Goal: Task Accomplishment & Management: Manage account settings

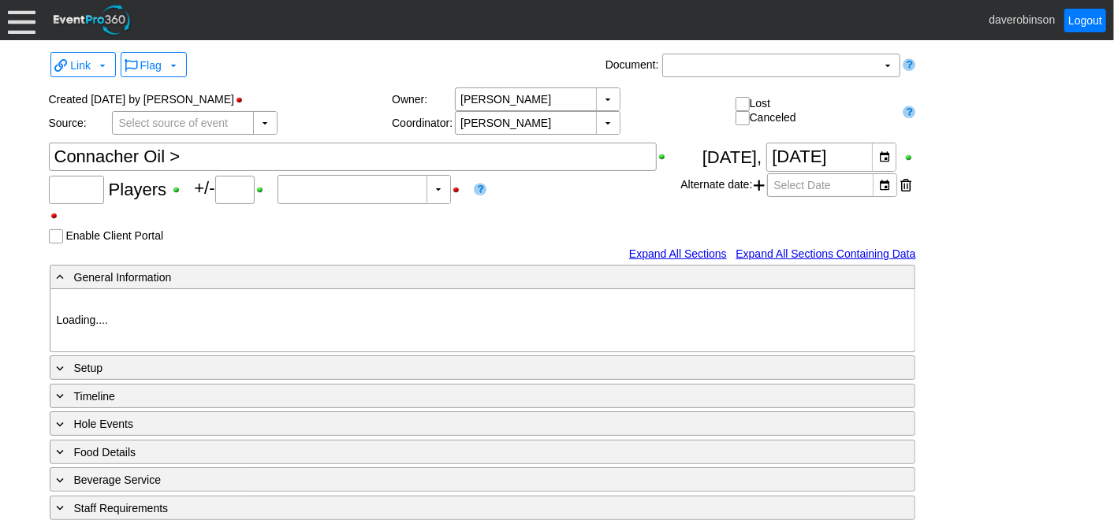
type input "Heritage Pointe Golf Club"
type input "Corporate Tournament"
type input "Scramble"
type input "X Over"
type input "Black"
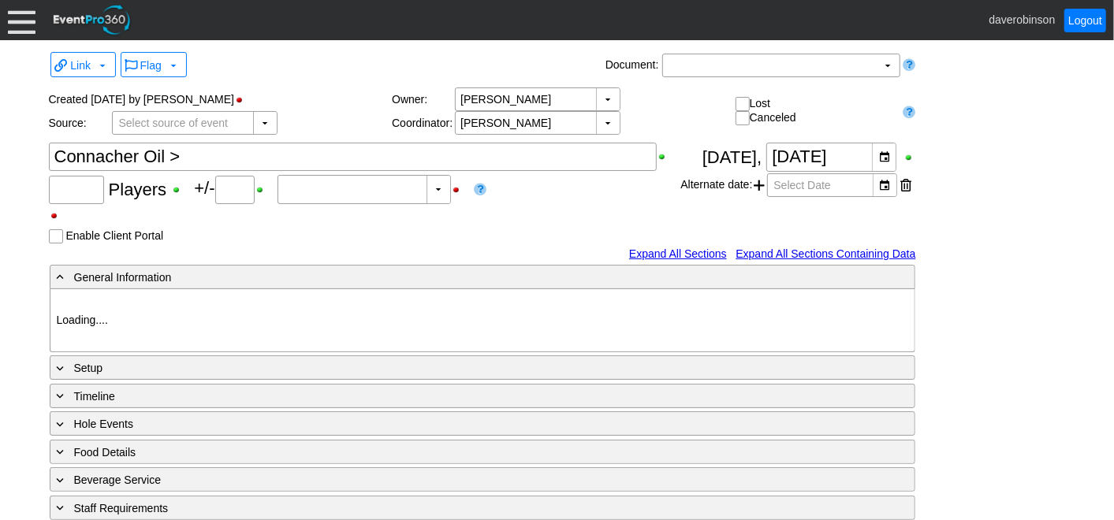
type input "Red"
type input "1179653"
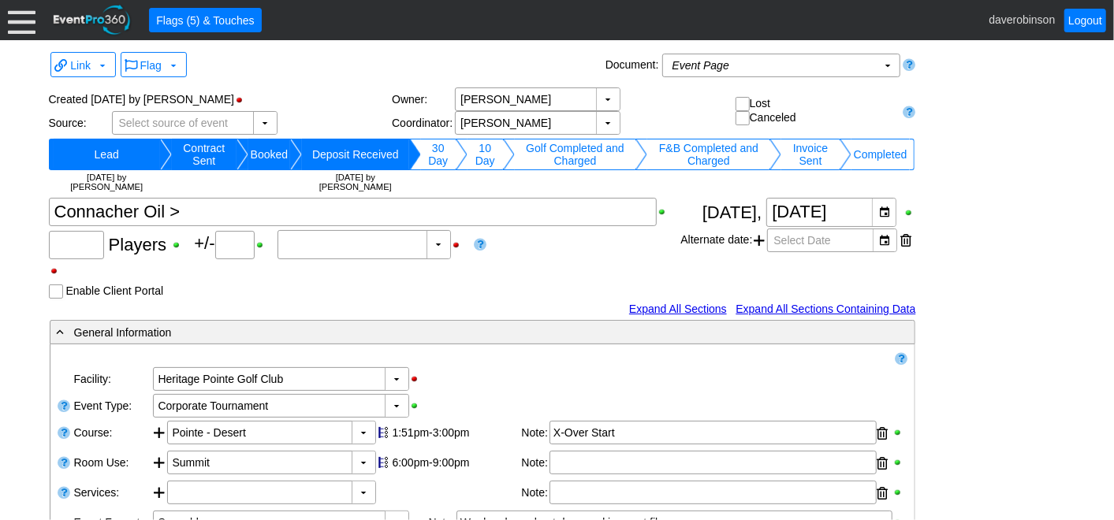
type input "43"
type input "0"
type input "Estimated"
click at [172, 207] on textarea at bounding box center [353, 212] width 609 height 28
type textarea "Connacher Oil *>"
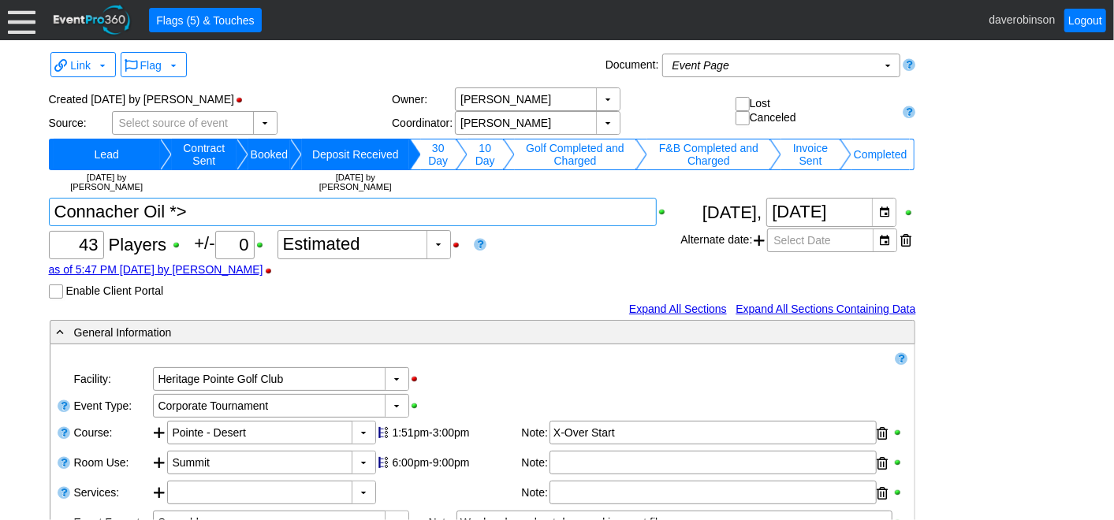
click at [499, 254] on div "Χ 43 Players +/- Χ 0 ▼ Χ Estimated as of 5:47 PM on Thursday, 9/4/2025 by daver…" at bounding box center [365, 248] width 632 height 101
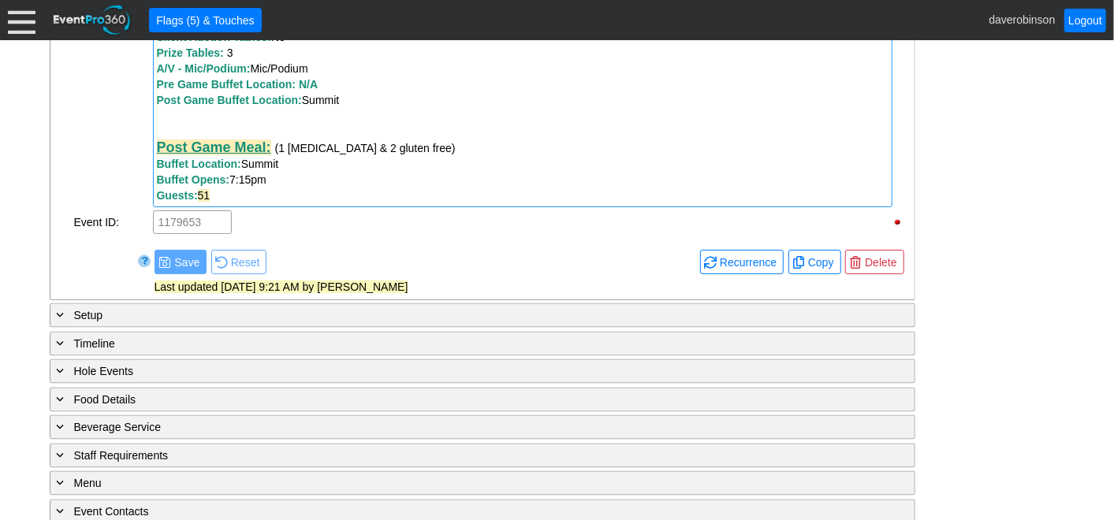
scroll to position [1562, 0]
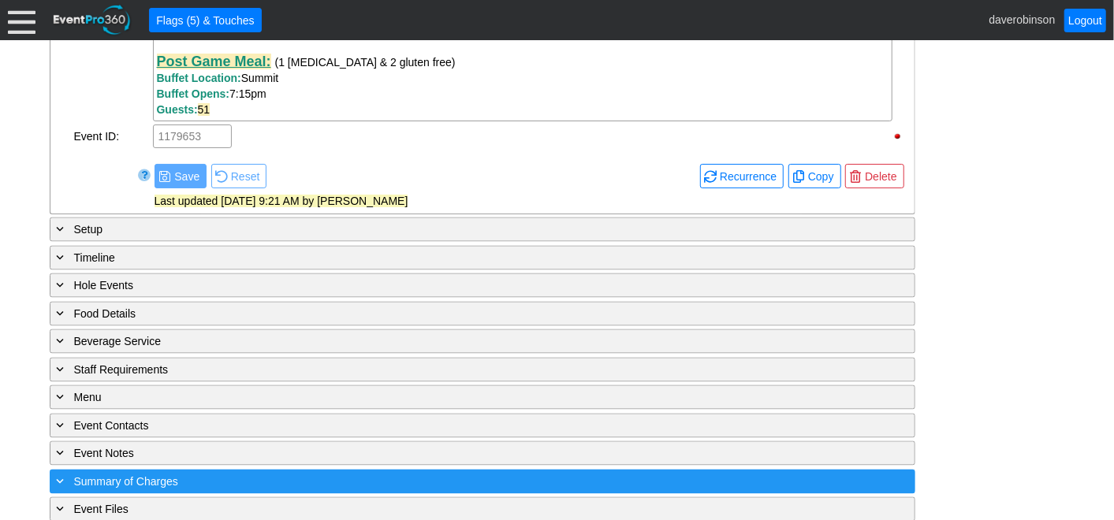
click at [214, 473] on div "+ Summary of Charges" at bounding box center [450, 482] width 793 height 18
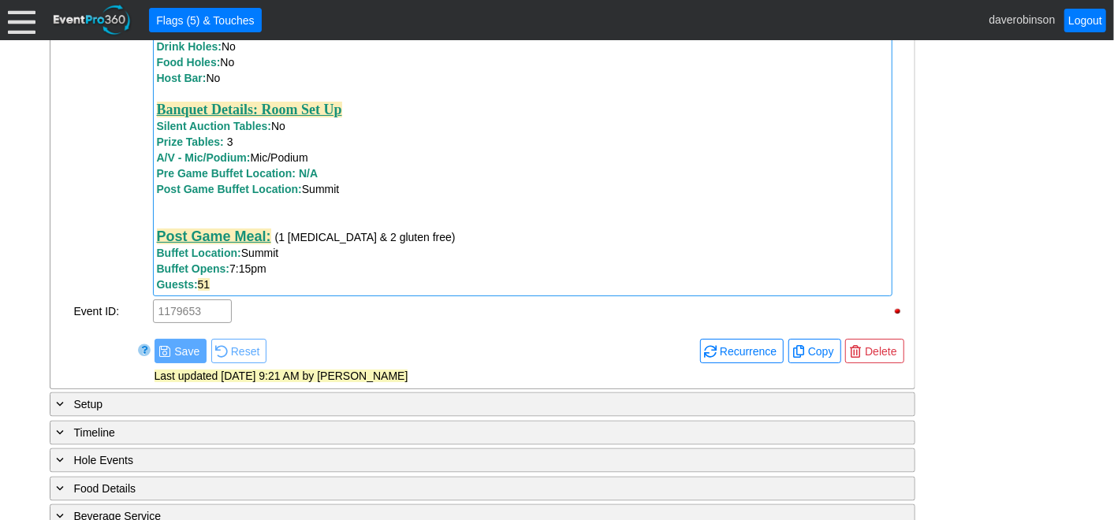
scroll to position [861, 0]
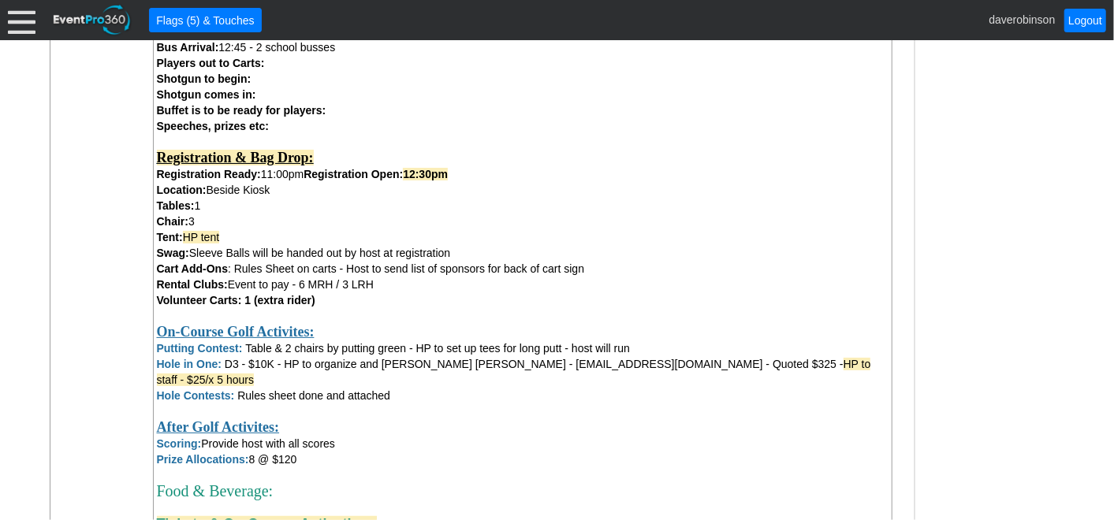
click at [21, 18] on div at bounding box center [22, 20] width 28 height 28
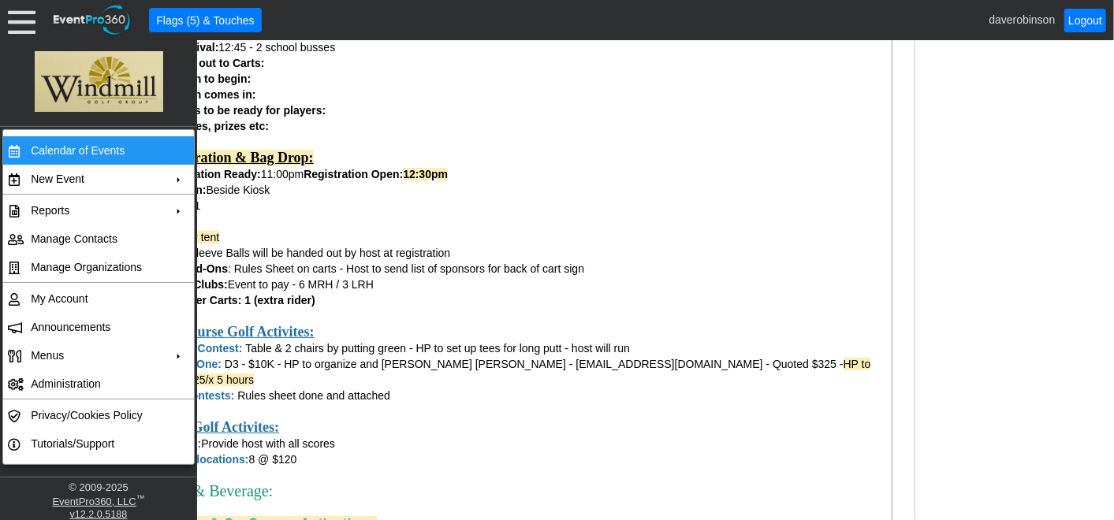
click at [79, 143] on td "Calendar of Events" at bounding box center [94, 150] width 141 height 28
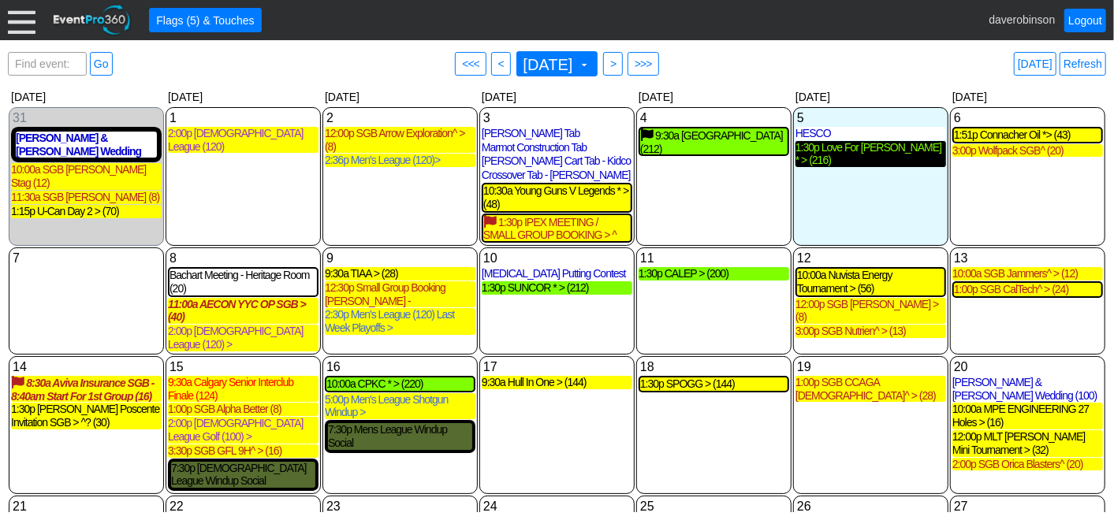
click at [858, 148] on div "1:30p Love For [PERSON_NAME] * > (216)" at bounding box center [870, 154] width 151 height 27
click at [759, 59] on div "Find event: enter title Go ● <<< ● < [DATE] ▼ ● > ● >>> [DATE] Refresh" at bounding box center [557, 64] width 1098 height 32
click at [868, 150] on div "1:30p Love For Lewiston * > (216)" at bounding box center [870, 154] width 151 height 27
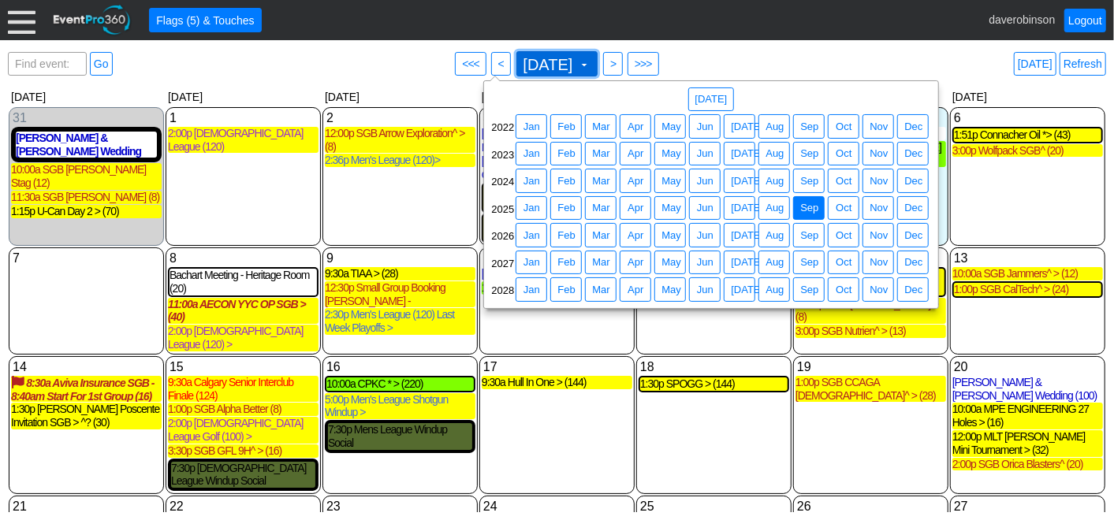
click at [590, 63] on span at bounding box center [584, 64] width 13 height 13
click at [808, 177] on span "Sep" at bounding box center [809, 181] width 24 height 16
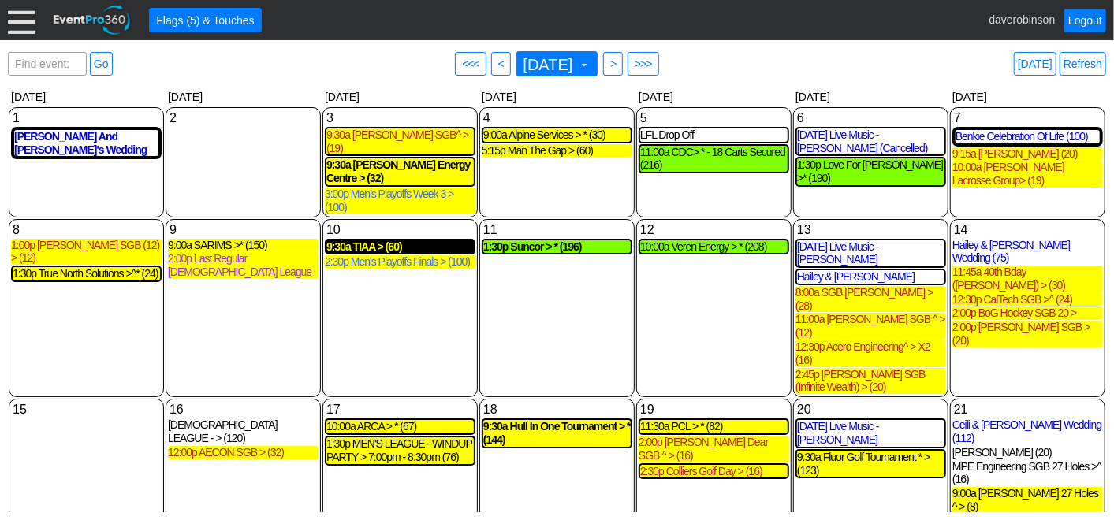
click at [386, 240] on div "9:30a TIAA > (60)" at bounding box center [399, 246] width 147 height 13
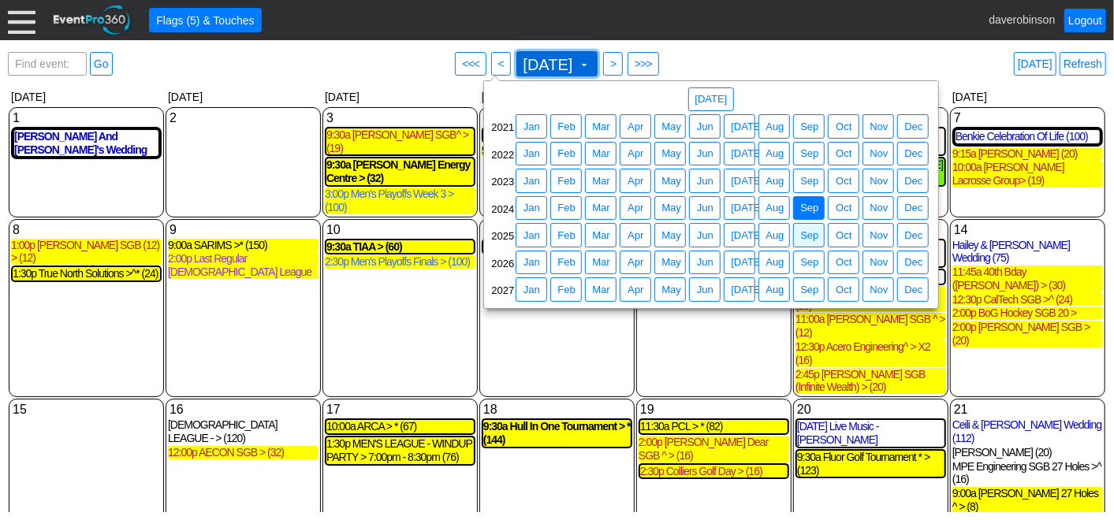
click at [590, 66] on span at bounding box center [584, 64] width 13 height 13
click at [810, 234] on span "Sep" at bounding box center [809, 236] width 24 height 16
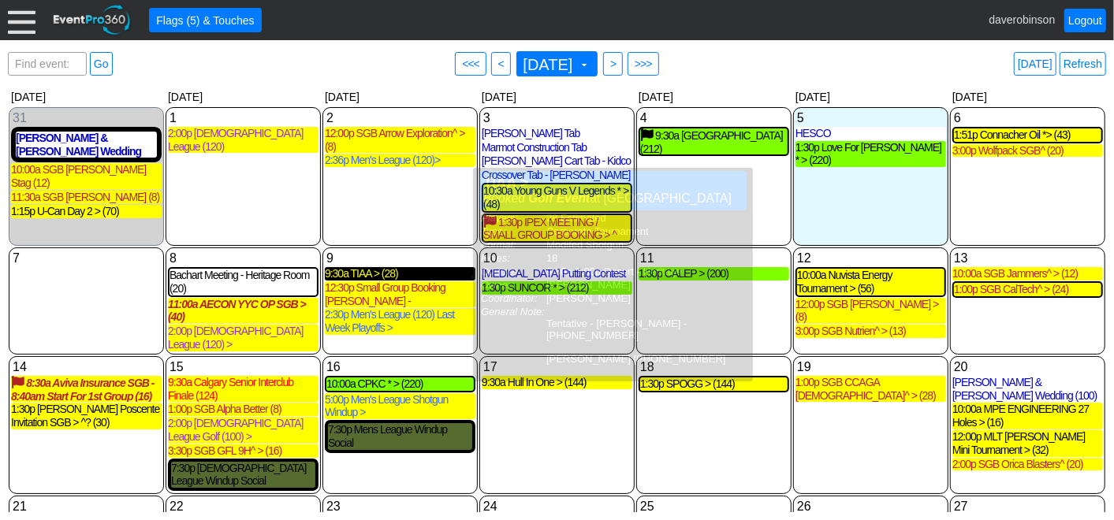
click at [364, 279] on div "9:30a TIAA > (28)" at bounding box center [400, 273] width 151 height 13
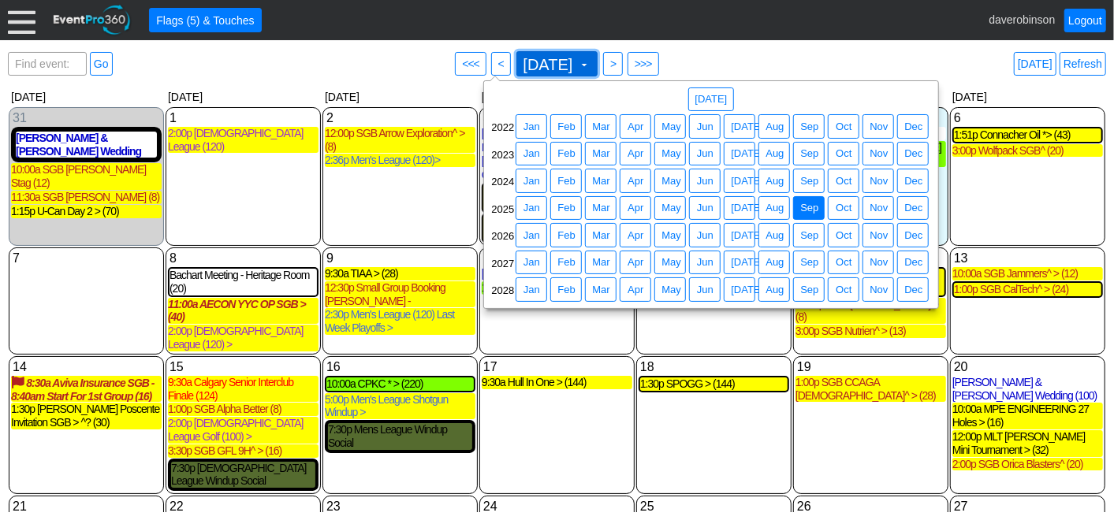
click at [590, 61] on span at bounding box center [584, 64] width 13 height 13
click at [807, 182] on span "Sep" at bounding box center [809, 181] width 24 height 16
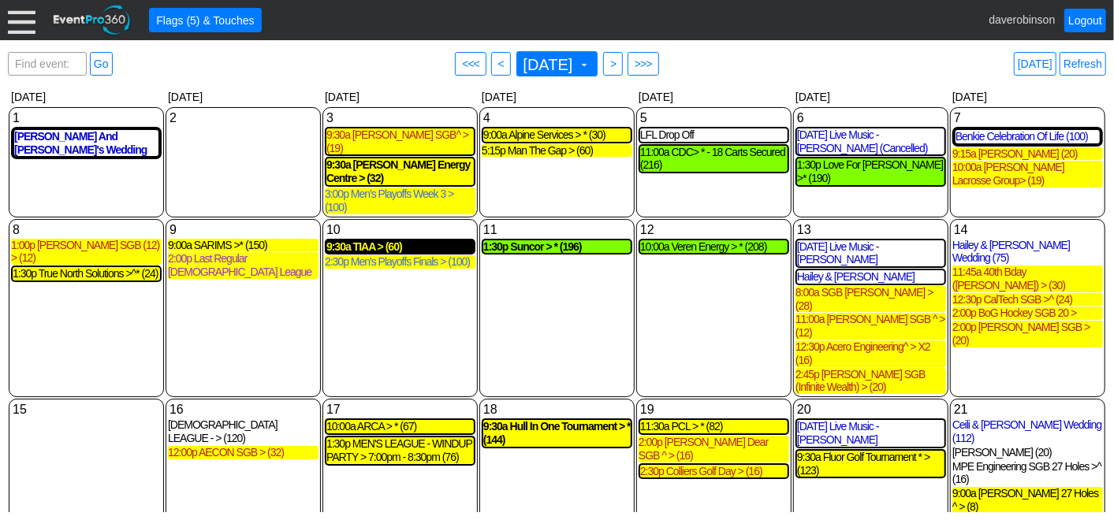
click at [363, 240] on div "9:30a TIAA > (60)" at bounding box center [399, 246] width 147 height 13
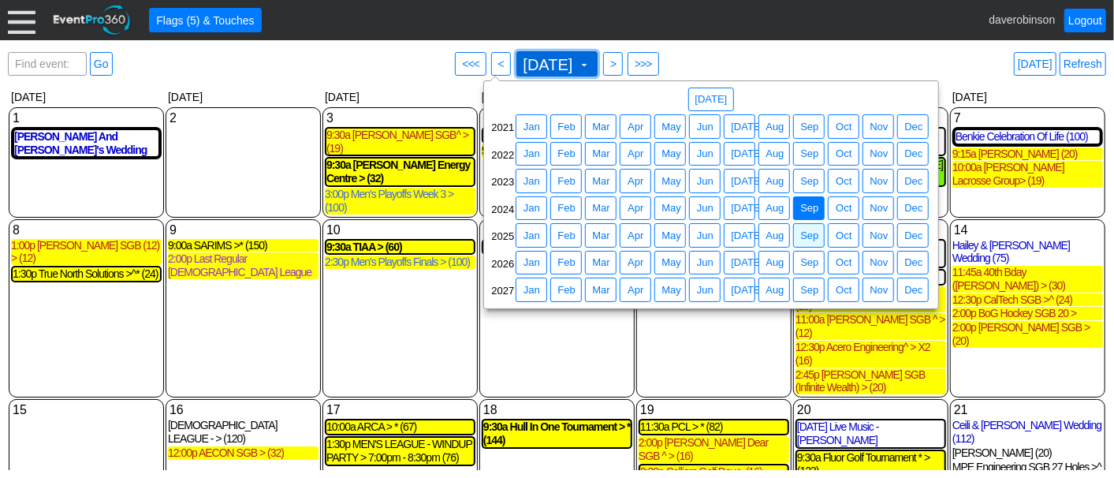
click at [590, 69] on span at bounding box center [584, 64] width 13 height 13
click at [813, 183] on span "Sep" at bounding box center [809, 181] width 24 height 16
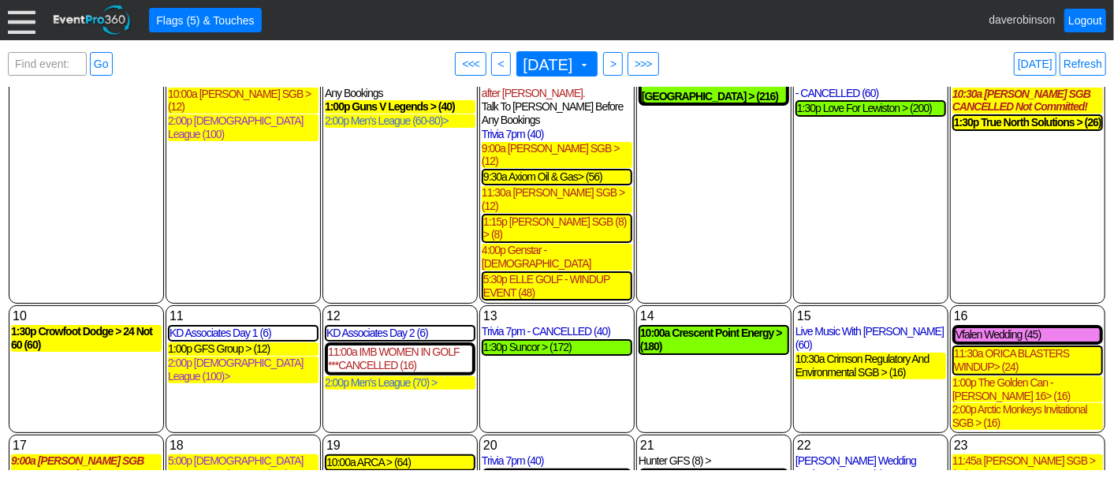
scroll to position [61, 0]
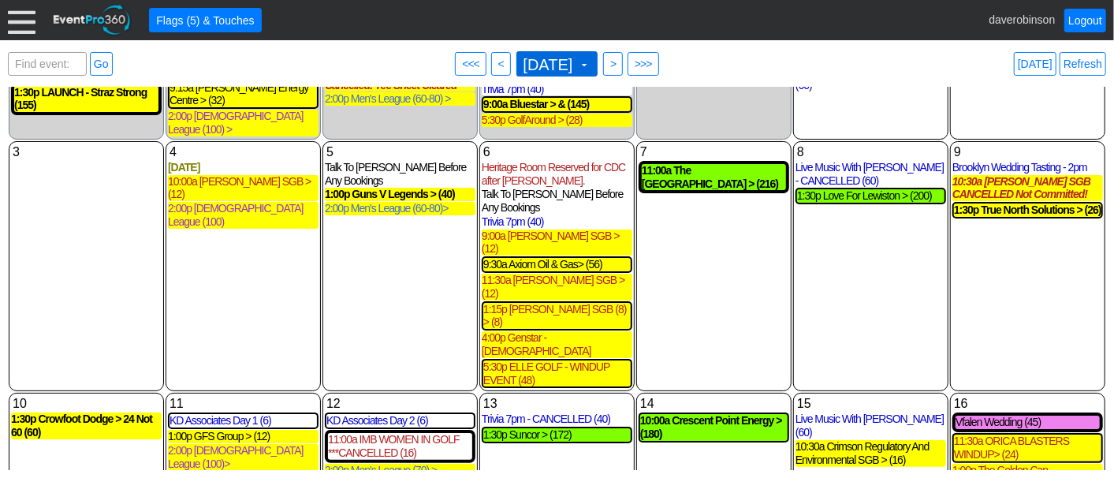
click at [576, 61] on span "September 2023" at bounding box center [548, 65] width 56 height 16
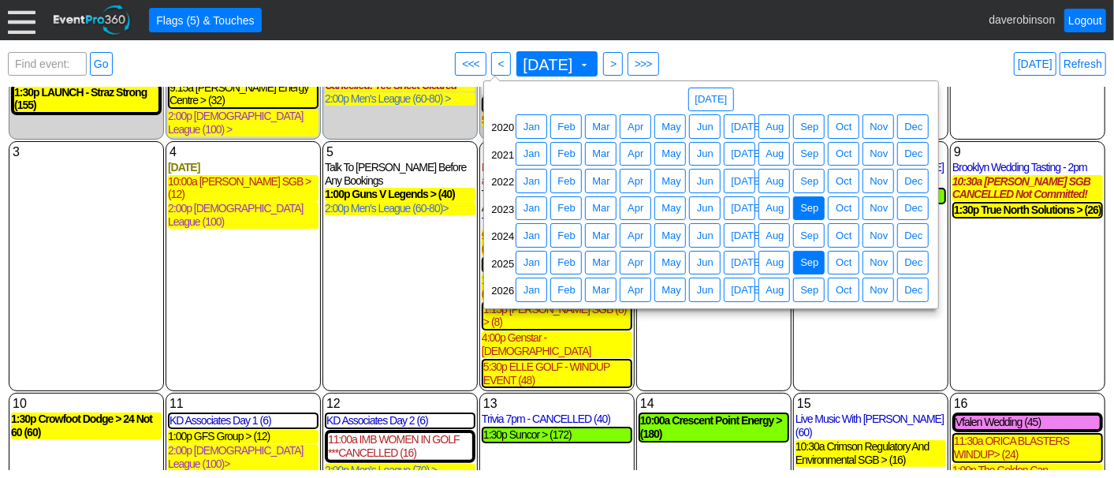
click at [798, 255] on span "Sep" at bounding box center [809, 263] width 24 height 16
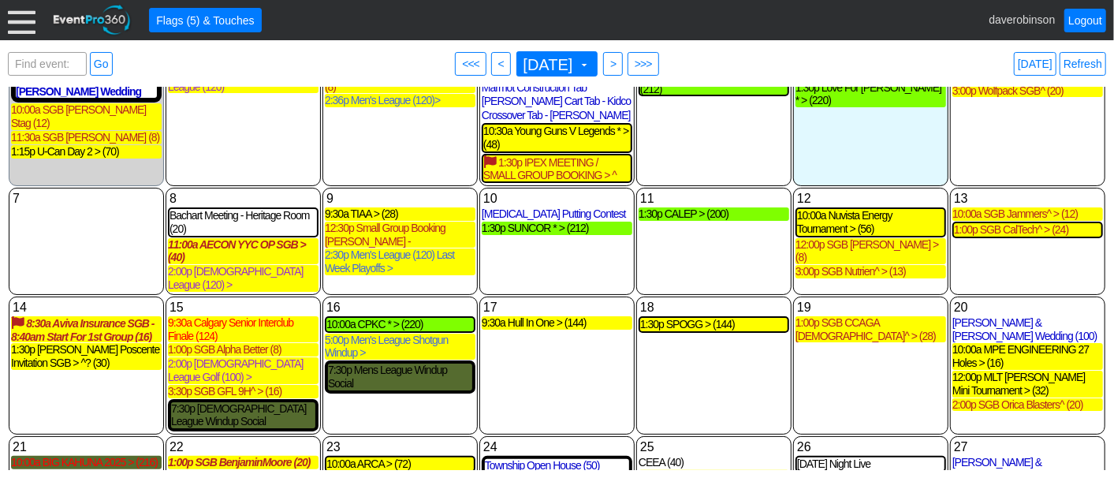
scroll to position [88, 0]
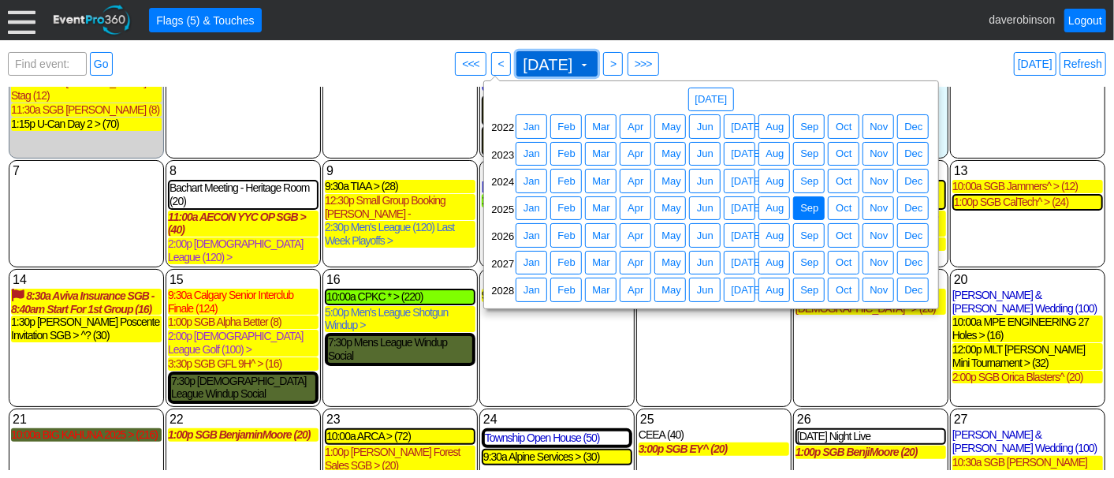
click at [590, 65] on span at bounding box center [584, 64] width 13 height 13
click at [799, 235] on span "Sep" at bounding box center [809, 236] width 24 height 16
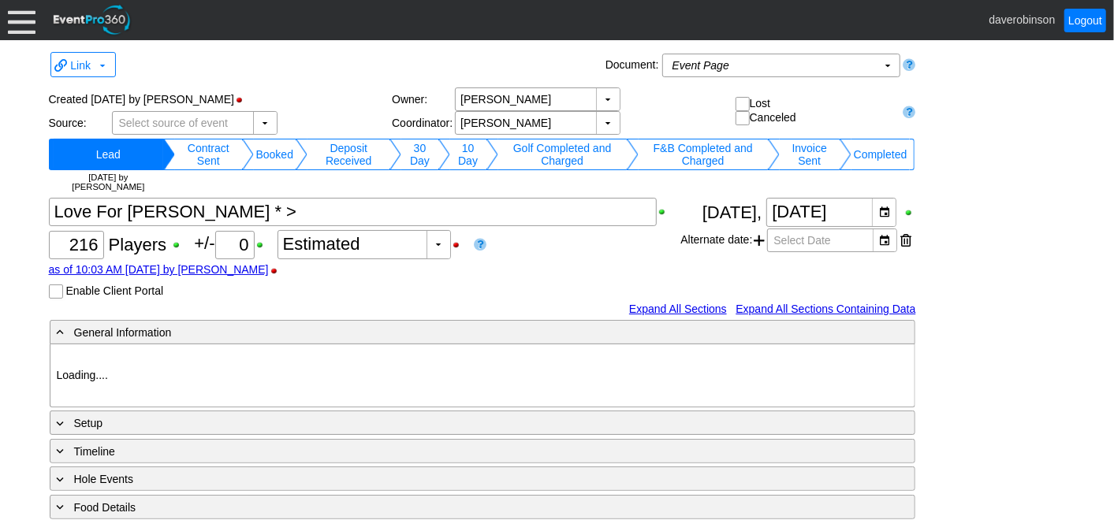
type input "Heritage Pointe Golf Club"
type input "Corporate Tournament"
type input "Scramble"
type input "Shotgun"
type input "Black"
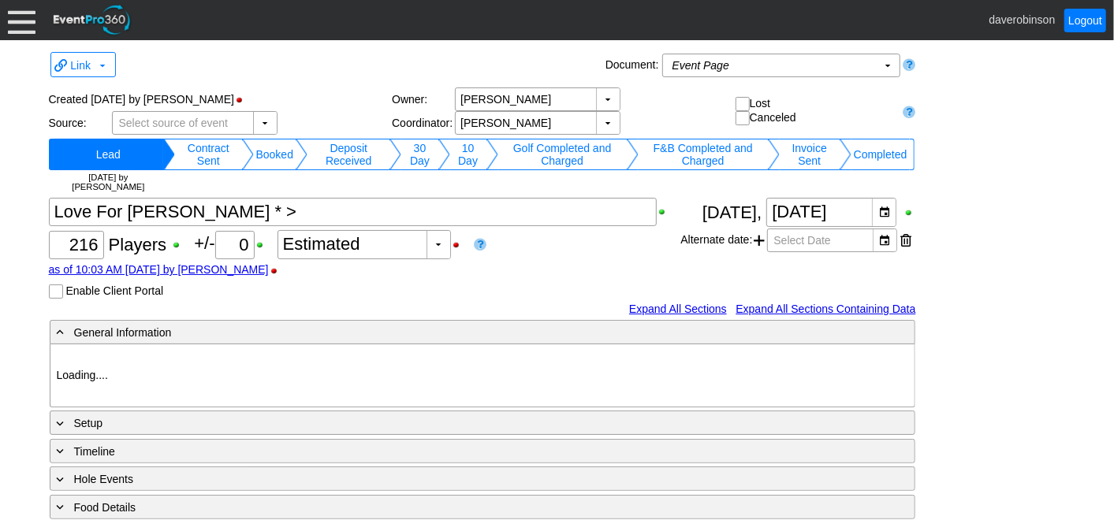
type input "Red"
type input "1033575"
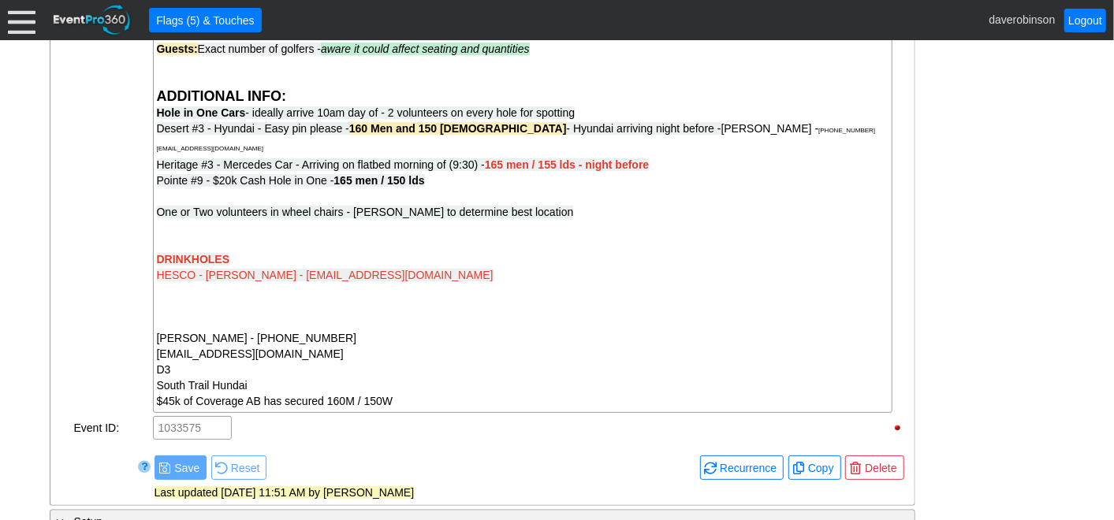
scroll to position [2055, 0]
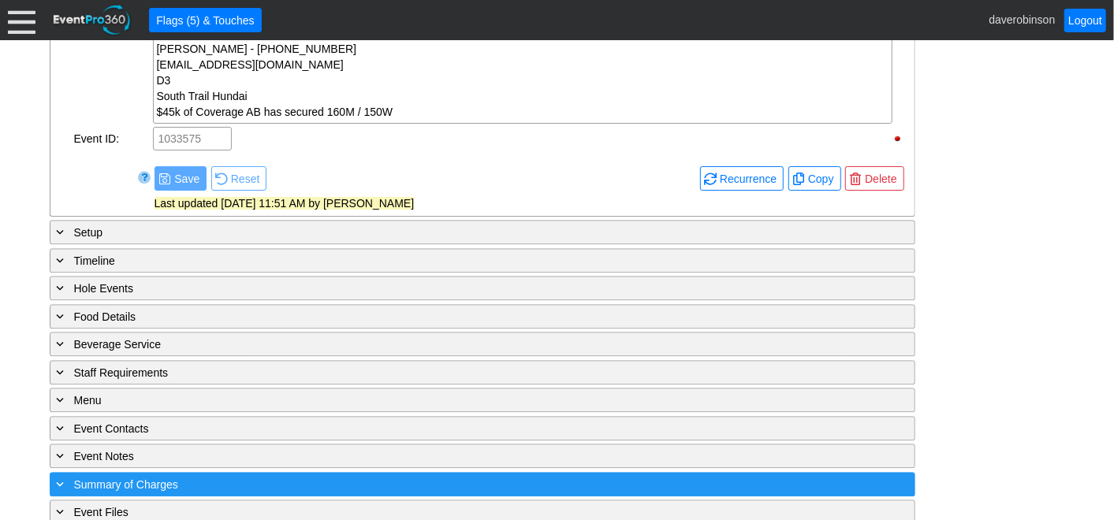
click at [378, 475] on div "+ Summary of Charges" at bounding box center [450, 484] width 793 height 18
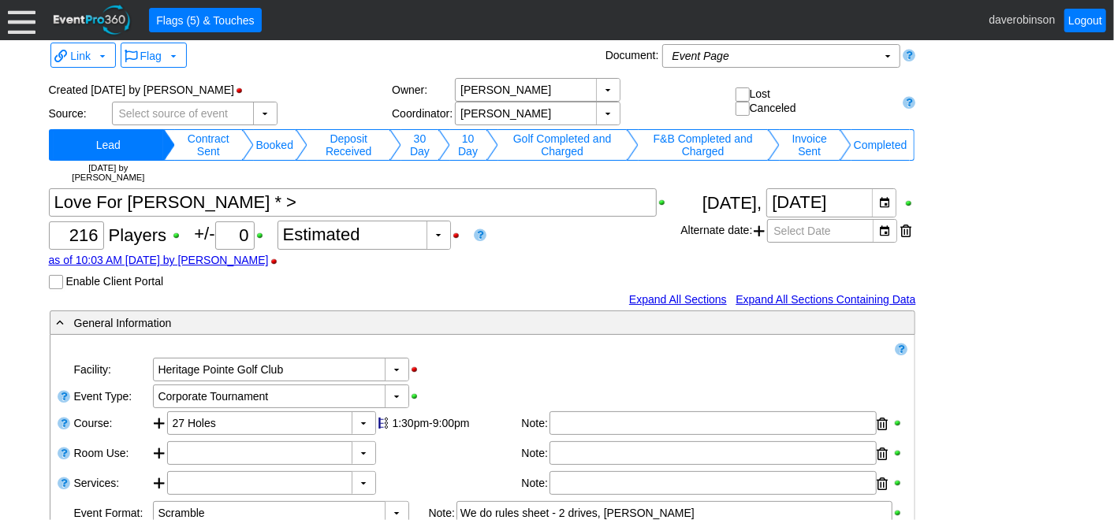
scroll to position [9, 0]
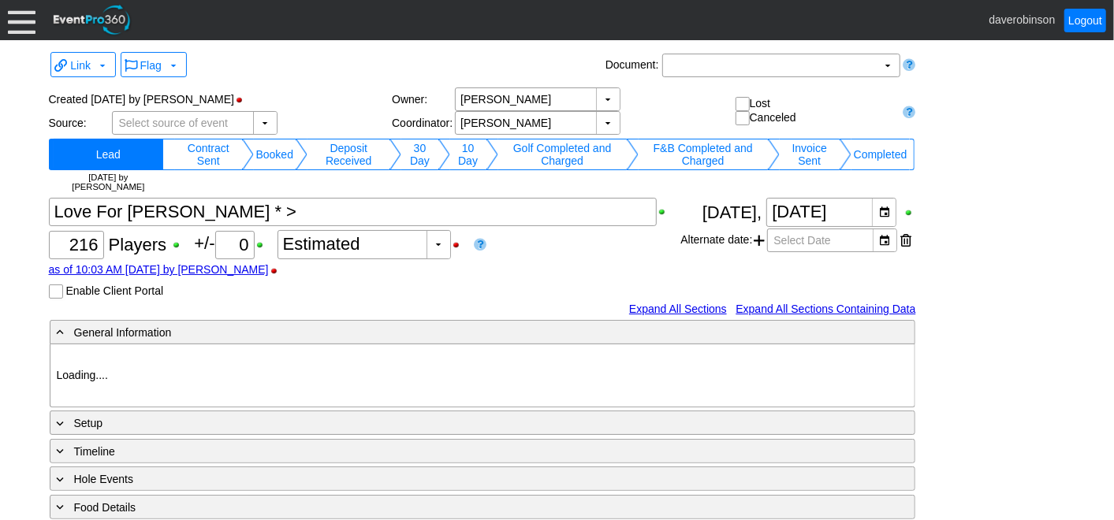
type input "Heritage Pointe Golf Club"
type input "Corporate Tournament"
type input "Scramble"
type input "Shotgun"
type input "Black"
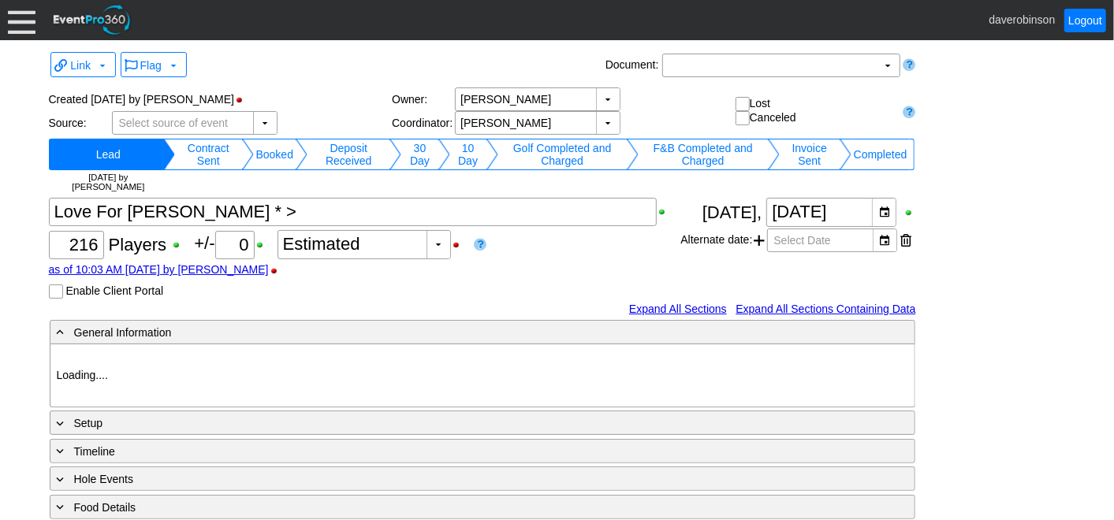
type input "Red"
type input "1033575"
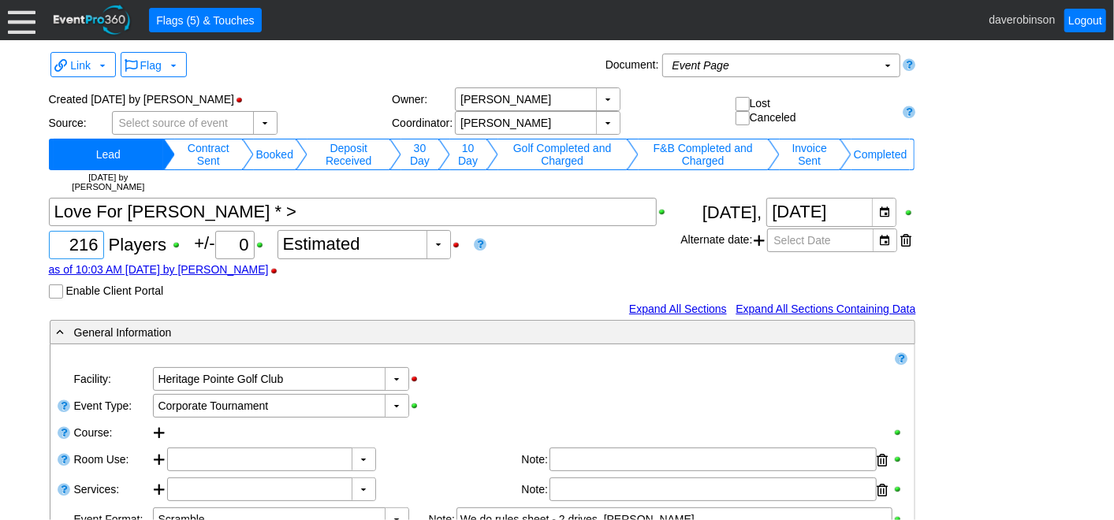
drag, startPoint x: 65, startPoint y: 248, endPoint x: 99, endPoint y: 245, distance: 34.0
click at [99, 245] on div "216" at bounding box center [76, 245] width 50 height 27
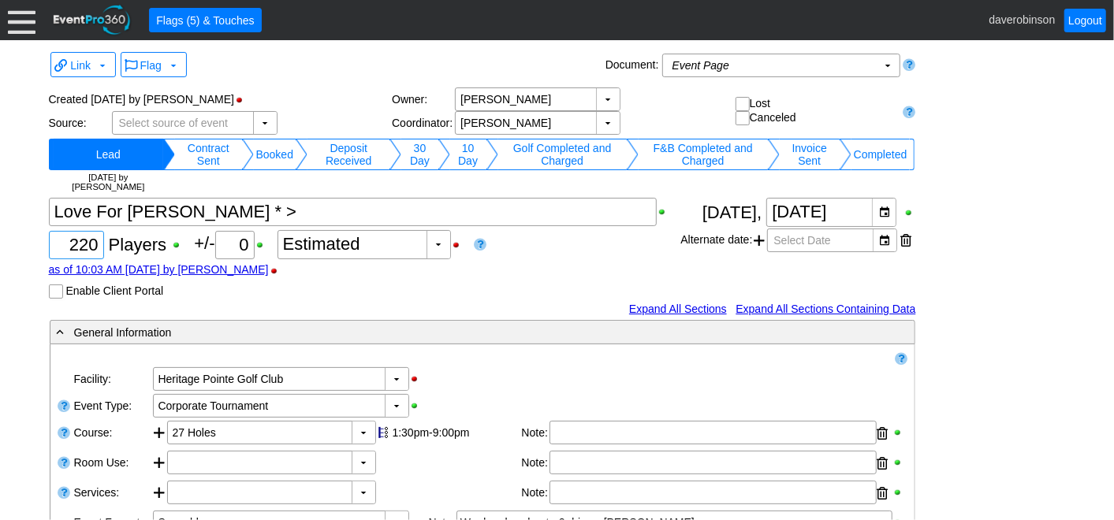
type input "220"
click at [597, 255] on div "Χ 220 Players +/- Χ 0 ▼ Χ Estimated as of 10:03 AM on Wednesday, 8/27/2025 by d…" at bounding box center [365, 248] width 632 height 101
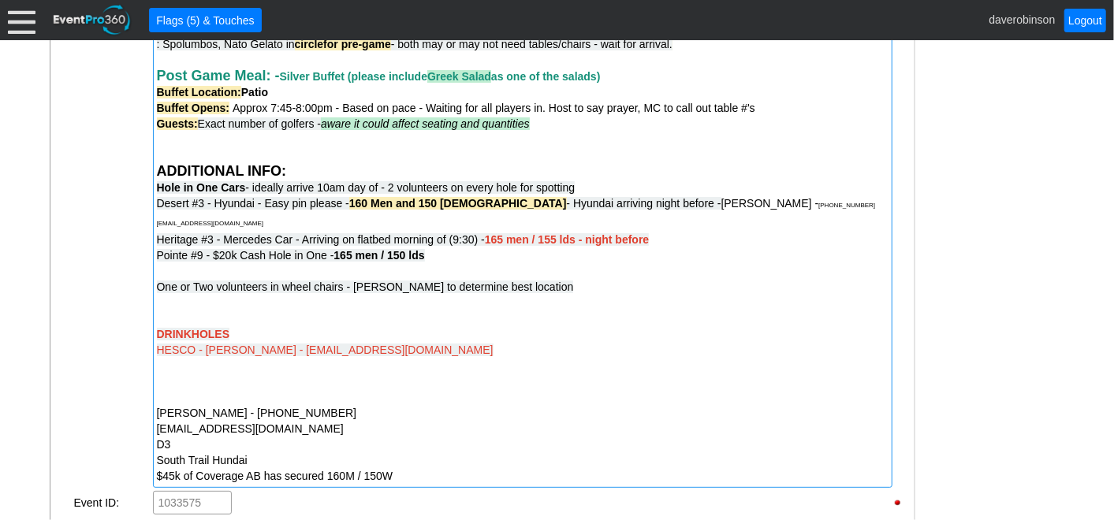
scroll to position [1738, 0]
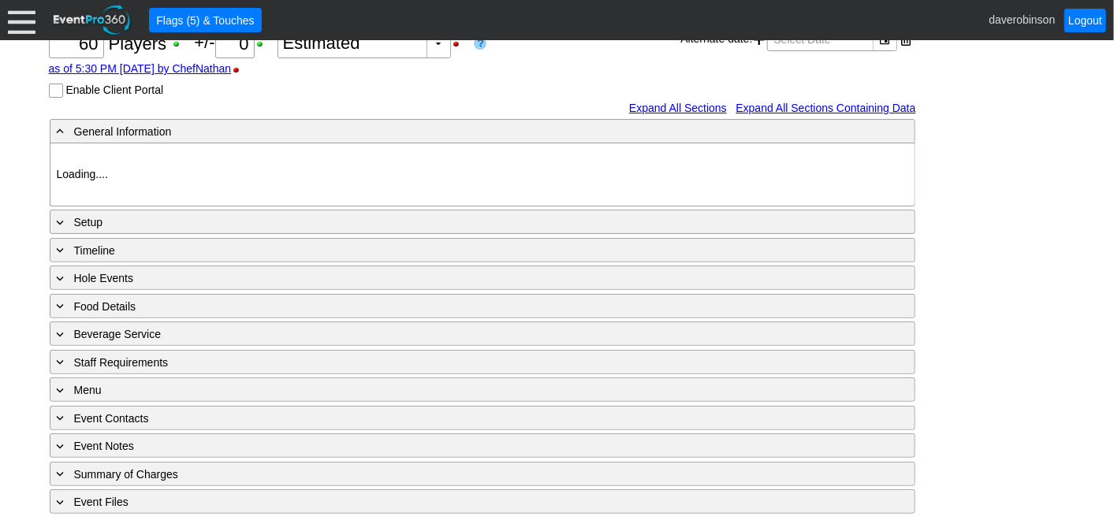
type input "Heritage Pointe Golf Club"
type input "Corporate Tournament"
type input "Scramble"
type input "Shotgun"
type input "Black"
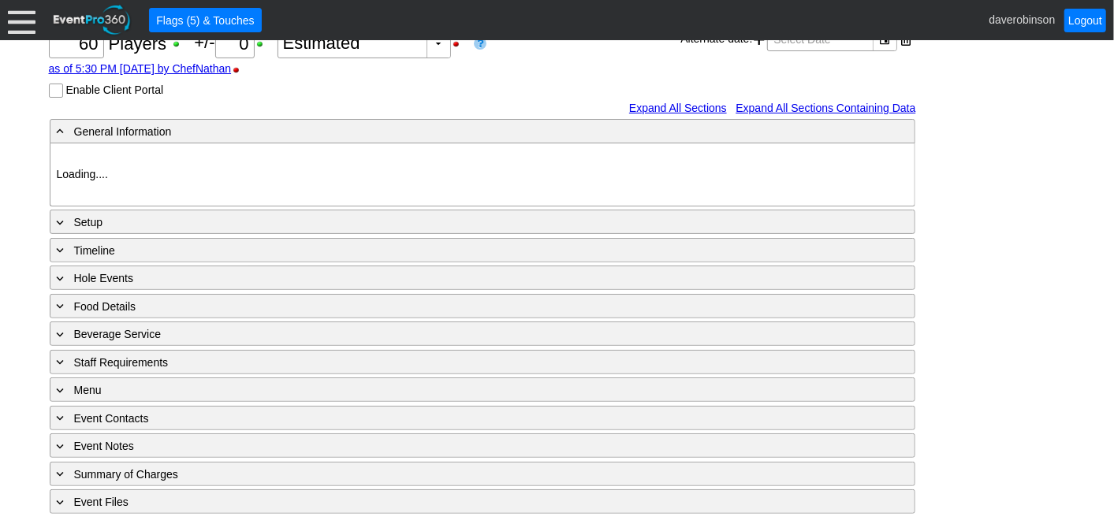
type input "Red"
type input "848329"
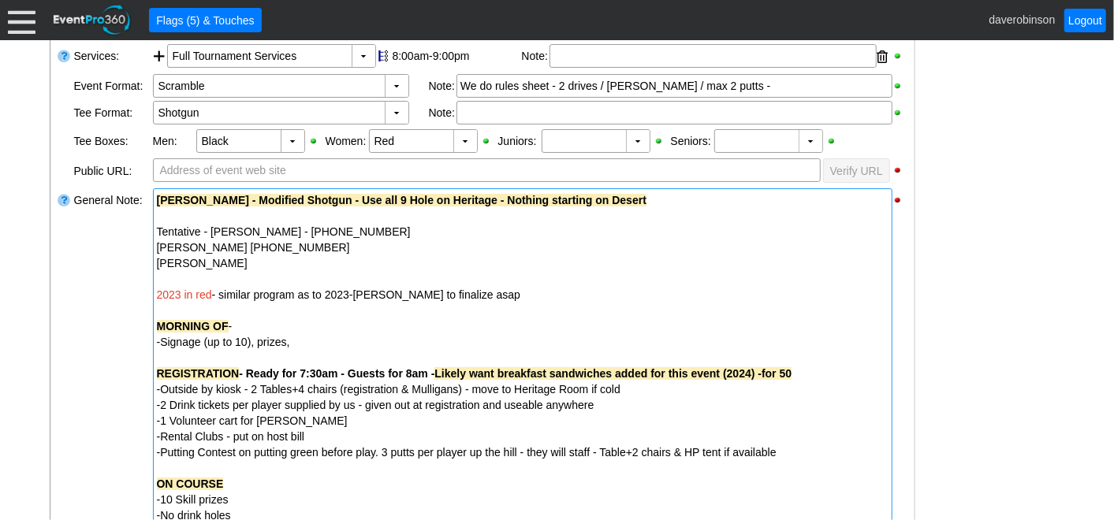
click at [157, 229] on div "Tentative - [PERSON_NAME] - [PHONE_NUMBER]" at bounding box center [523, 232] width 732 height 16
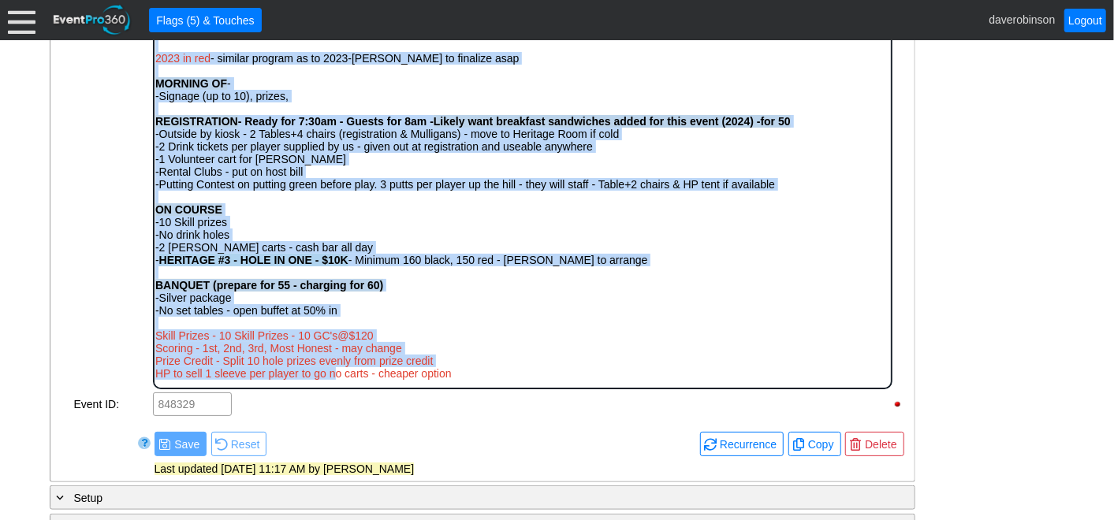
scroll to position [684, 0]
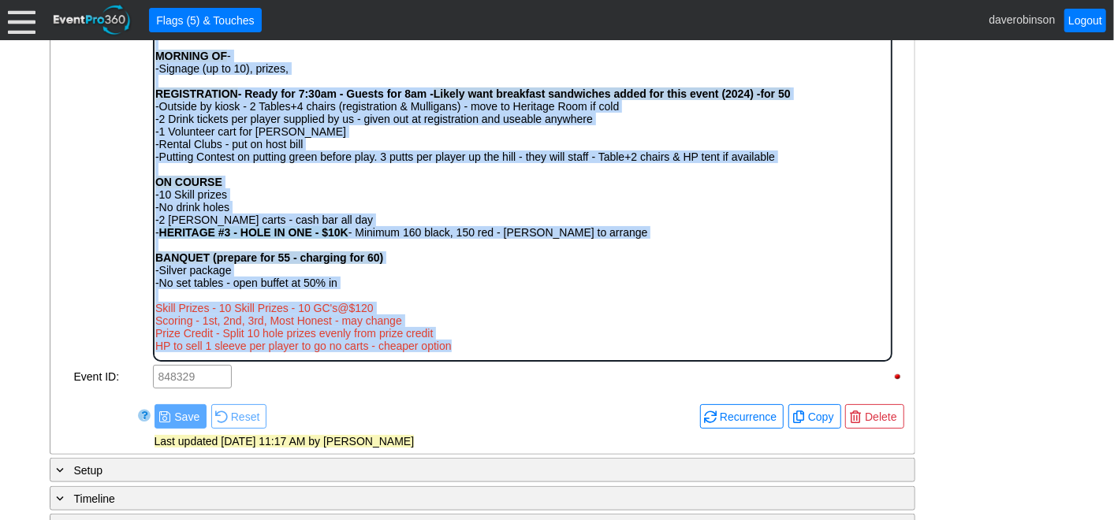
drag, startPoint x: 157, startPoint y: 39, endPoint x: 495, endPoint y: 350, distance: 459.7
click at [495, 350] on body "[PERSON_NAME] - Modified Shotgun - Use all 9 Hole on Heritage - Nothing startin…" at bounding box center [522, 154] width 736 height 412
copy body "Loremipsu - Dolors - (459)714-3656 Ametc Adipiscin (110) 074-7689 Elit Seddoei …"
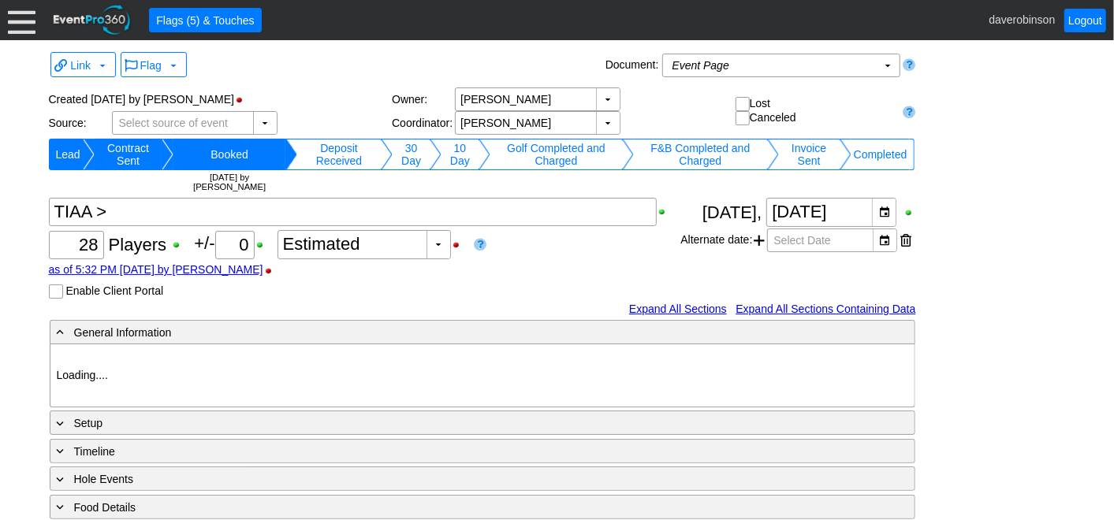
type input "Heritage Pointe Golf Club"
type input "Corporate Tournament"
type input "Scramble"
type input "Modifed Shotgun"
type input "1046131"
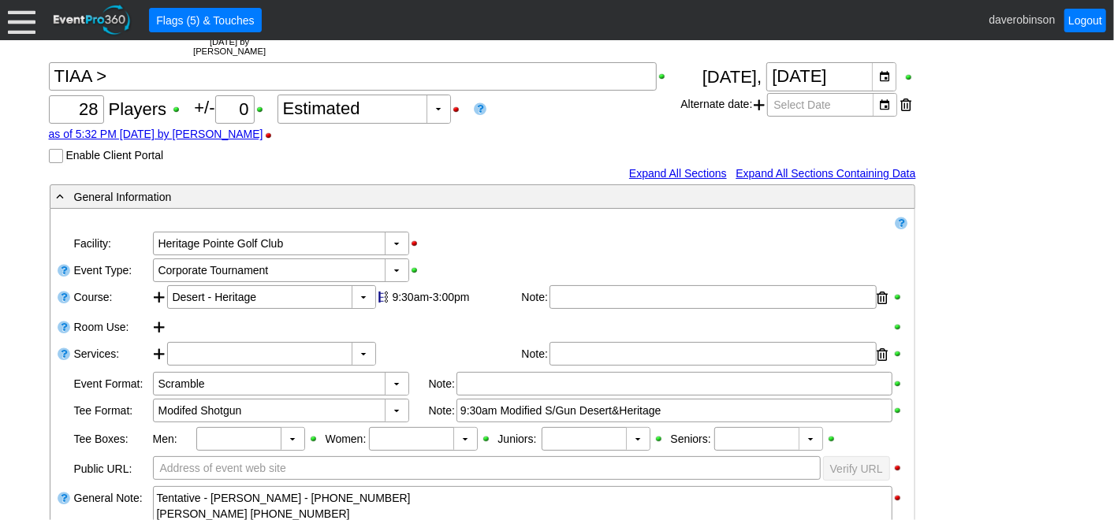
scroll to position [263, 0]
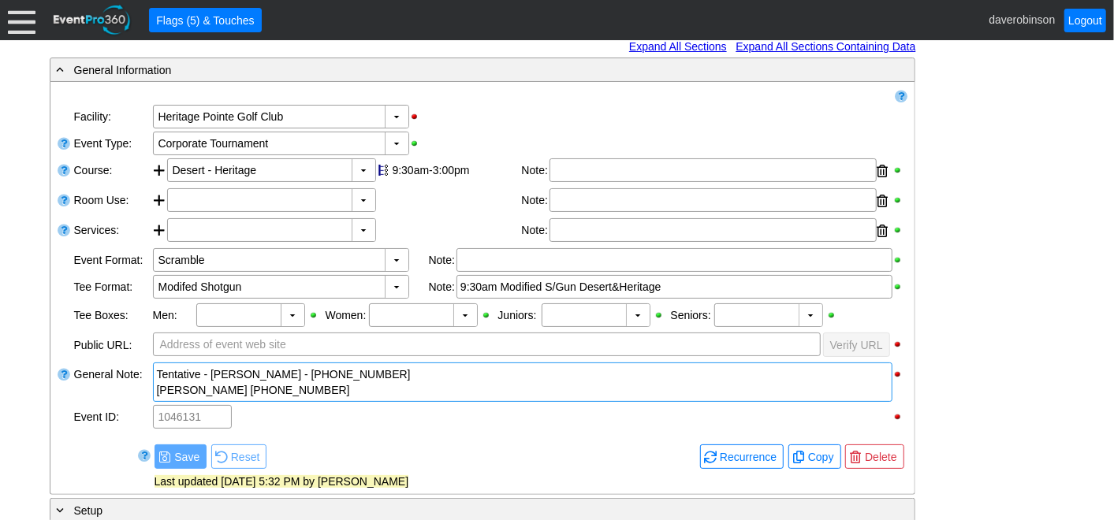
click at [337, 389] on div "Kelly Archuleta (403) 669-6551" at bounding box center [523, 390] width 732 height 16
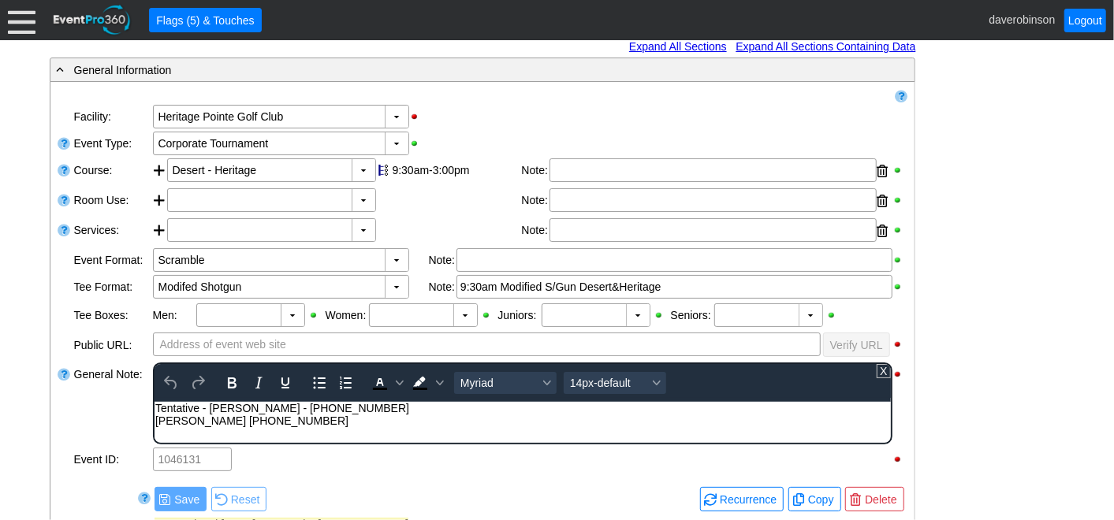
scroll to position [0, 0]
click at [333, 423] on div "Kelly Archuleta (403) 669-6551" at bounding box center [522, 420] width 735 height 13
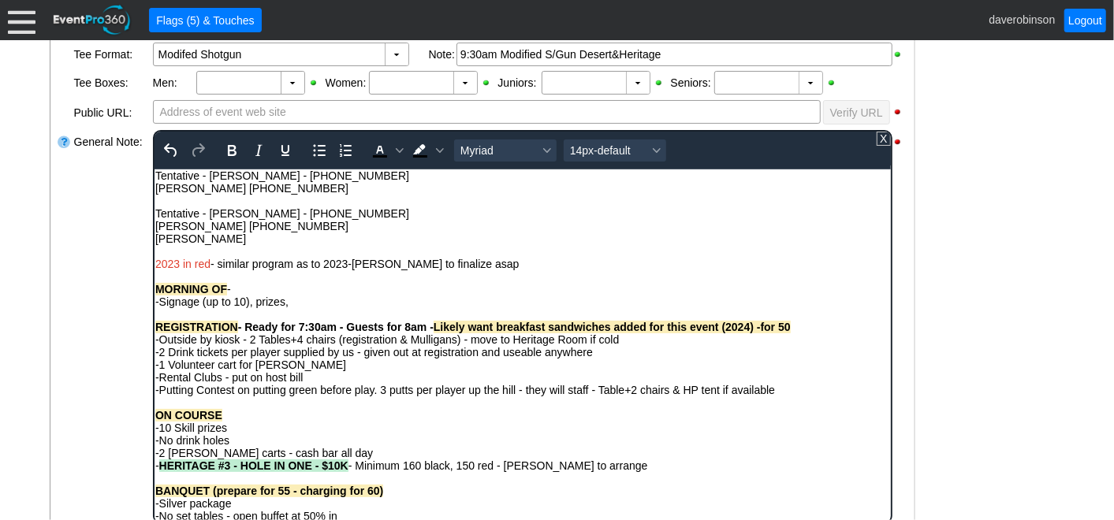
scroll to position [408, 0]
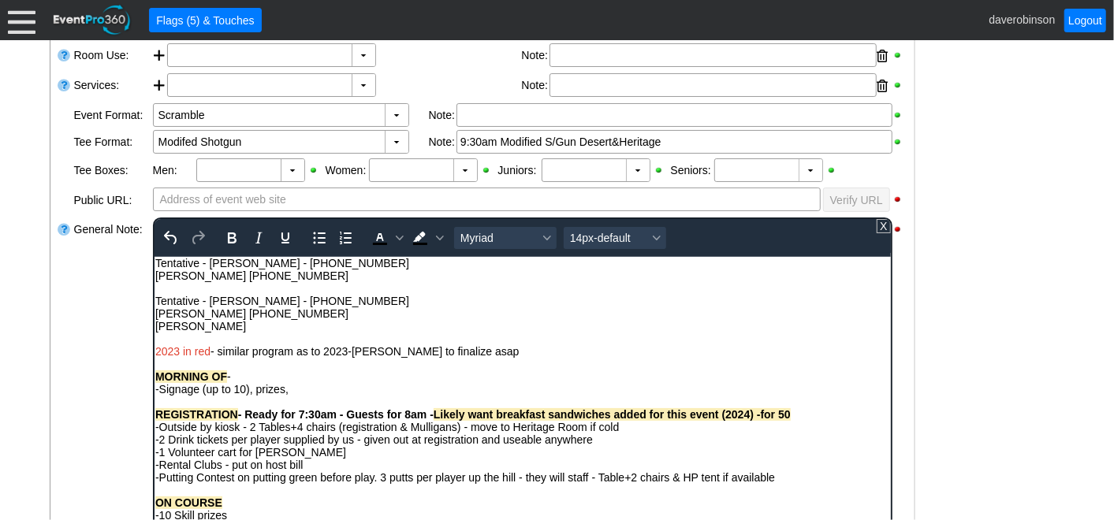
drag, startPoint x: 316, startPoint y: 311, endPoint x: 145, endPoint y: 300, distance: 171.4
click at [154, 300] on html "Tentative - Connie - (587)442-3075 Kelly Archuleta (403) 669-6551 Tentative - C…" at bounding box center [522, 468] width 736 height 424
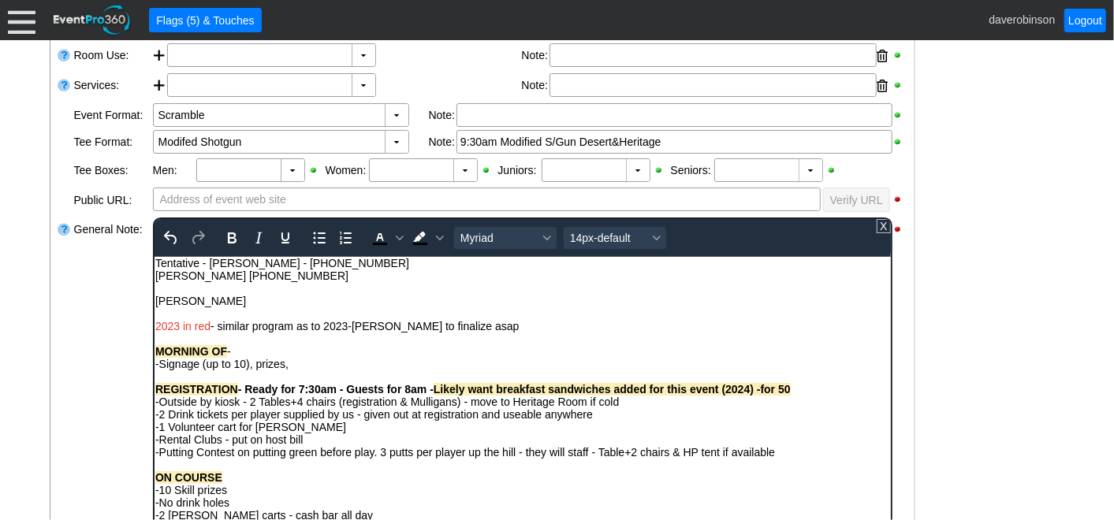
click at [229, 277] on div "Kelly Archuleta (403) 669-6551" at bounding box center [522, 275] width 735 height 13
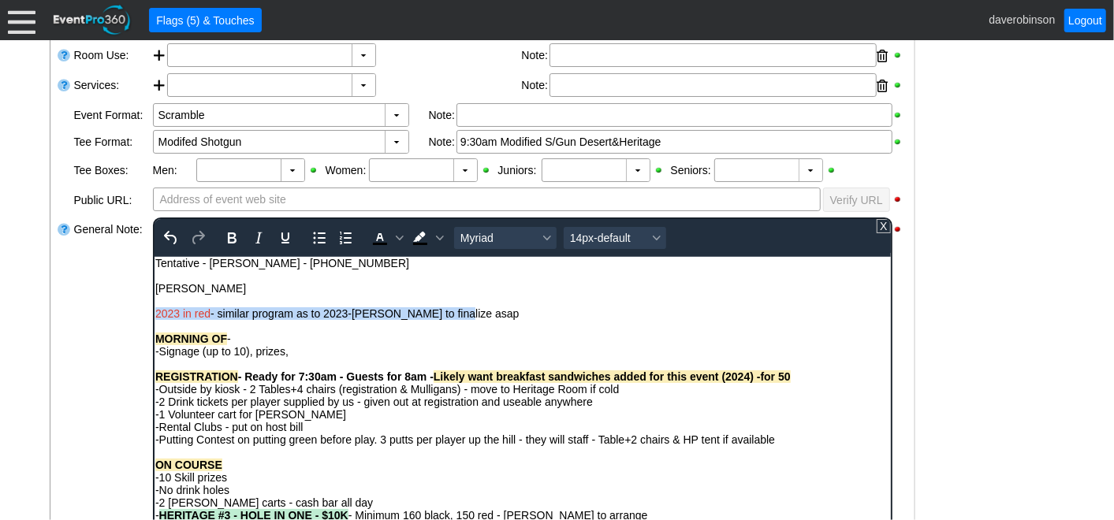
drag, startPoint x: 468, startPoint y: 317, endPoint x: 303, endPoint y: 568, distance: 300.4
click at [154, 314] on html "Tentative - Connie - (587)442-3075 Kyle Sippola 2023 in red - similar program a…" at bounding box center [522, 449] width 736 height 386
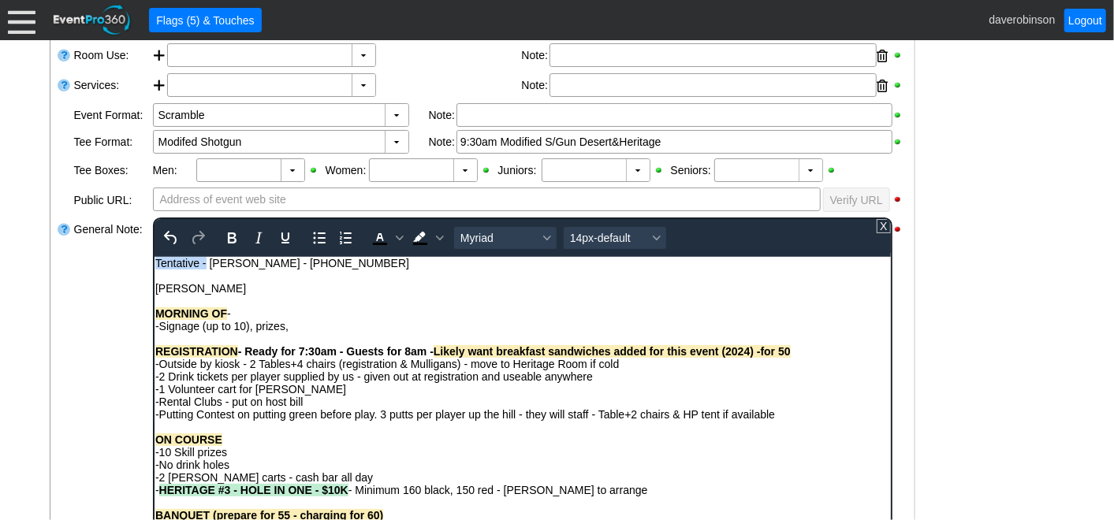
drag, startPoint x: 206, startPoint y: 262, endPoint x: 226, endPoint y: 515, distance: 253.9
click at [154, 261] on html "Tentative - Connie - (587)442-3075 Kyle Sippola MORNING OF - -Signage (up to 10…" at bounding box center [522, 436] width 736 height 361
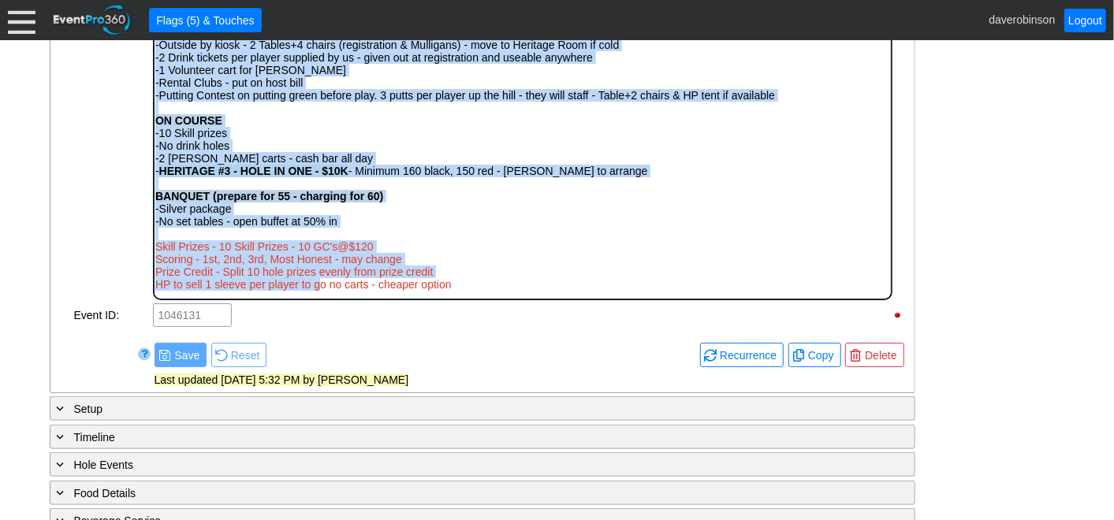
scroll to position [825, 0]
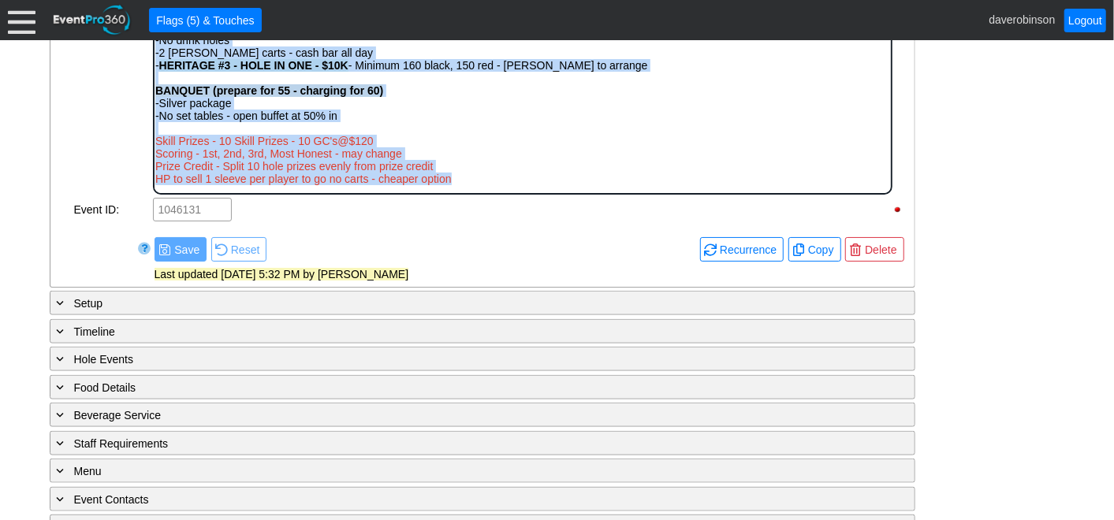
drag, startPoint x: 156, startPoint y: -117, endPoint x: 506, endPoint y: 189, distance: 465.4
click at [506, 189] on body "Connie - (587)442-3075 Kyle Sippola MORNING OF - -Signage (up to 10), prizes, R…" at bounding box center [522, 12] width 736 height 361
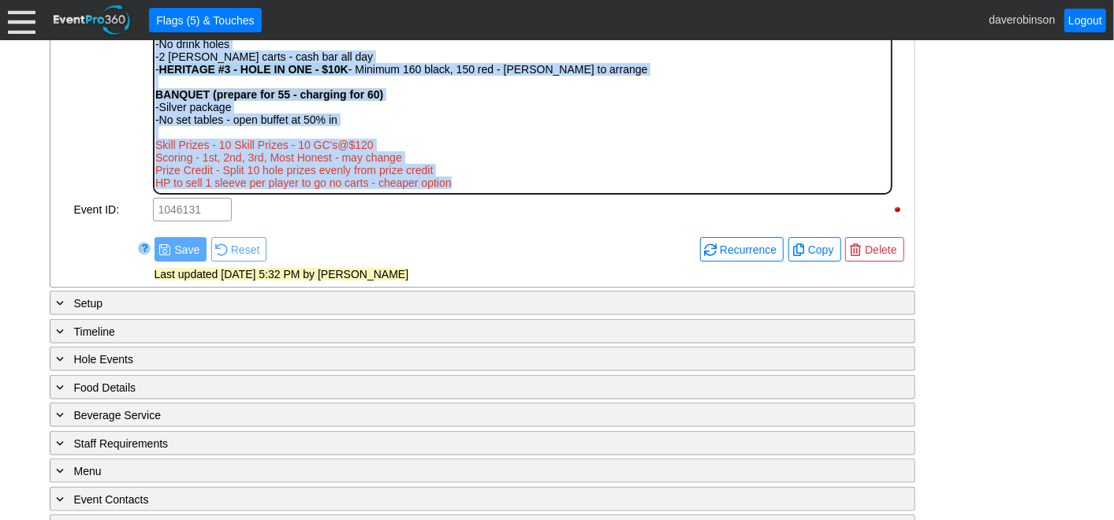
scroll to position [0, 0]
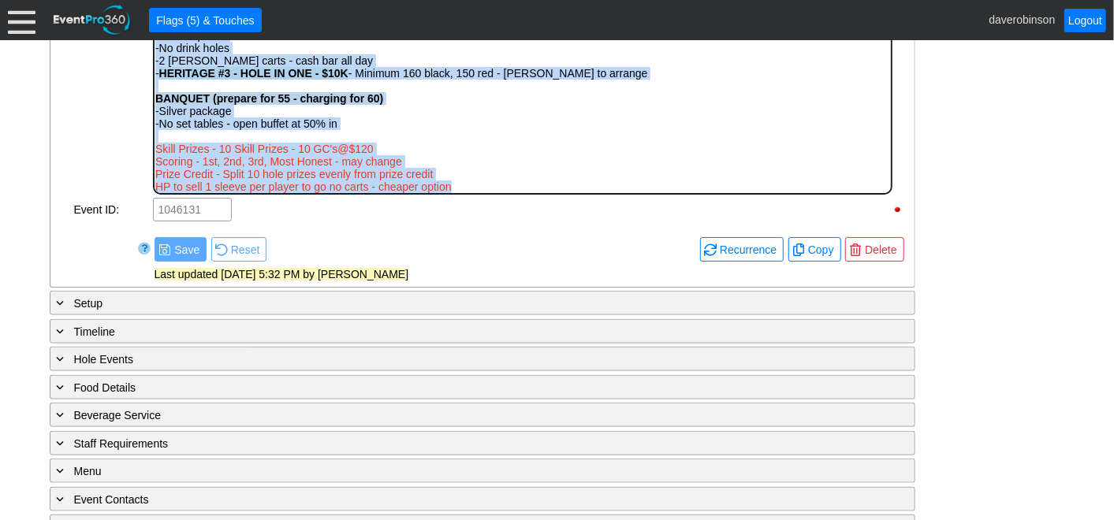
click at [397, 140] on div "Rich Text Area. Press ALT-0 for help." at bounding box center [522, 136] width 735 height 13
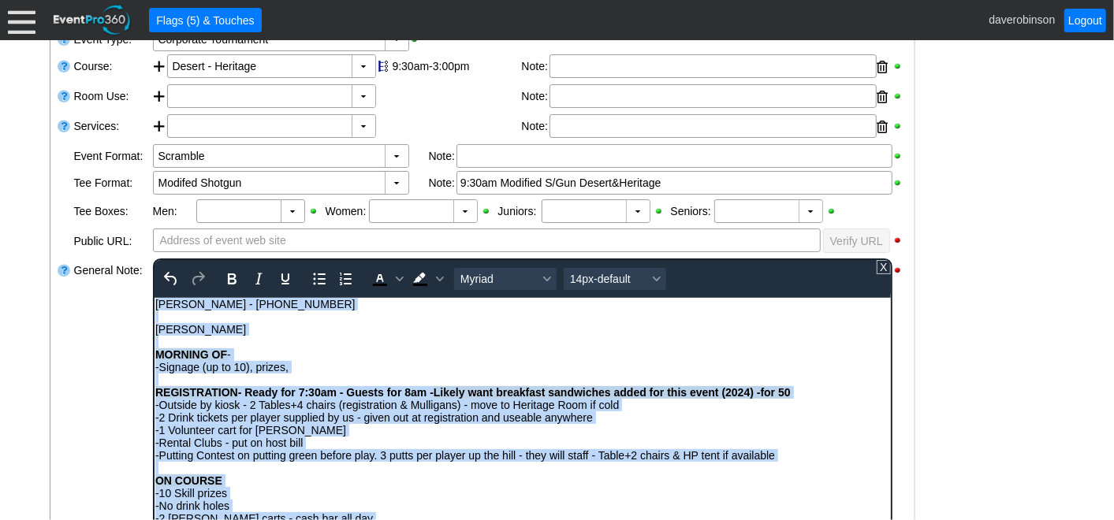
scroll to position [180, 0]
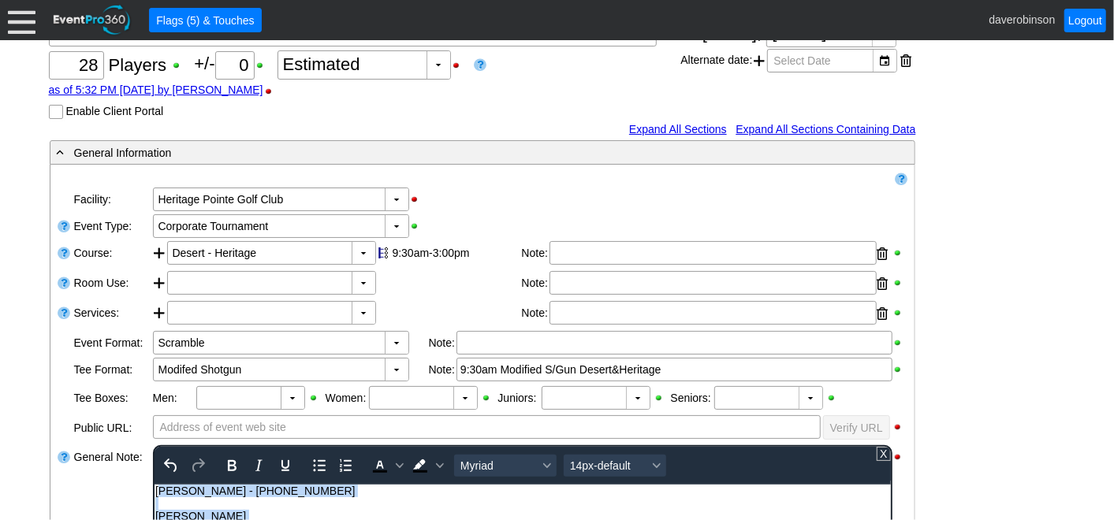
drag, startPoint x: 357, startPoint y: 775, endPoint x: 504, endPoint y: 944, distance: 224.1
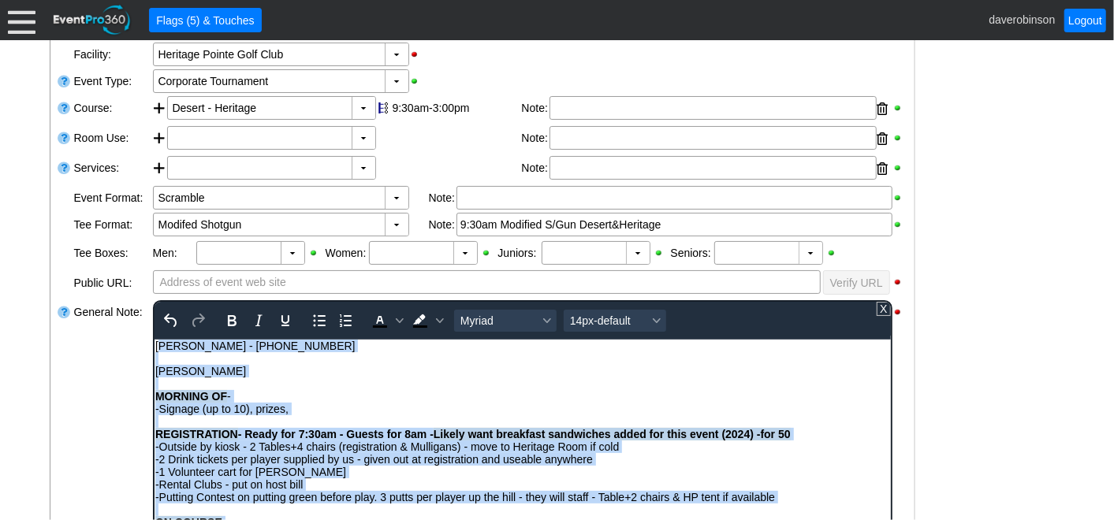
scroll to position [356, 0]
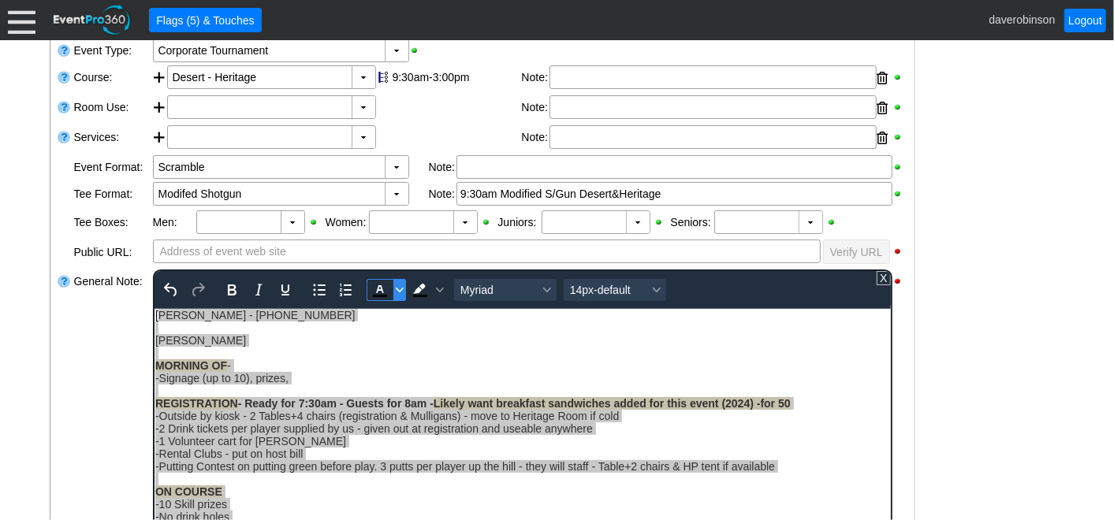
click at [396, 288] on icon "Text color Black" at bounding box center [399, 290] width 8 height 5
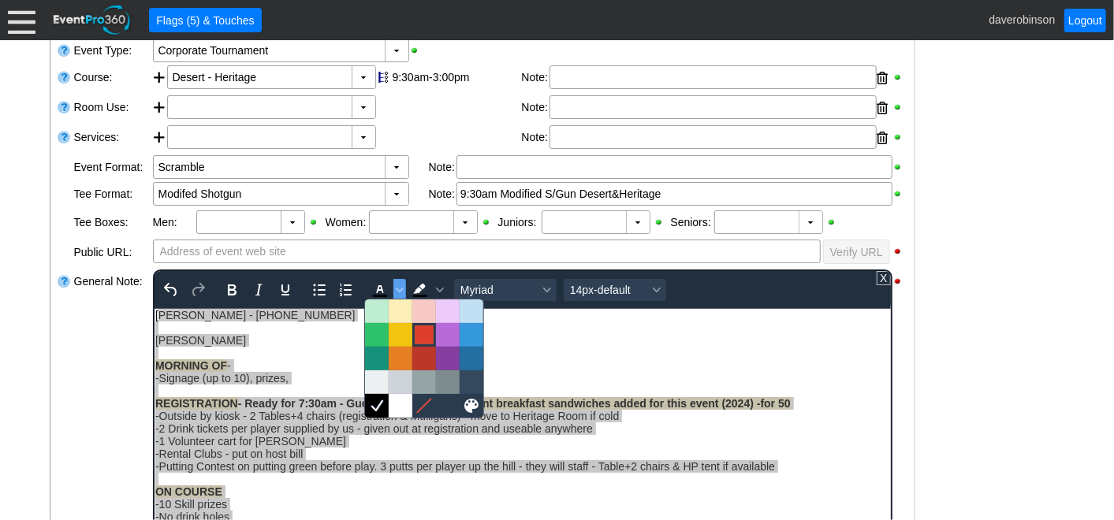
click at [423, 330] on div at bounding box center [424, 335] width 19 height 19
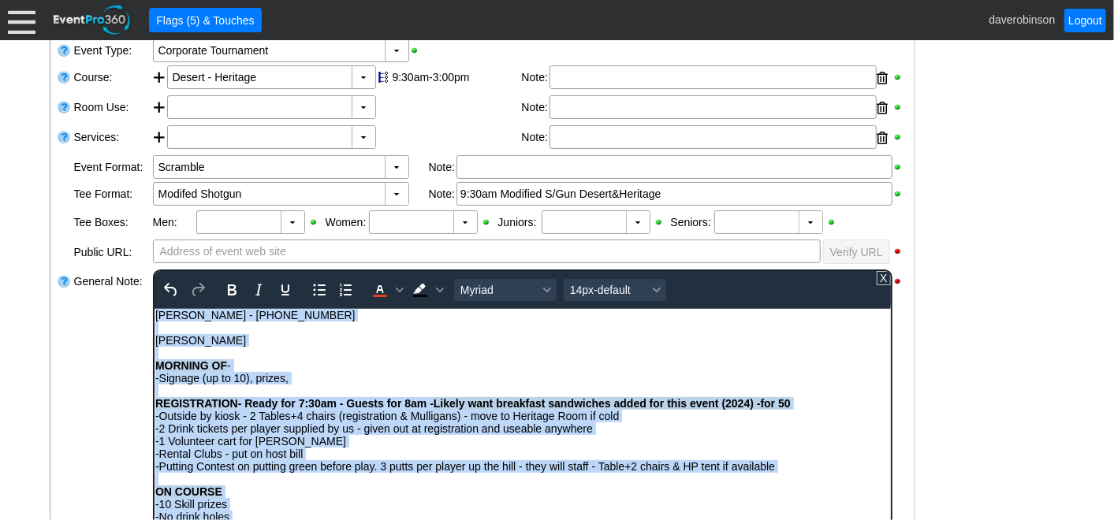
scroll to position [437, 0]
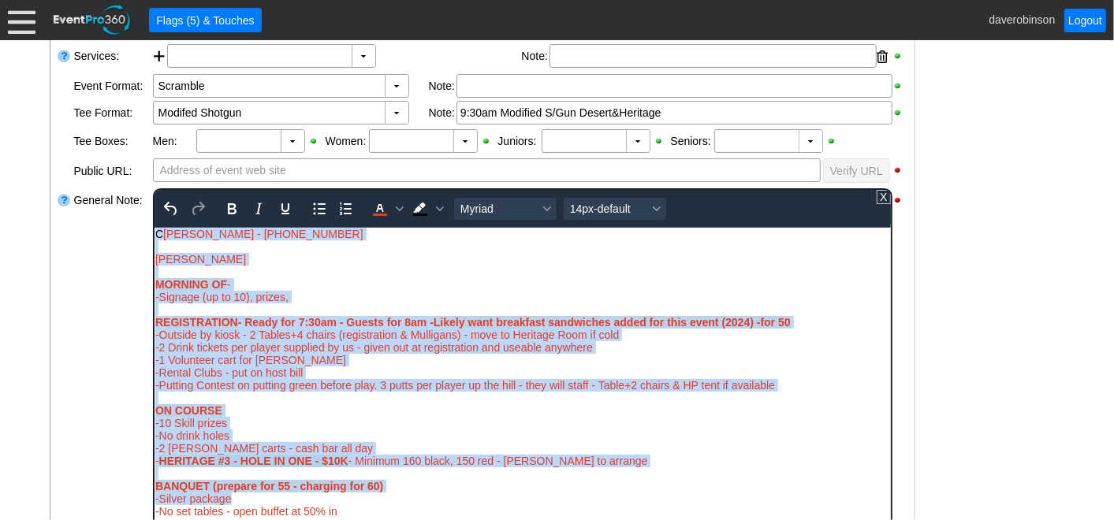
click at [578, 346] on span "-2 Drink tickets per player supplied by us - given out at registration and usea…" at bounding box center [374, 347] width 438 height 13
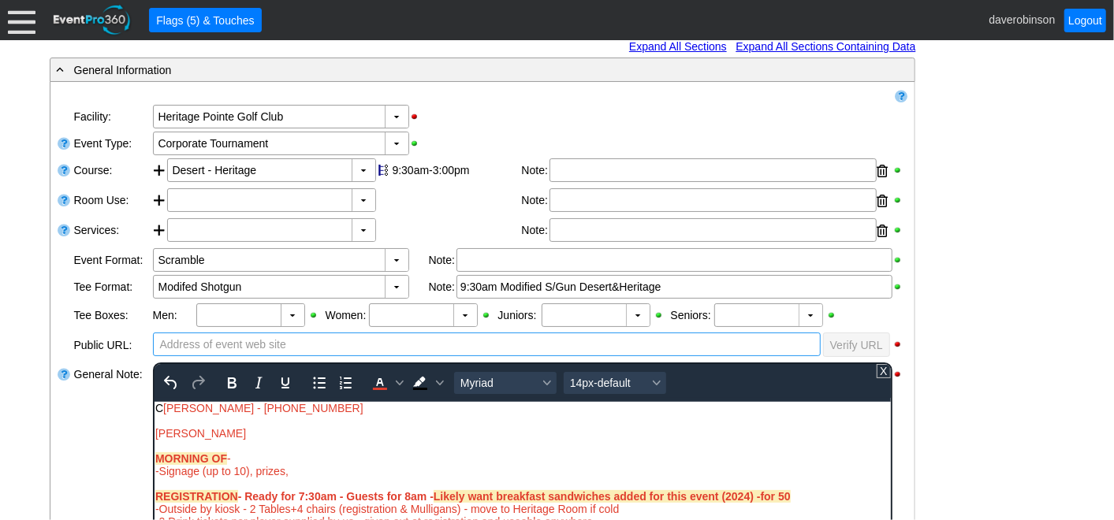
scroll to position [262, 0]
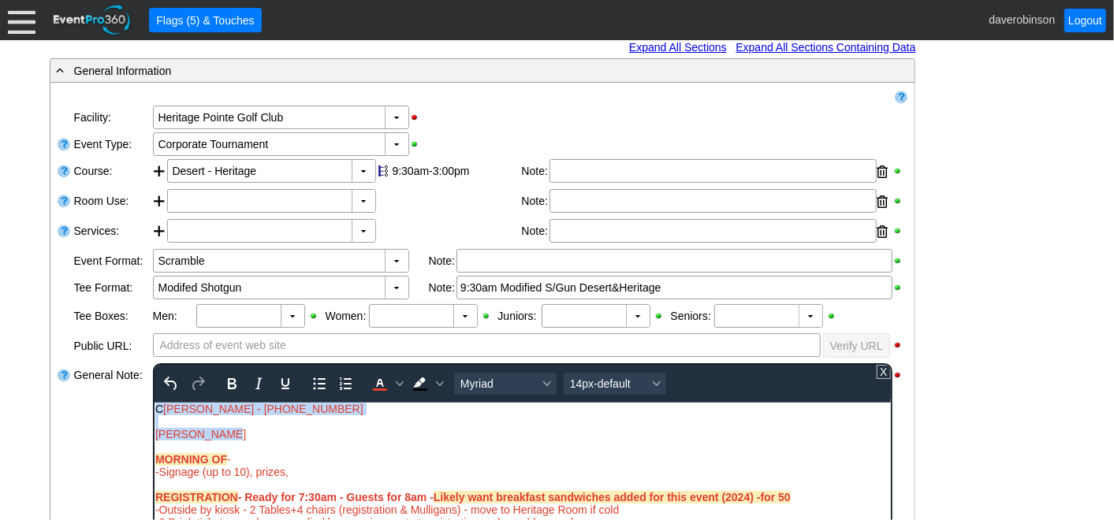
drag, startPoint x: 231, startPoint y: 436, endPoint x: 304, endPoint y: 808, distance: 379.3
click at [393, 385] on span "Text color Red" at bounding box center [399, 384] width 13 height 22
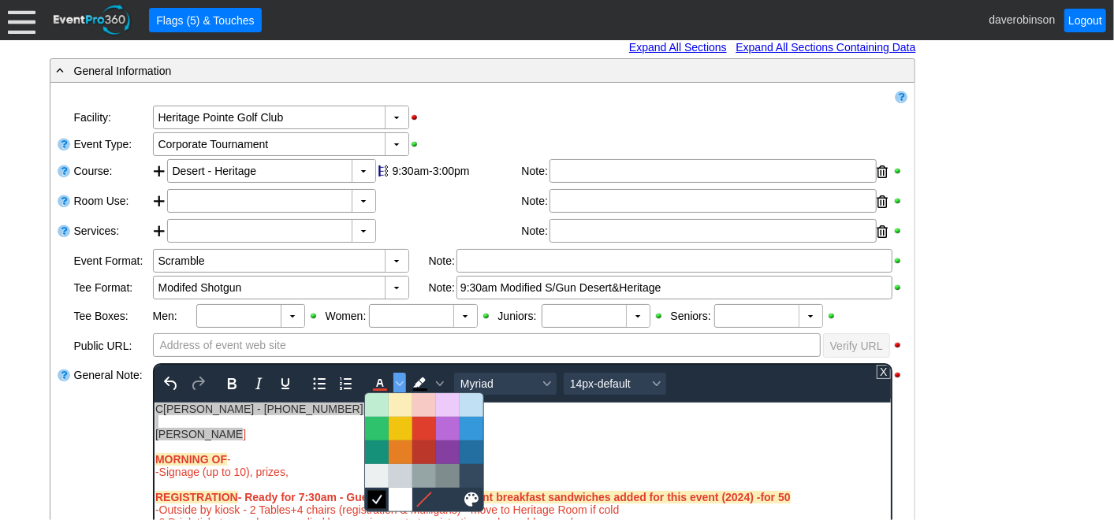
click at [375, 501] on icon at bounding box center [376, 499] width 9 height 9
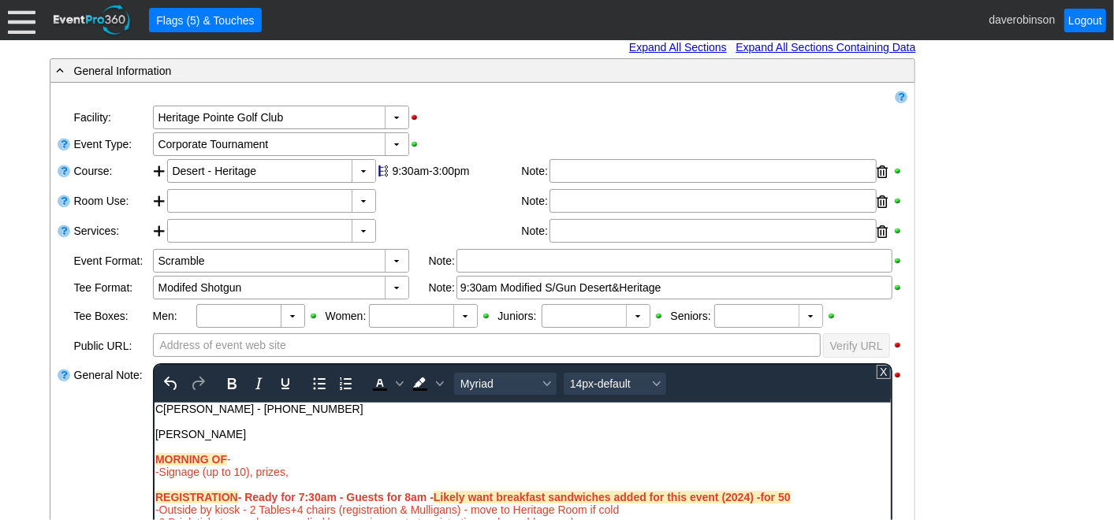
click at [299, 441] on div "Rich Text Area. Press ALT-0 for help." at bounding box center [522, 446] width 735 height 13
click at [188, 423] on div "Rich Text Area. Press ALT-0 for help." at bounding box center [522, 421] width 735 height 13
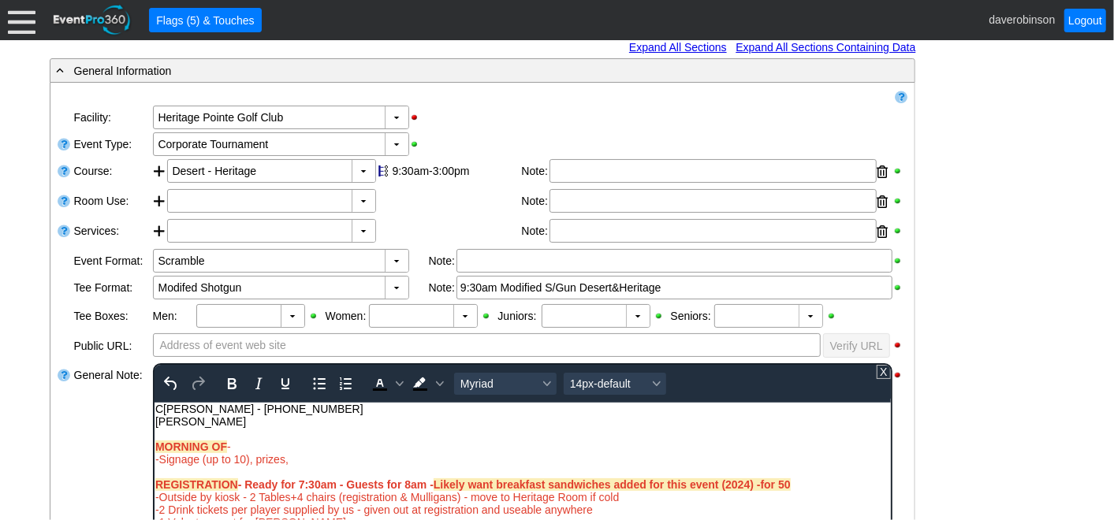
click at [240, 425] on div "Kyle Sippola" at bounding box center [522, 421] width 735 height 13
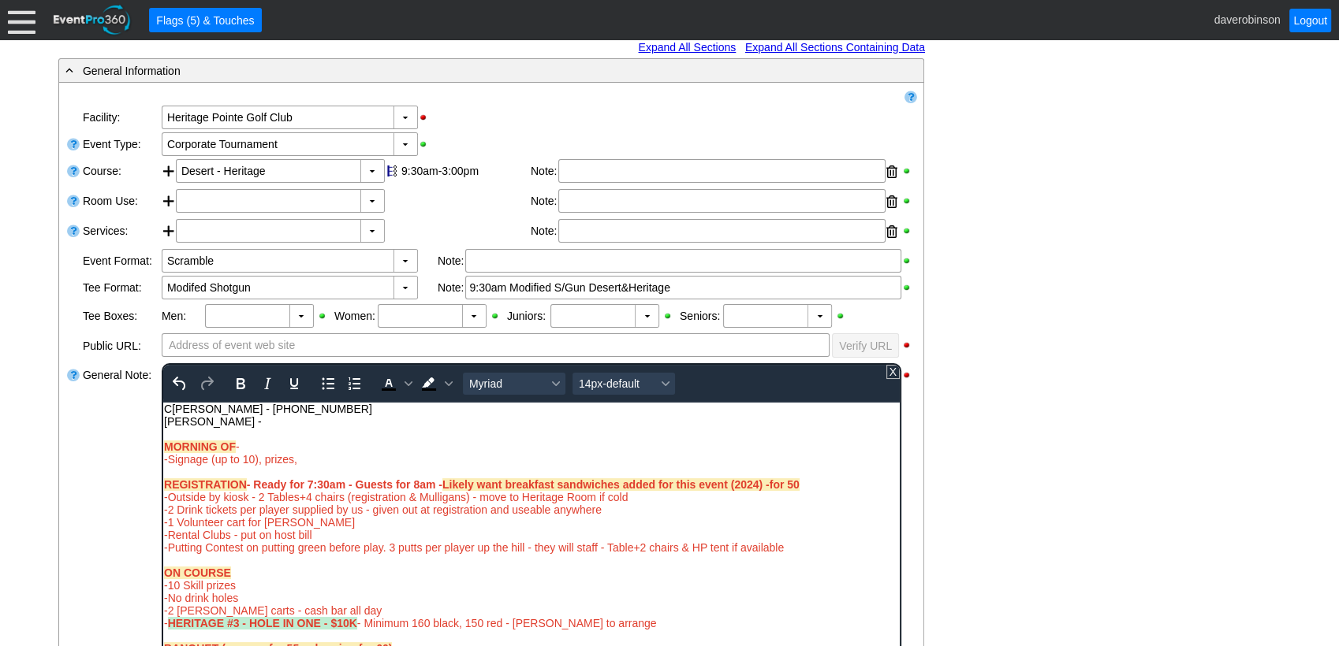
click at [248, 420] on div "Kyle Sippola -" at bounding box center [530, 421] width 735 height 13
click at [342, 407] on div "C onnie - (587)442-3075" at bounding box center [530, 408] width 735 height 13
click at [348, 410] on div "C onnie - (587)442-3075 info@tiaa" at bounding box center [530, 408] width 735 height 13
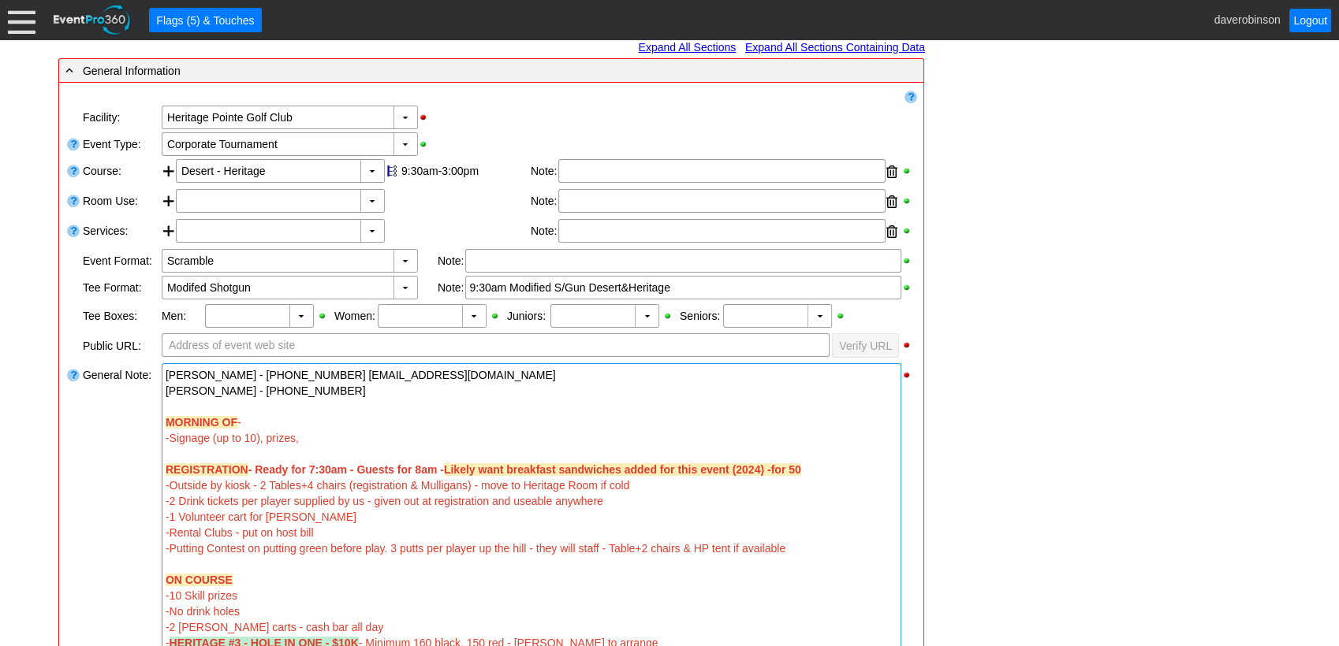
click at [68, 476] on div at bounding box center [73, 580] width 16 height 437
click at [401, 287] on div "▼" at bounding box center [405, 288] width 24 height 22
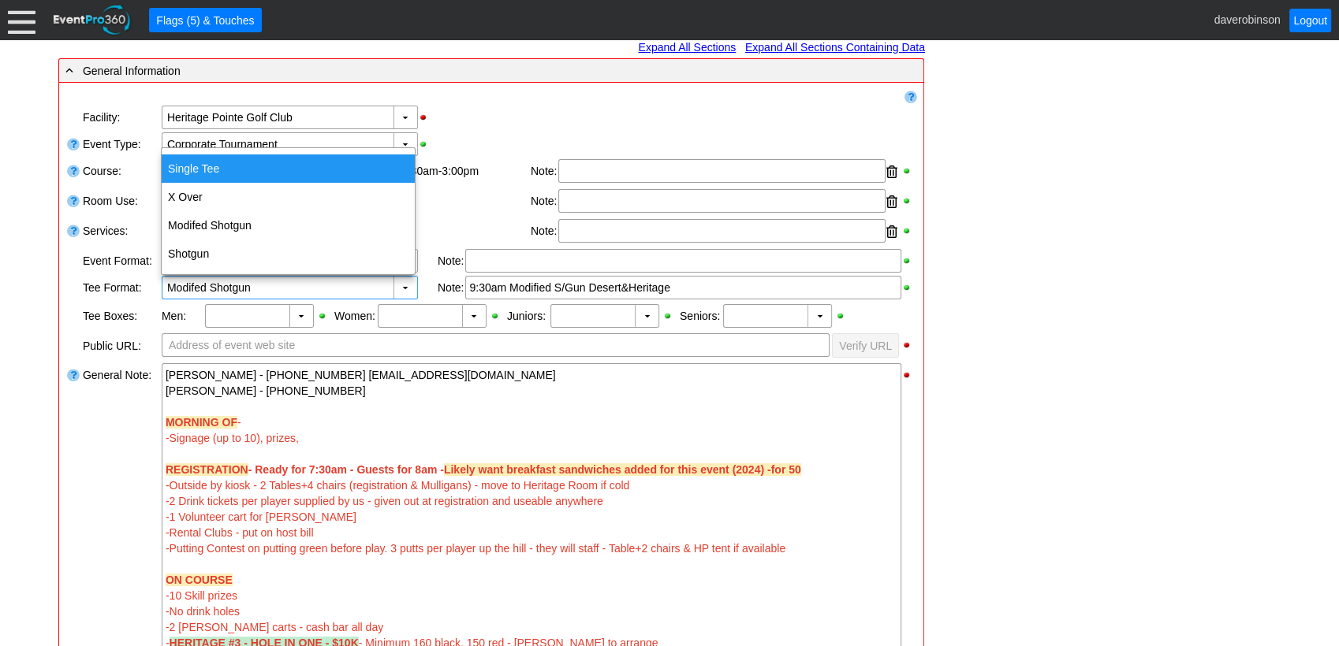
click at [183, 172] on div "Single Tee" at bounding box center [288, 169] width 253 height 28
type input "Single Tee"
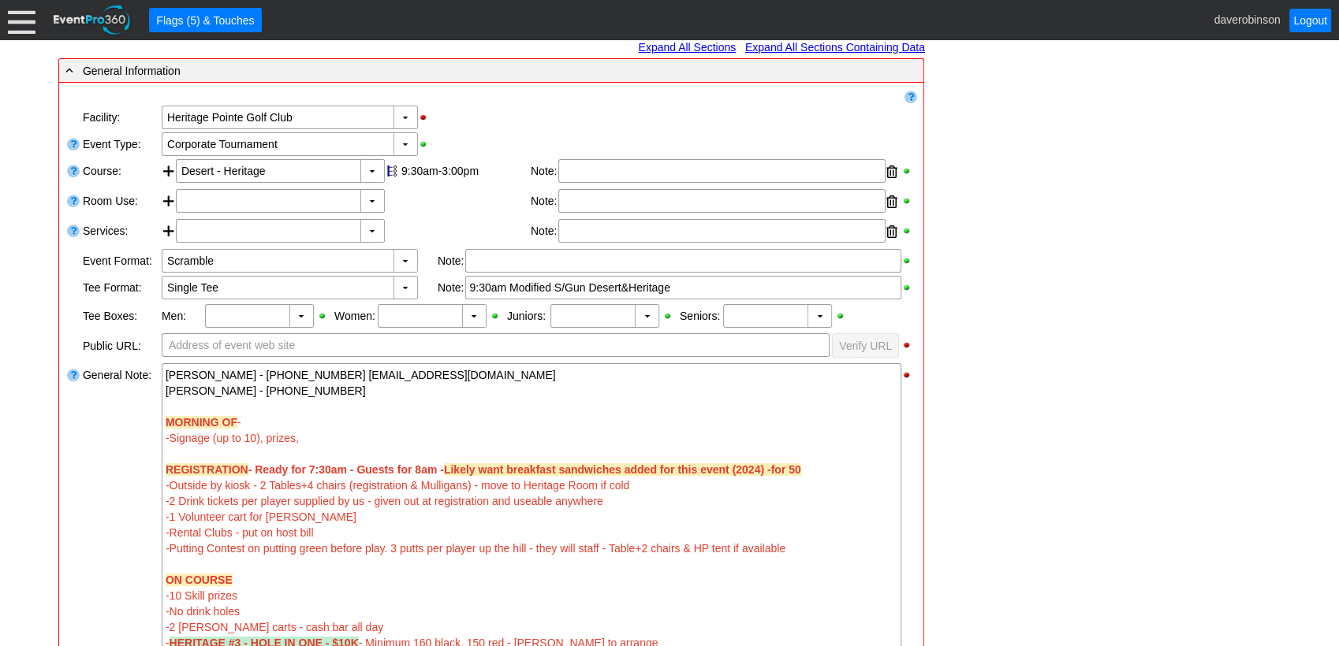
click at [984, 415] on div "- General Information ▼ Loading.... Remove all highlights Facility: ▼ Χ Heritag…" at bounding box center [669, 628] width 1231 height 1141
drag, startPoint x: 689, startPoint y: 281, endPoint x: 576, endPoint y: 275, distance: 113.7
click at [576, 276] on div "9:30am Modified S/Gun Desert&Heritage" at bounding box center [683, 288] width 436 height 24
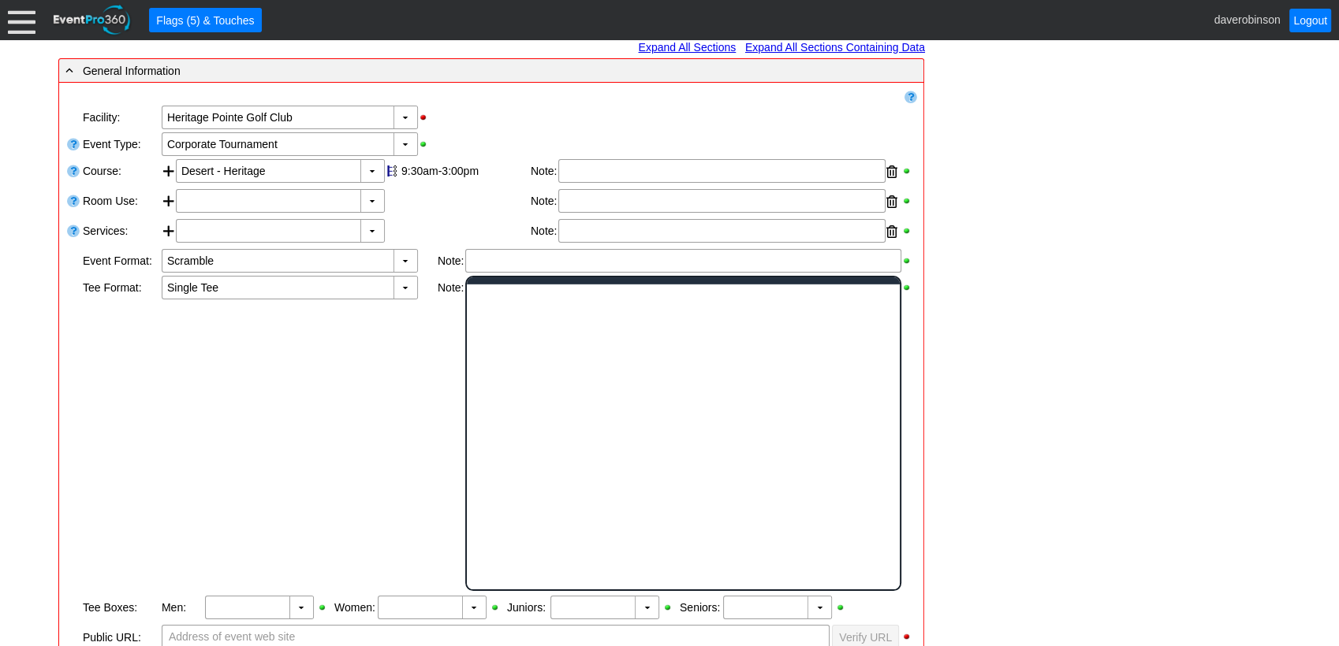
scroll to position [0, 0]
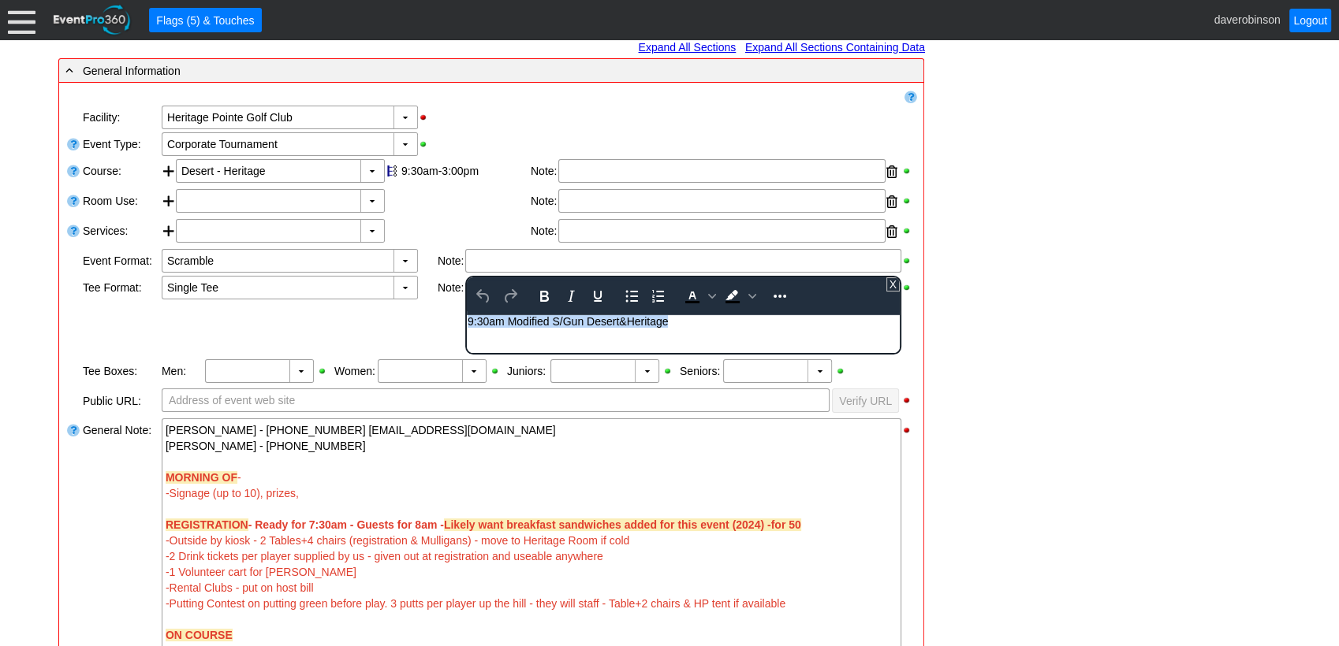
drag, startPoint x: 679, startPoint y: 322, endPoint x: 856, endPoint y: 598, distance: 328.7
click at [467, 315] on html "9:30am Modified S/Gun Desert&Heritage" at bounding box center [683, 325] width 433 height 20
click at [80, 315] on div "Remove all highlights Facility: ▼ Χ Heritage Pointe Golf Club Event Type: ▼ Χ C…" at bounding box center [490, 513] width 851 height 849
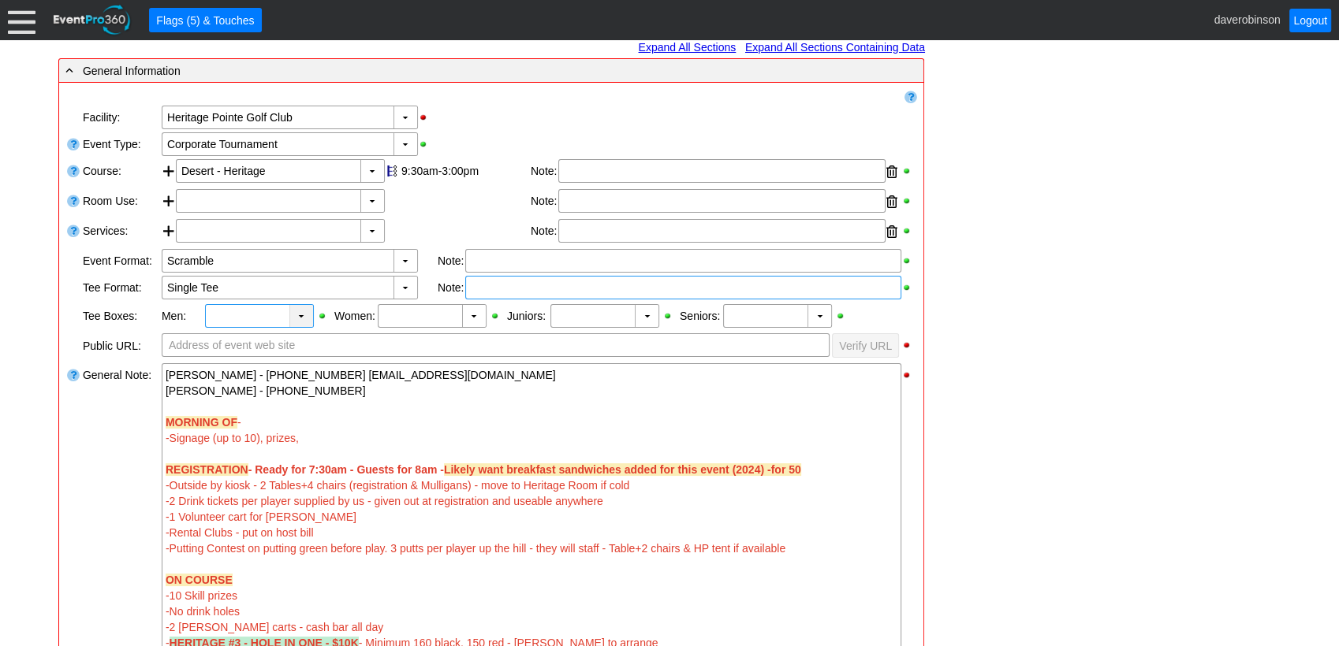
click at [305, 318] on div "▼" at bounding box center [301, 316] width 24 height 22
click at [233, 247] on div "Black" at bounding box center [258, 254] width 106 height 28
type input "Black"
click at [482, 312] on div "▼" at bounding box center [474, 316] width 24 height 22
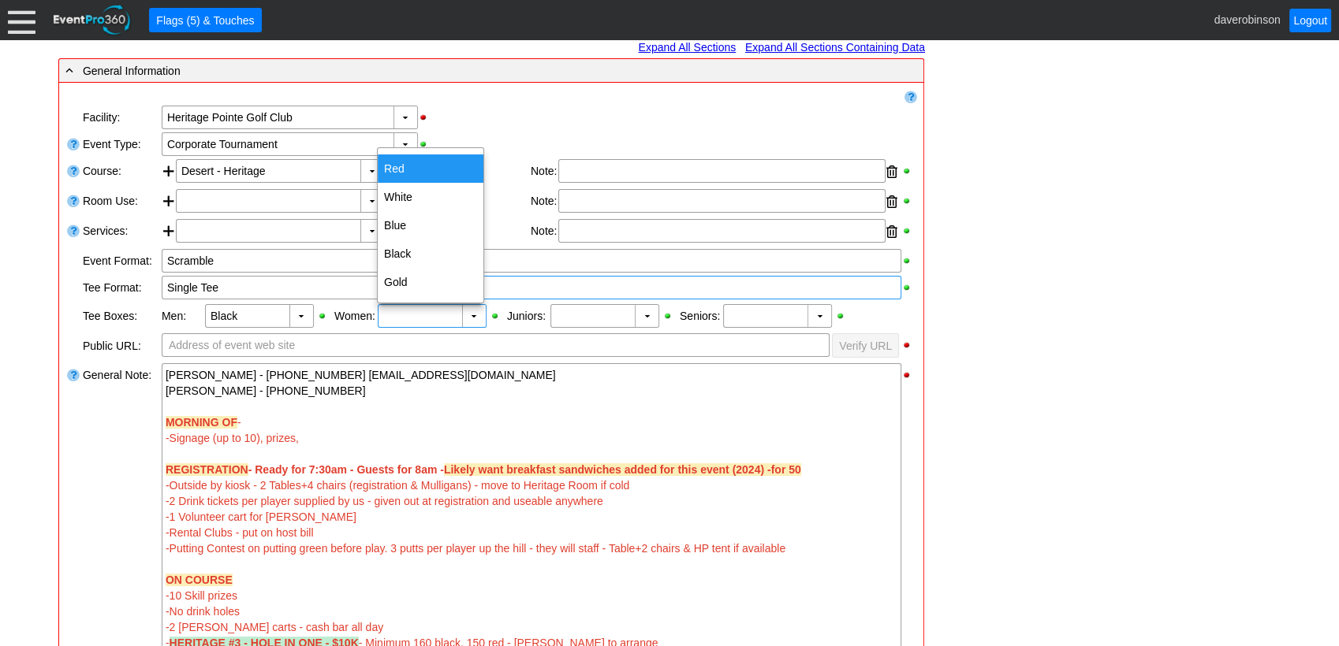
click at [392, 162] on div "Red" at bounding box center [431, 169] width 106 height 28
type input "Red"
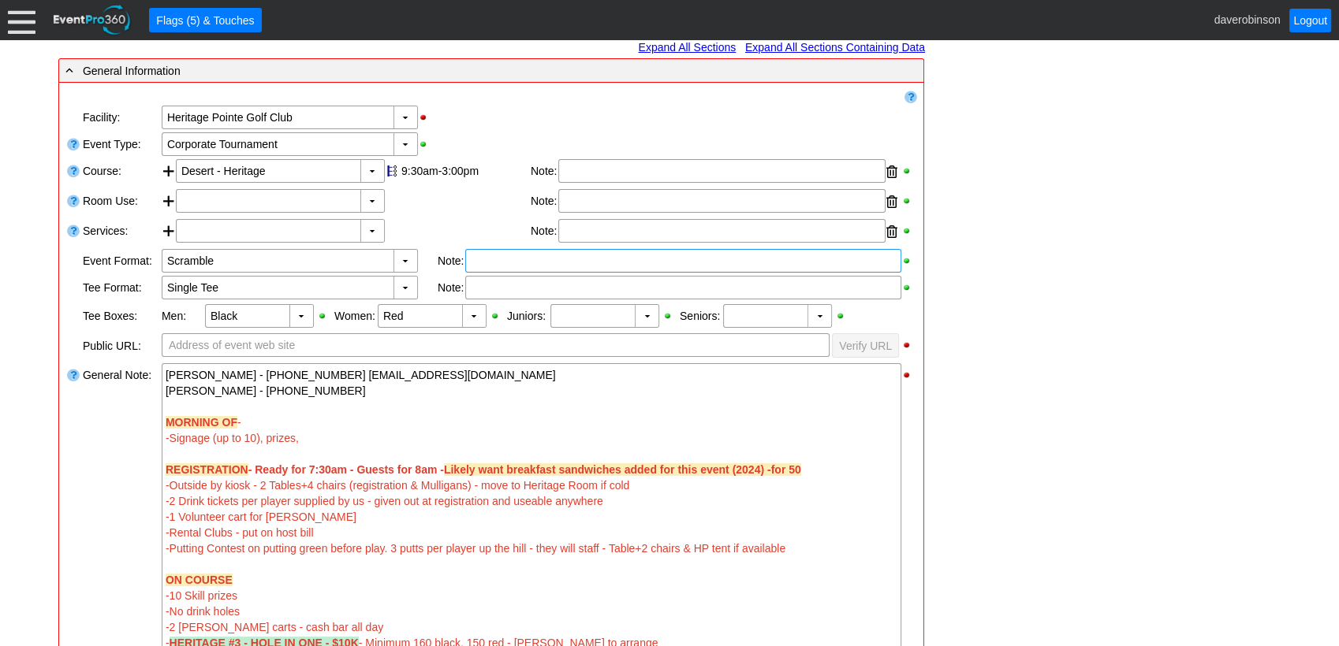
click at [486, 262] on div at bounding box center [683, 261] width 436 height 24
click at [410, 299] on div "Remove all highlights Facility: ▼ Χ Heritage Pointe Golf Club Event Type: ▼ Χ C…" at bounding box center [490, 486] width 851 height 794
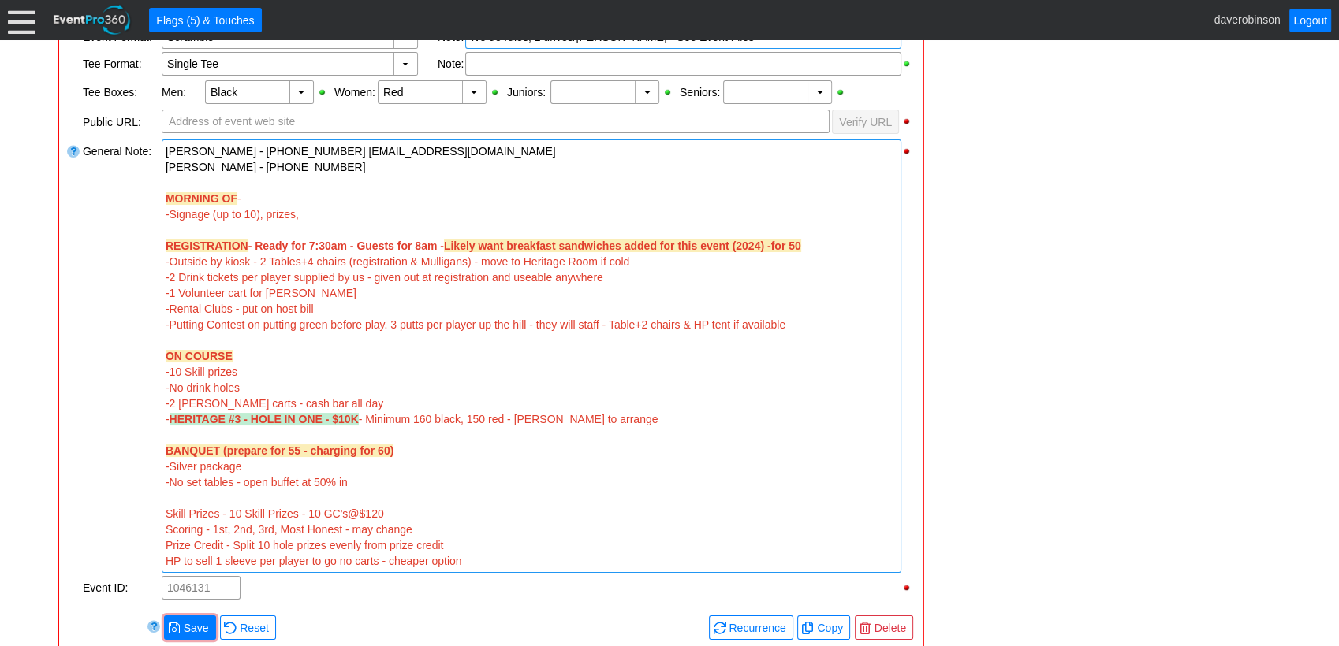
scroll to position [524, 0]
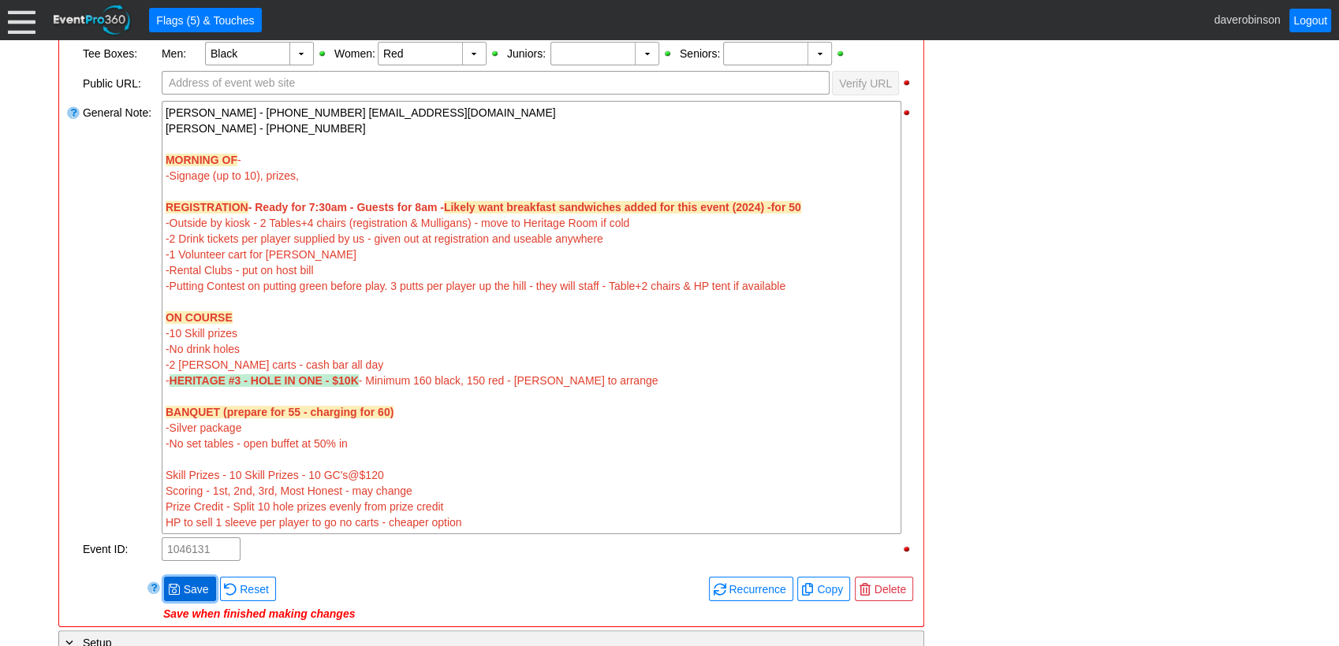
click at [183, 520] on span "Save" at bounding box center [197, 590] width 32 height 16
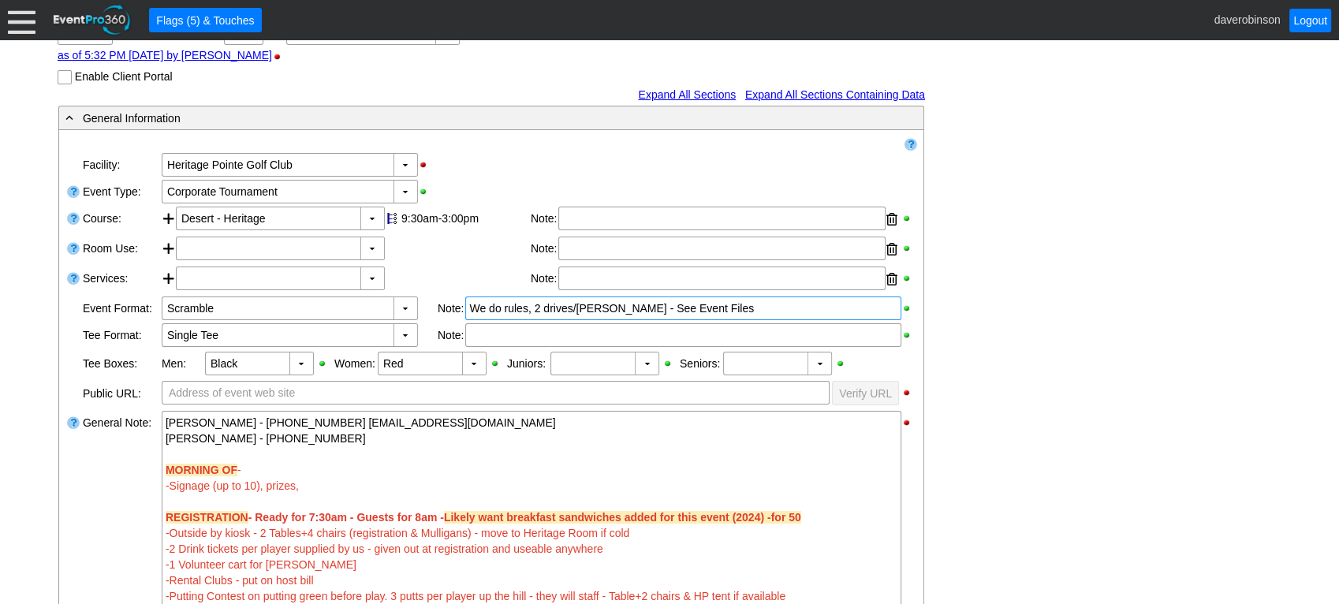
scroll to position [519, 0]
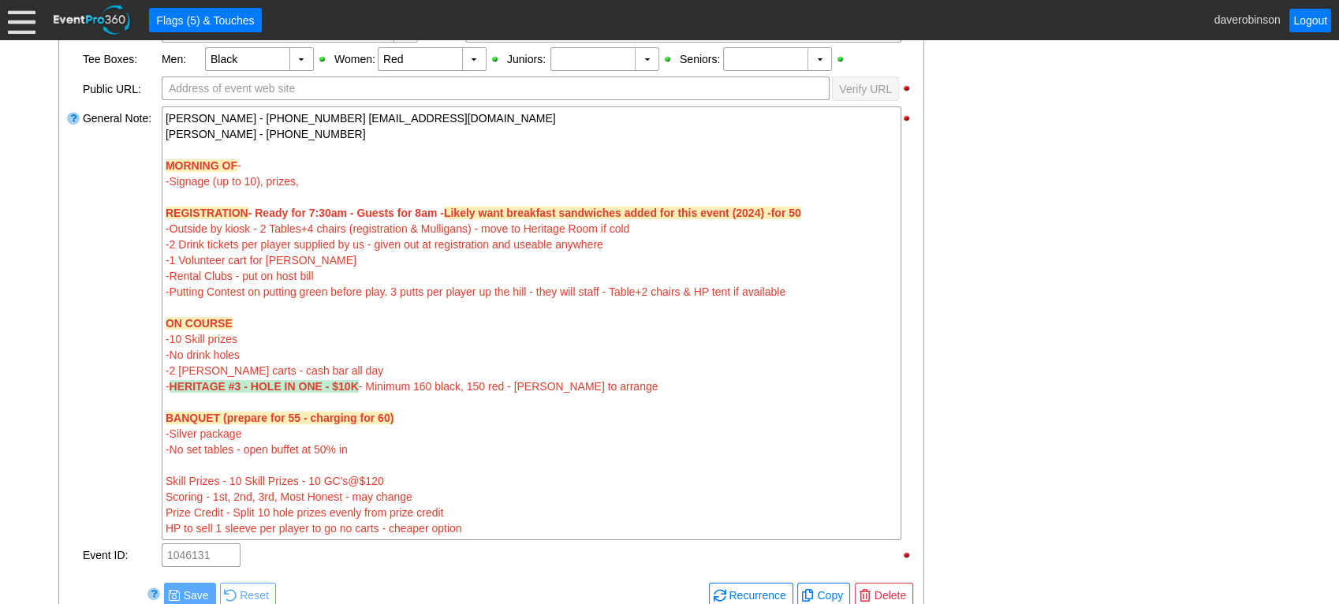
click at [1106, 322] on div "- General Information ▼ Loading.... Remove all highlights Facility: ▼ Χ Heritag…" at bounding box center [669, 371] width 1231 height 1141
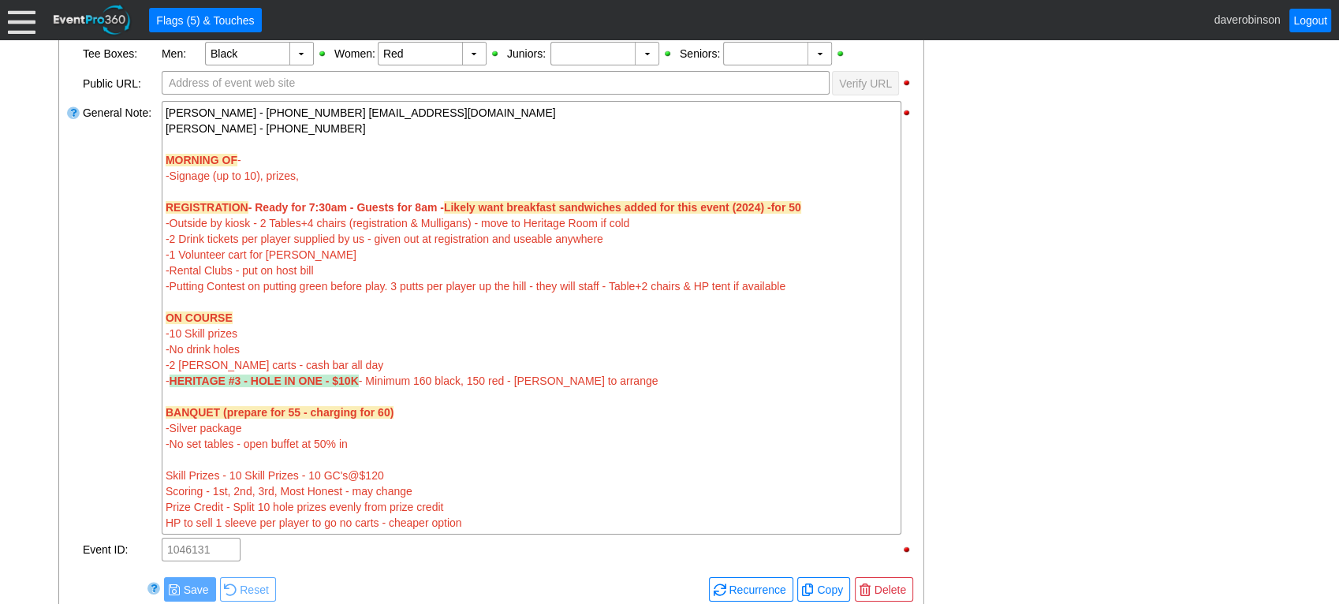
scroll to position [525, 0]
click at [322, 161] on div "MORNING OF -" at bounding box center [532, 159] width 732 height 16
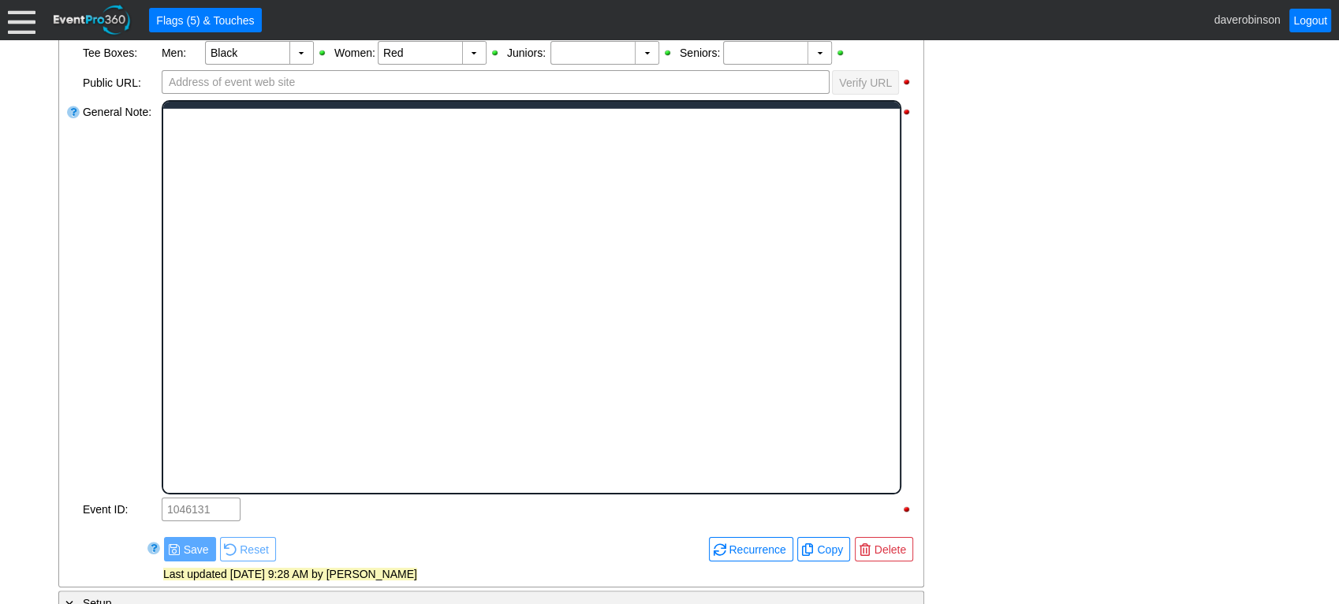
scroll to position [0, 0]
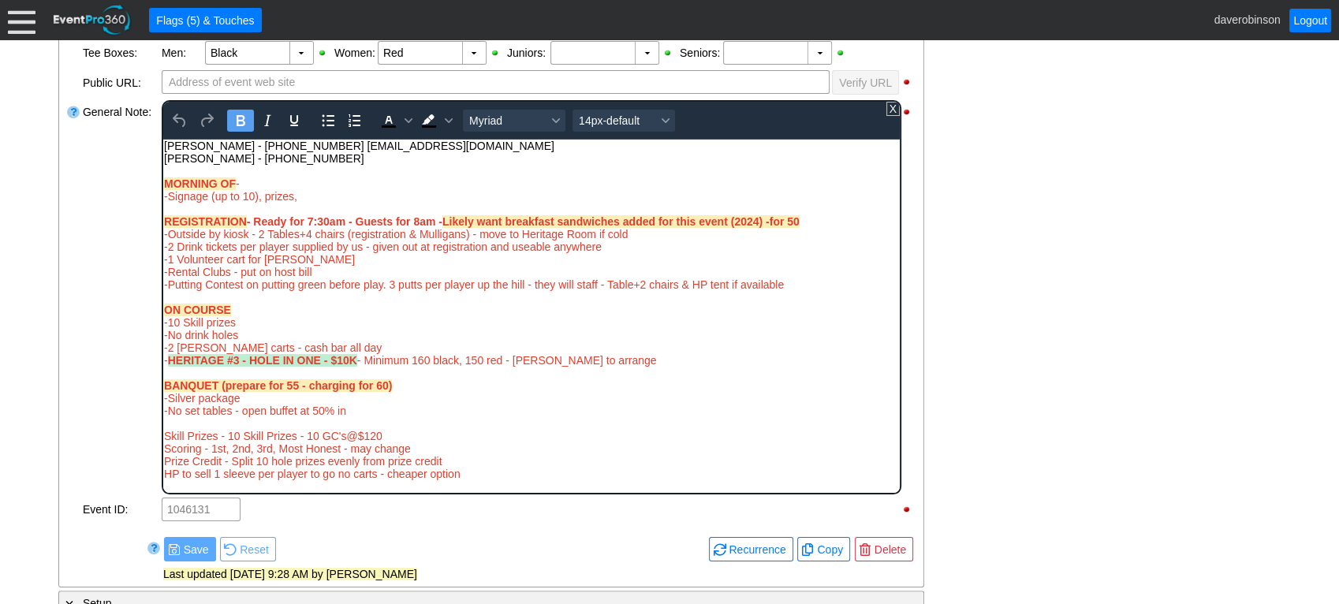
drag, startPoint x: 307, startPoint y: 198, endPoint x: 163, endPoint y: 181, distance: 145.3
click at [163, 181] on div "MORNING OF - -Signage (up to 10), prizes, REGISTRATION - Ready for 7:30am - Gue…" at bounding box center [530, 328] width 735 height 303
click at [386, 125] on icon "Text color Black" at bounding box center [389, 126] width 14 height 2
click at [371, 188] on div "MORNING OF -" at bounding box center [530, 183] width 735 height 13
click at [251, 194] on span "-Signage (up to 10), prizes," at bounding box center [229, 195] width 133 height 13
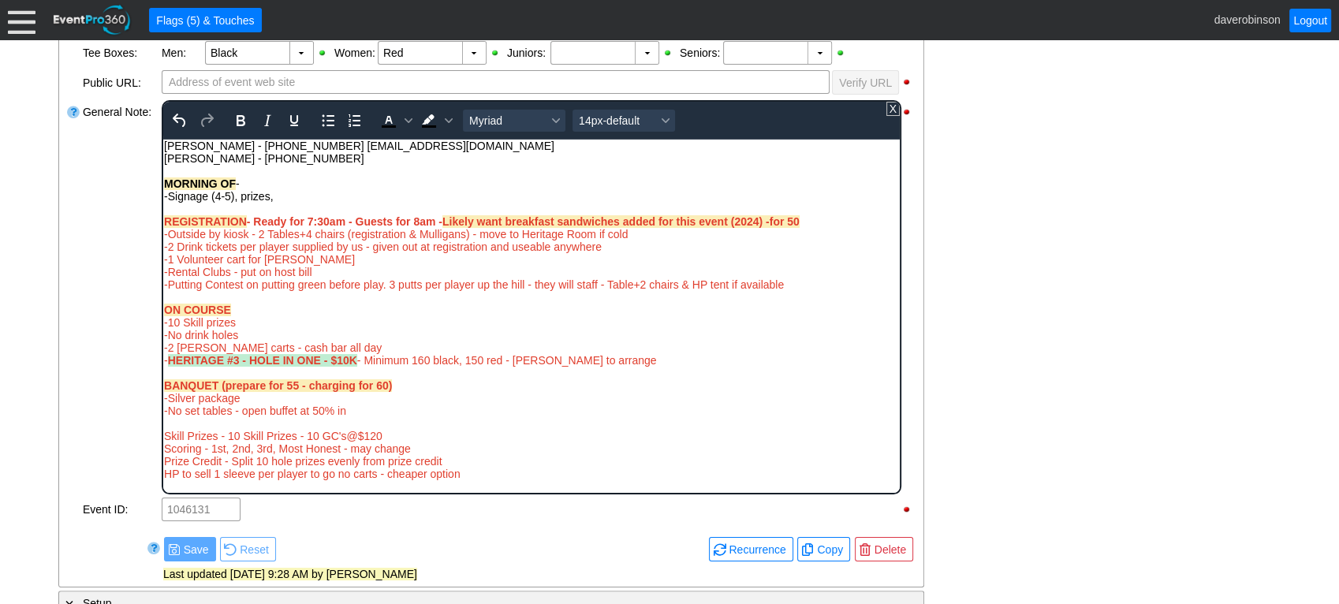
click at [238, 195] on span "-Signage (4-5), prizes," at bounding box center [218, 195] width 110 height 13
click at [230, 195] on span "-Signage (4-5), prizes," at bounding box center [218, 195] width 110 height 13
click at [493, 194] on div "-Signage (4-5 - to go on course, can go anywhere), prizes," at bounding box center [530, 195] width 735 height 13
click at [323, 196] on span "-Signage (4-5 - to go on course, can go anywhere), prizes," at bounding box center [305, 195] width 285 height 13
click at [85, 230] on div "General Note:" at bounding box center [120, 297] width 79 height 397
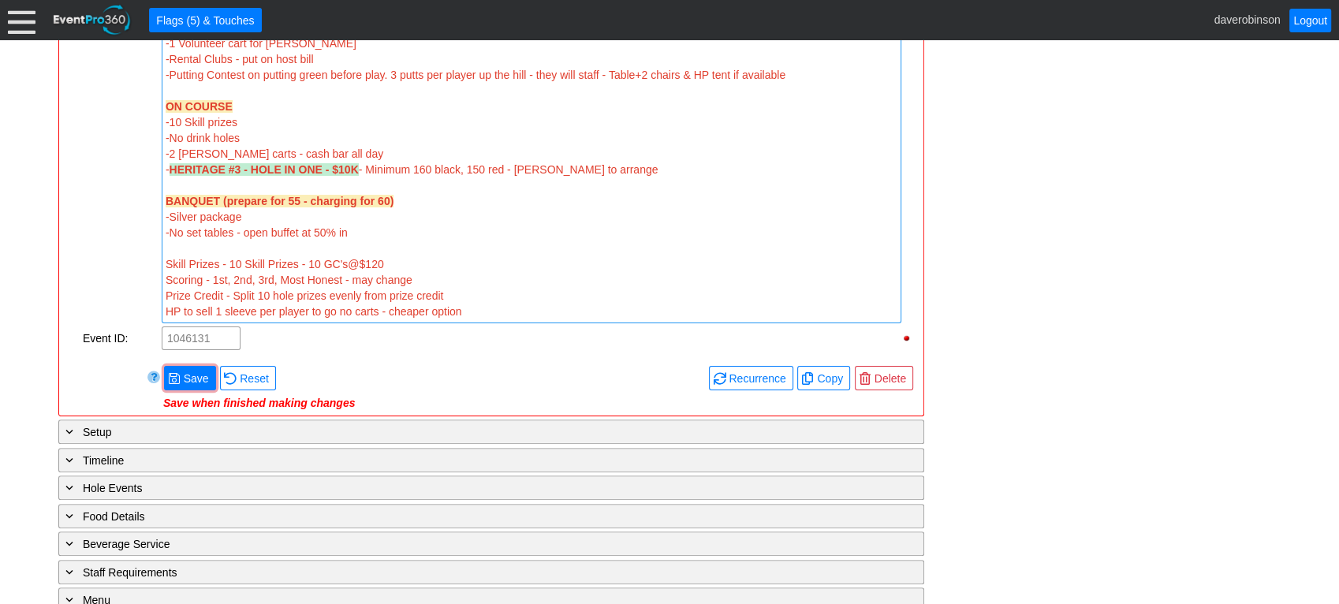
scroll to position [788, 0]
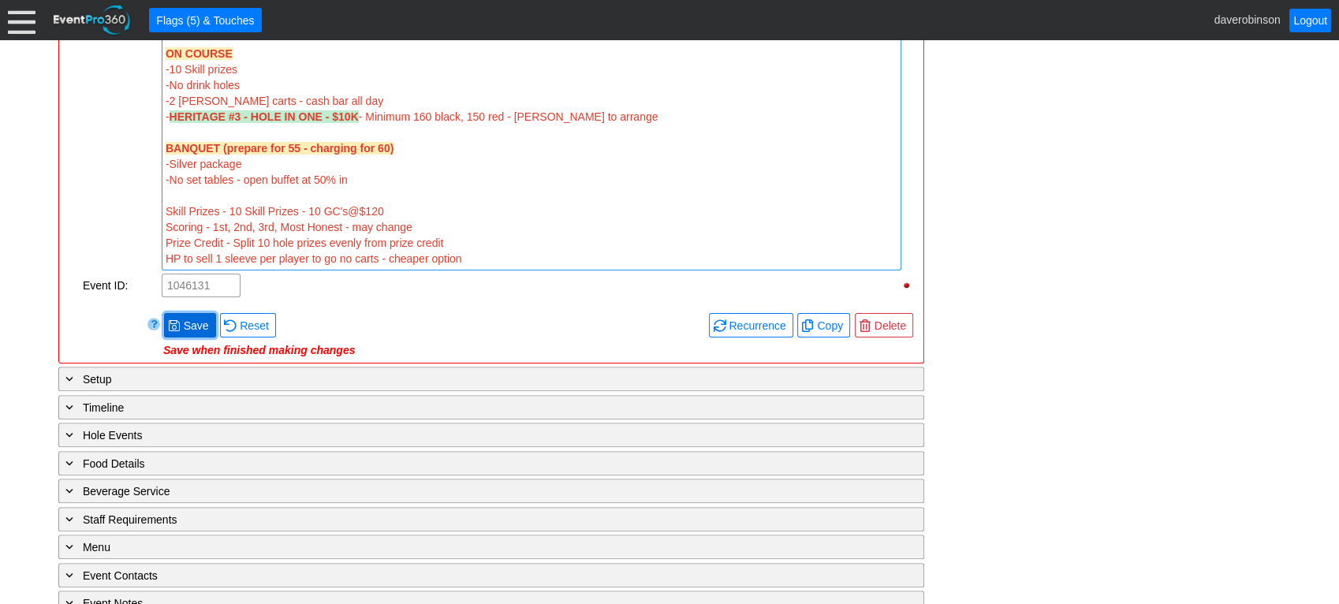
click at [189, 318] on span "Save" at bounding box center [197, 326] width 32 height 16
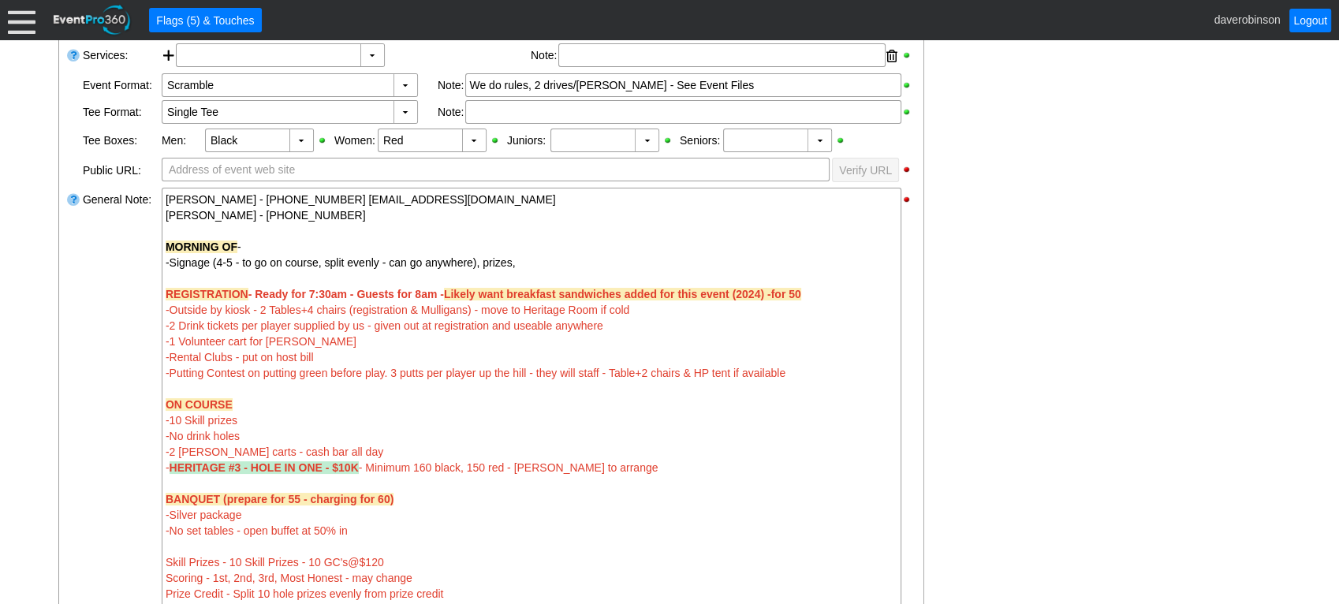
scroll to position [525, 0]
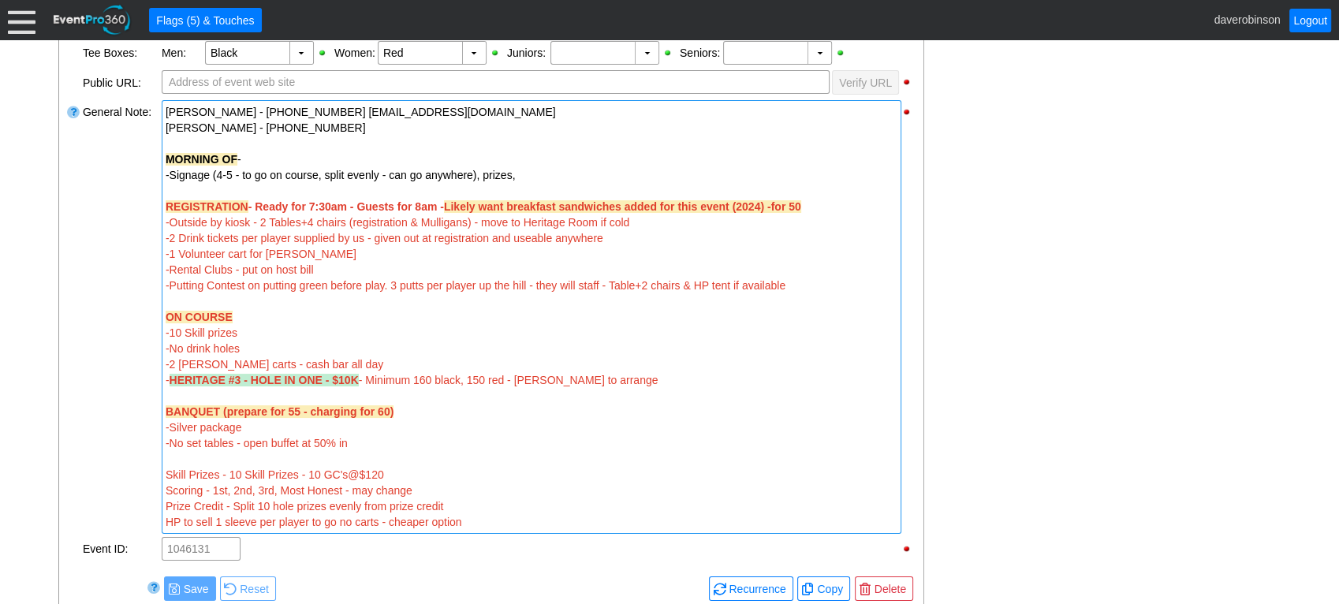
click at [474, 174] on span "-Signage (4-5 - to go on course, split evenly - can go anywhere), prizes," at bounding box center [341, 175] width 350 height 13
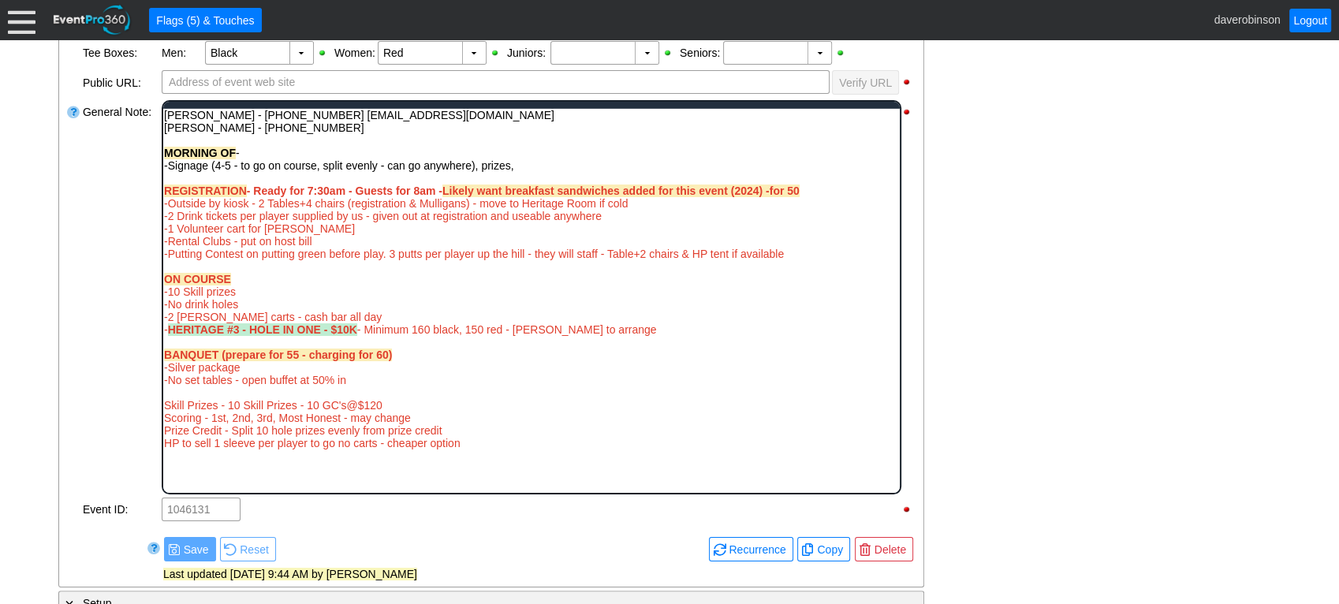
scroll to position [0, 0]
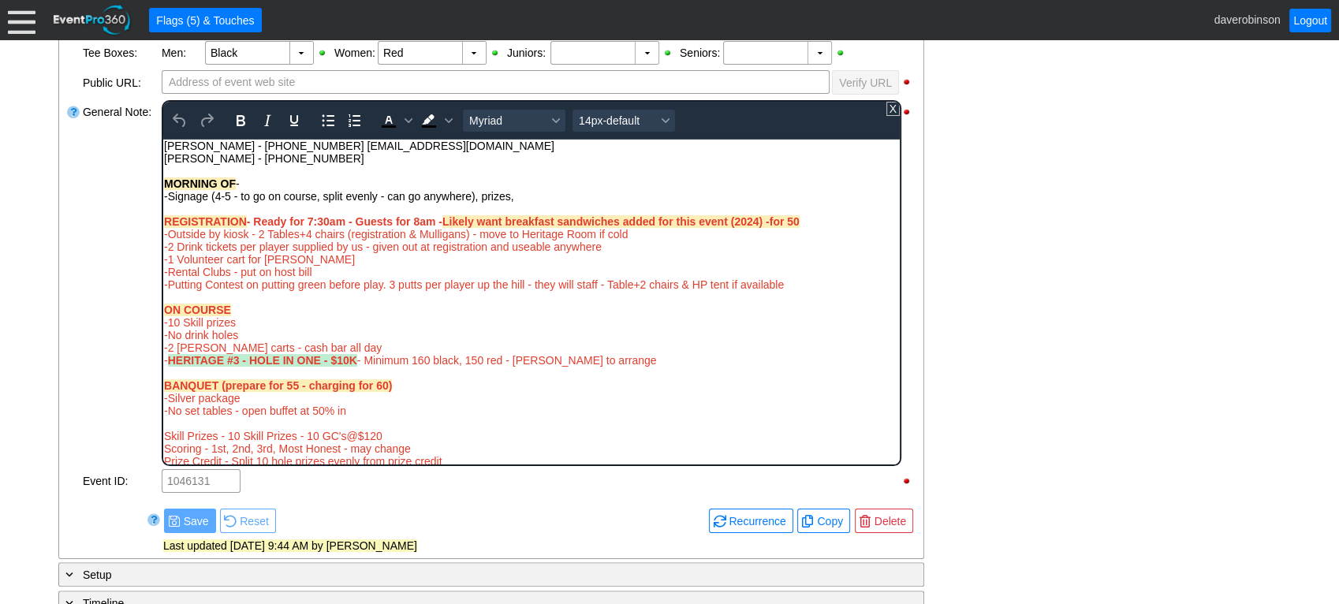
click at [470, 195] on span "-Signage (4-5 - to go on course, split evenly - can go anywhere), prizes," at bounding box center [338, 195] width 350 height 13
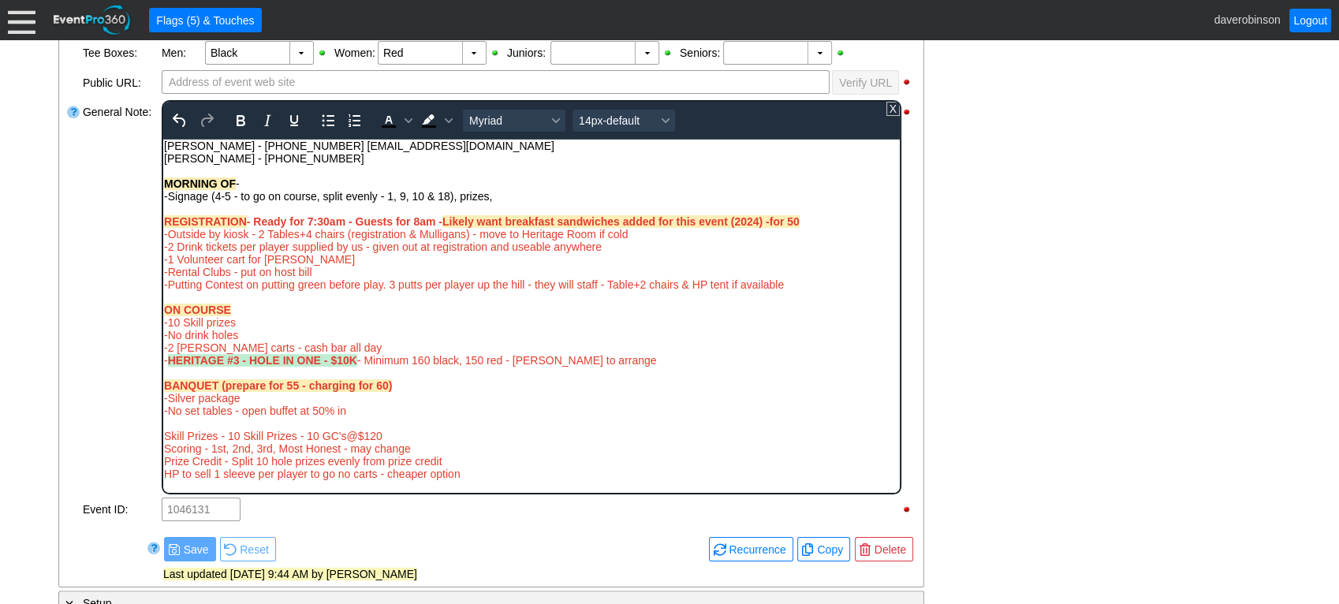
click at [381, 196] on span "-Signage (4-5 - to go on course, split evenly - 1, 9, 10 & 18), prizes," at bounding box center [327, 195] width 328 height 13
click at [1073, 258] on div "- General Information ▼ Loading.... Remove all highlights Facility: ▼ Χ Heritag…" at bounding box center [669, 344] width 1231 height 1101
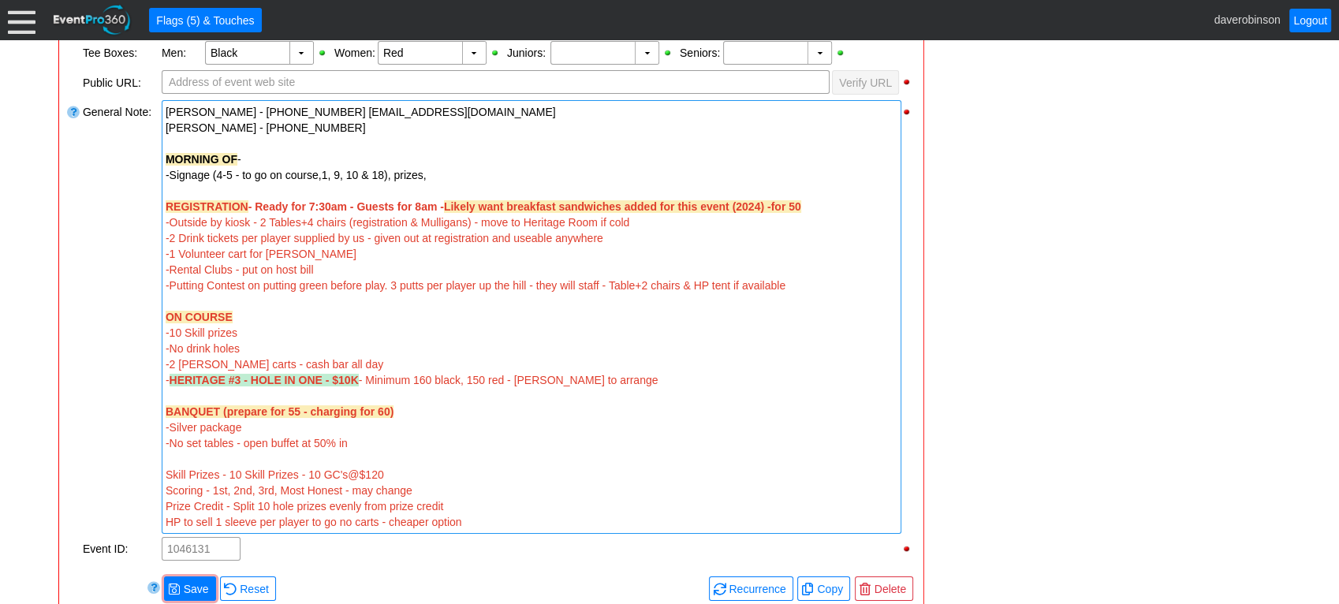
click at [468, 173] on div "-Signage (4-5 - to go on course,1, 9, 10 & 18), prizes," at bounding box center [532, 175] width 732 height 16
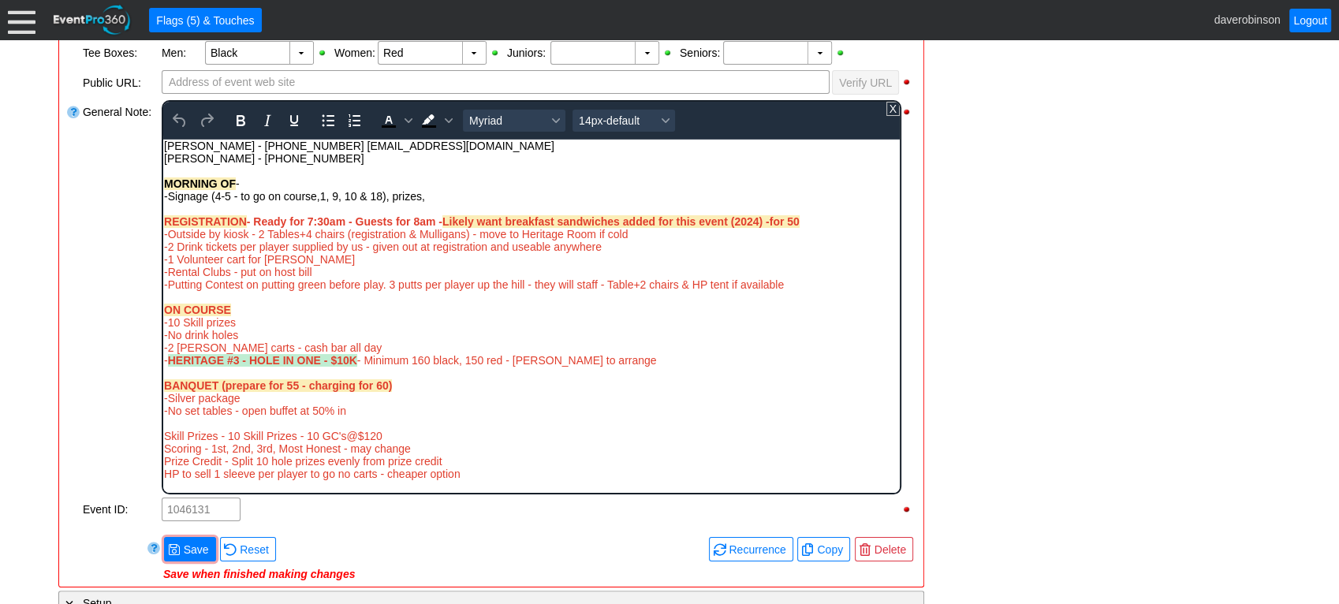
click at [445, 192] on div "-Signage (4-5 - to go on course,1, 9, 10 & 18), prizes," at bounding box center [530, 195] width 735 height 13
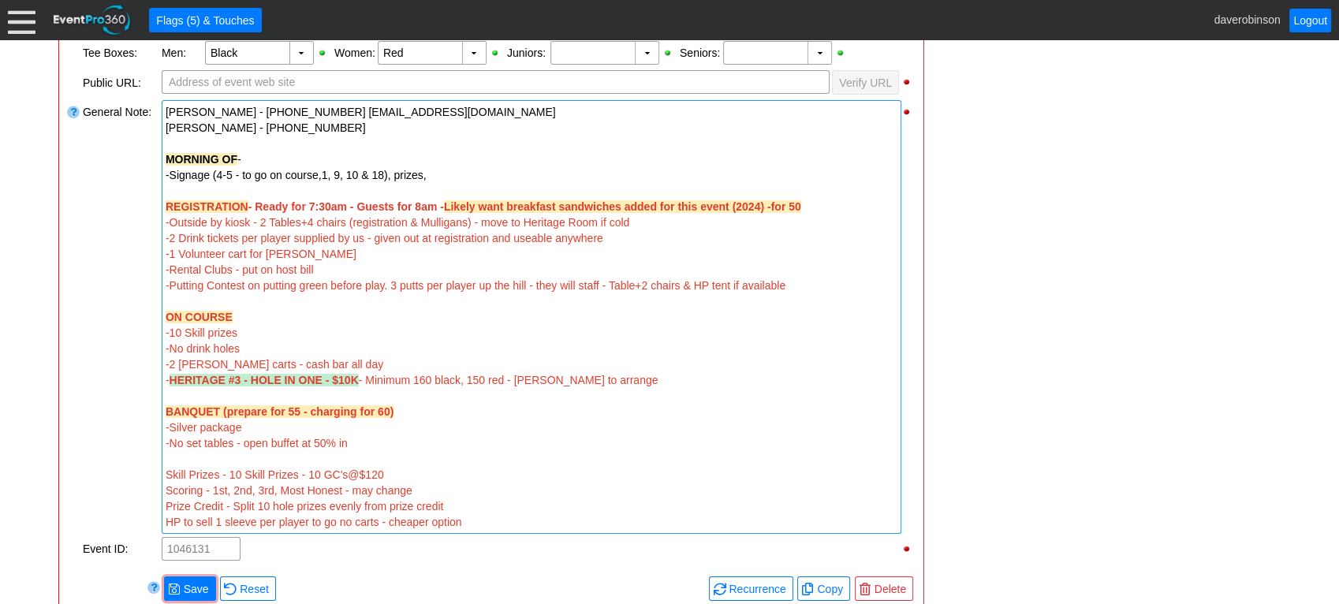
click at [196, 520] on div "Remove all highlights Facility: ▼ Χ Heritage Pointe Golf Club Event Type: ▼ Χ C…" at bounding box center [490, 223] width 851 height 794
click at [200, 520] on span "Save" at bounding box center [197, 589] width 32 height 16
click at [252, 154] on div "MORNING OF -" at bounding box center [532, 159] width 732 height 16
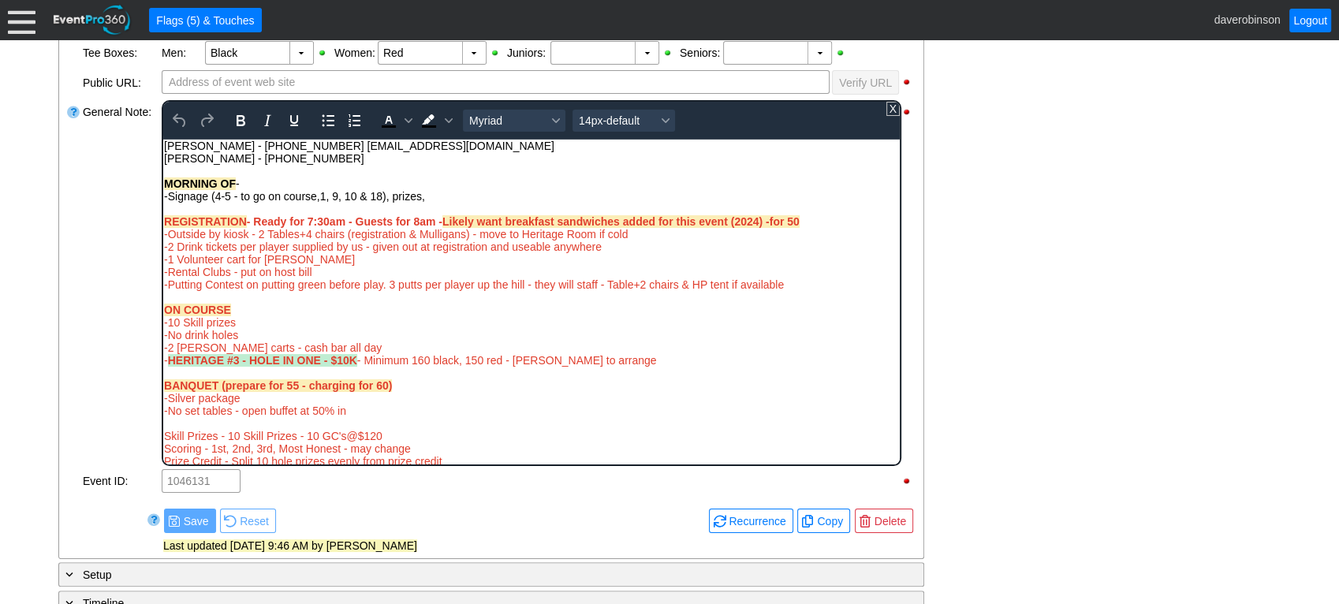
click at [255, 184] on div "MORNING OF -" at bounding box center [530, 183] width 735 height 13
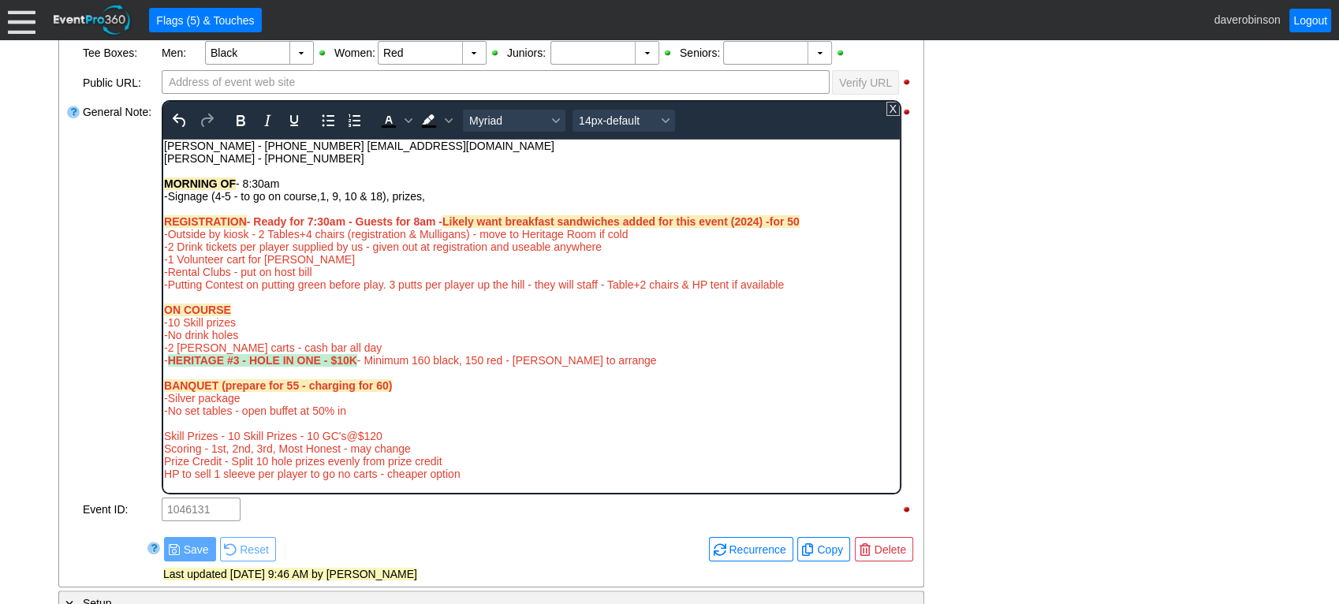
drag, startPoint x: 285, startPoint y: 179, endPoint x: 235, endPoint y: 184, distance: 49.9
click at [235, 184] on div "MORNING OF - 8:30am" at bounding box center [530, 183] width 735 height 13
click at [448, 118] on icon "Background color Black" at bounding box center [449, 120] width 8 height 5
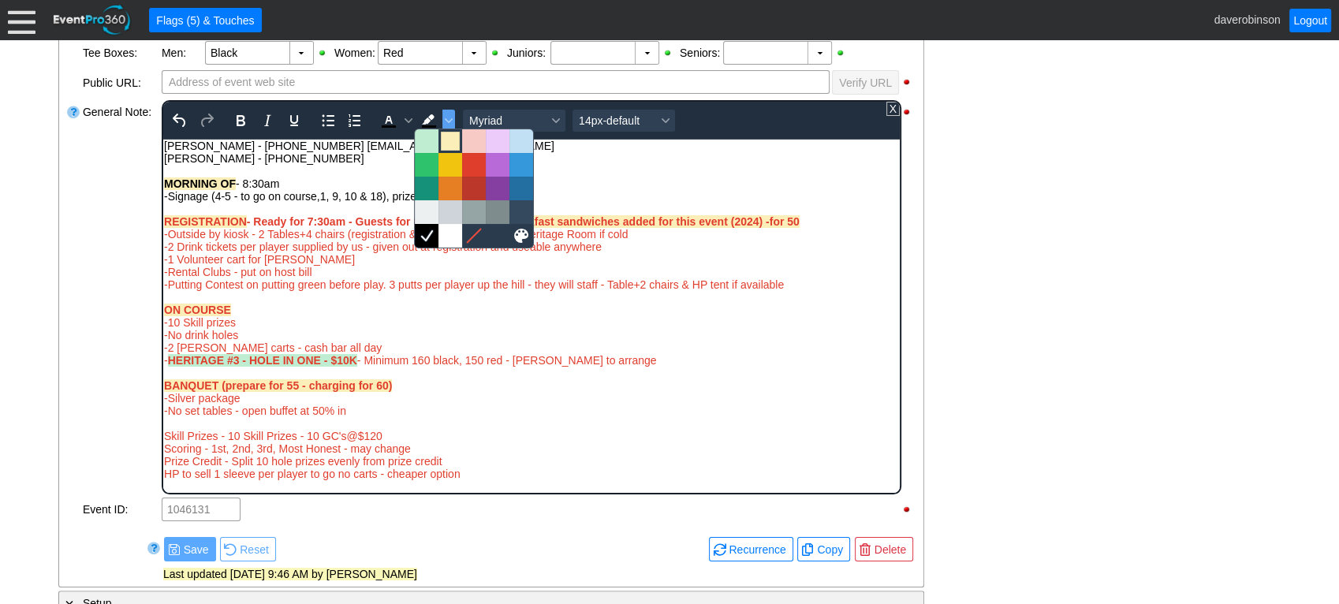
drag, startPoint x: 451, startPoint y: 140, endPoint x: 200, endPoint y: 31, distance: 273.6
click at [451, 140] on div at bounding box center [450, 141] width 19 height 19
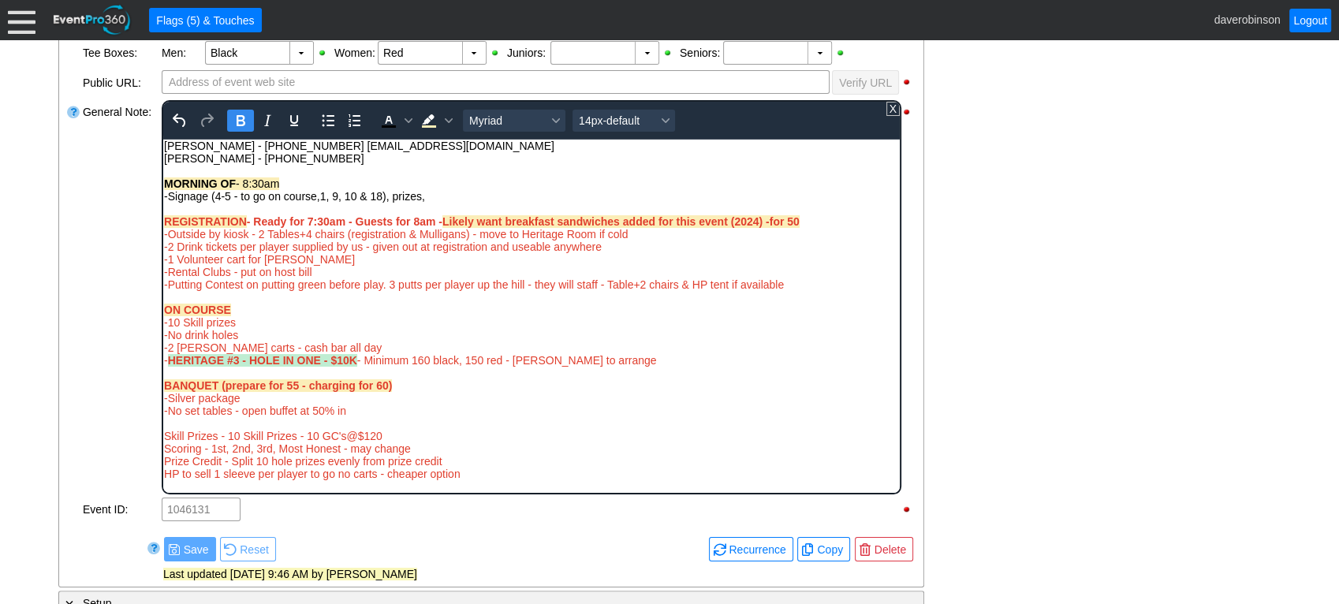
click at [237, 118] on icon "Bold" at bounding box center [241, 120] width 9 height 11
click at [362, 180] on div "MORNING OF- 8:30am" at bounding box center [530, 183] width 735 height 13
click at [106, 207] on div "General Note:" at bounding box center [120, 297] width 79 height 397
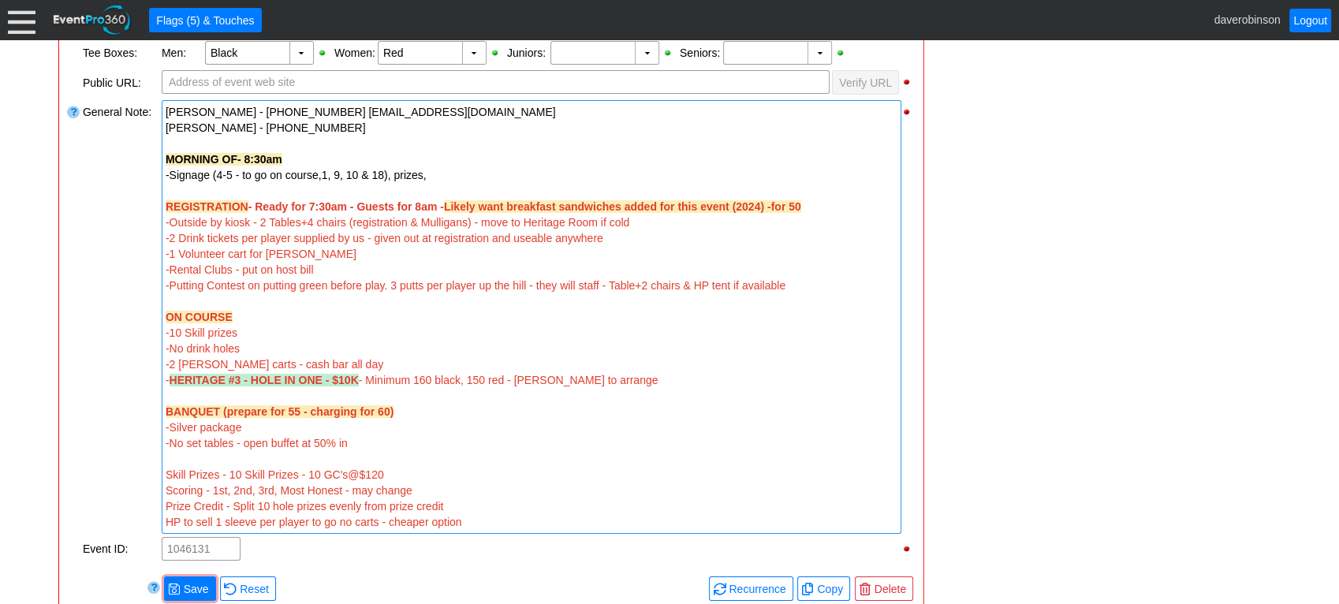
click at [248, 203] on strong "REGISTRATION - Ready for 7:30am - Guests for 8am - Likely want breakfast sandwi…" at bounding box center [483, 206] width 635 height 13
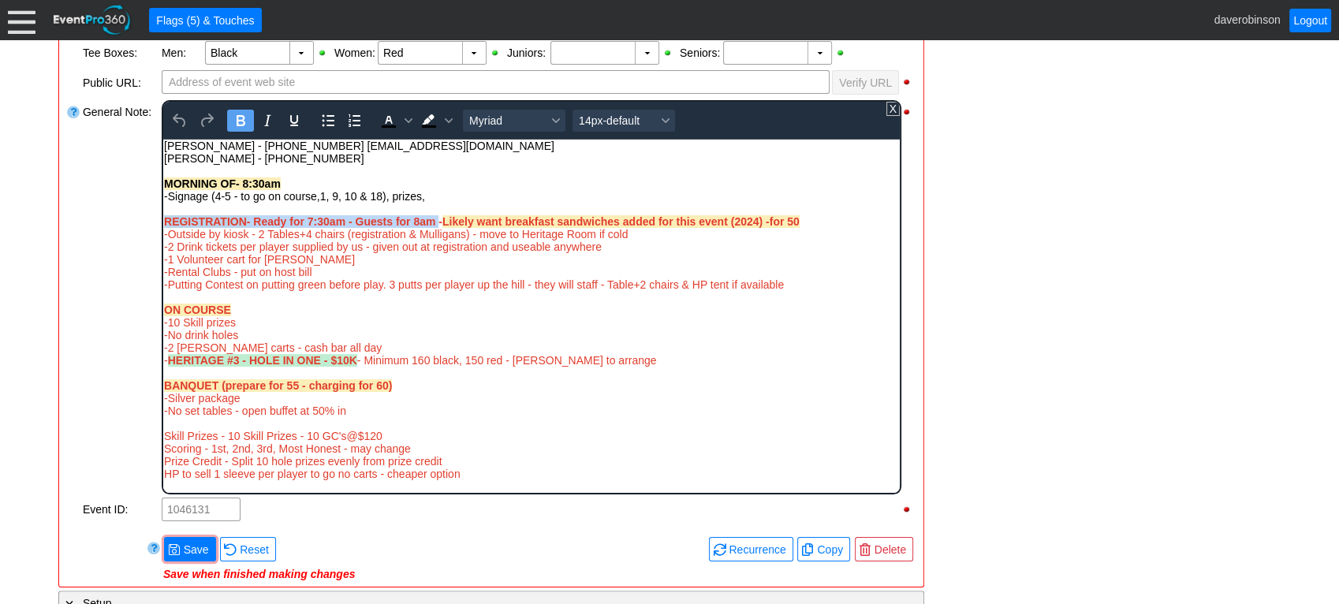
drag, startPoint x: 166, startPoint y: 220, endPoint x: 438, endPoint y: 218, distance: 272.8
click at [438, 218] on strong "REGISTRATION - Ready for 7:30am - Guests for 8am - Likely want breakfast sandwi…" at bounding box center [480, 220] width 635 height 13
click at [392, 125] on icon "Text color Black" at bounding box center [389, 126] width 14 height 2
click at [460, 258] on div "-1 Volunteer cart for [PERSON_NAME]" at bounding box center [530, 258] width 735 height 13
click at [326, 219] on span "REGISTRATION - Ready for 7:30am - Guests for 8am" at bounding box center [298, 220] width 271 height 13
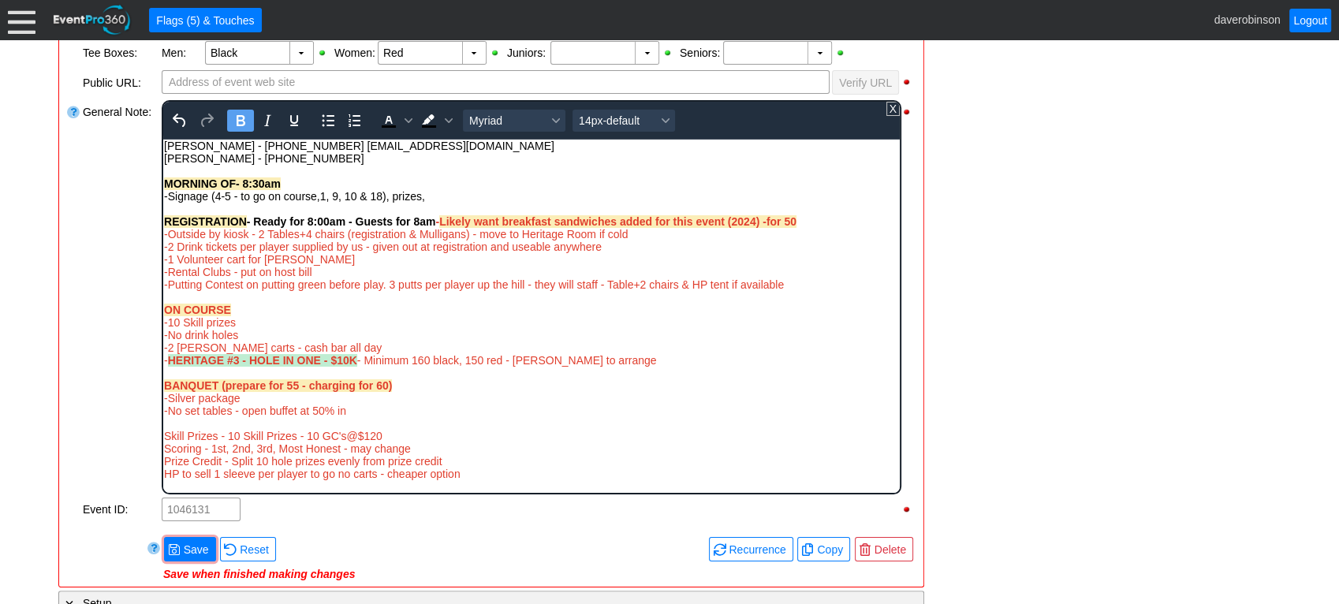
click at [417, 220] on span "REGISTRATION - Ready for 8:00am - Guests for 8am" at bounding box center [298, 220] width 271 height 13
click at [426, 219] on span "REGISTRATION - Ready for 8:00am - Guests for 8am" at bounding box center [298, 220] width 271 height 13
click at [423, 220] on span "REGISTRATION - Ready for 8:00am - Guests for 8am" at bounding box center [298, 220] width 271 height 13
click at [818, 247] on div "-2 Drink tickets per player supplied by us - given out at registration and usea…" at bounding box center [530, 246] width 735 height 13
click at [460, 218] on span "Likely want breakfast sandwiches added for this event (2024) -for 50" at bounding box center [632, 220] width 357 height 13
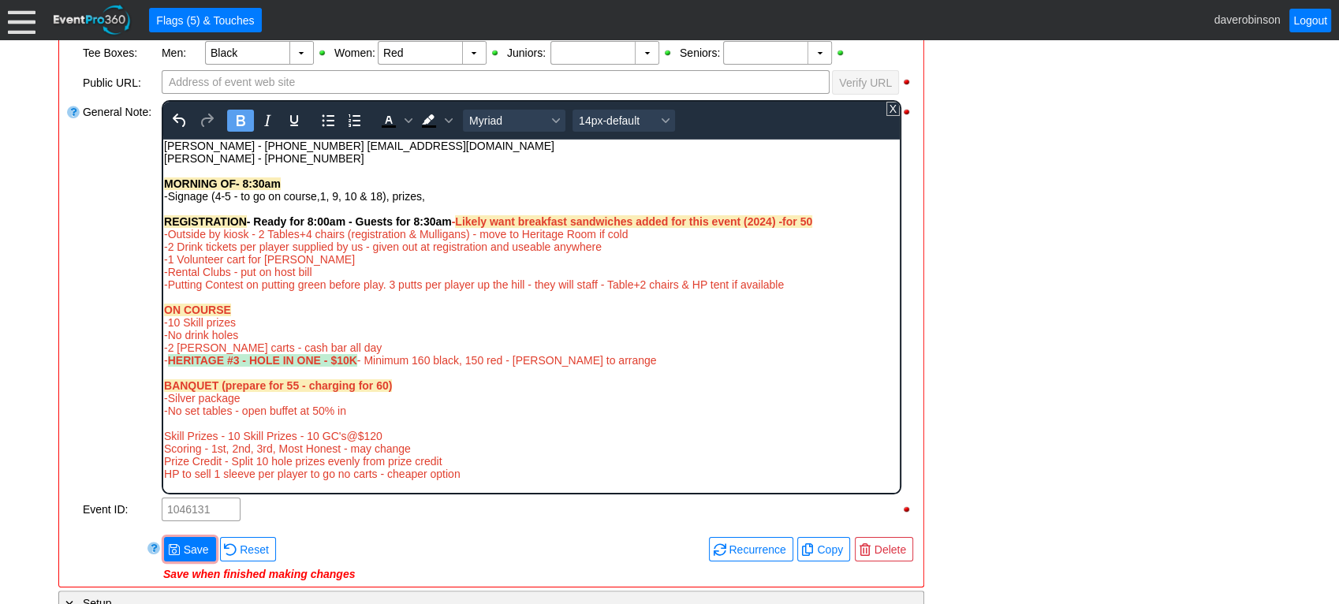
drag, startPoint x: 457, startPoint y: 219, endPoint x: 829, endPoint y: 224, distance: 371.3
click at [829, 224] on div "REGISTRATION - Ready for 8:00am - Guests for 8:30am - Likely want breakfast san…" at bounding box center [530, 220] width 735 height 13
click at [523, 231] on span "-Outside by kiosk - 2 Tables+4 chairs (registration & Mulligans) - move to Heri…" at bounding box center [395, 233] width 464 height 13
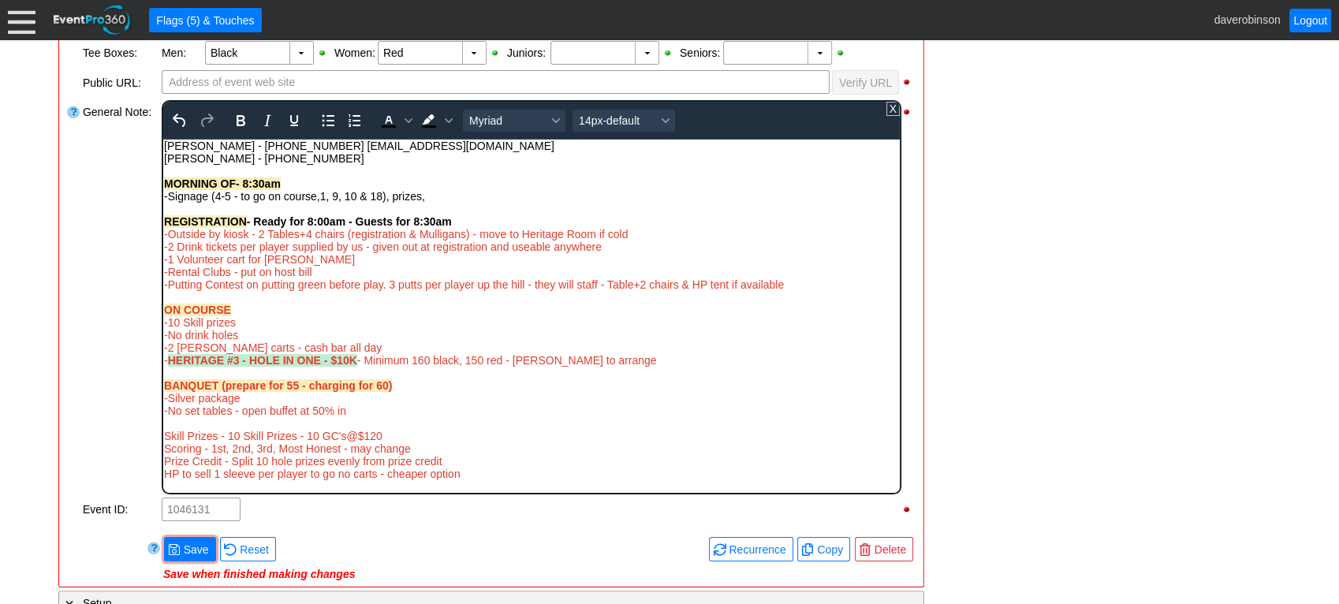
click at [521, 233] on span "-Outside by kiosk - 2 Tables+4 chairs (registration & Mulligans) - move to Heri…" at bounding box center [395, 233] width 464 height 13
click at [249, 235] on span "-Outside by kiosk - 2 Tables+4 chairs (registration & Mulligans) - move to Heri…" at bounding box center [395, 233] width 464 height 13
drag, startPoint x: 472, startPoint y: 235, endPoint x: 628, endPoint y: 235, distance: 155.3
click at [628, 235] on div "-Heritage Room - 2 Tables+4 chairs (registration & Mulligans) - move to Heritag…" at bounding box center [530, 233] width 735 height 13
click at [481, 236] on div "-Heritage Room - 2 Tables+4 chairs (registration & Mulligans) -" at bounding box center [530, 233] width 735 height 13
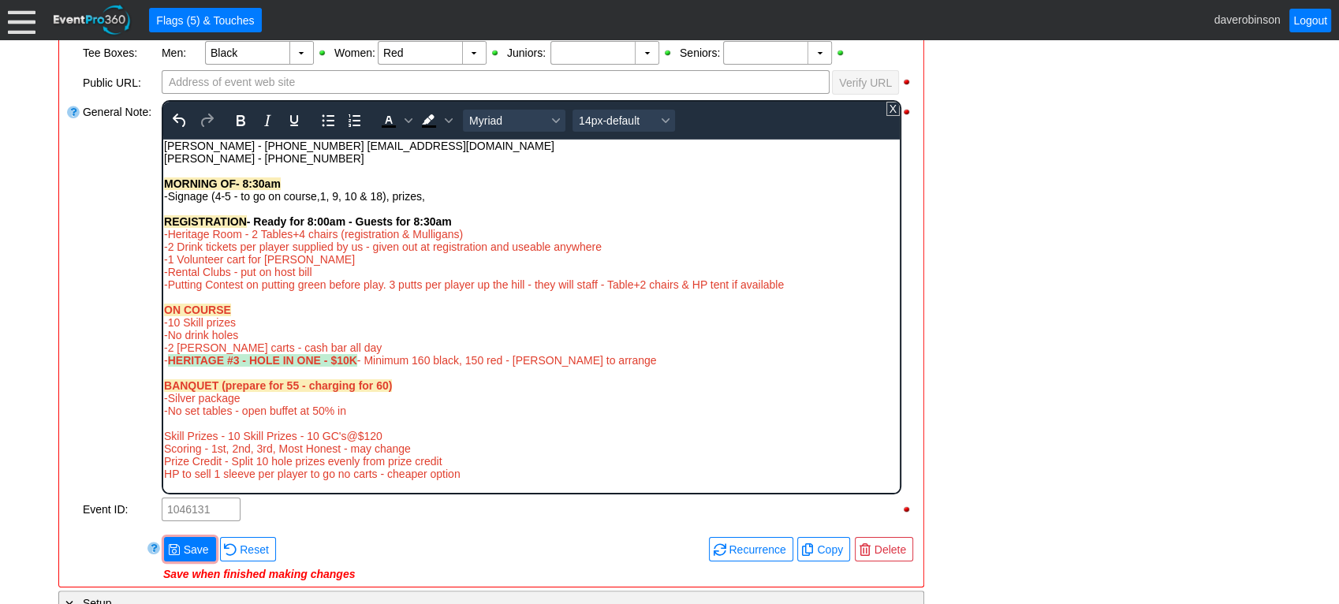
drag, startPoint x: 467, startPoint y: 234, endPoint x: 227, endPoint y: 140, distance: 258.4
click at [163, 232] on div "-Heritage Room - 2 Tables+4 chairs (registration & Mulligans)" at bounding box center [530, 233] width 735 height 13
click at [246, 121] on icon "Bold" at bounding box center [240, 120] width 19 height 19
click at [448, 162] on div "[PERSON_NAME] - [PHONE_NUMBER]" at bounding box center [530, 157] width 735 height 13
drag, startPoint x: 492, startPoint y: 233, endPoint x: 162, endPoint y: 234, distance: 330.3
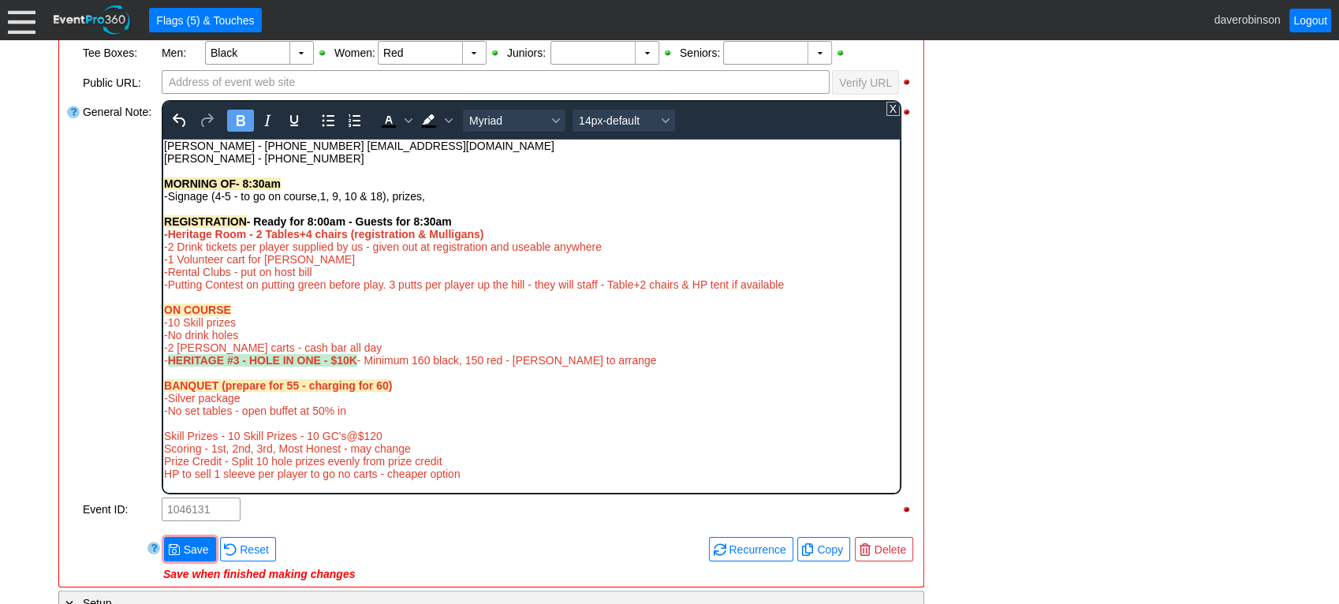
click at [162, 234] on body "Connie - (587)442-3075 info@tiaa.ca Kyle Sippola - 403-815-1892 MORNING OF- 8:3…" at bounding box center [530, 313] width 736 height 348
click at [385, 111] on icon "Text color Black" at bounding box center [388, 120] width 19 height 19
click at [445, 122] on span "Background color Black" at bounding box center [448, 121] width 13 height 22
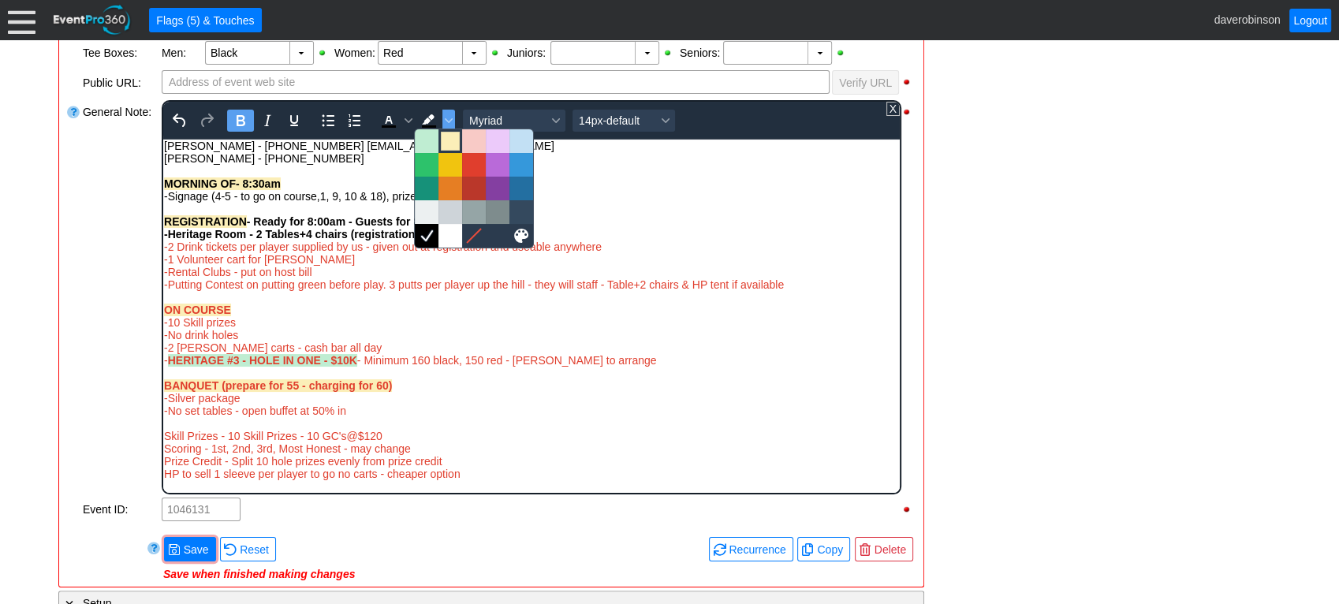
drag, startPoint x: 448, startPoint y: 144, endPoint x: 291, endPoint y: 18, distance: 201.3
click at [448, 145] on div at bounding box center [450, 141] width 19 height 19
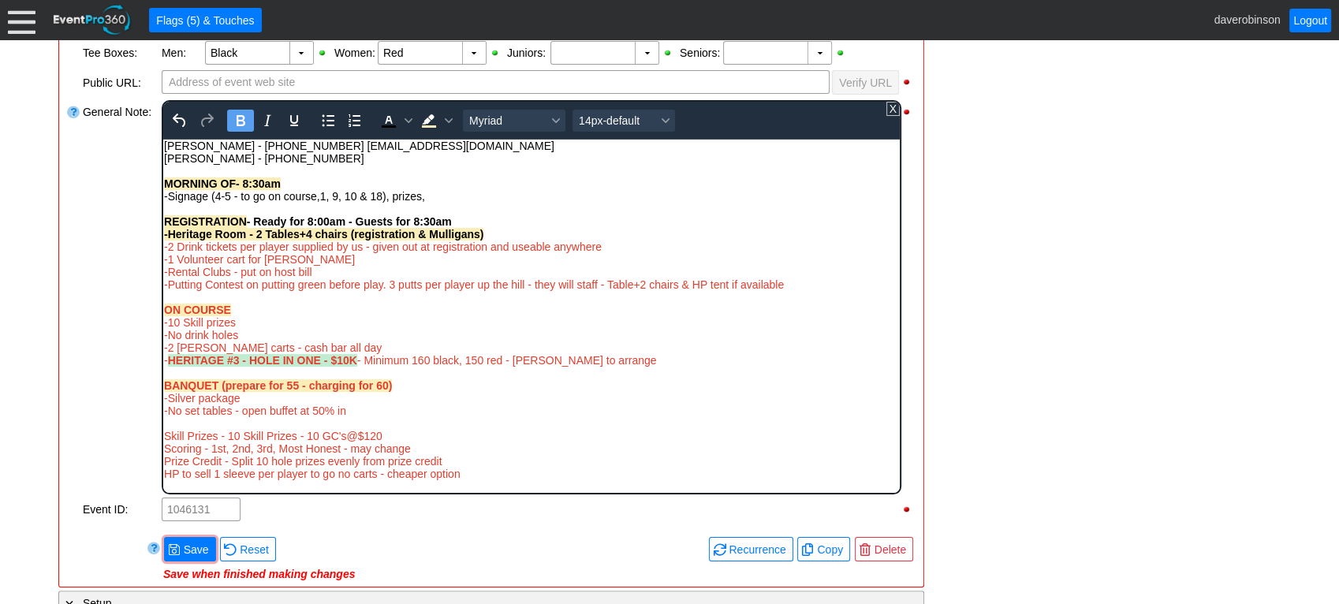
click at [523, 233] on div "-Heritage Room - 2 Tables+4 chairs (registration & Mulligans)" at bounding box center [530, 233] width 735 height 13
drag, startPoint x: 166, startPoint y: 230, endPoint x: 245, endPoint y: 230, distance: 78.8
click at [245, 230] on strong "-Heritage Room - 2 Tables+4 chairs (registration & Mulligans)" at bounding box center [322, 233] width 319 height 13
click at [445, 121] on icon "Background color Light Yellow" at bounding box center [449, 121] width 8 height 8
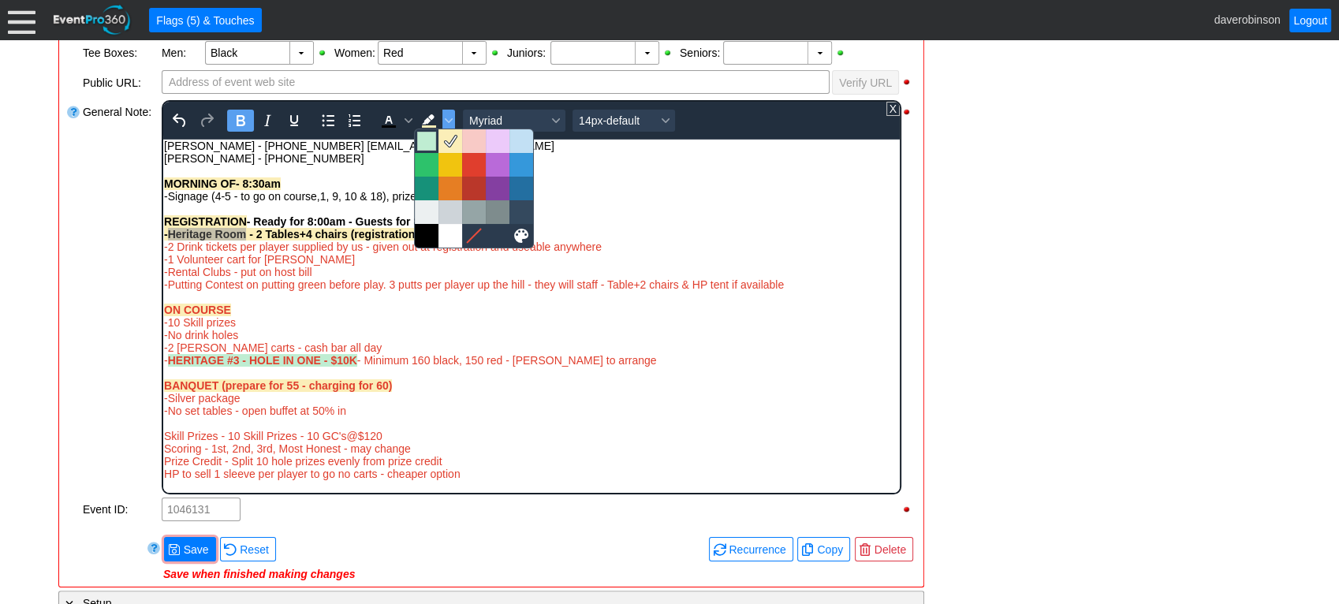
drag, startPoint x: 428, startPoint y: 140, endPoint x: 359, endPoint y: 65, distance: 101.6
click at [428, 140] on div at bounding box center [426, 141] width 19 height 19
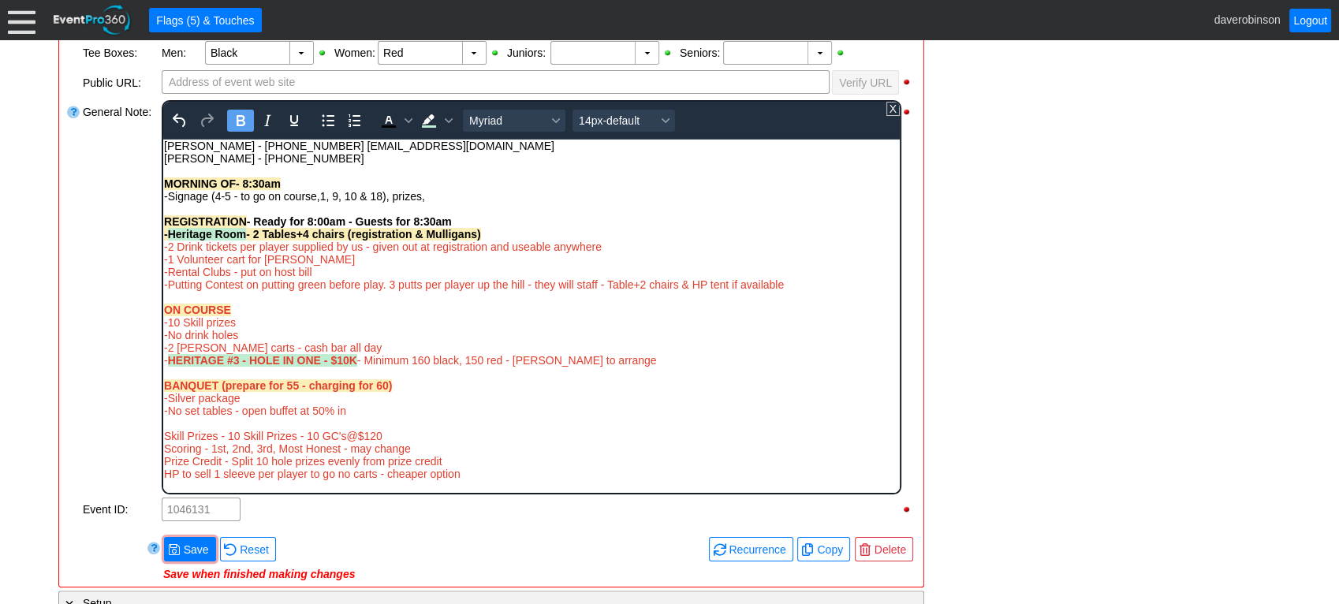
click at [528, 205] on div "Rich Text Area. Press ALT-0 for help." at bounding box center [530, 208] width 735 height 13
click at [71, 269] on div at bounding box center [73, 297] width 16 height 397
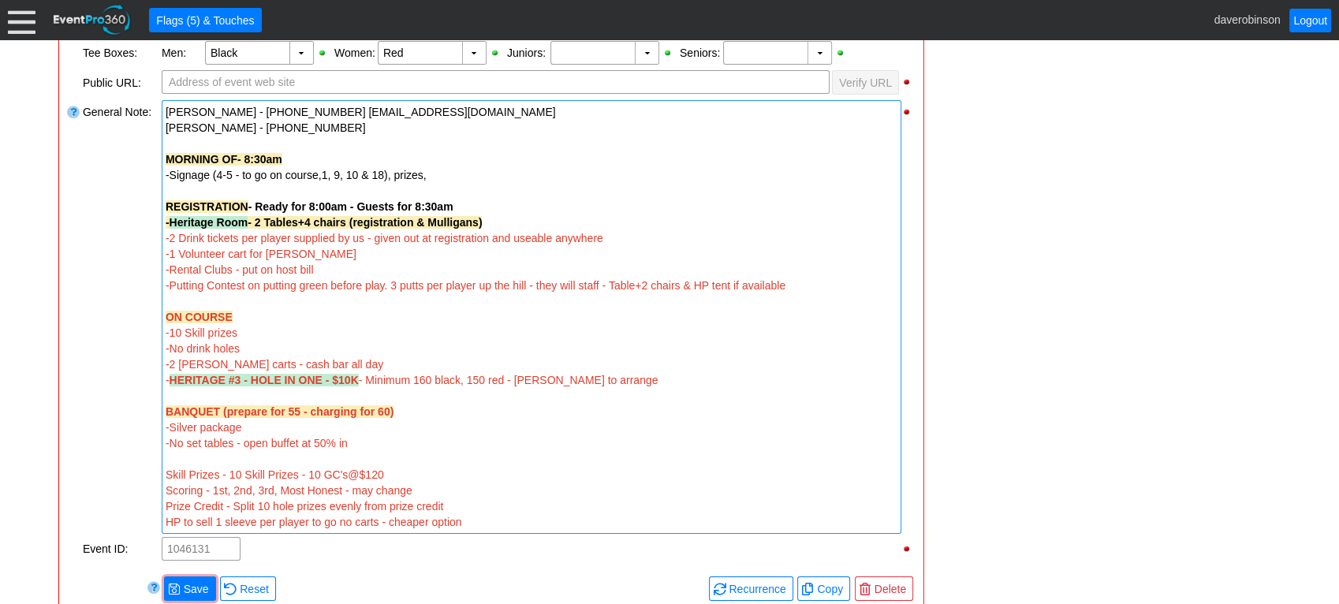
click at [612, 233] on div "-2 Drink tickets per player supplied by us - given out at registration and usea…" at bounding box center [532, 238] width 732 height 16
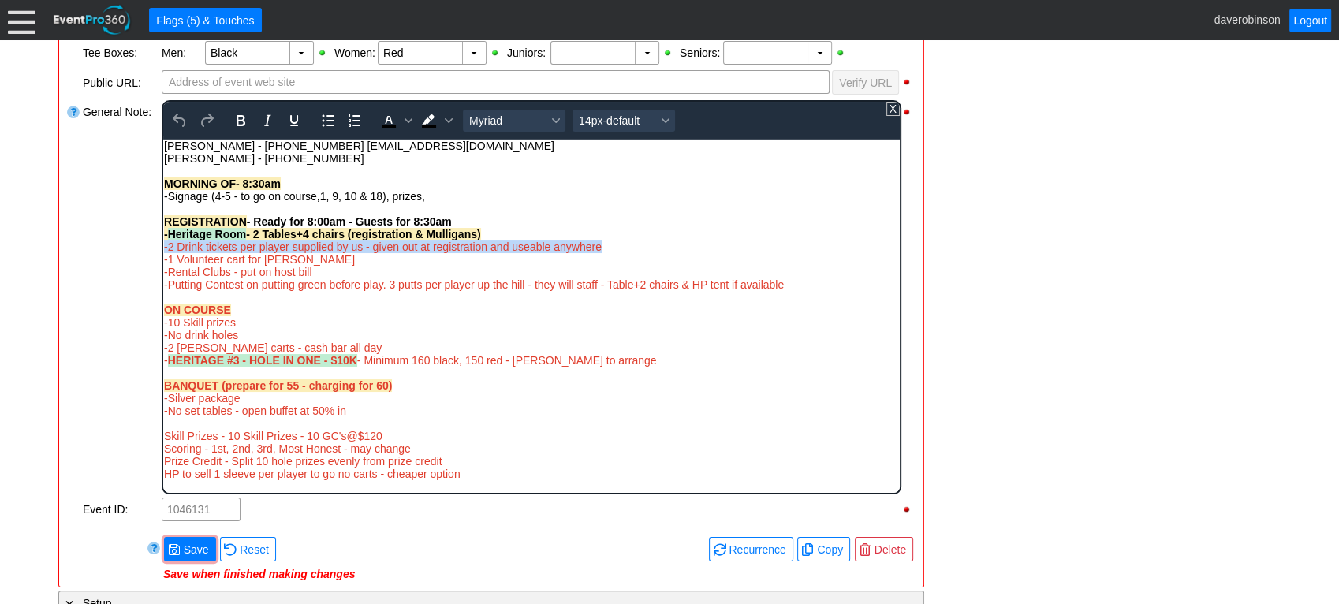
drag, startPoint x: 605, startPoint y: 247, endPoint x: 319, endPoint y: 378, distance: 314.0
click at [162, 244] on html "Connie - (587)442-3075 info@tiaa.ca Kyle Sippola - 403-815-1892 MORNING OF- 8:3…" at bounding box center [530, 313] width 736 height 348
click at [382, 115] on icon "Text color Black" at bounding box center [388, 120] width 19 height 19
click at [361, 250] on span "-2 Drink tickets per player supplied by us - given out at registration and usea…" at bounding box center [382, 246] width 438 height 13
drag, startPoint x: 311, startPoint y: 258, endPoint x: 321, endPoint y: 394, distance: 136.8
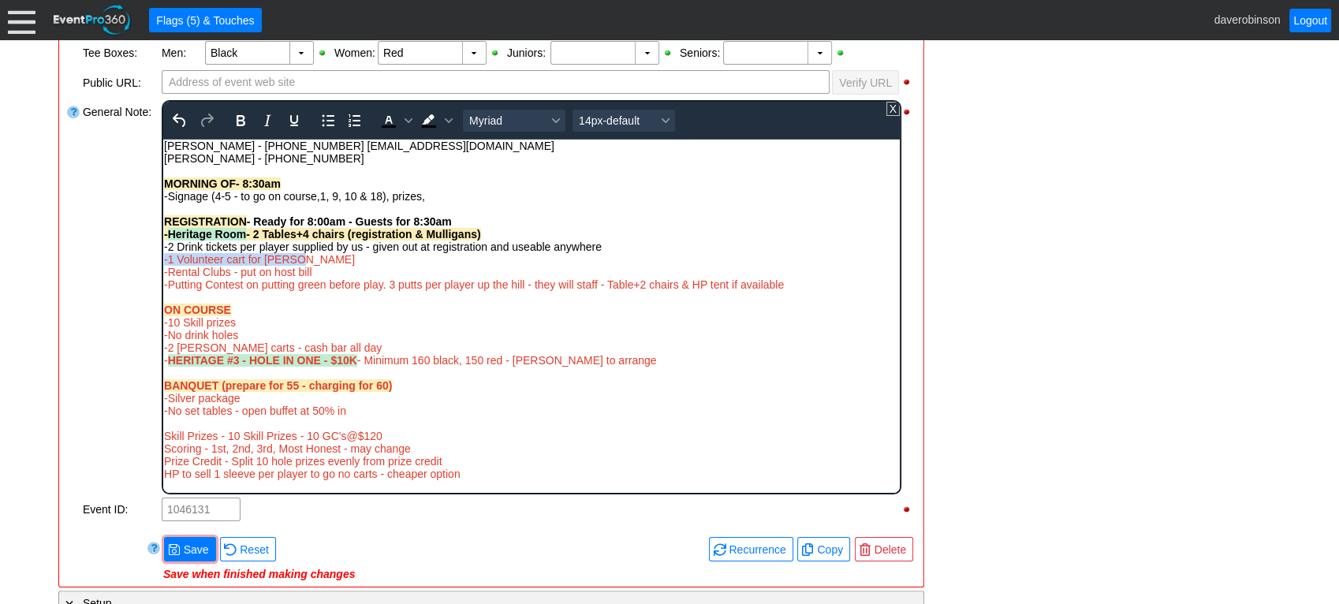
click at [162, 260] on html "Connie - (587)442-3075 info@tiaa.ca Kyle Sippola - 403-815-1892 MORNING OF- 8:3…" at bounding box center [530, 313] width 736 height 348
click at [385, 120] on icon "Text color Black" at bounding box center [388, 120] width 7 height 8
click at [360, 267] on div "-Rental Clubs - put on host bill" at bounding box center [530, 271] width 735 height 13
drag, startPoint x: 328, startPoint y: 271, endPoint x: 163, endPoint y: 271, distance: 164.8
click at [163, 271] on div "-Rental Clubs - put on host bill" at bounding box center [530, 271] width 735 height 13
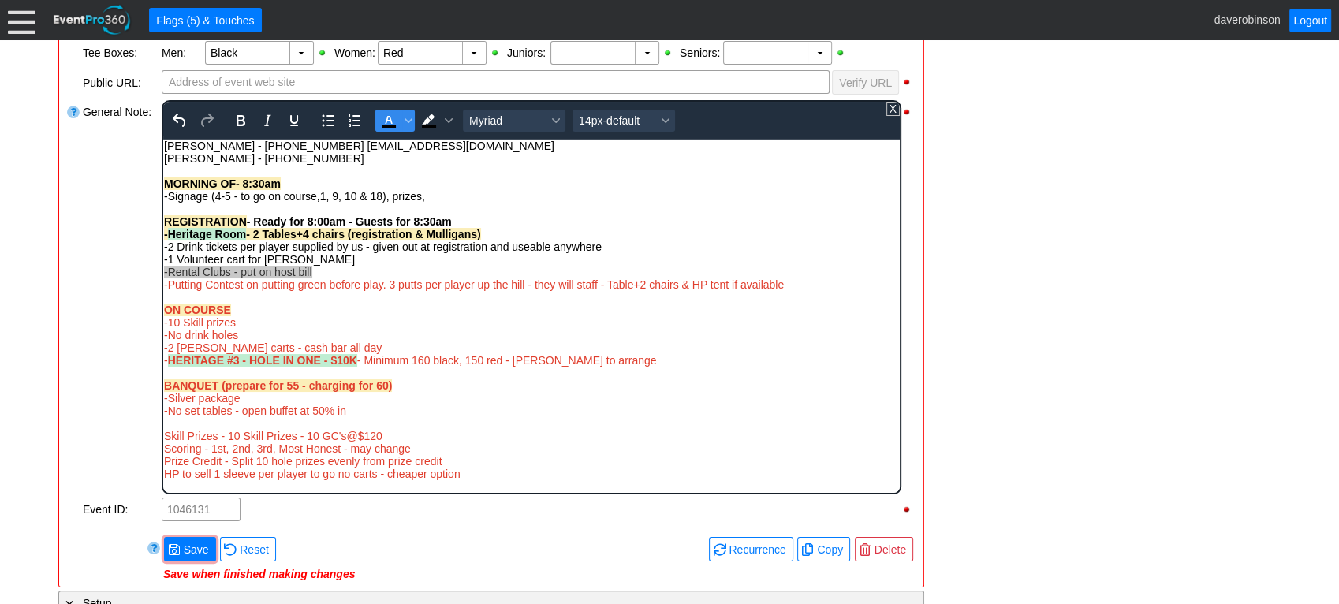
click at [382, 125] on icon "Text color Black" at bounding box center [389, 126] width 14 height 2
click at [374, 263] on div "-1 Volunteer cart for [PERSON_NAME]" at bounding box center [530, 258] width 735 height 13
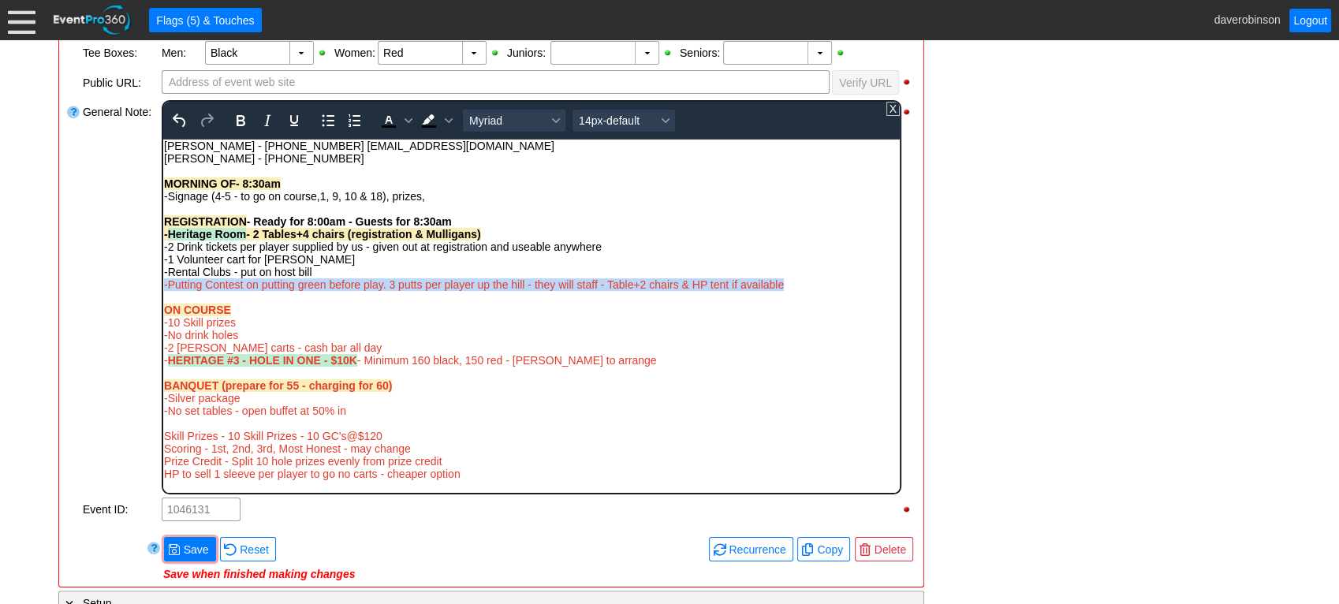
drag, startPoint x: 792, startPoint y: 285, endPoint x: 162, endPoint y: 287, distance: 629.9
click at [163, 287] on div "-Putting Contest on putting green before play. 3 putts per player up the hill -…" at bounding box center [530, 284] width 735 height 13
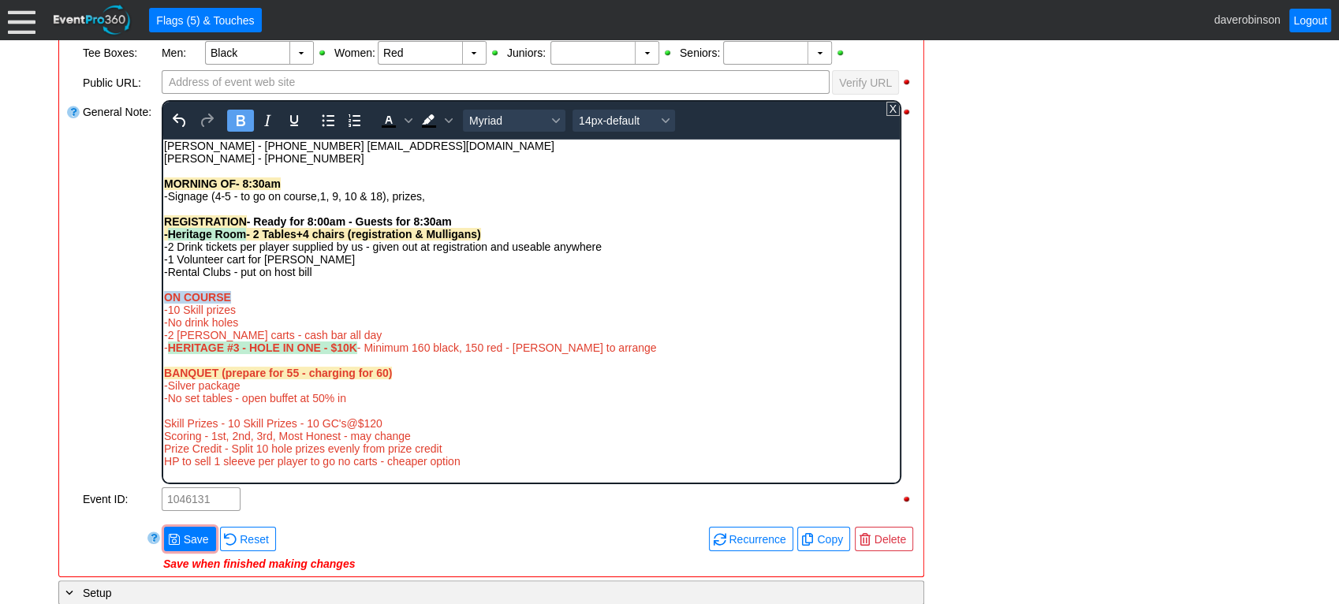
drag, startPoint x: 248, startPoint y: 295, endPoint x: 158, endPoint y: 293, distance: 89.9
click at [162, 293] on html "Connie - (587)442-3075 info@tiaa.ca Kyle Sippola - 403-815-1892 MORNING OF- 8:3…" at bounding box center [530, 307] width 736 height 336
click at [382, 117] on icon "Text color Black" at bounding box center [388, 120] width 19 height 19
click at [428, 268] on div "-Rental Clubs - put on host bill" at bounding box center [530, 271] width 735 height 13
drag, startPoint x: 249, startPoint y: 324, endPoint x: 266, endPoint y: 212, distance: 113.3
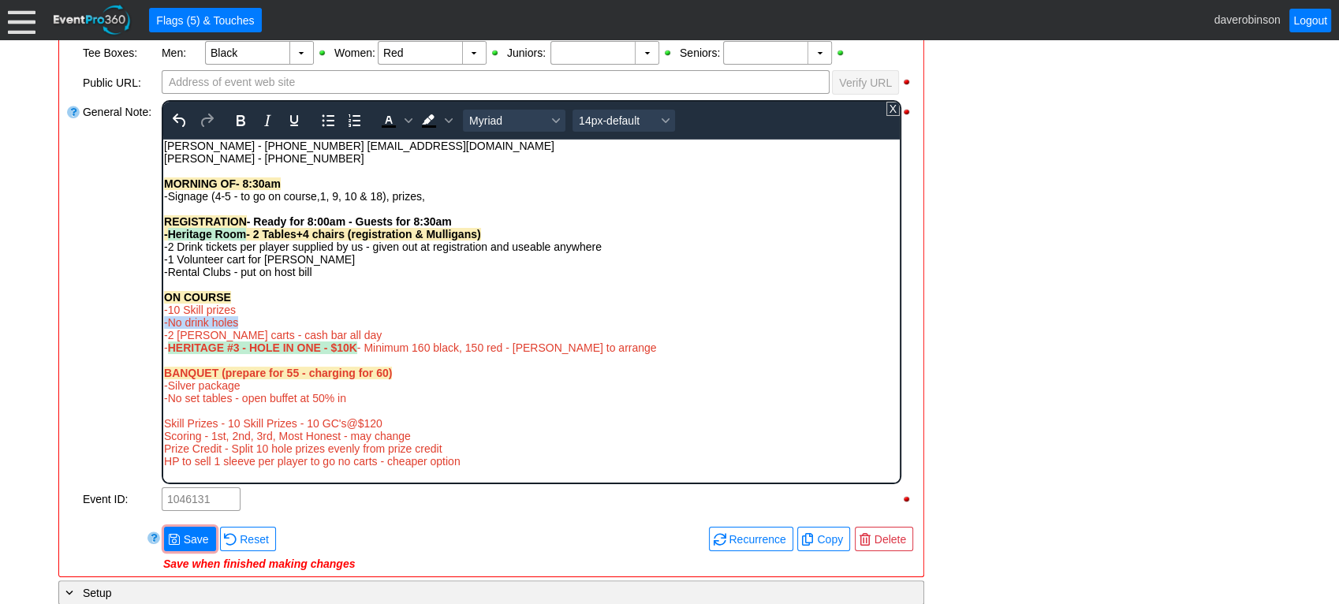
click at [164, 322] on div "-No drink holes" at bounding box center [530, 321] width 735 height 13
click at [385, 125] on icon "Text color Black" at bounding box center [389, 126] width 14 height 2
click at [363, 317] on div "-No drink holes" at bounding box center [530, 321] width 735 height 13
drag, startPoint x: 317, startPoint y: 333, endPoint x: 320, endPoint y: 465, distance: 132.5
click at [162, 328] on html "Connie - (587)442-3075 info@tiaa.ca Kyle Sippola - 403-815-1892 MORNING OF- 8:3…" at bounding box center [530, 307] width 736 height 336
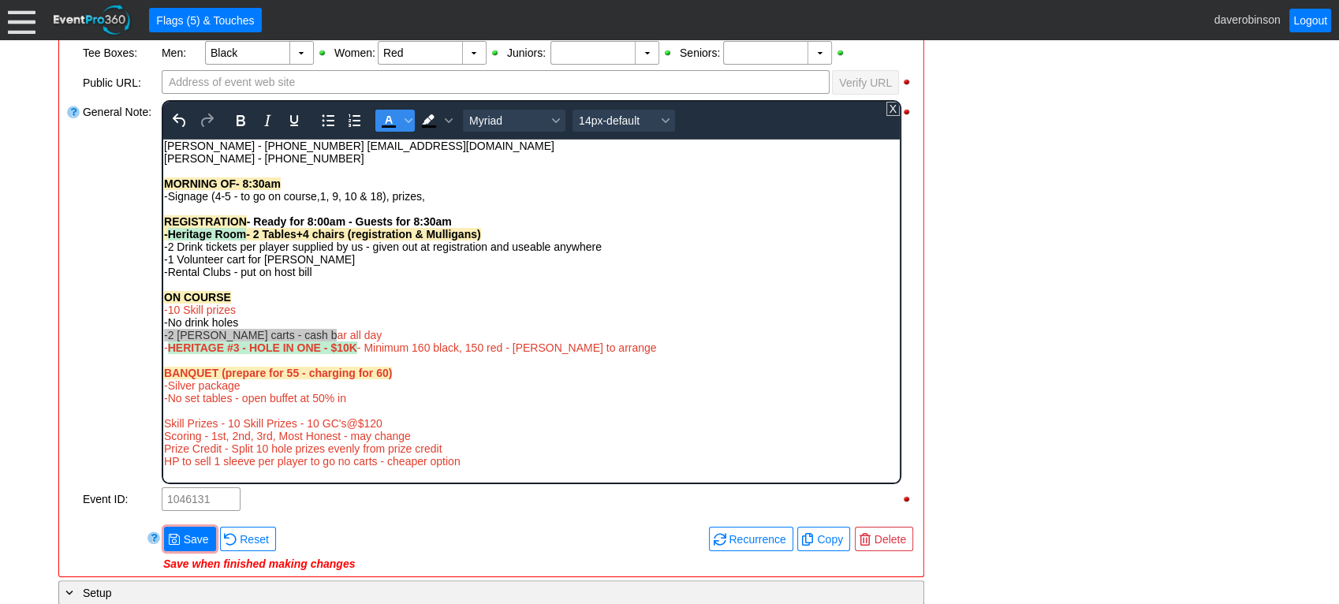
click at [399, 120] on span "Text color Black" at bounding box center [388, 121] width 27 height 22
drag, startPoint x: 380, startPoint y: 282, endPoint x: 357, endPoint y: 296, distance: 26.9
click at [377, 286] on div "Rich Text Area. Press ALT-0 for help." at bounding box center [530, 284] width 735 height 13
click at [233, 333] on span "-2 bev carts - cash bar all day" at bounding box center [272, 334] width 218 height 13
click at [233, 332] on span "-2 bev carts - cash bar all day" at bounding box center [272, 334] width 218 height 13
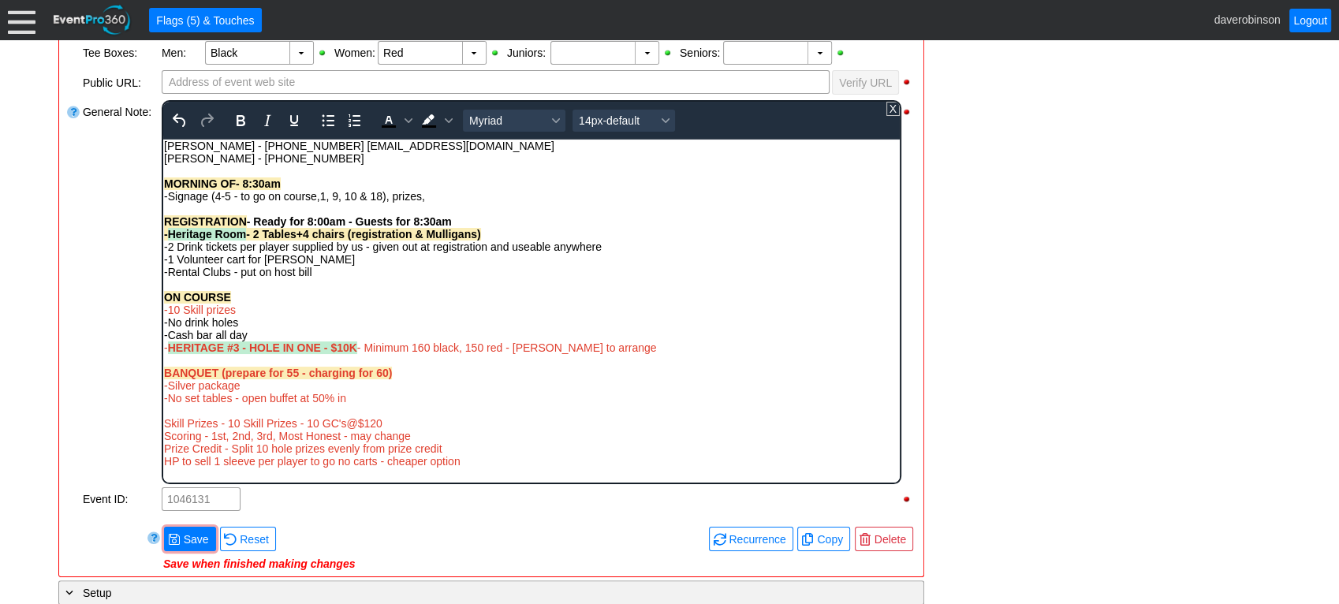
click at [649, 355] on div "Rich Text Area. Press ALT-0 for help." at bounding box center [530, 359] width 735 height 13
drag, startPoint x: 624, startPoint y: 343, endPoint x: 324, endPoint y: 482, distance: 331.2
click at [162, 346] on body "Connie - (587)442-3075 info@tiaa.ca Kyle Sippola - 403-815-1892 MORNING OF- 8:3…" at bounding box center [530, 307] width 736 height 336
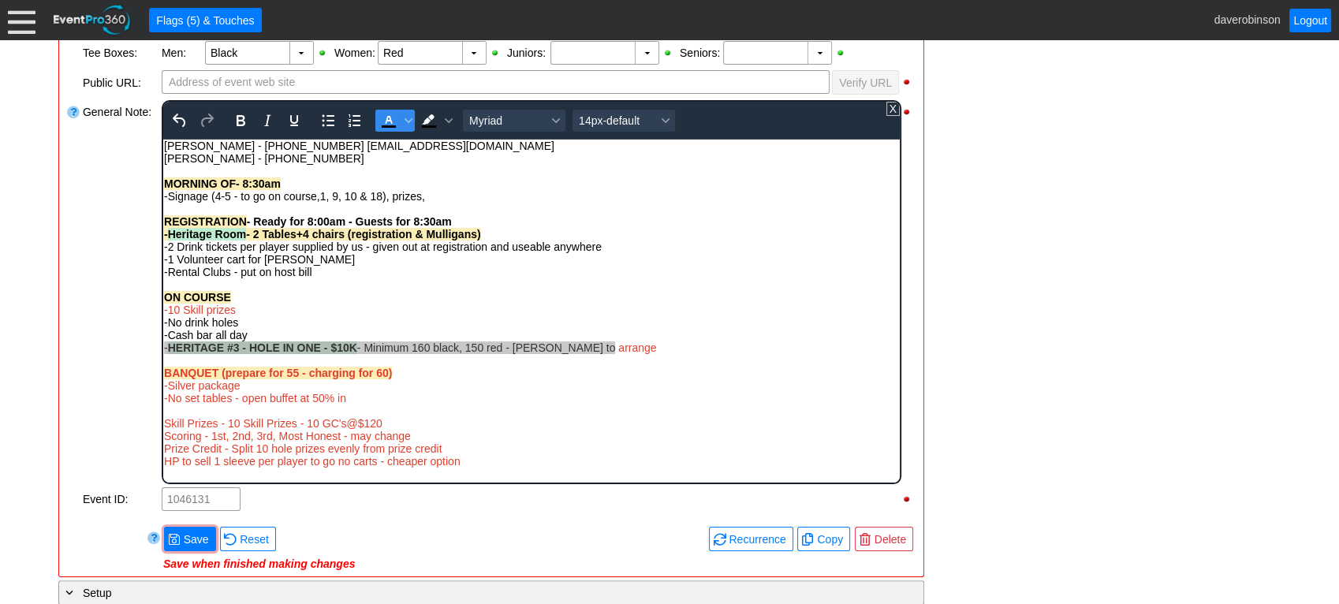
click at [382, 121] on icon "Text color Black" at bounding box center [388, 120] width 19 height 19
click at [587, 304] on div "-10 Skill prizes" at bounding box center [530, 309] width 735 height 13
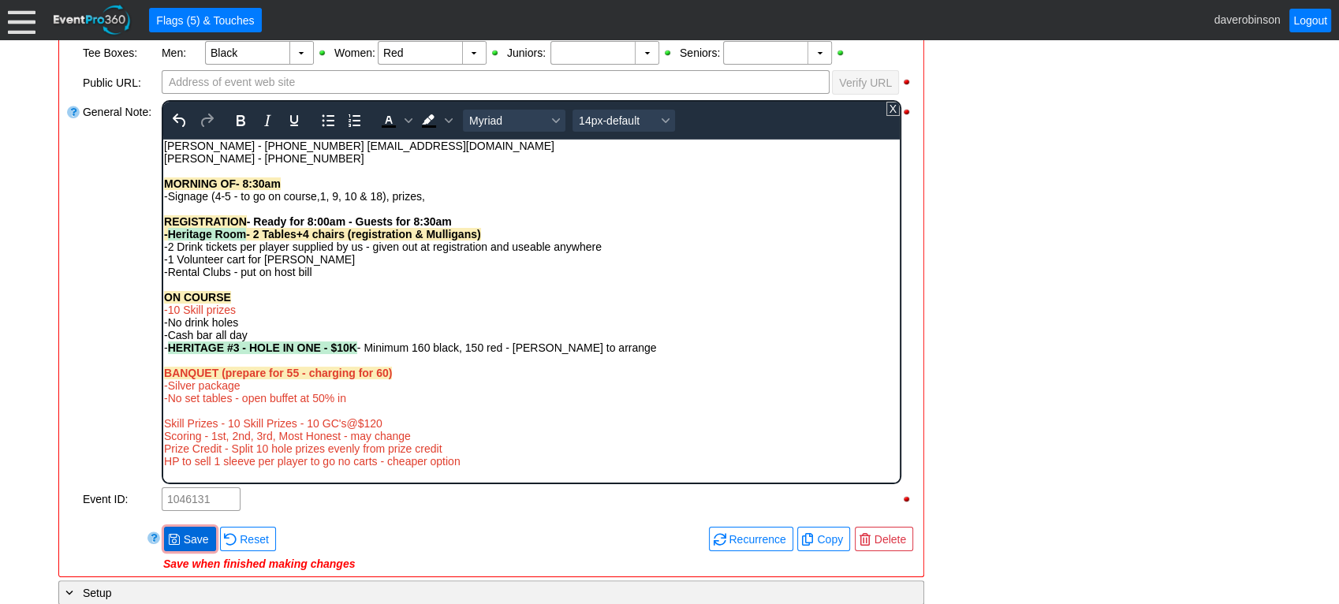
click at [173, 520] on div "Remove all highlights Facility: ▼ Χ Heritage Pointe Golf Club Event Type: ▼ Χ C…" at bounding box center [490, 198] width 851 height 744
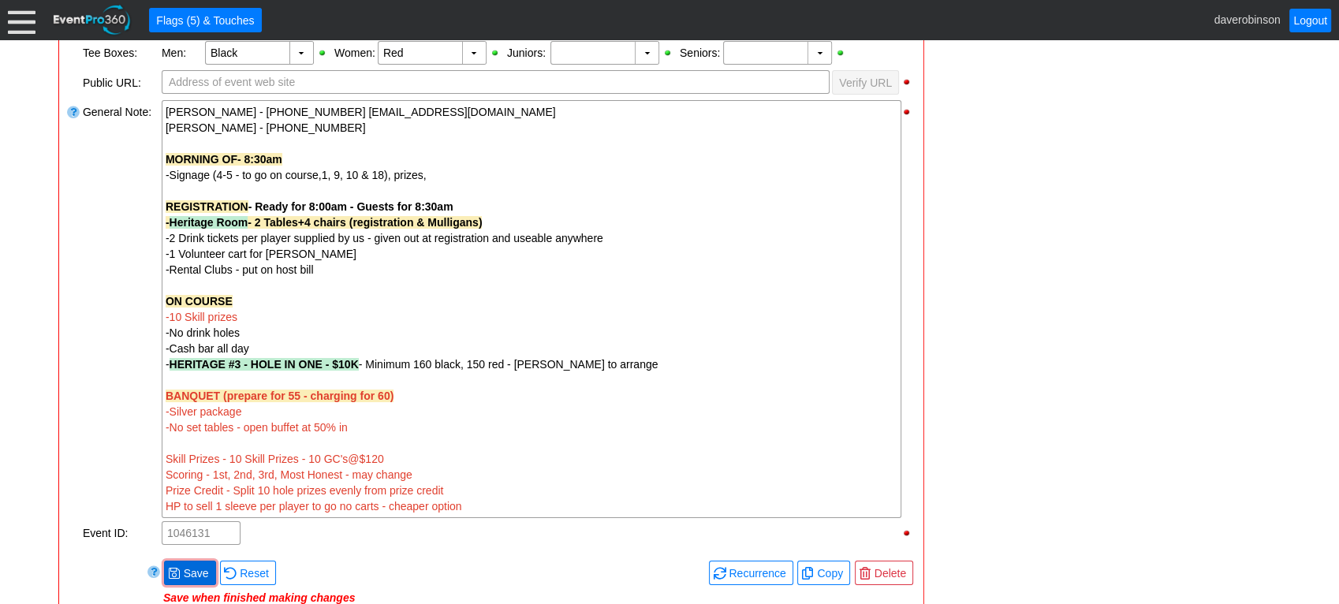
click at [186, 520] on span "Save" at bounding box center [197, 573] width 32 height 16
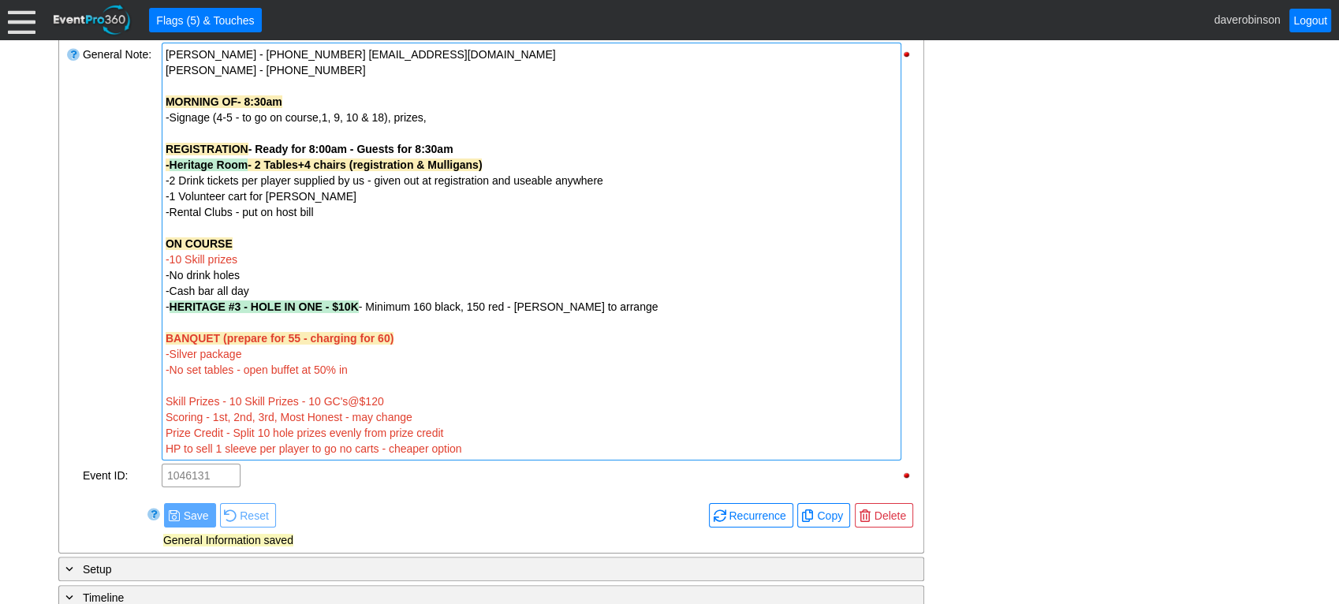
scroll to position [613, 0]
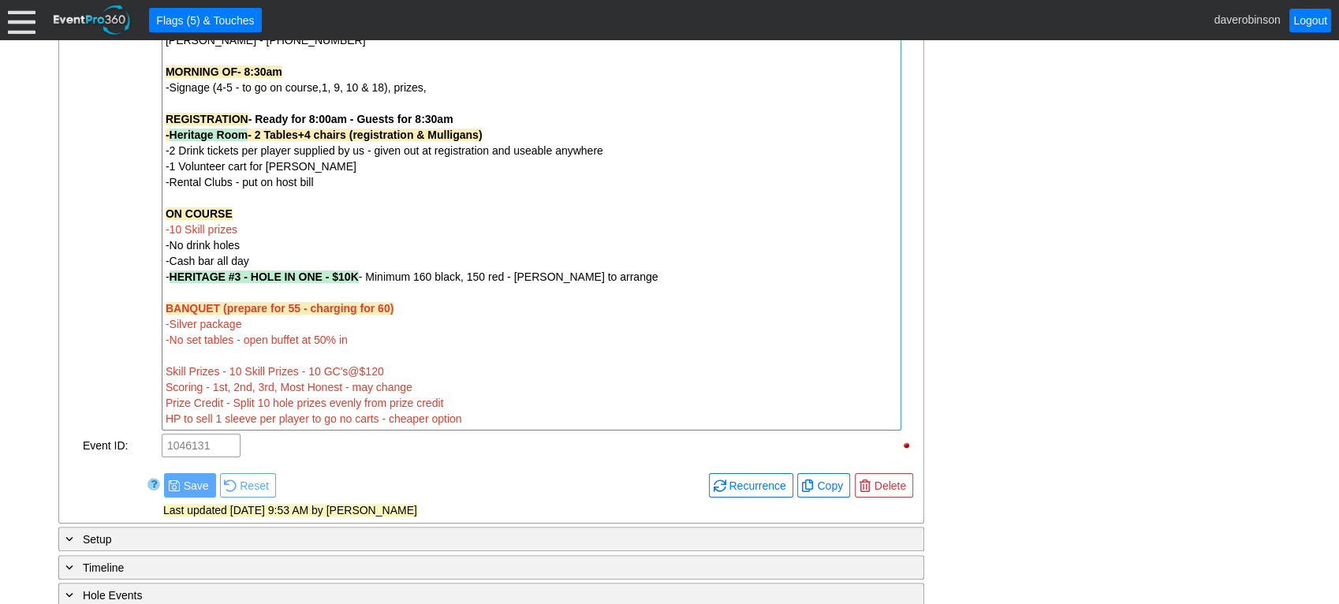
click at [408, 304] on div "BANQUET (prepare for 55 - charging for 60)" at bounding box center [532, 308] width 732 height 16
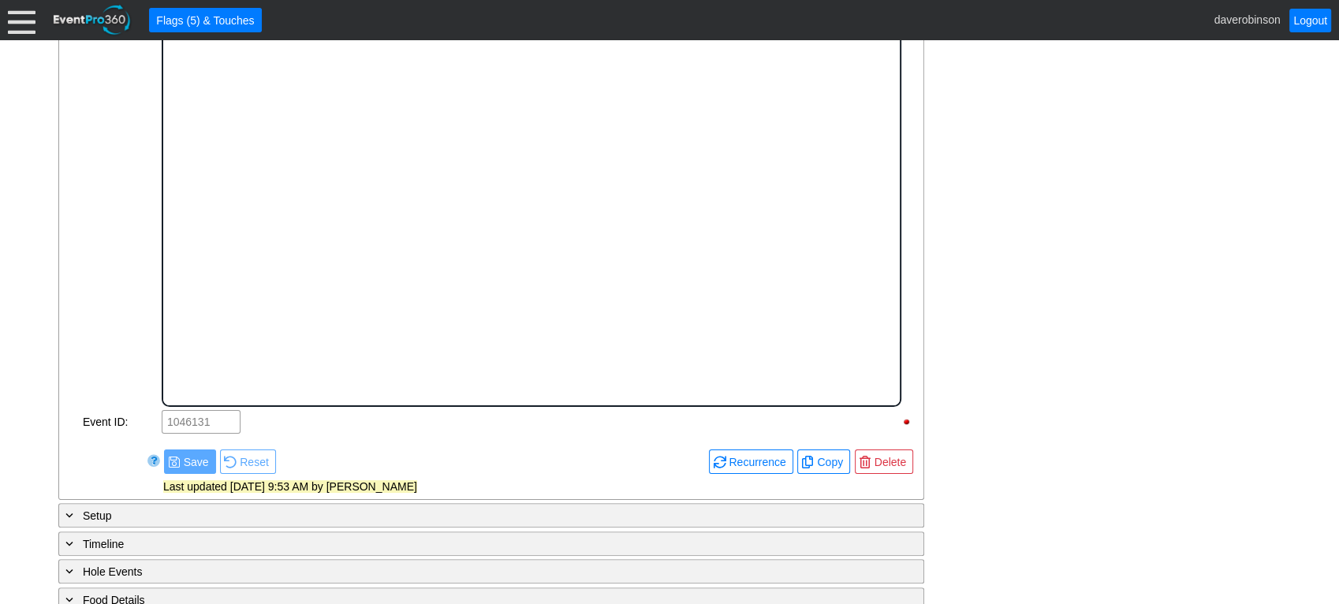
scroll to position [0, 0]
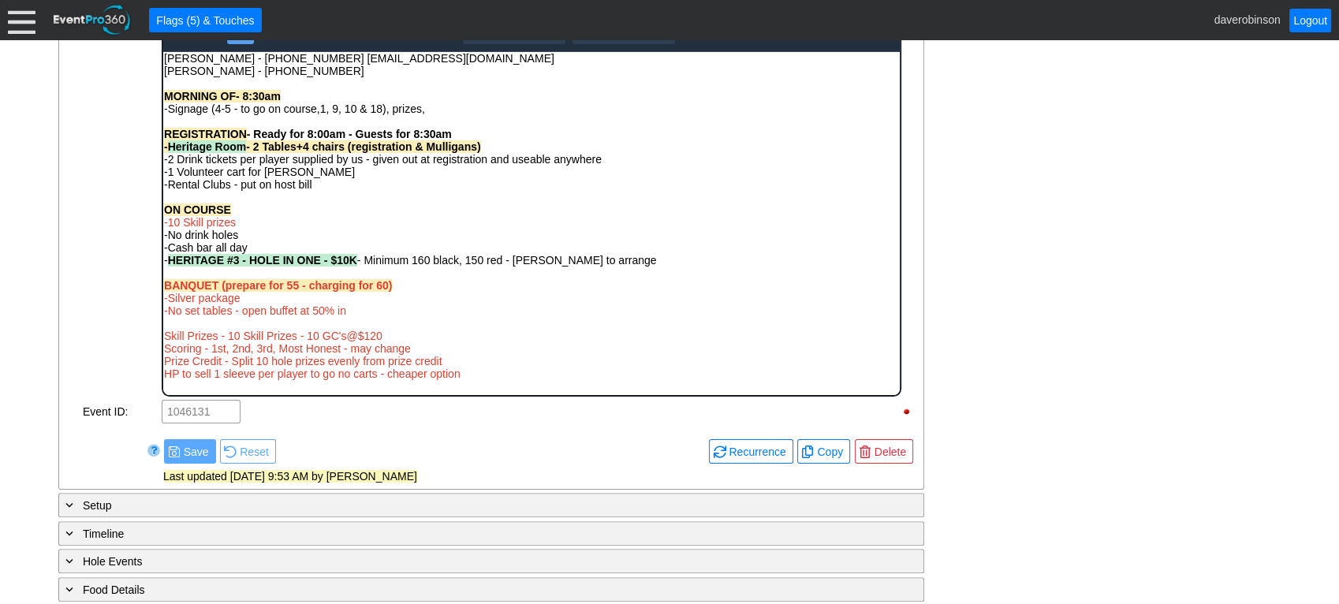
click at [400, 280] on div "BANQUET (prepare for 55 - charging for 60)" at bounding box center [530, 284] width 735 height 13
drag, startPoint x: 399, startPoint y: 284, endPoint x: 304, endPoint y: 330, distance: 105.1
click at [162, 282] on html "Connie - (587)442-3075 info@tiaa.ca Kyle Sippola - 403-815-1892 MORNING OF- 8:3…" at bounding box center [530, 219] width 736 height 336
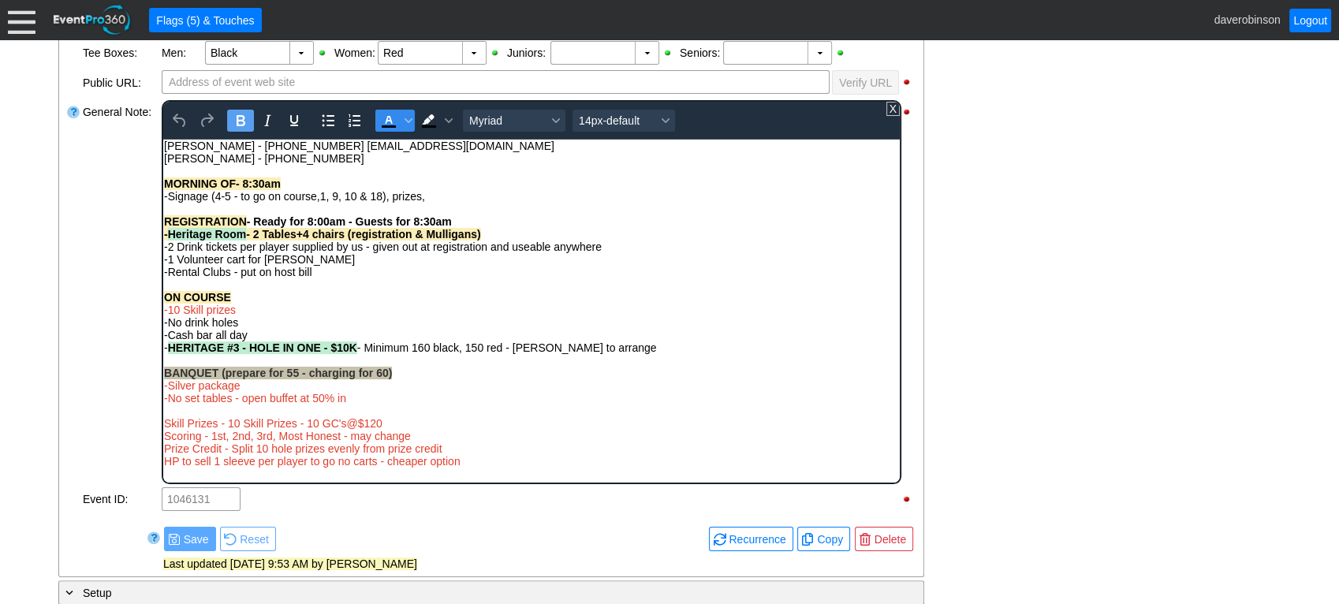
click at [385, 125] on icon "Text color Black" at bounding box center [389, 126] width 14 height 2
click at [427, 364] on div "Rich Text Area. Press ALT-0 for help." at bounding box center [530, 359] width 735 height 13
click at [403, 366] on div "BANQUET (prepare for 55 - charging for 60)" at bounding box center [530, 372] width 735 height 13
drag, startPoint x: 255, startPoint y: 388, endPoint x: 322, endPoint y: 509, distance: 138.7
click at [162, 382] on html "Connie - (587)442-3075 info@tiaa.ca Kyle Sippola - 403-815-1892 MORNING OF- 8:3…" at bounding box center [530, 307] width 736 height 336
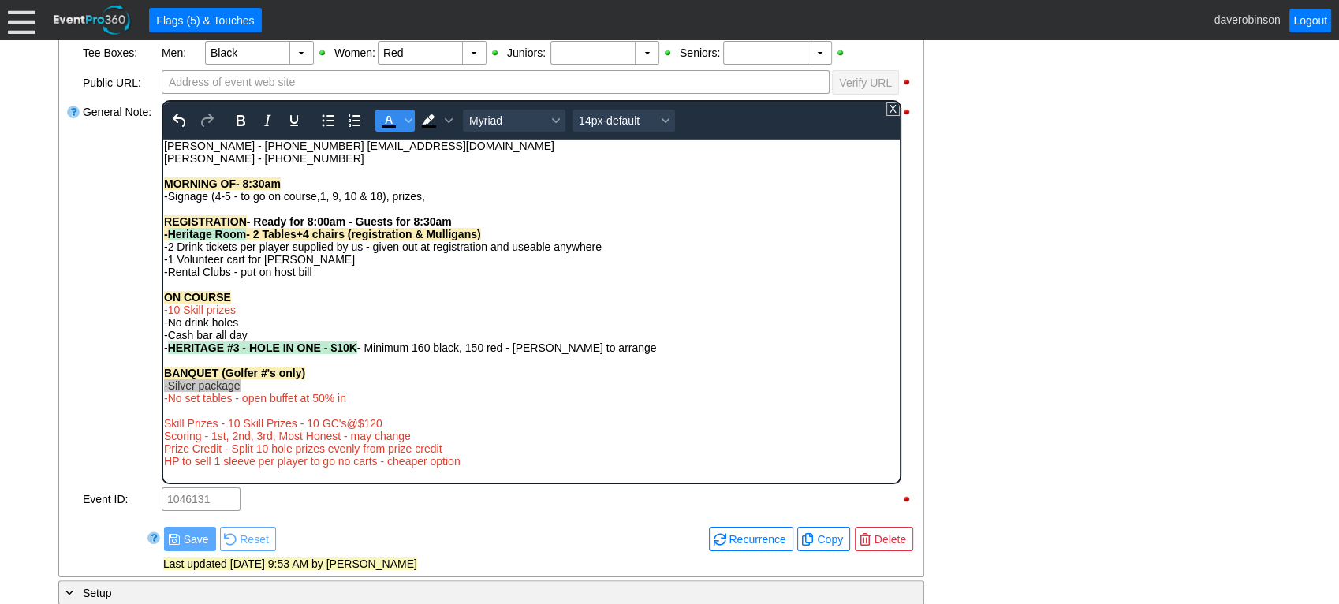
click at [396, 121] on icon "Text color Black" at bounding box center [388, 120] width 19 height 19
click at [418, 362] on div "Rich Text Area. Press ALT-0 for help." at bounding box center [530, 359] width 735 height 13
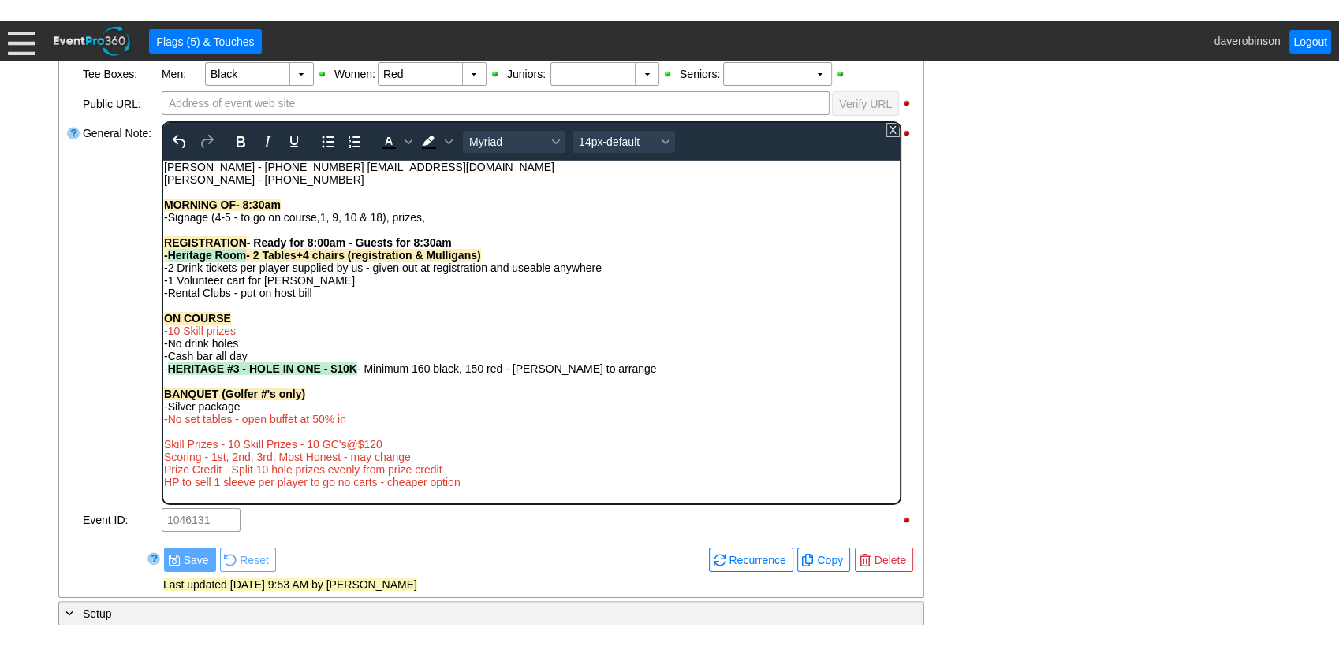
scroll to position [613, 0]
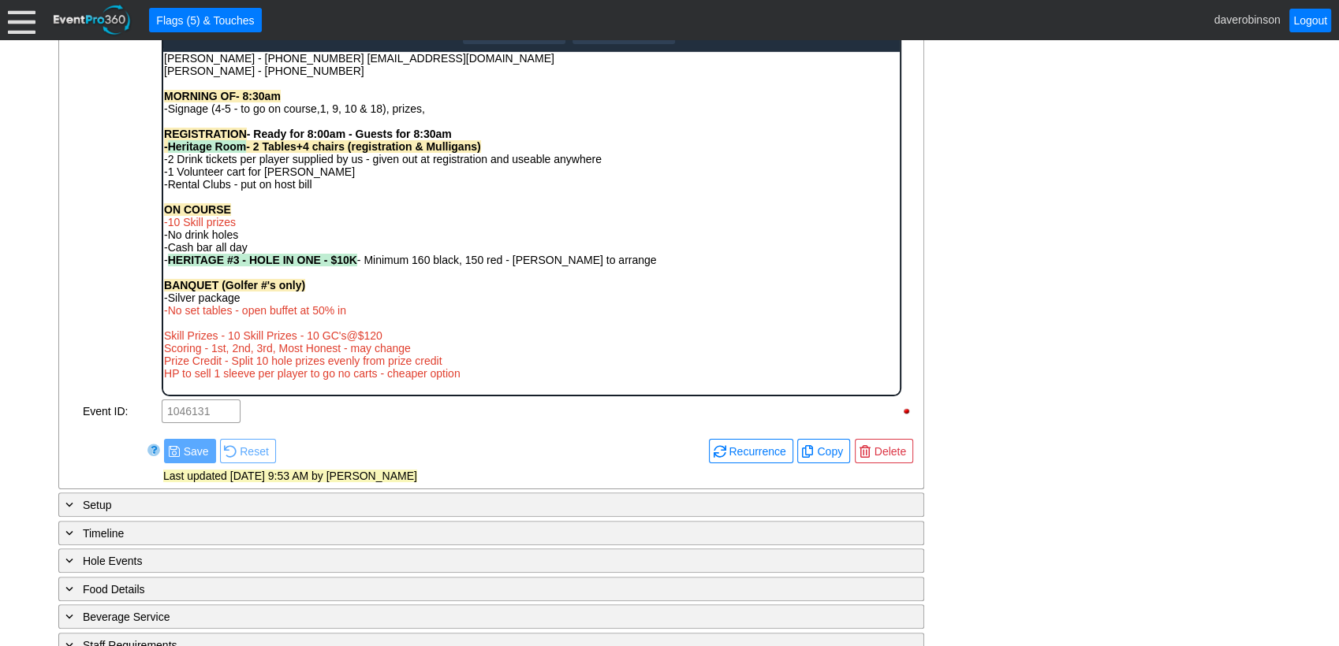
click at [1104, 361] on div "- General Information ▼ Loading.... Remove all highlights Facility: ▼ Χ Heritag…" at bounding box center [669, 252] width 1231 height 1091
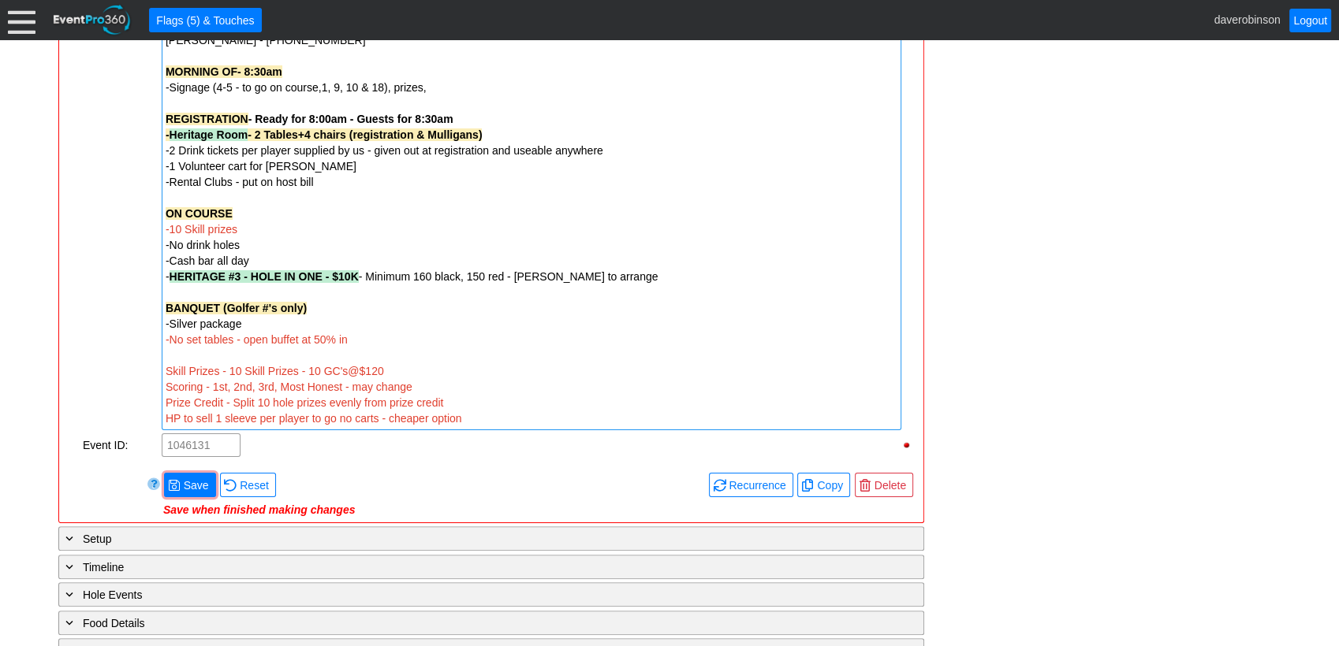
click at [367, 334] on div "-No set tables - open buffet at 50% in" at bounding box center [532, 340] width 732 height 16
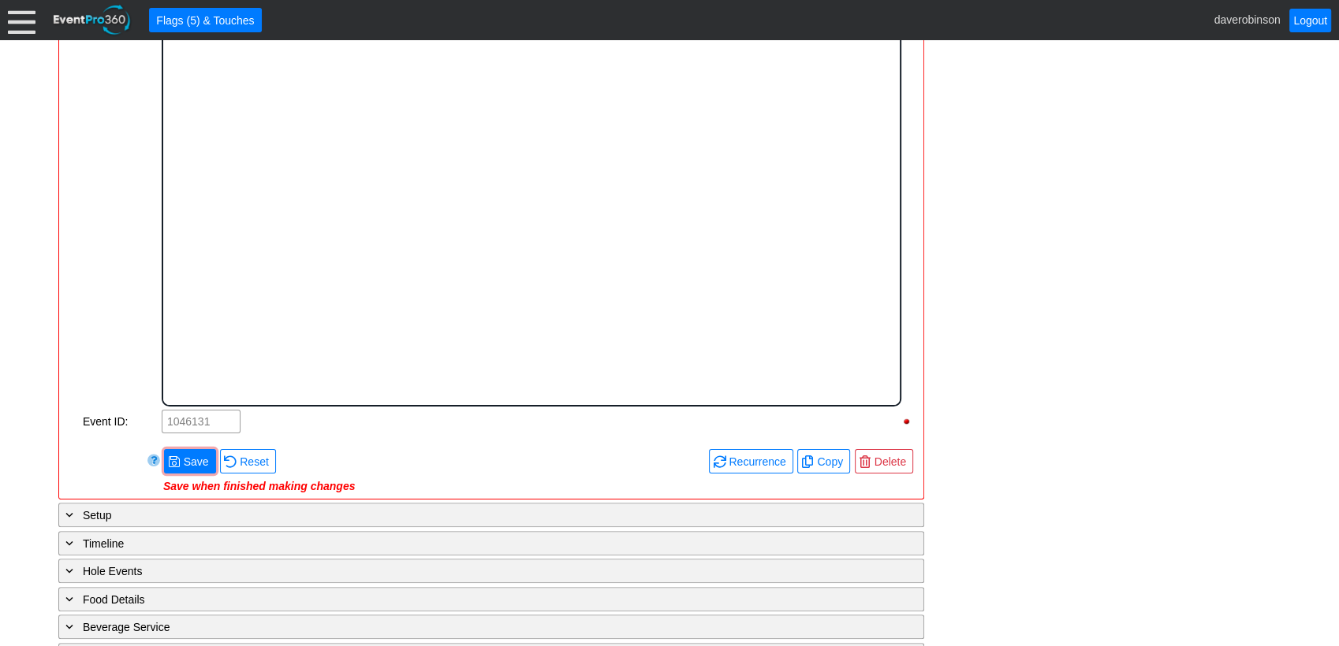
scroll to position [0, 0]
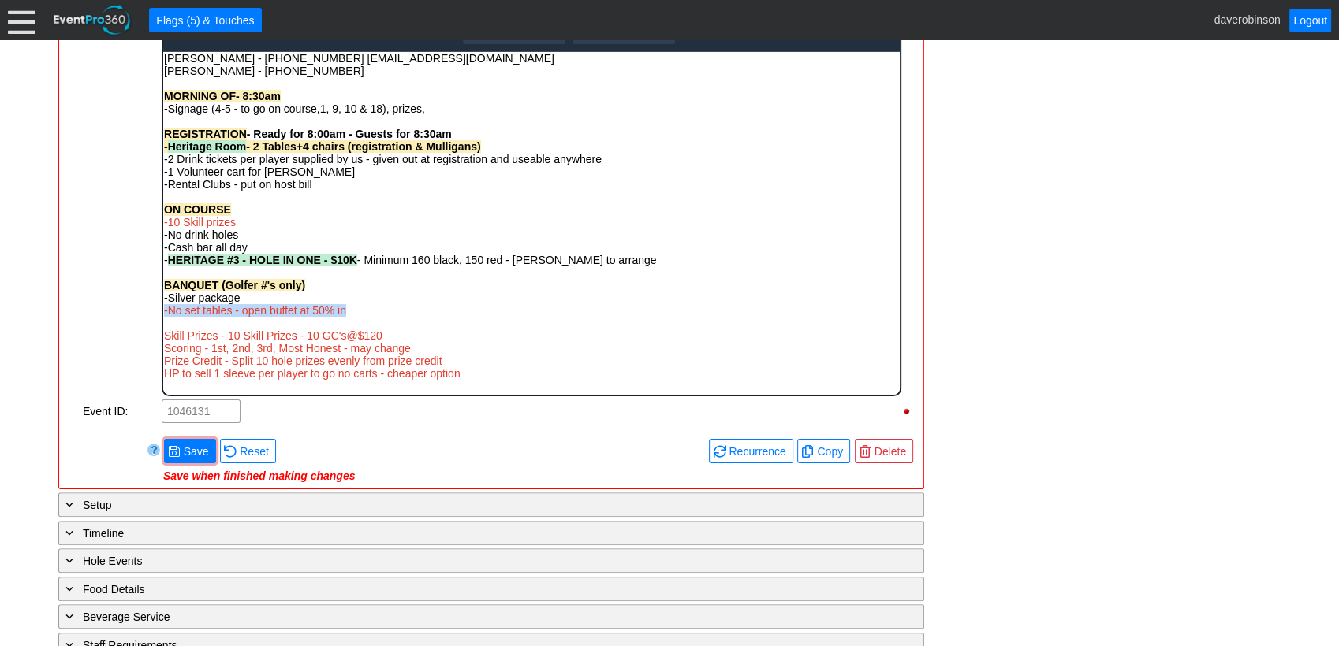
drag, startPoint x: 367, startPoint y: 311, endPoint x: 159, endPoint y: 305, distance: 208.2
click at [162, 305] on html "Connie - (587)442-3075 info@tiaa.ca Kyle Sippola - 403-815-1892 MORNING OF- 8:3…" at bounding box center [530, 219] width 736 height 336
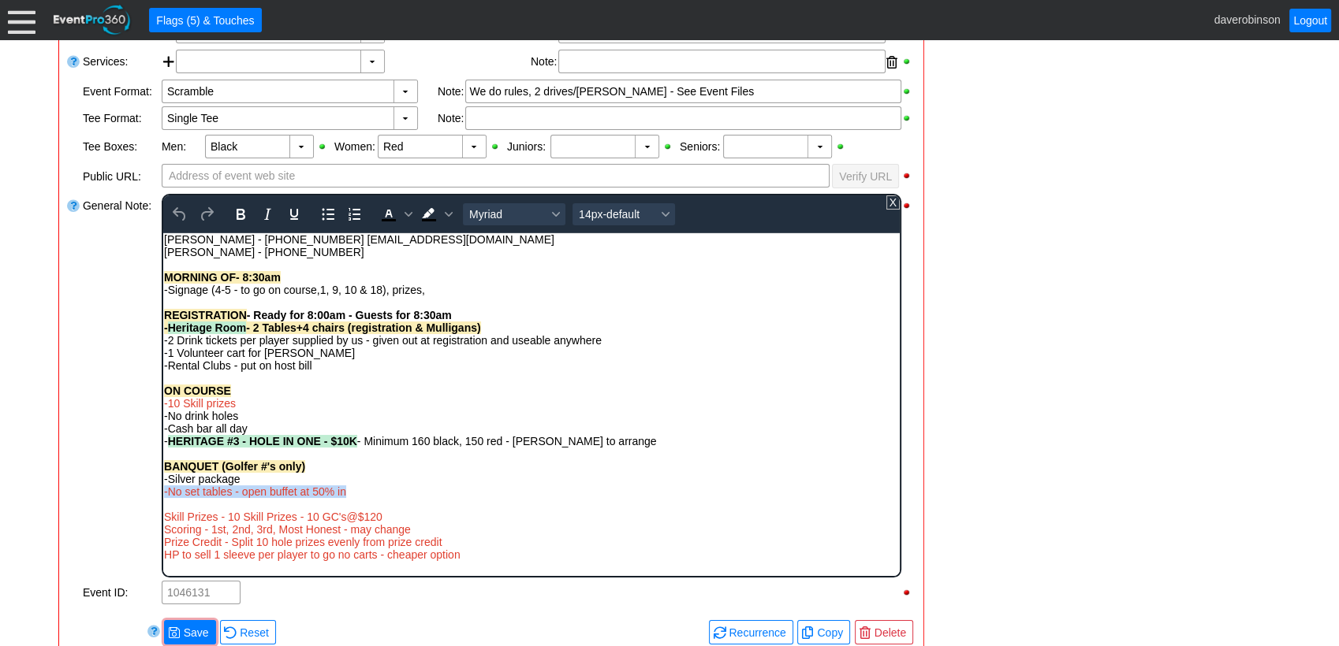
scroll to position [438, 0]
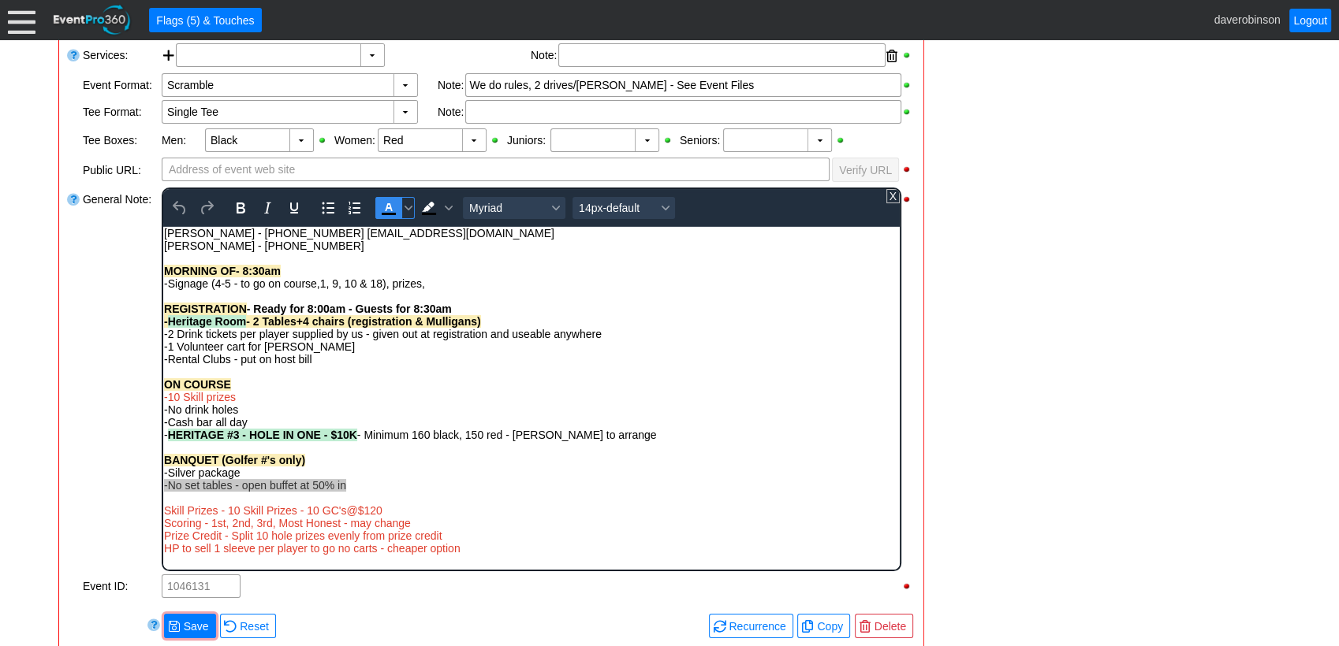
click at [392, 207] on icon "Text color Black" at bounding box center [388, 208] width 19 height 19
click at [401, 482] on div "-No set tables - open buffet at 50% in" at bounding box center [530, 485] width 735 height 13
click at [185, 520] on span "● Save" at bounding box center [190, 626] width 44 height 17
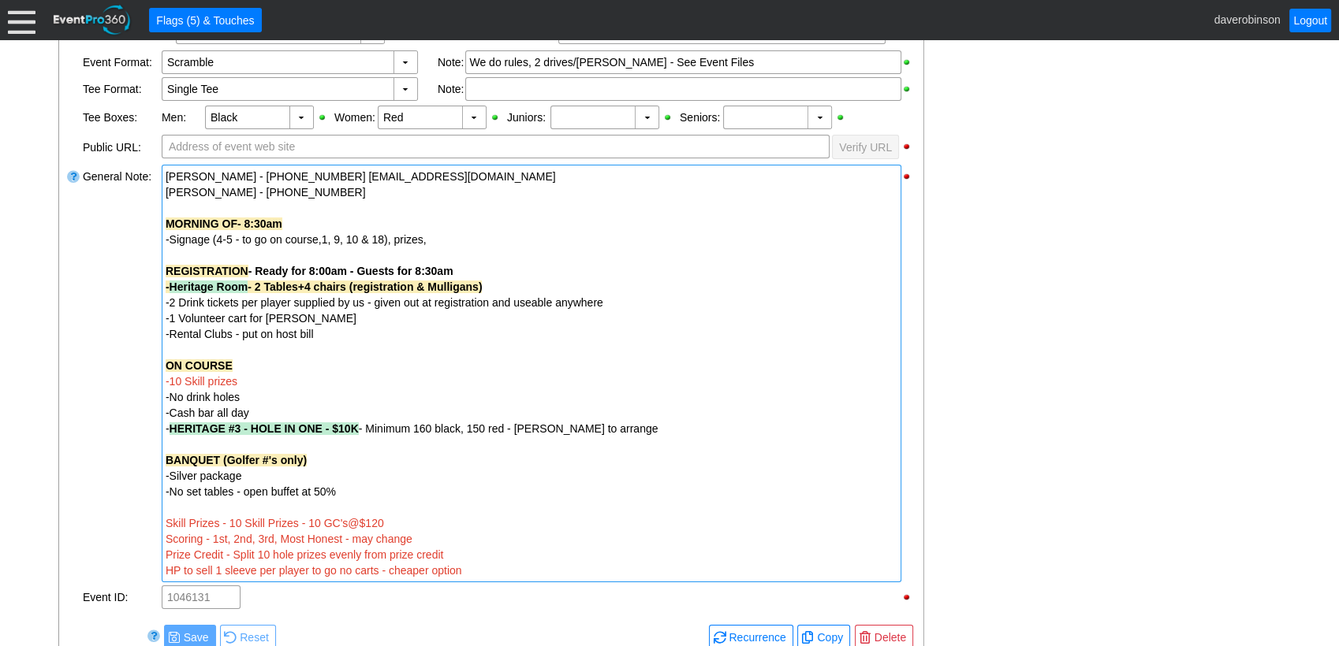
scroll to position [549, 0]
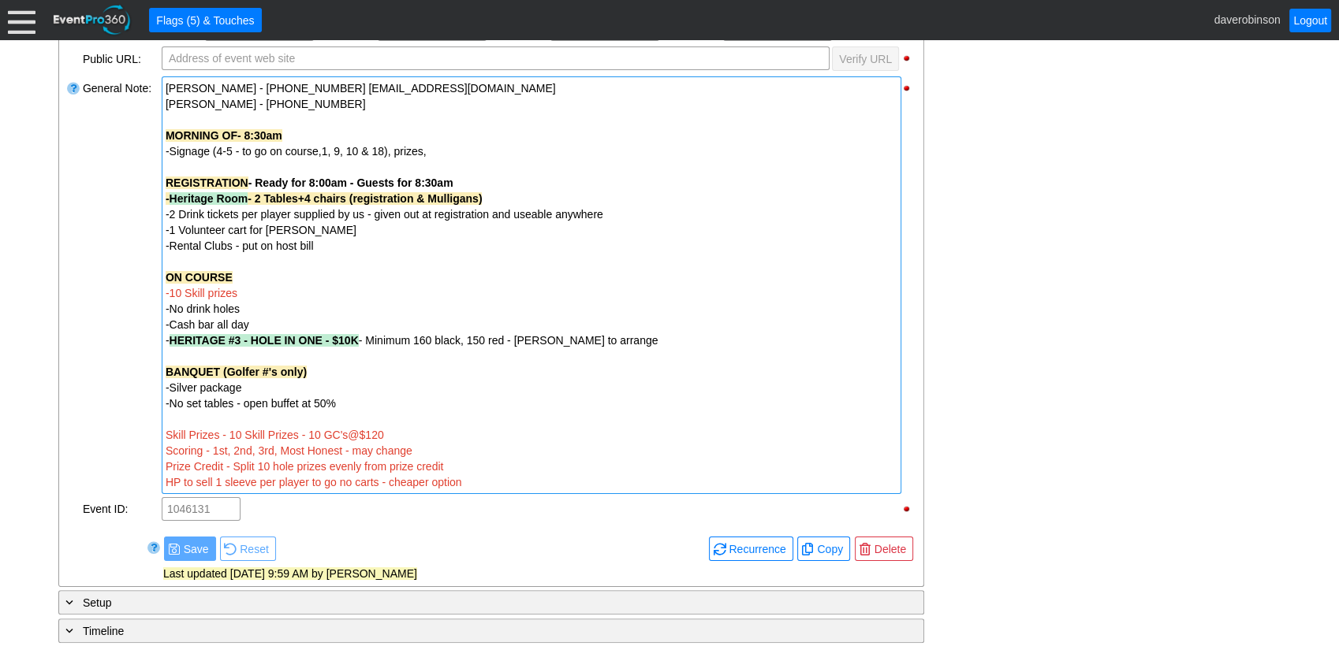
click at [366, 402] on div "-No set tables - open buffet at 50%" at bounding box center [532, 404] width 732 height 16
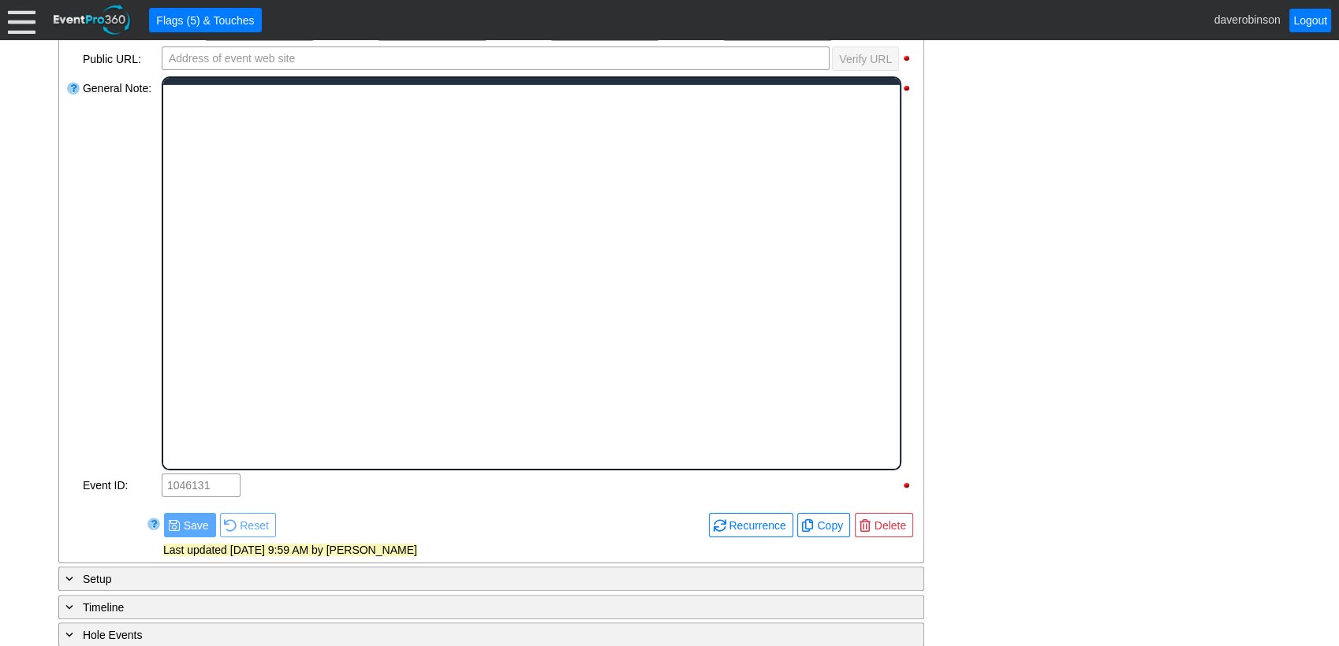
scroll to position [0, 0]
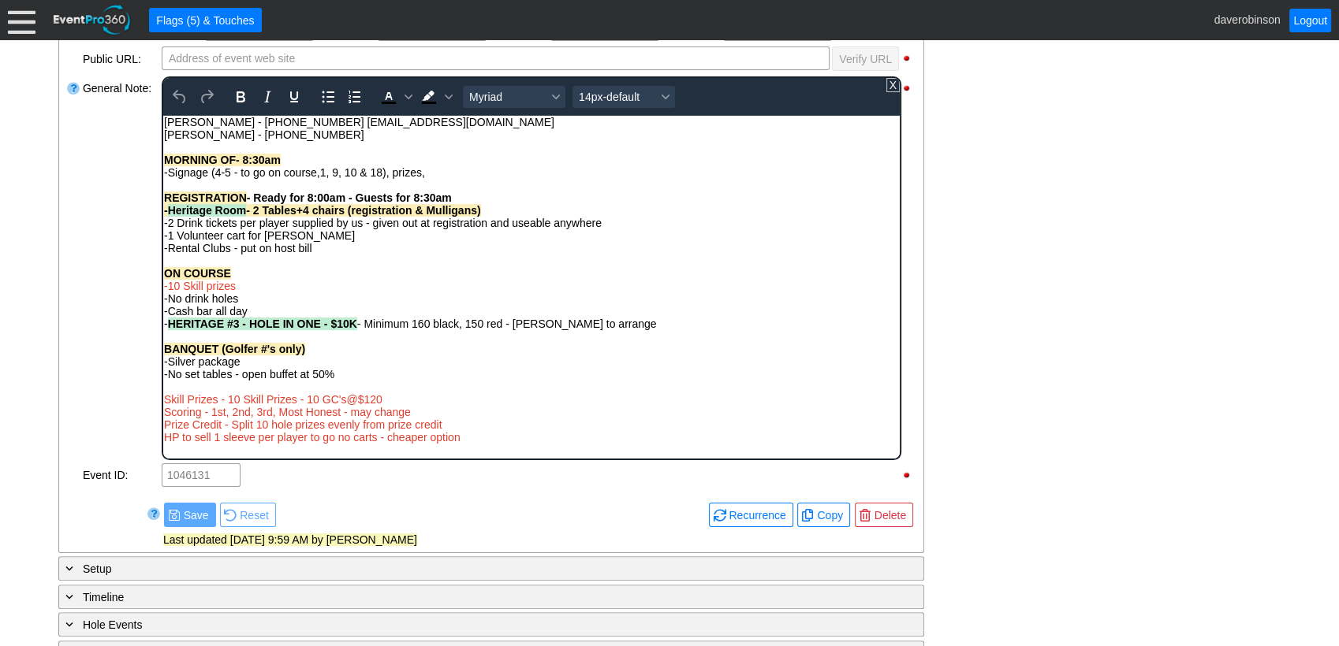
click at [332, 360] on div "-Silver package" at bounding box center [530, 361] width 735 height 13
click at [336, 371] on div "-No set tables - open buffet at 50%" at bounding box center [530, 373] width 735 height 13
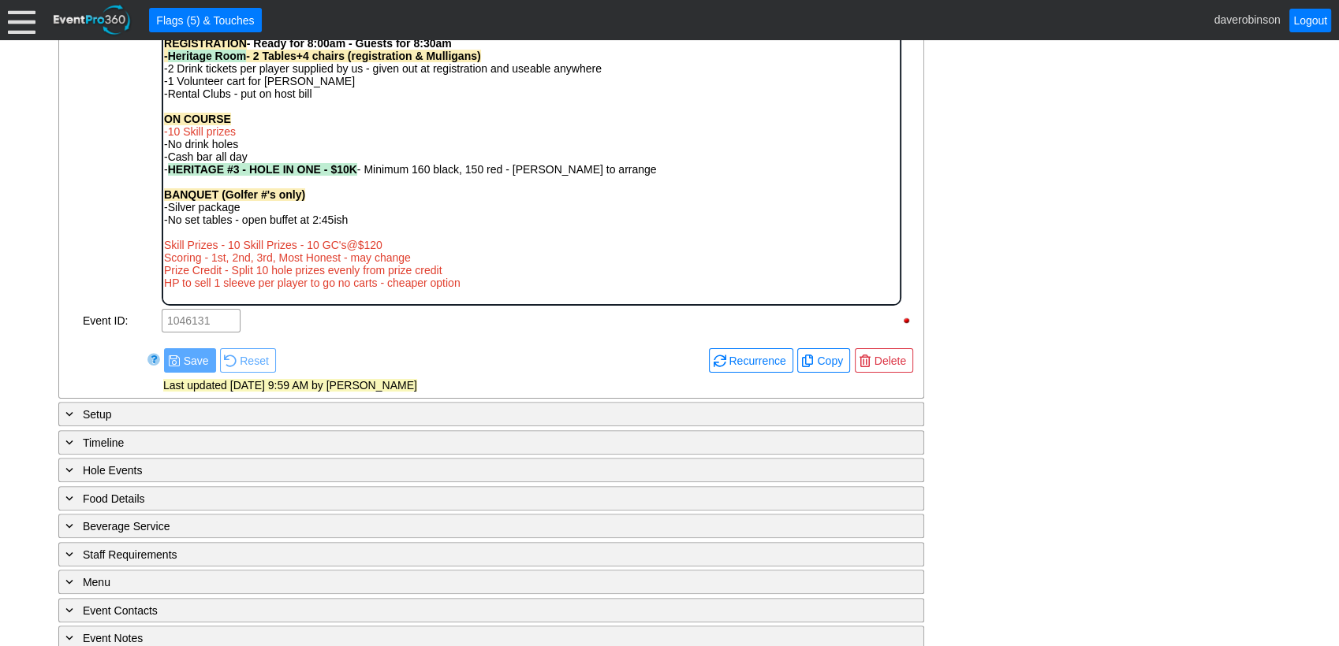
scroll to position [724, 0]
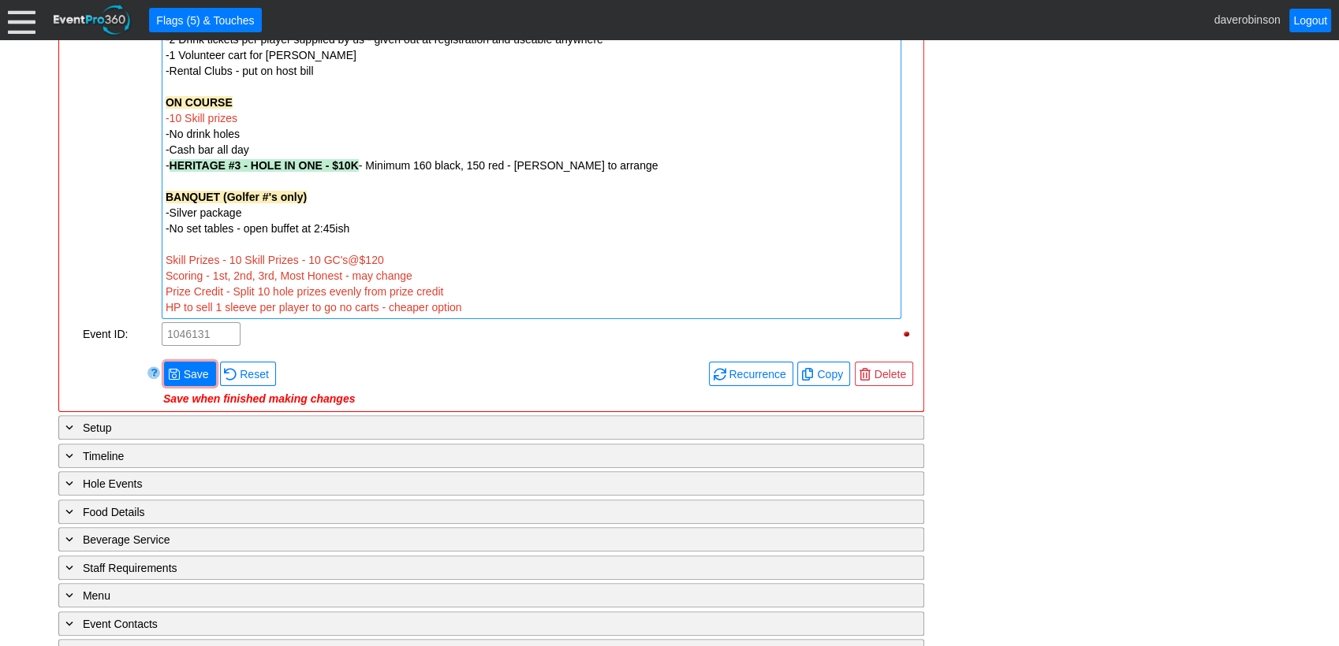
click at [1093, 390] on div "- General Information ▼ Loading.... Remove all highlights Facility: ▼ Χ Heritag…" at bounding box center [669, 158] width 1231 height 1125
click at [177, 368] on span at bounding box center [174, 374] width 13 height 13
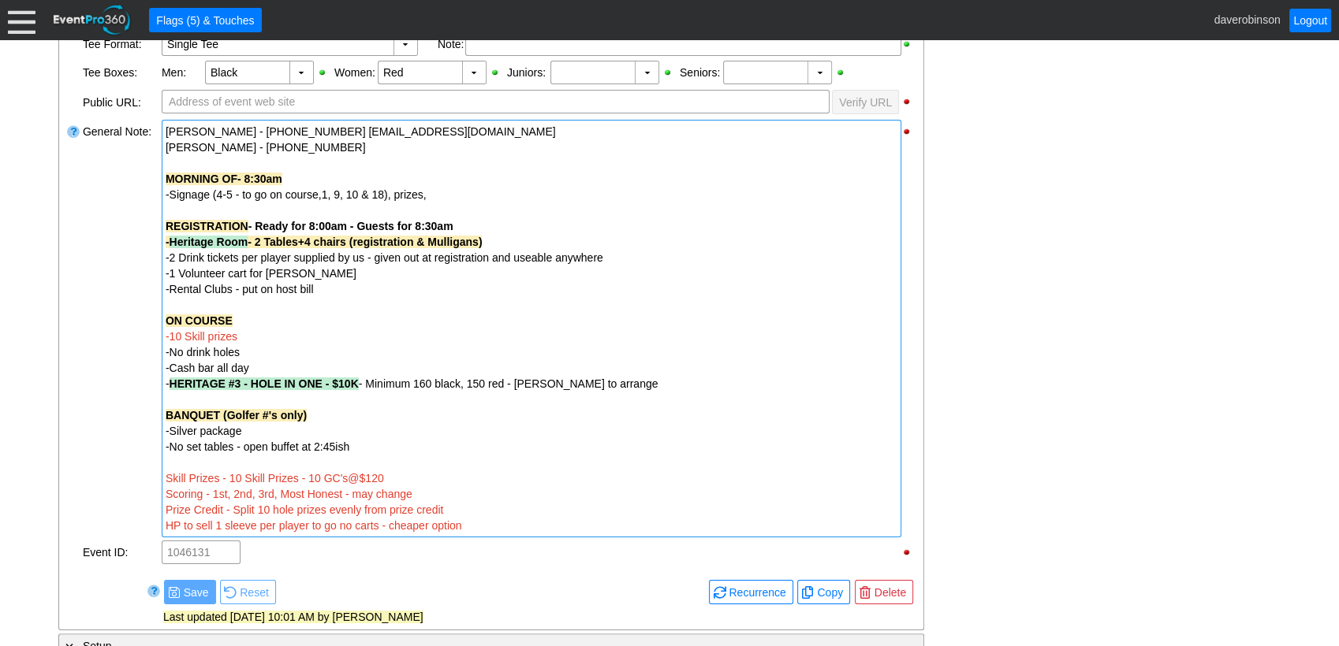
scroll to position [549, 0]
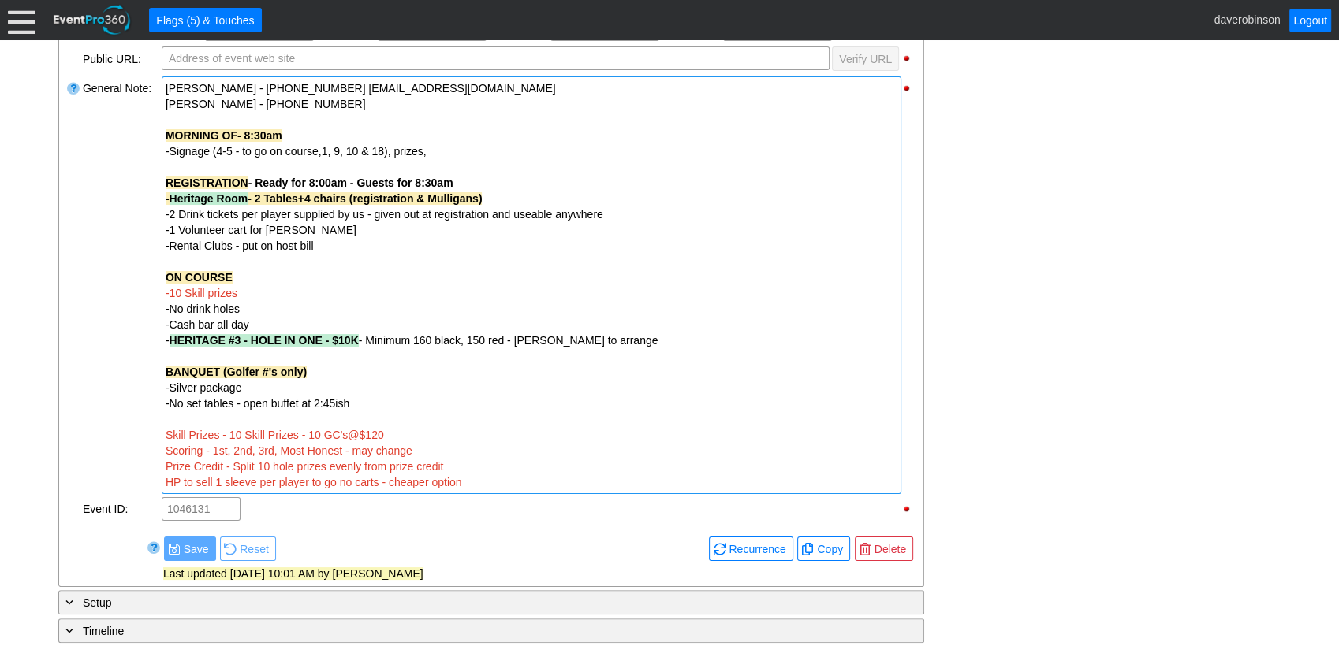
click at [478, 416] on div at bounding box center [532, 420] width 732 height 16
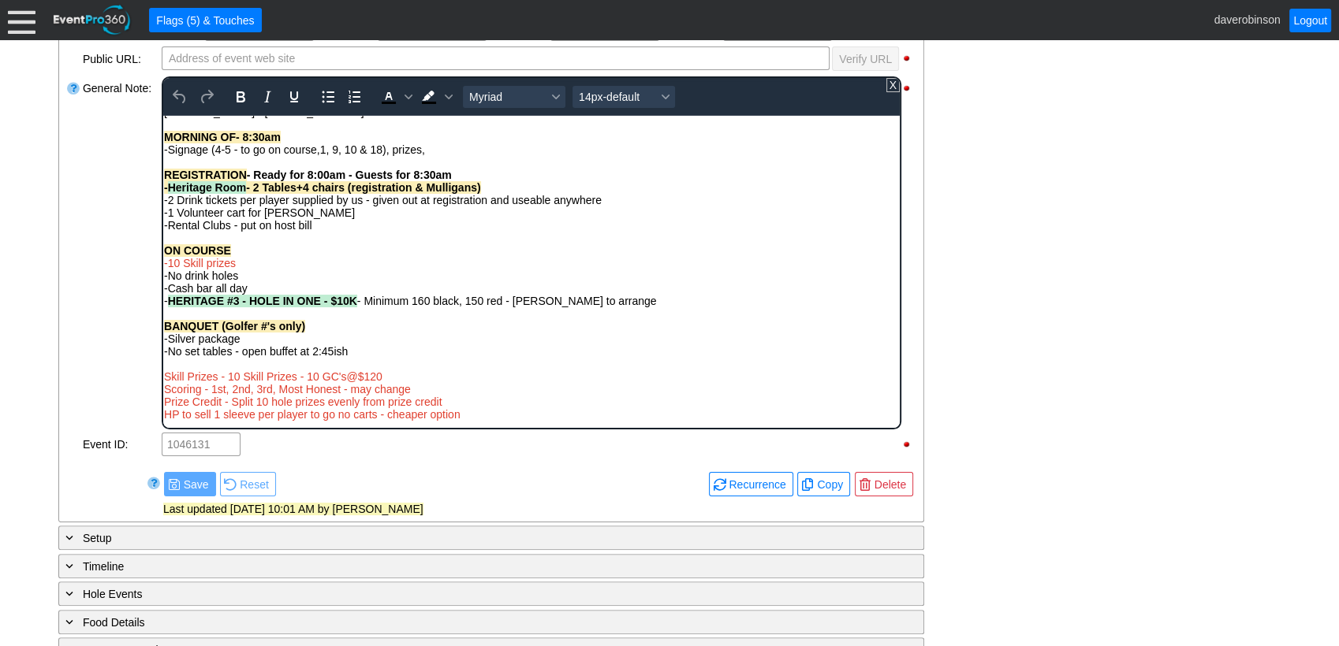
scroll to position [0, 0]
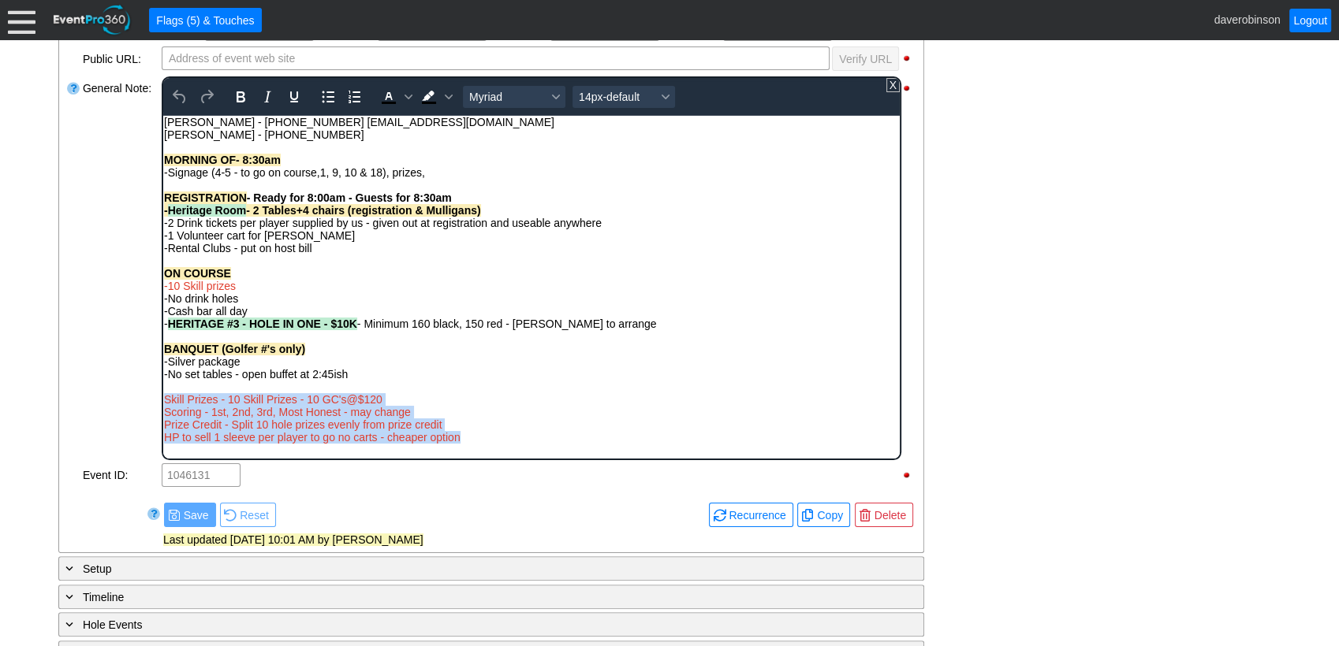
drag, startPoint x: 471, startPoint y: 442, endPoint x: 165, endPoint y: 396, distance: 309.4
click at [165, 396] on div "MORNING OF- 8:30am -Signage (4-5 - to go on course,1, 9, 10 & 18), prizes, REGI…" at bounding box center [530, 298] width 735 height 290
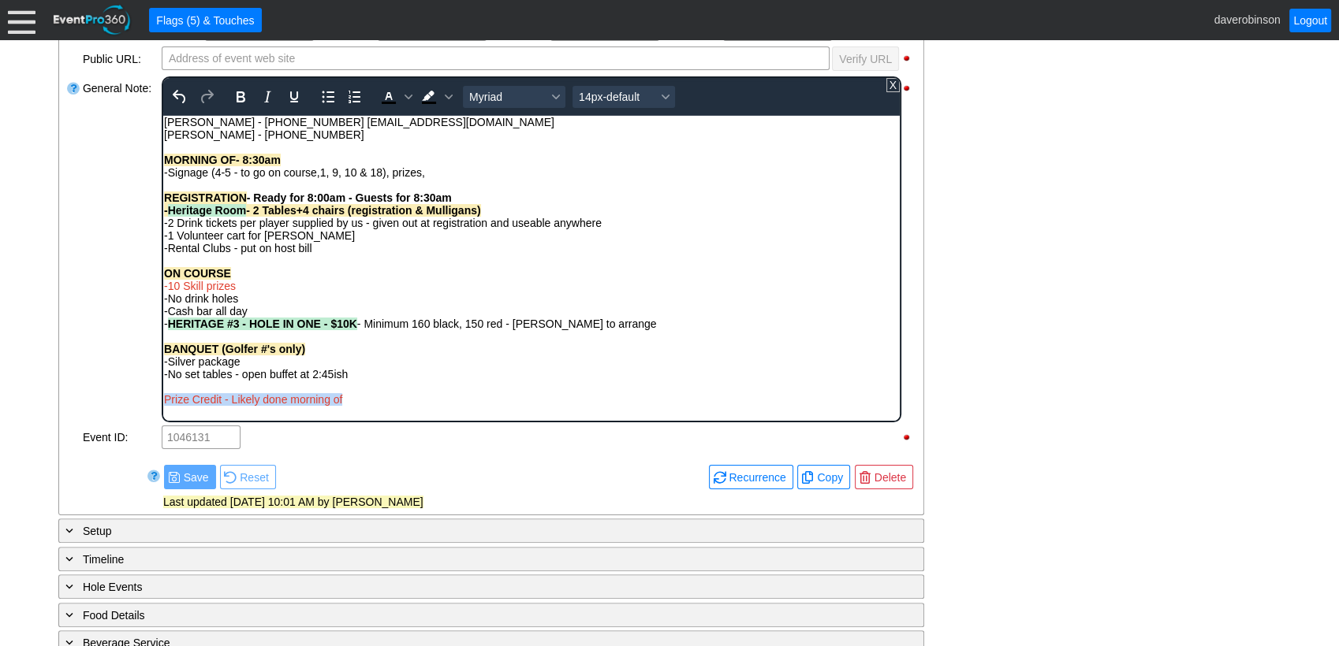
drag, startPoint x: 360, startPoint y: 402, endPoint x: 315, endPoint y: 512, distance: 119.5
click at [162, 399] on html "Connie - (587)442-3075 info@tiaa.ca Kyle Sippola - 403-815-1892 MORNING OF- 8:3…" at bounding box center [530, 264] width 736 height 298
click at [387, 96] on icon "Text color Black" at bounding box center [388, 97] width 19 height 19
click at [386, 400] on div "Prize Credit - Likely done morning of" at bounding box center [530, 399] width 735 height 13
click at [224, 398] on span "Prize Credit - Likely done morning of" at bounding box center [252, 399] width 178 height 13
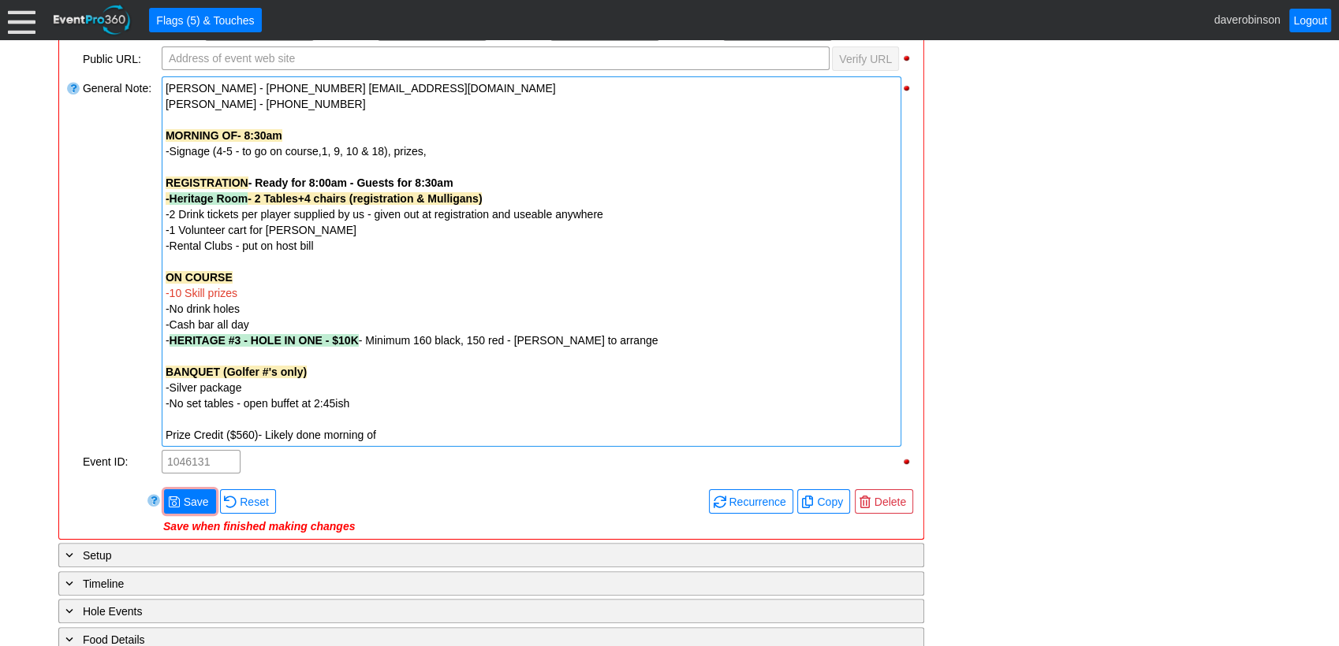
click at [35, 206] on div "Link ▼ Flag ▼ Document: Event Page Χ ▼ ● Print or PDF E-Sign ▼ Insert ▼ Save ▼ ▼" at bounding box center [669, 343] width 1339 height 606
click at [233, 292] on span "-10 Skill prizes" at bounding box center [202, 293] width 72 height 13
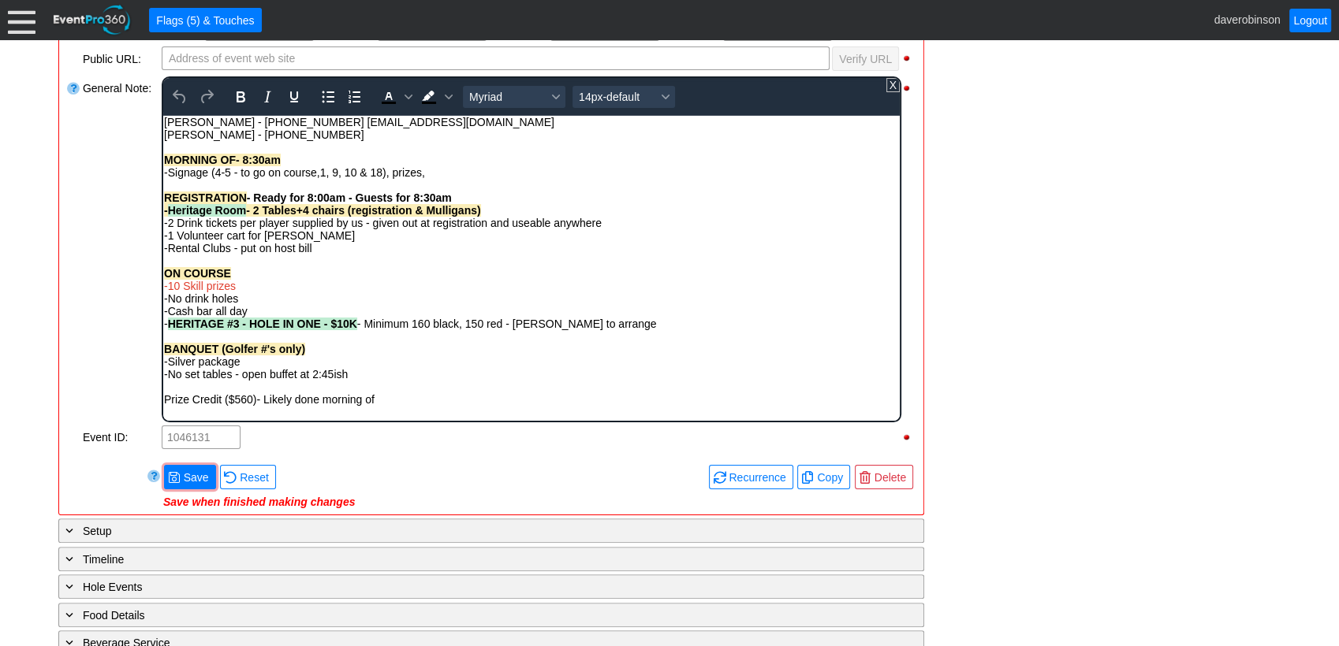
click at [178, 286] on span "-10 Skill prizes" at bounding box center [199, 285] width 72 height 13
drag, startPoint x: 229, startPoint y: 281, endPoint x: 157, endPoint y: 289, distance: 72.1
click at [162, 289] on html "Connie - (587)442-3075 info@tiaa.ca Kyle Sippola - 403-815-1892 MORNING OF- 8:3…" at bounding box center [530, 264] width 736 height 298
click at [385, 88] on icon "Text color Black" at bounding box center [388, 97] width 19 height 19
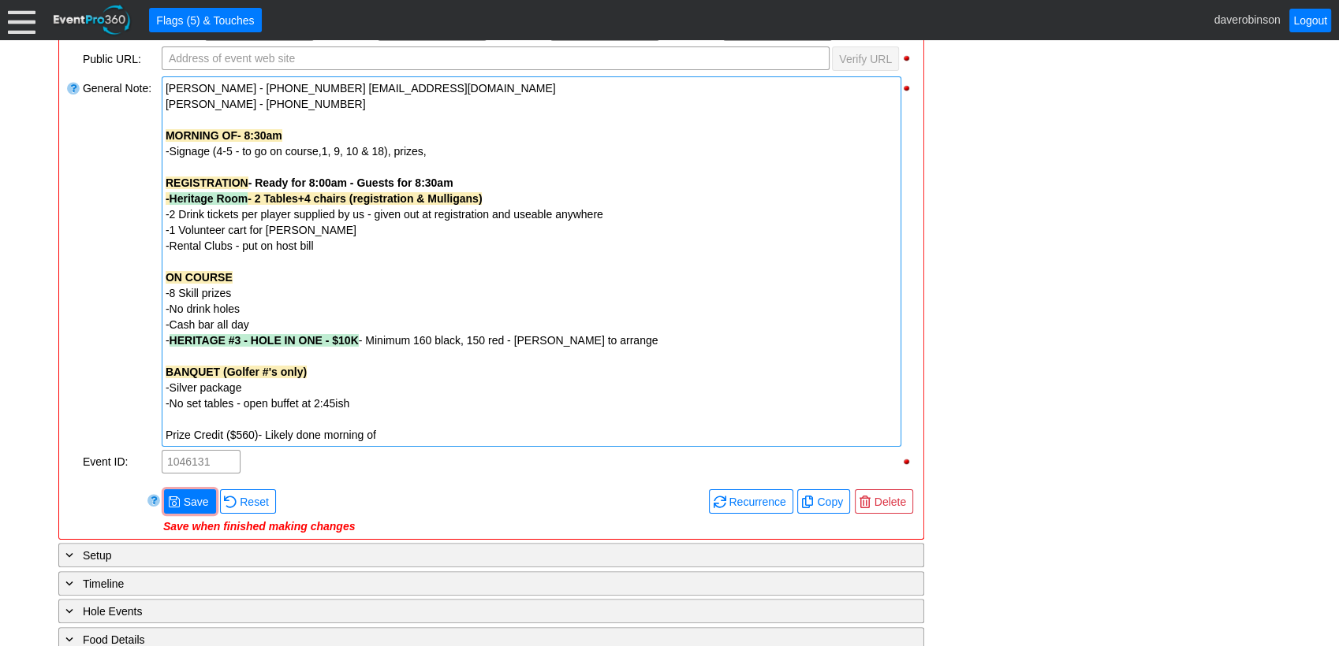
click at [118, 283] on div "General Note:" at bounding box center [120, 262] width 79 height 374
click at [181, 494] on span "Save" at bounding box center [197, 502] width 32 height 16
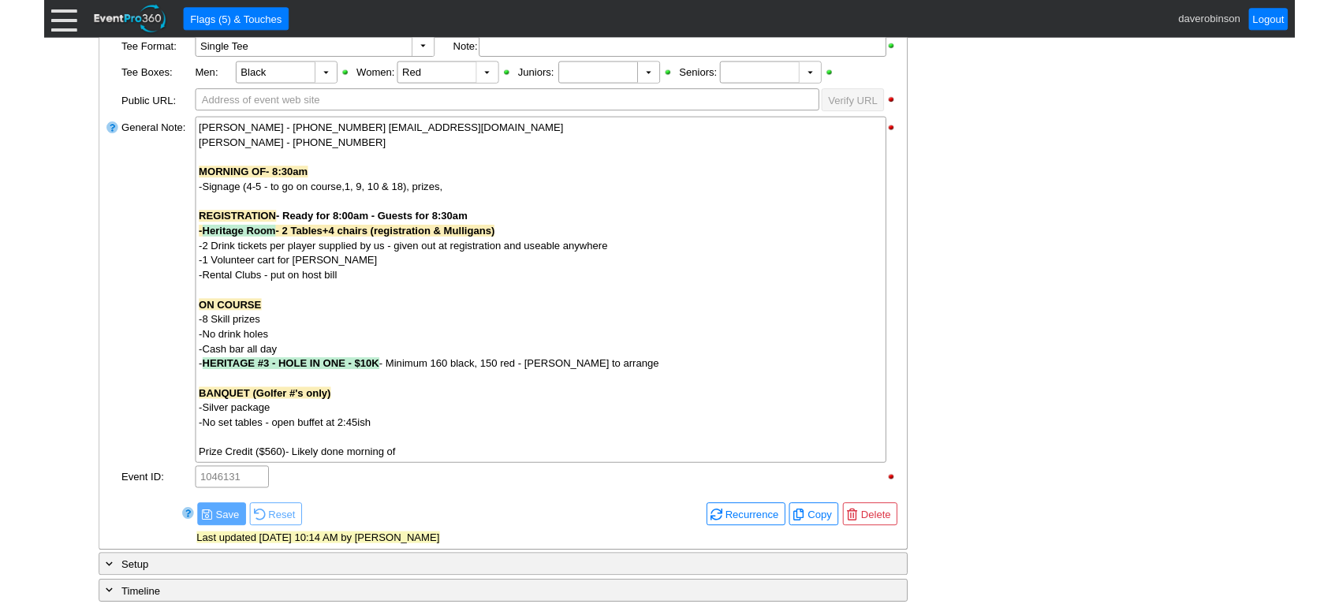
scroll to position [460, 0]
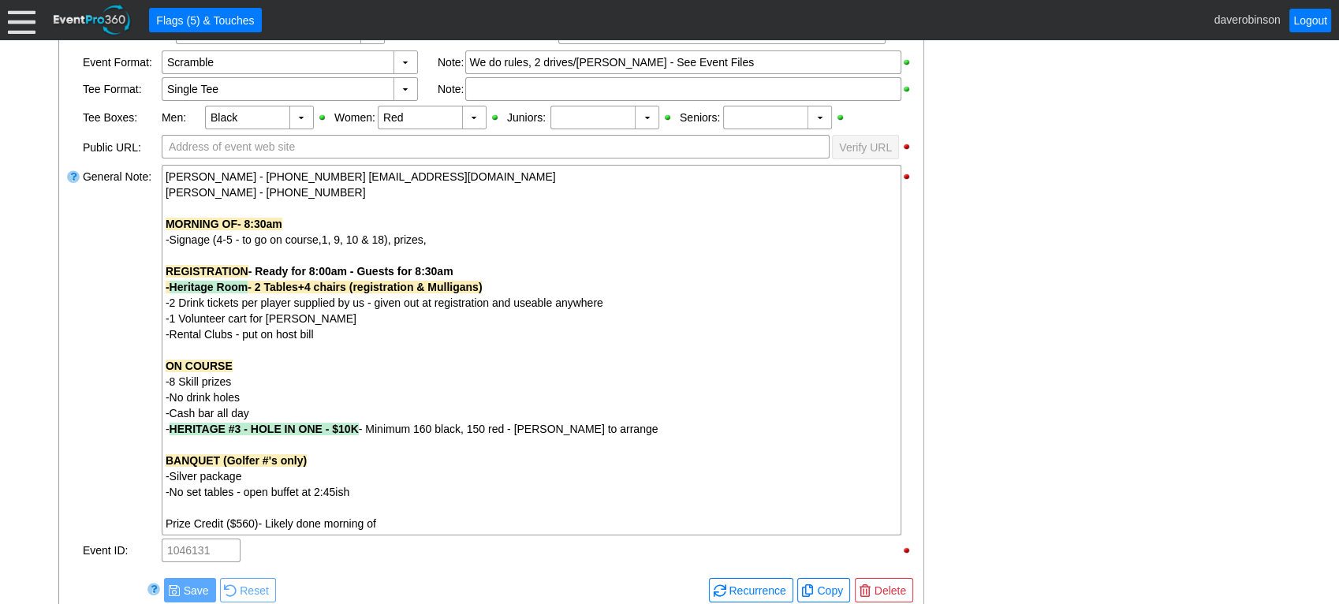
click at [995, 315] on div "- General Information ▼ Loading.... Remove all highlights Facility: ▼ Χ Heritag…" at bounding box center [669, 398] width 1231 height 1078
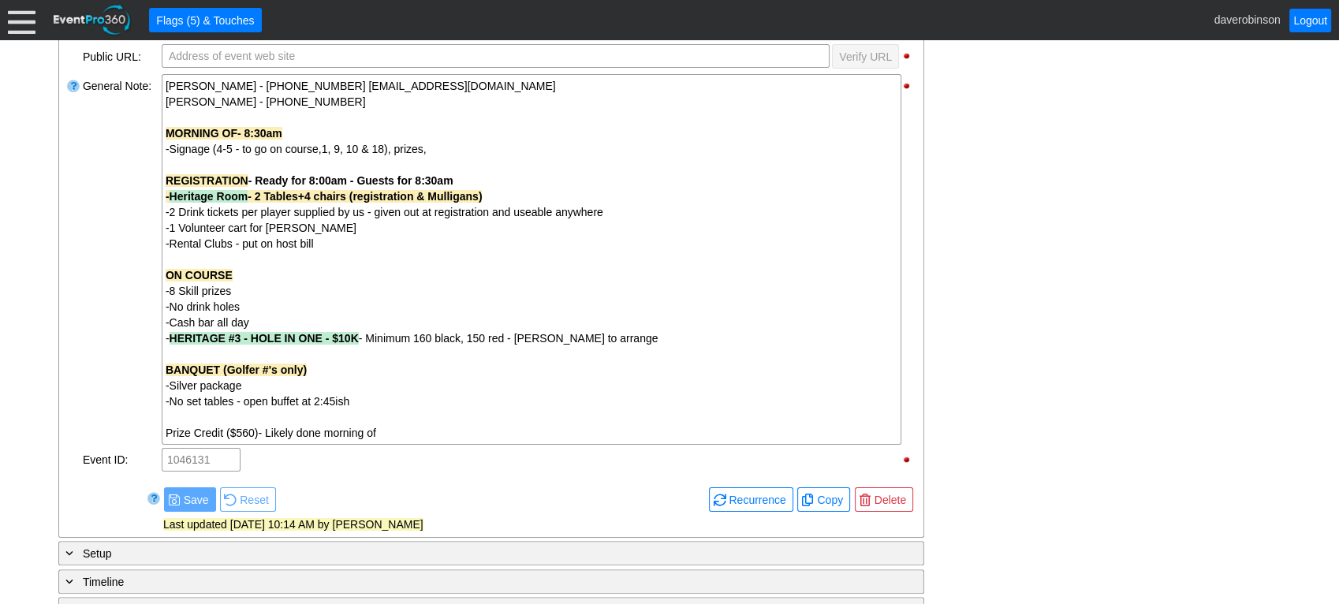
scroll to position [549, 0]
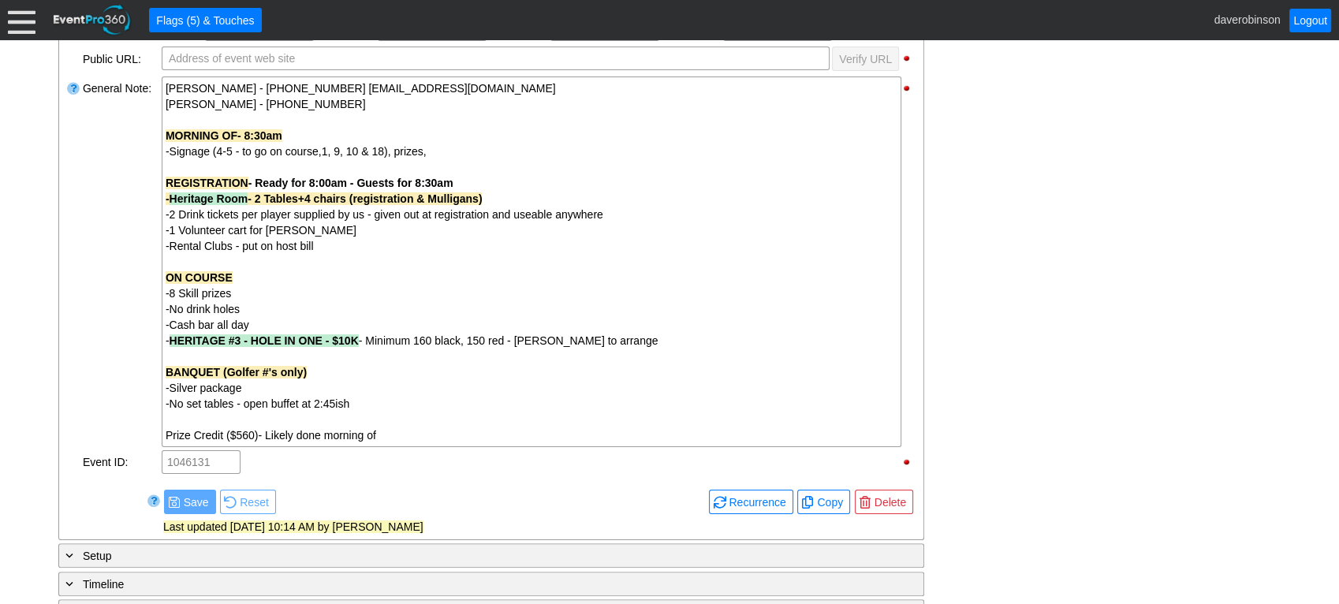
click at [1049, 491] on div "- General Information ▼ Loading.... Remove all highlights Facility: ▼ Χ Heritag…" at bounding box center [669, 310] width 1231 height 1078
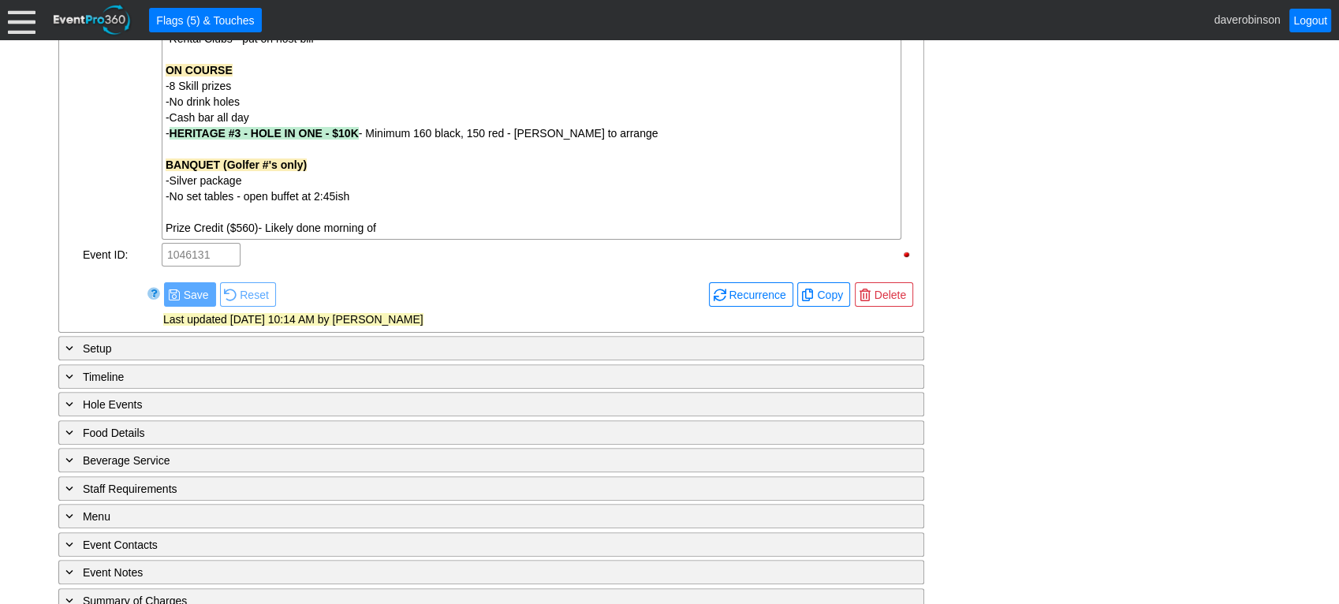
scroll to position [799, 0]
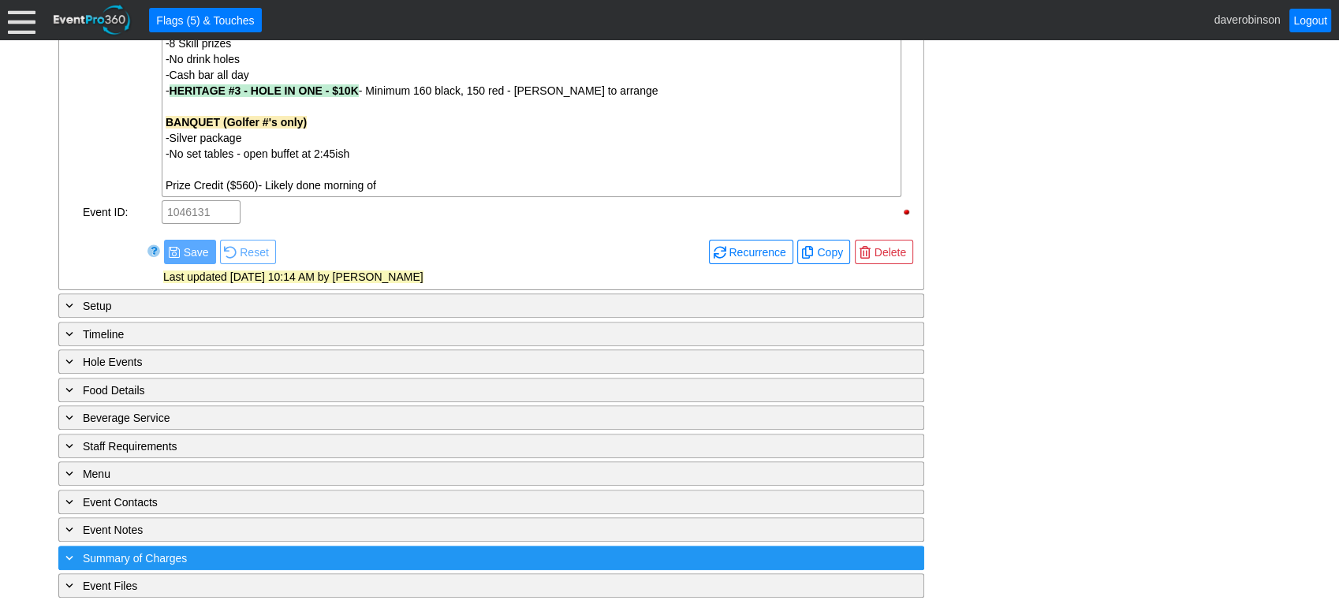
click at [270, 520] on div "+ Summary of Charges" at bounding box center [458, 558] width 793 height 18
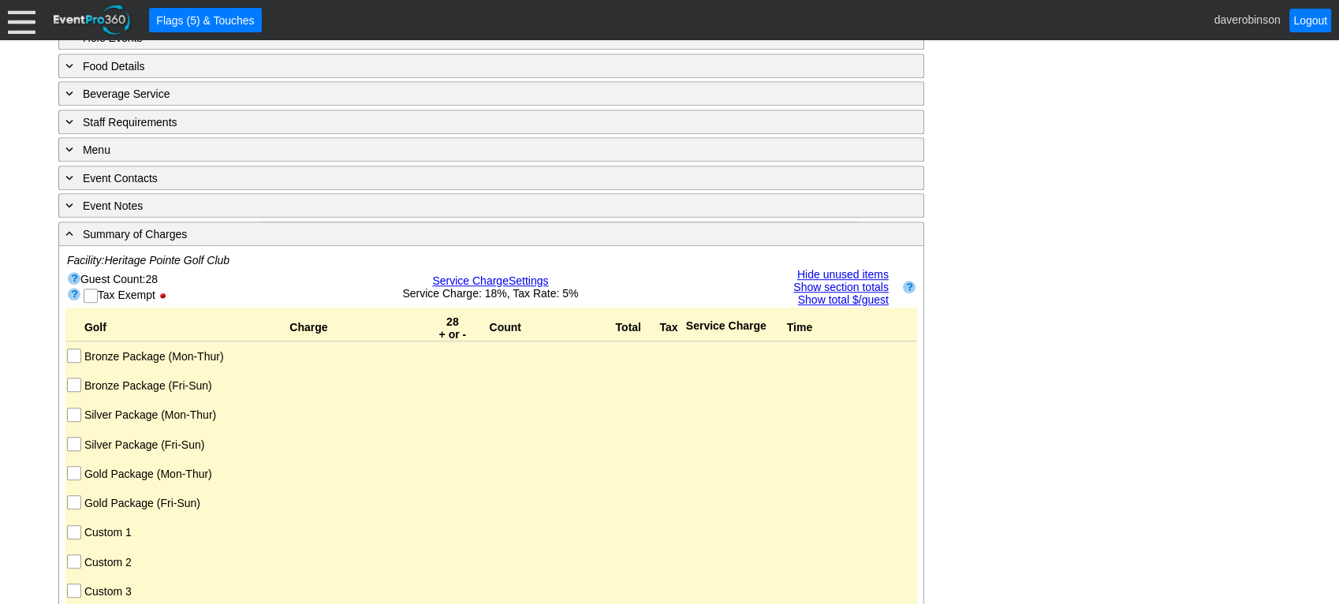
scroll to position [1184, 0]
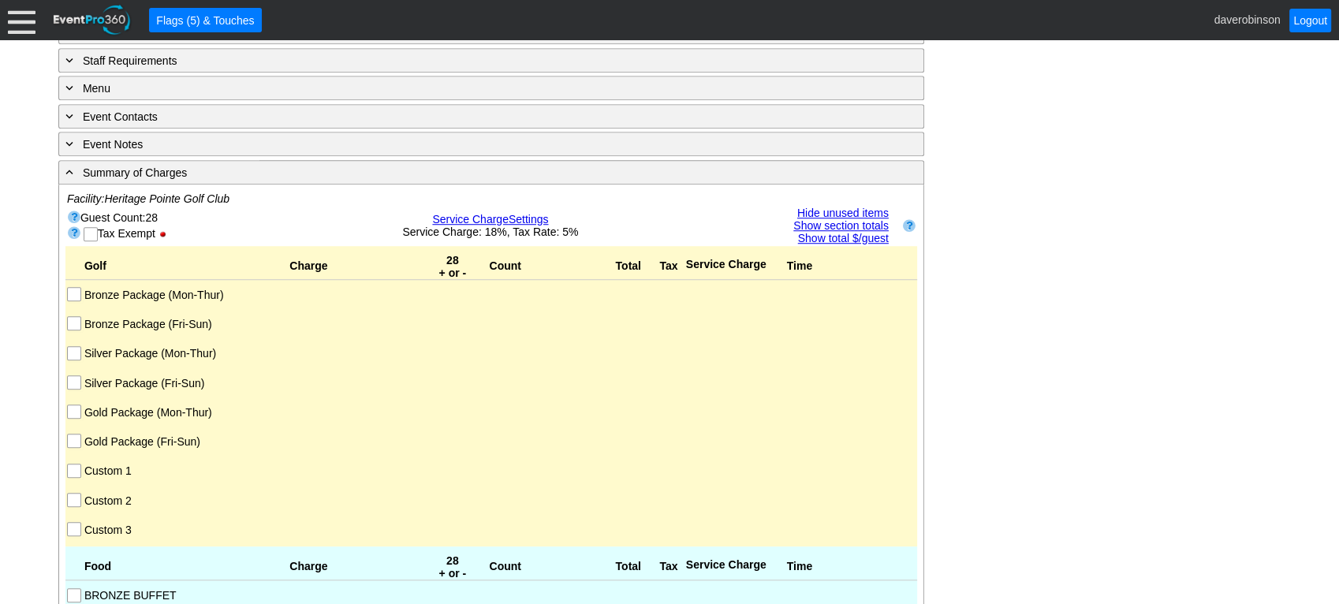
click at [76, 347] on input "Silver Package (Mon-Thur)" at bounding box center [76, 355] width 16 height 16
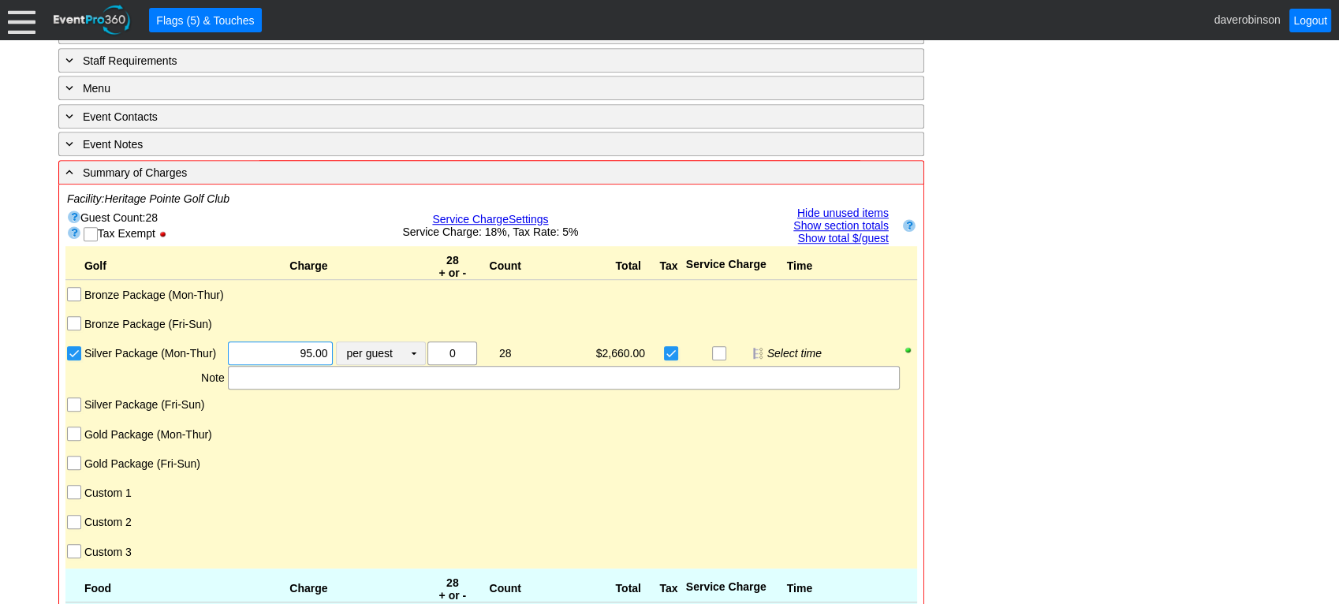
click at [352, 341] on div "Χ 95.00 per guest Χ ▼ Upcharge" at bounding box center [326, 353] width 200 height 24
type input "$100.00"
click at [402, 393] on div at bounding box center [379, 403] width 91 height 20
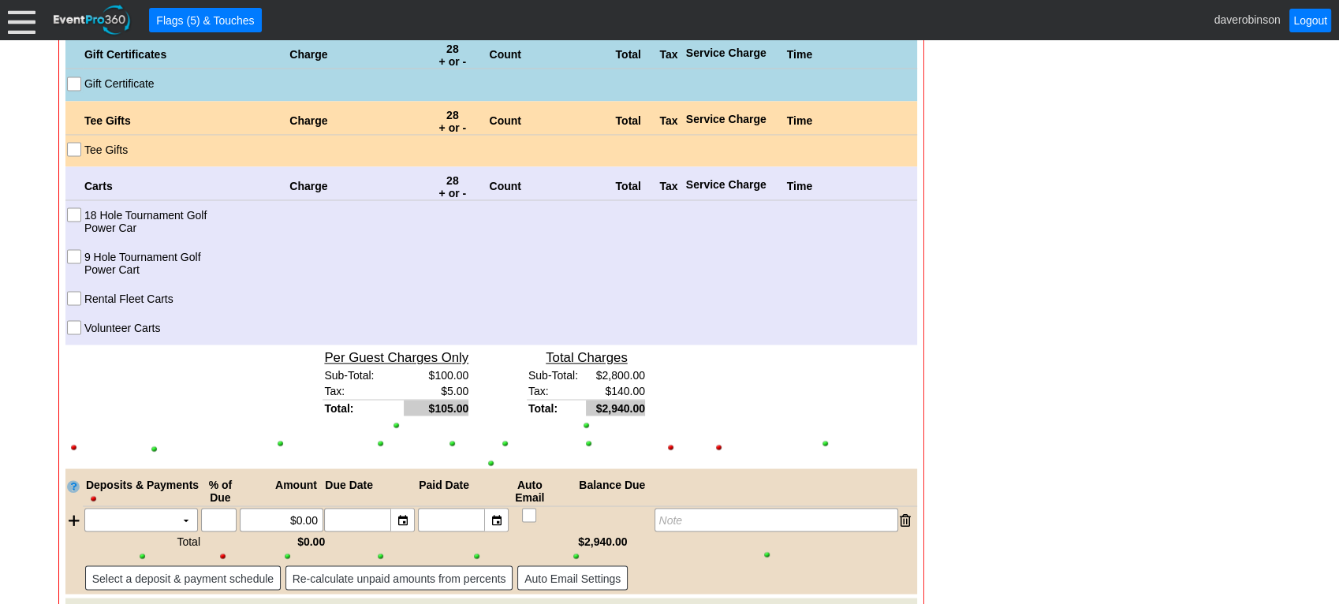
scroll to position [2410, 0]
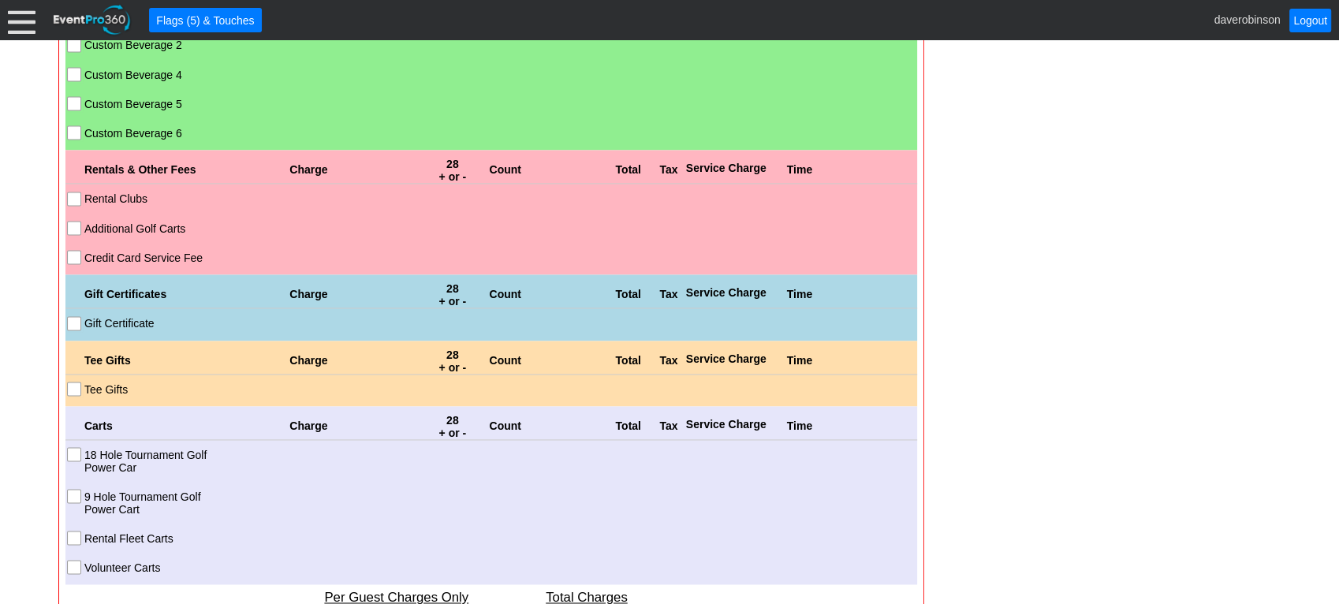
click at [69, 448] on input "18 Hole Tournament Golf Power Car" at bounding box center [76, 456] width 16 height 16
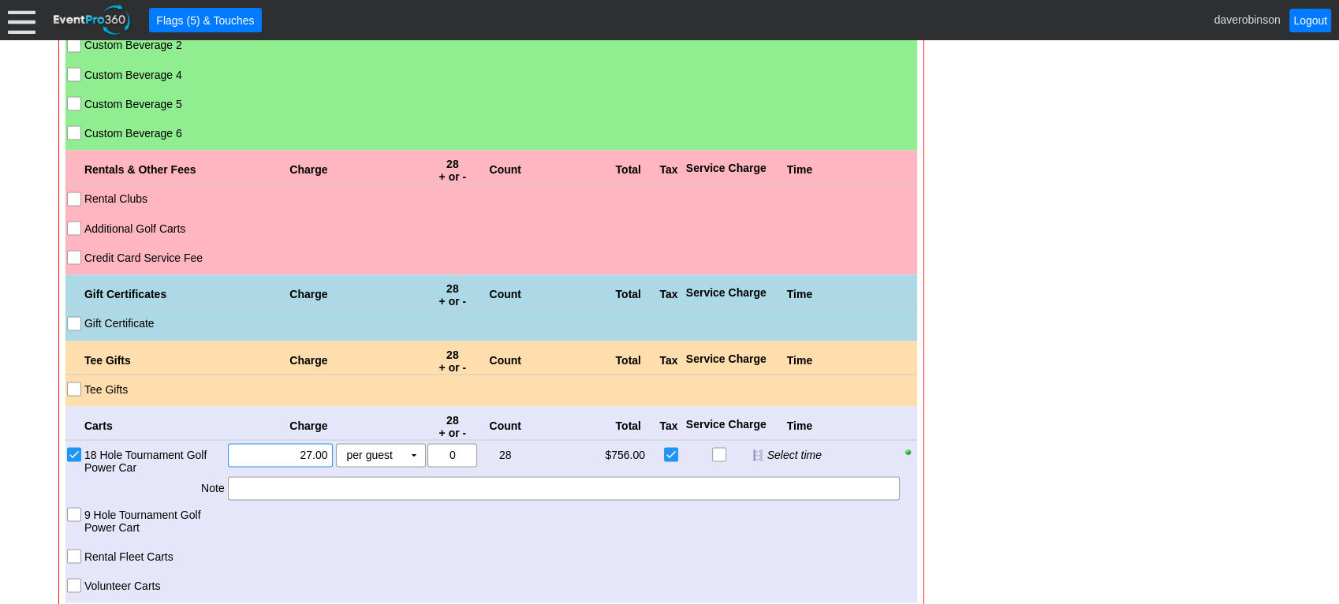
drag, startPoint x: 253, startPoint y: 428, endPoint x: 331, endPoint y: 434, distance: 78.3
click at [331, 443] on div "Χ 27.00" at bounding box center [281, 455] width 106 height 24
type input "$27.50"
click at [406, 520] on div "Rental Fleet Carts" at bounding box center [490, 553] width 851 height 23
click at [79, 520] on input "Volunteer Carts" at bounding box center [76, 587] width 16 height 16
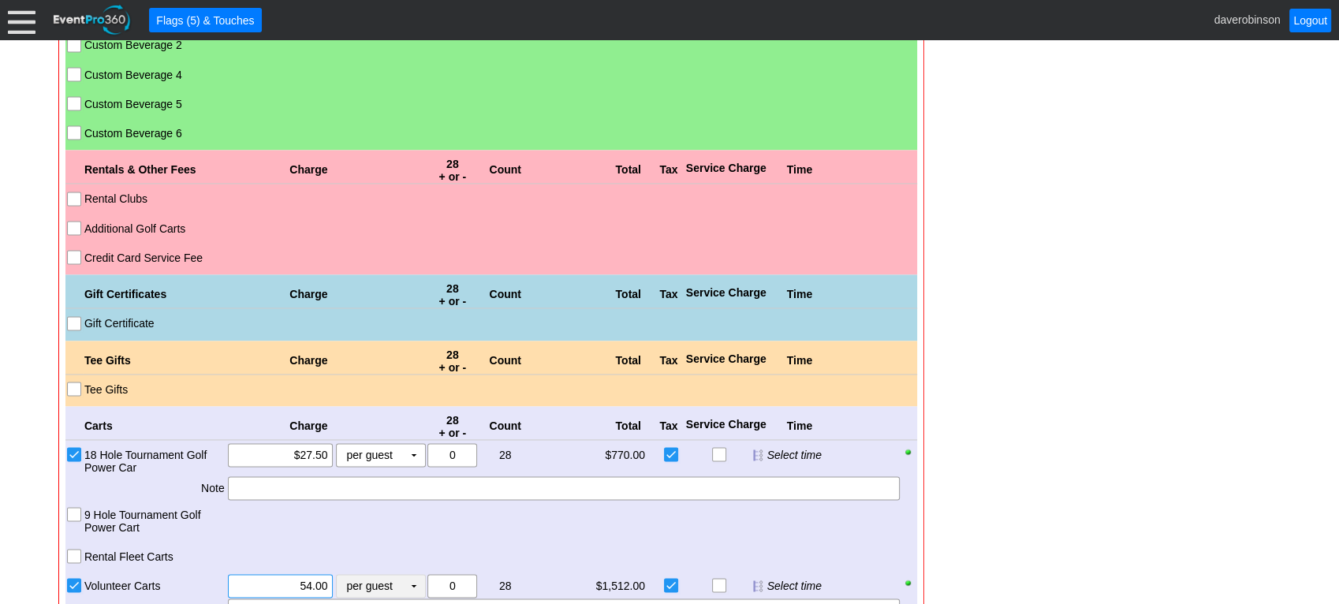
drag, startPoint x: 265, startPoint y: 563, endPoint x: 340, endPoint y: 576, distance: 75.9
click at [340, 520] on div "Χ 54.00 per guest Χ ▼ Upcharge" at bounding box center [326, 586] width 200 height 24
click at [456, 520] on input "0" at bounding box center [452, 586] width 39 height 22
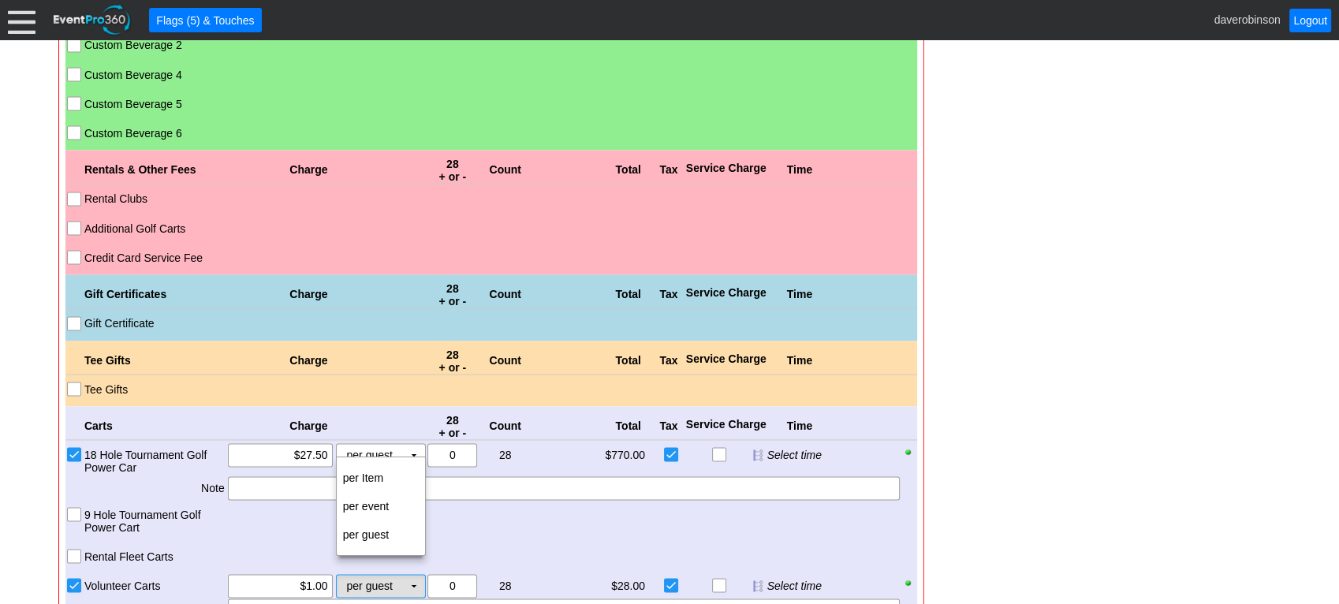
click at [410, 520] on td "▼" at bounding box center [414, 586] width 22 height 22
click at [384, 479] on td "per Item" at bounding box center [381, 478] width 88 height 28
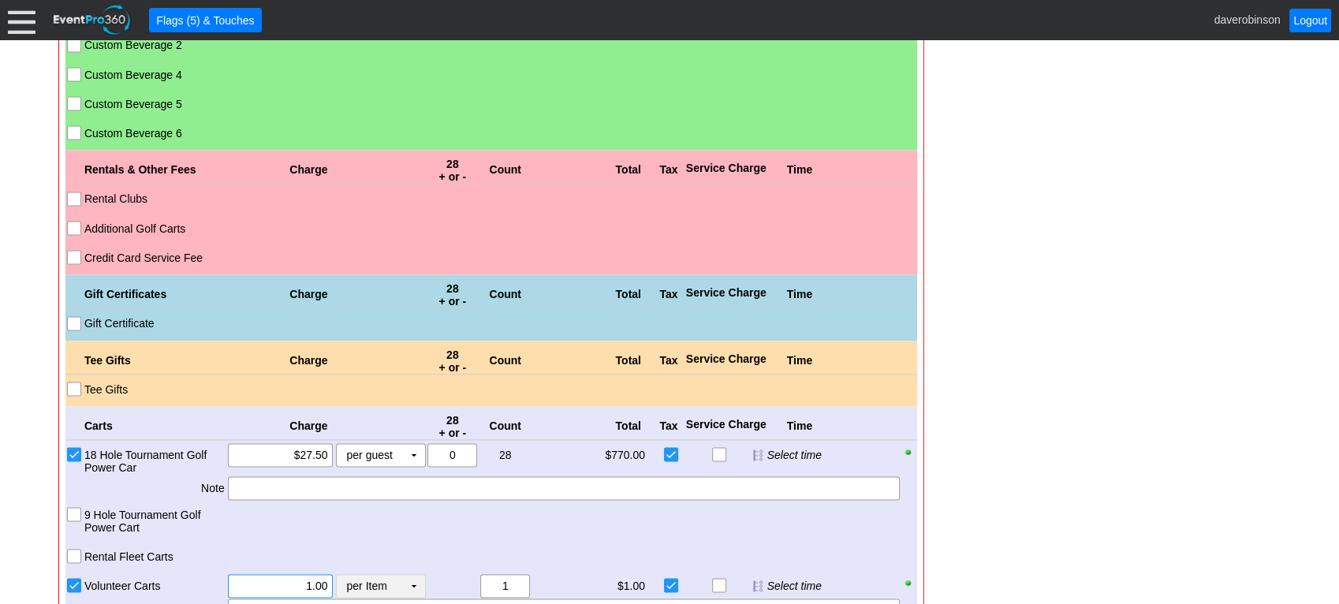
drag, startPoint x: 282, startPoint y: 562, endPoint x: 359, endPoint y: 560, distance: 76.5
click at [359, 520] on div "Χ 1.00 per Item Χ ▼ Upcharge" at bounding box center [326, 586] width 200 height 24
type input "$50.00"
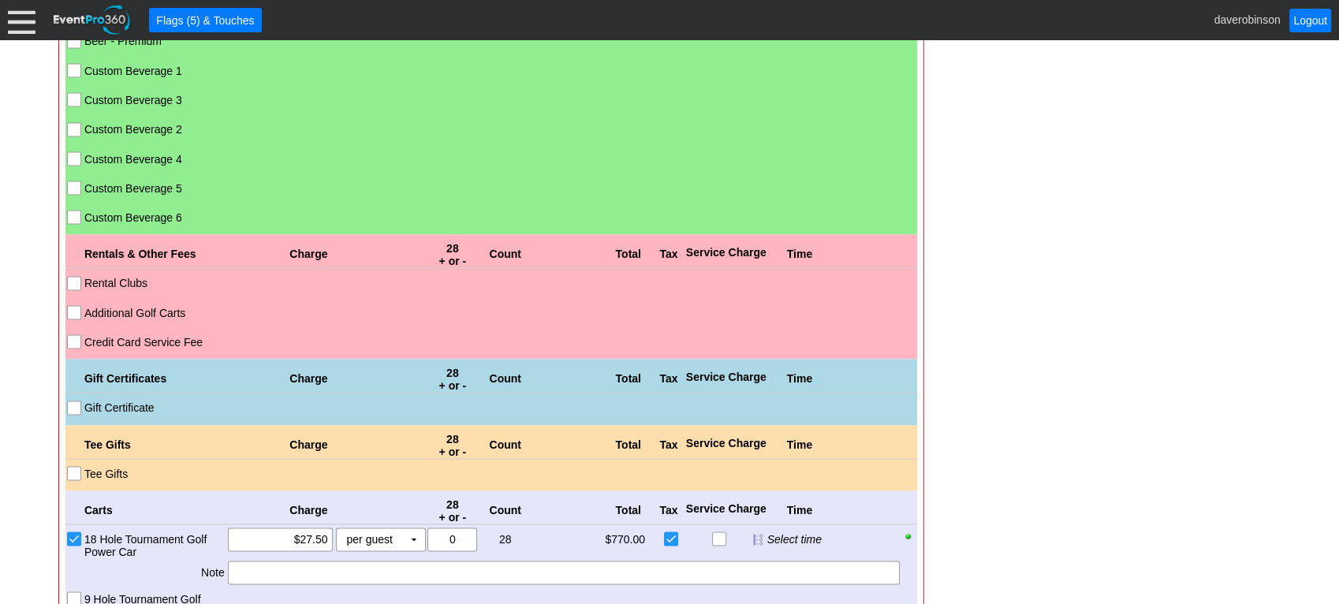
scroll to position [2323, 0]
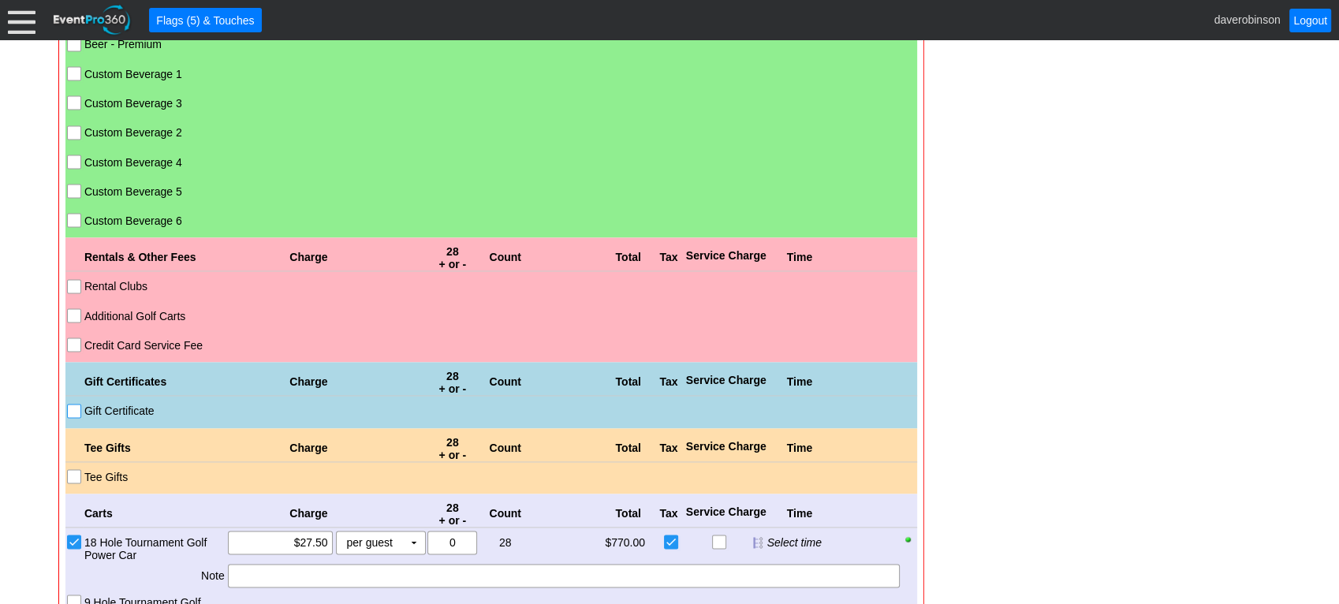
click at [74, 404] on input "Gift Certificate" at bounding box center [76, 412] width 16 height 16
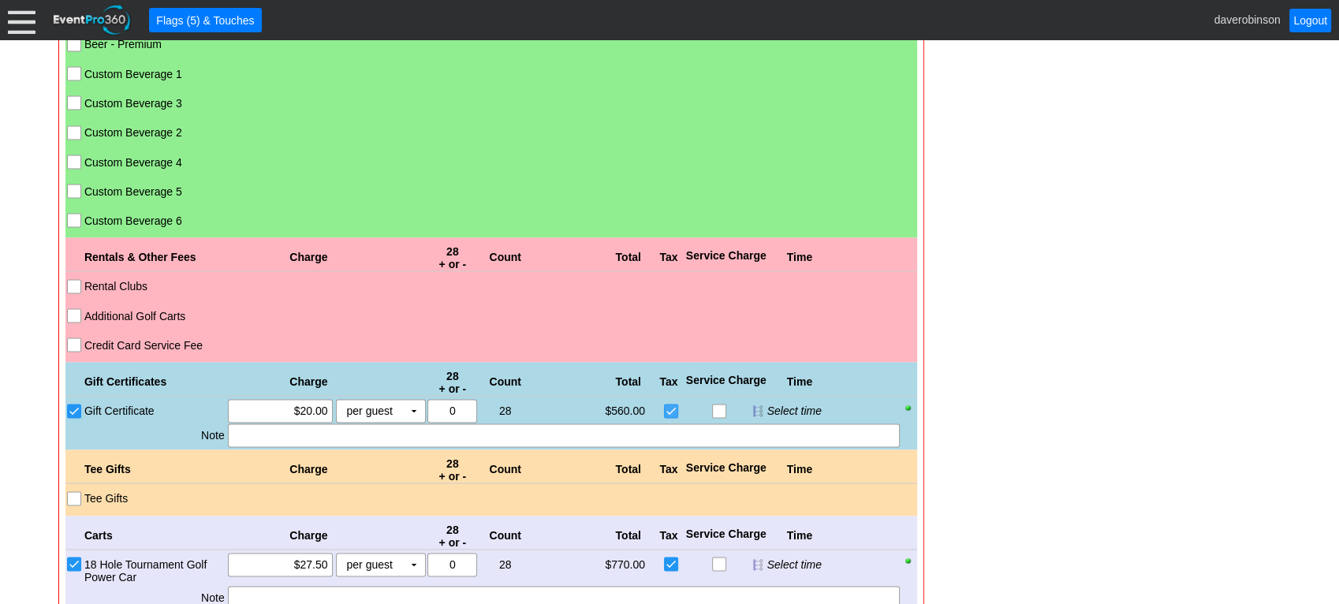
click at [669, 404] on input "checkbox" at bounding box center [673, 412] width 16 height 16
checkbox input "false"
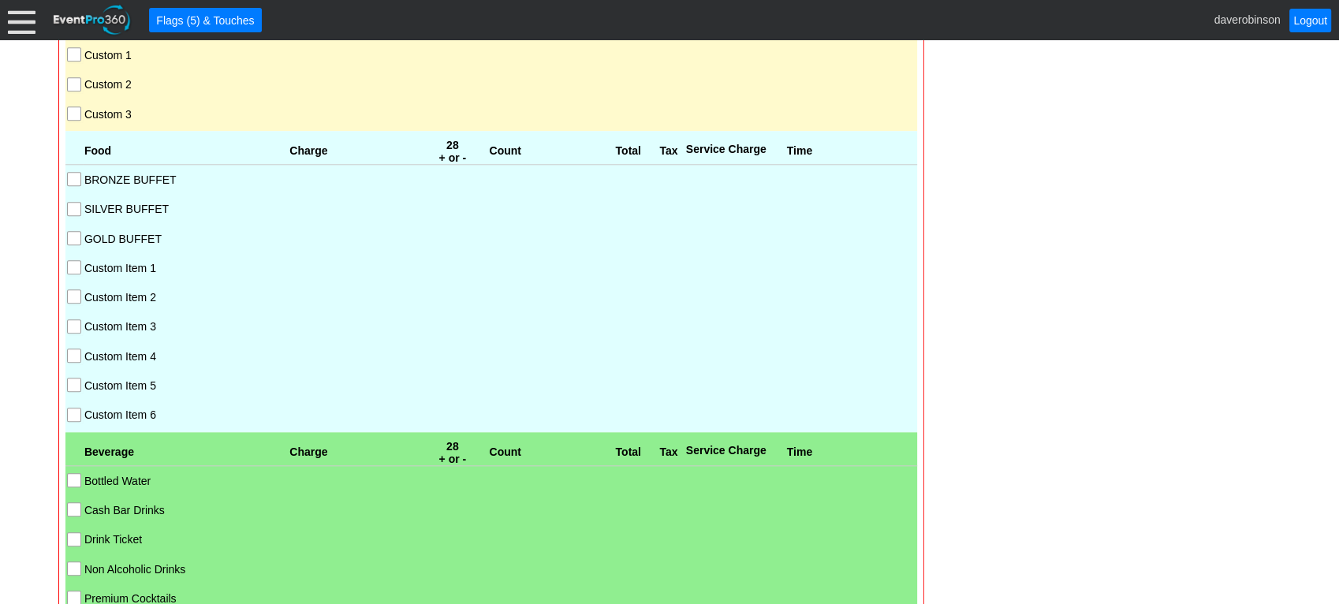
scroll to position [1534, 0]
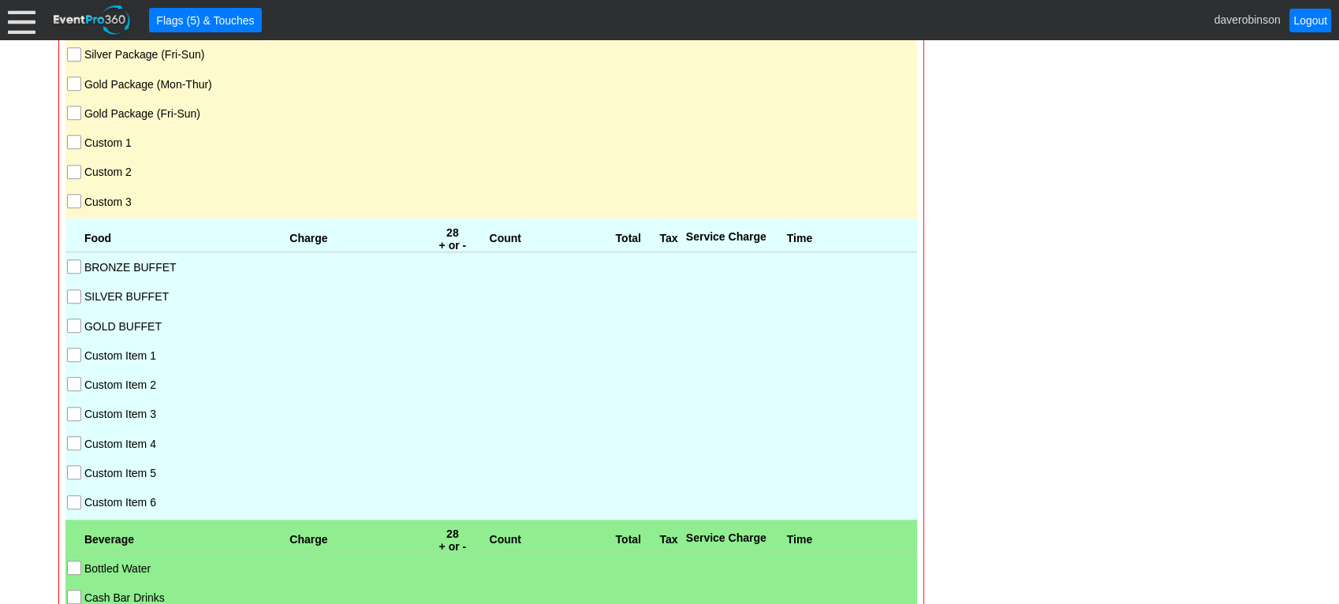
click at [77, 290] on input "SILVER BUFFET" at bounding box center [76, 298] width 16 height 16
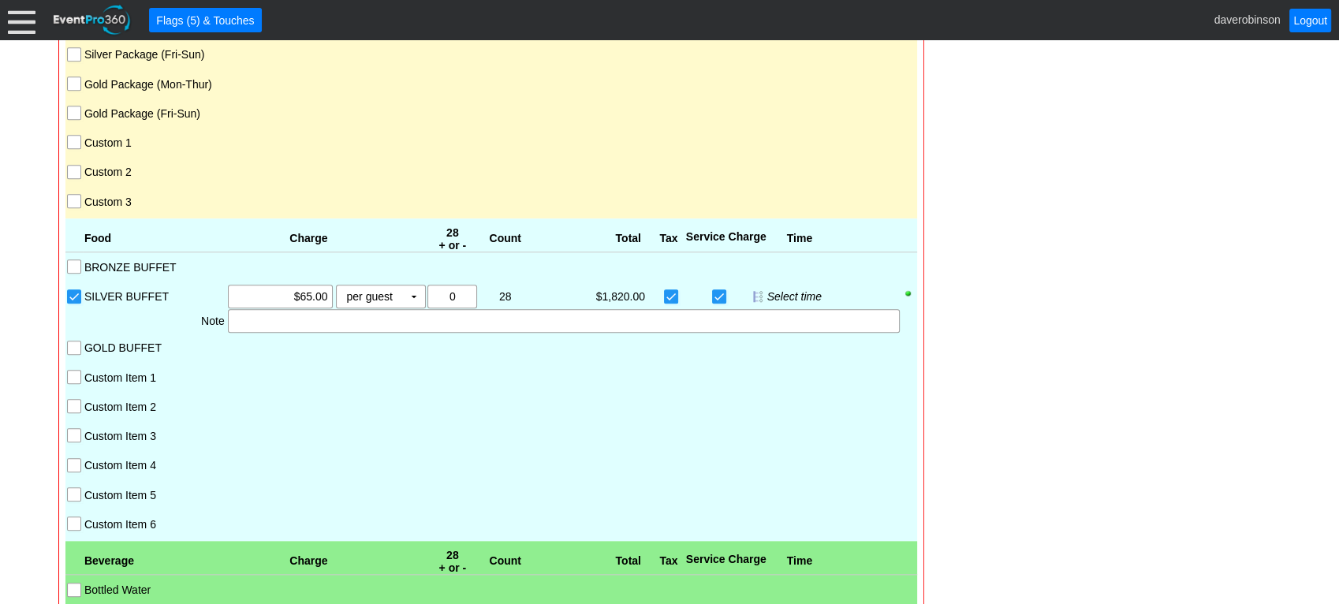
click at [407, 392] on div "Custom Item 2" at bounding box center [490, 403] width 851 height 23
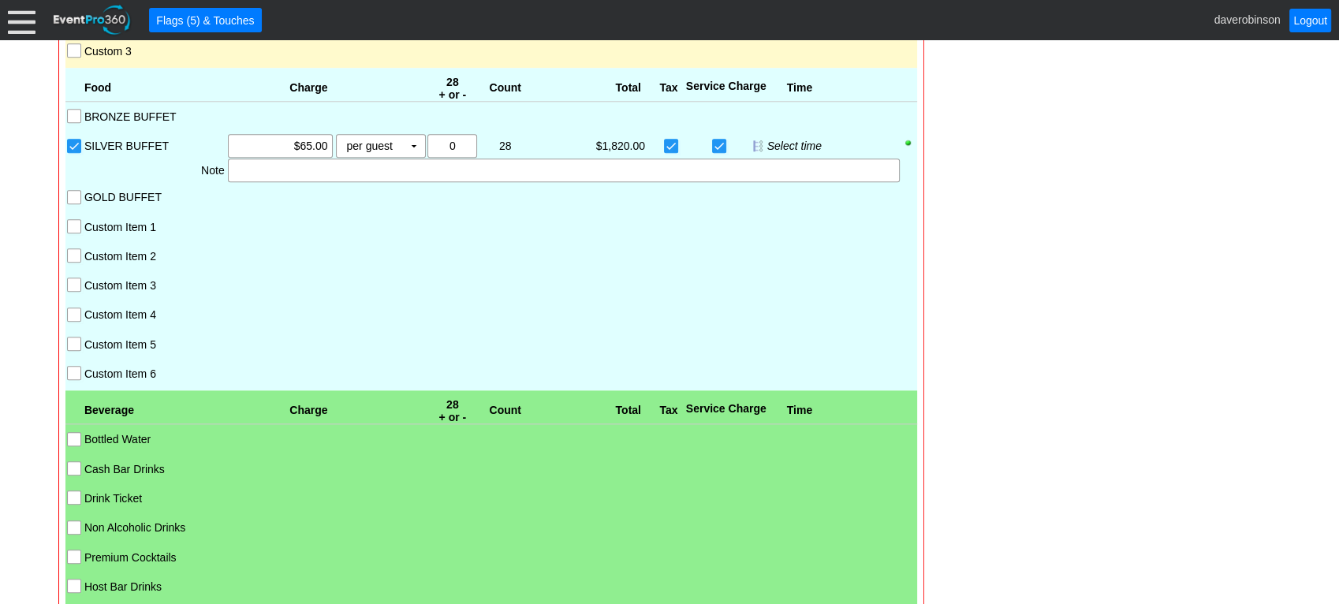
scroll to position [1709, 0]
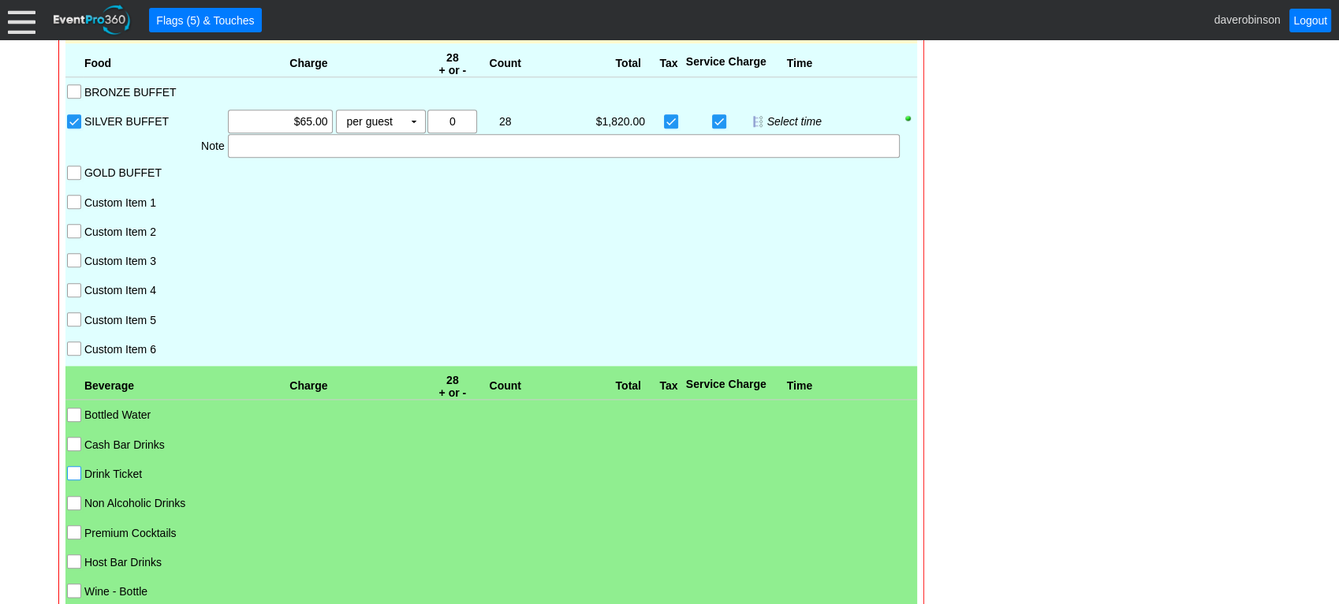
click at [76, 467] on input "Drink Ticket" at bounding box center [76, 475] width 16 height 16
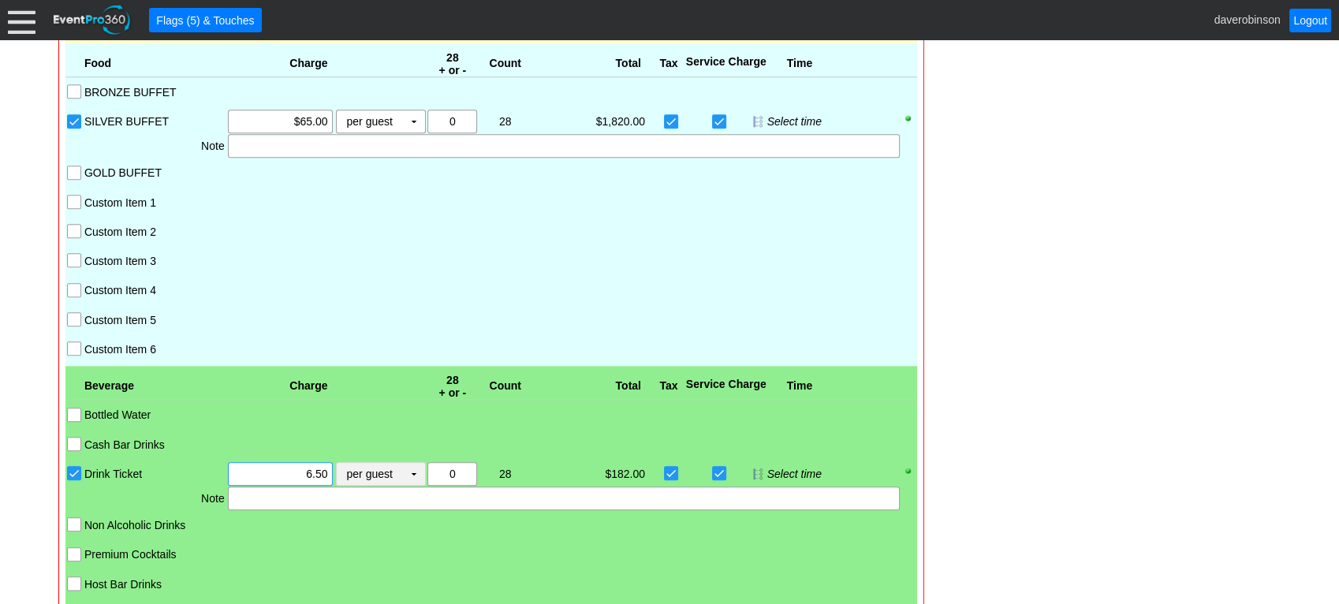
drag, startPoint x: 252, startPoint y: 460, endPoint x: 339, endPoint y: 457, distance: 86.8
click at [339, 462] on div "Χ 6.50 per guest Χ ▼ Upcharge" at bounding box center [326, 474] width 200 height 24
click at [410, 463] on td "▼" at bounding box center [414, 474] width 22 height 22
type input "$10.00"
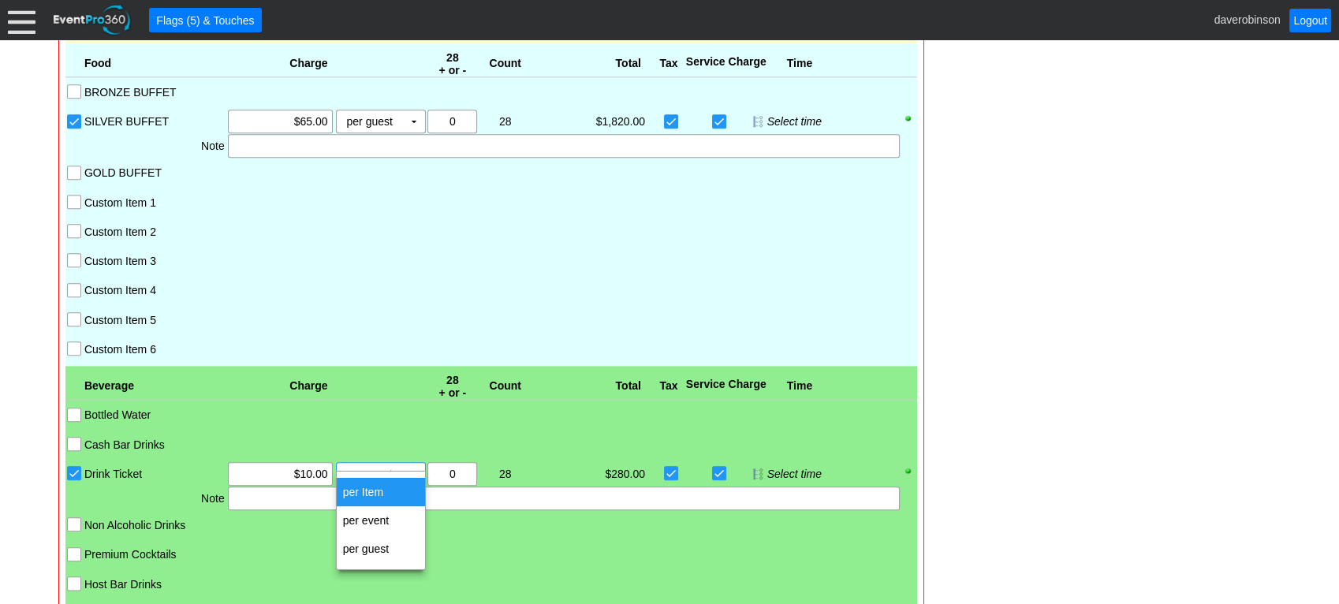
click at [386, 487] on td "per Item" at bounding box center [381, 492] width 88 height 28
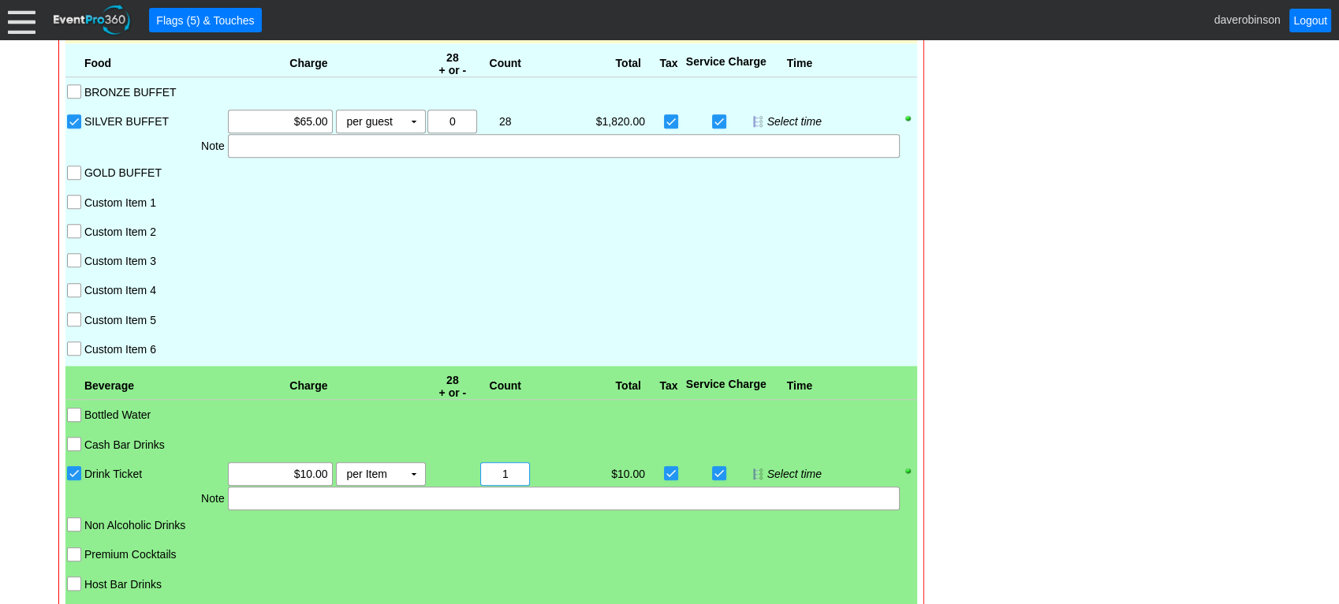
drag, startPoint x: 517, startPoint y: 460, endPoint x: 412, endPoint y: 460, distance: 104.9
click at [412, 462] on div "Drink Ticket Χ $10.00 per Item Χ ▼ Upcharge Χ 0 28 Χ 1 $10.00 $0.00 Select time" at bounding box center [500, 474] width 834 height 24
type input "56"
click at [984, 445] on div "- General Information ▼ Loading.... Remove all highlights Facility: ▼ Χ Heritag…" at bounding box center [669, 252] width 1231 height 3284
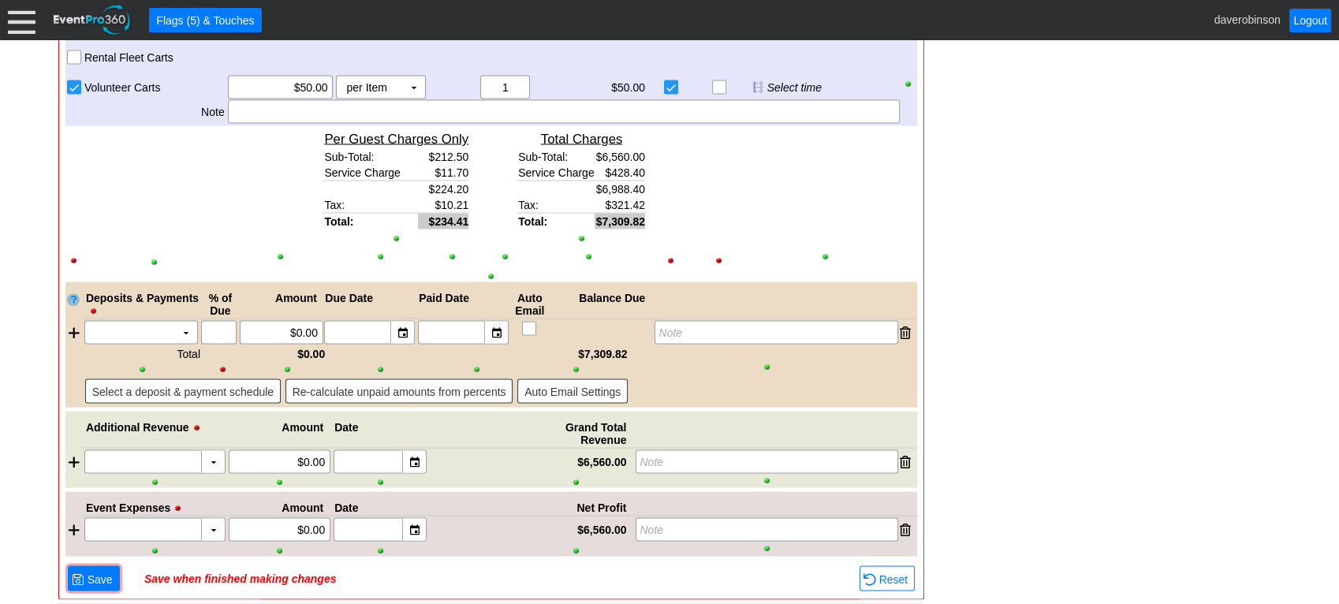
scroll to position [2990, 0]
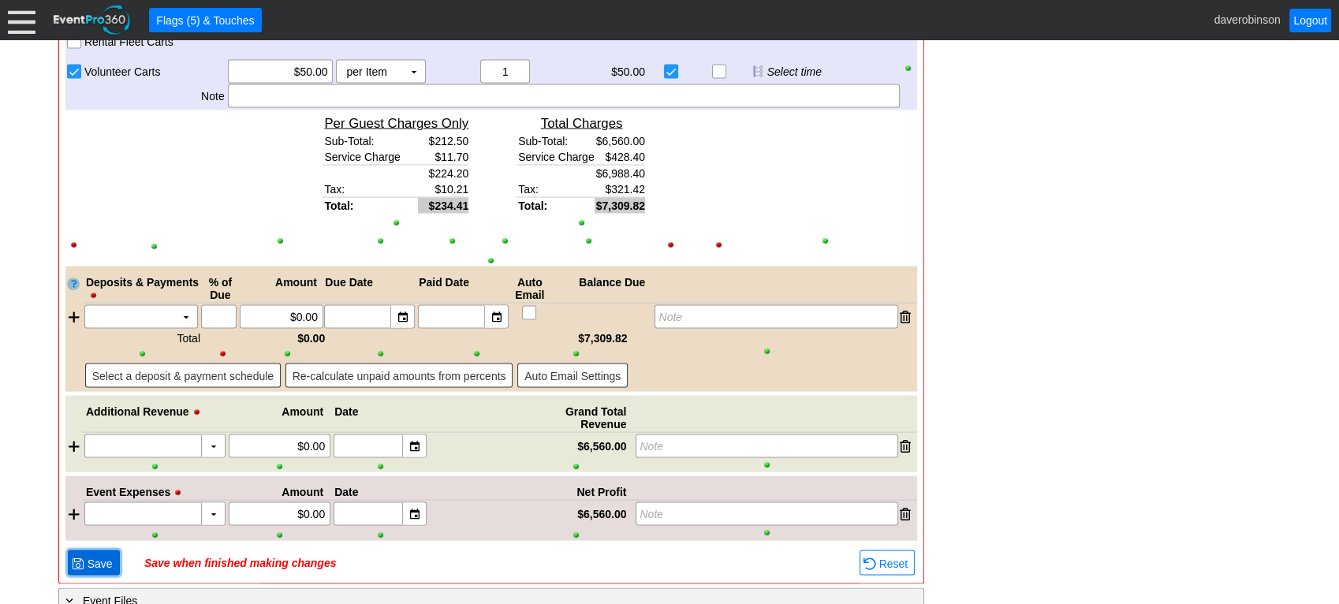
click at [94, 520] on span "Save" at bounding box center [100, 563] width 32 height 16
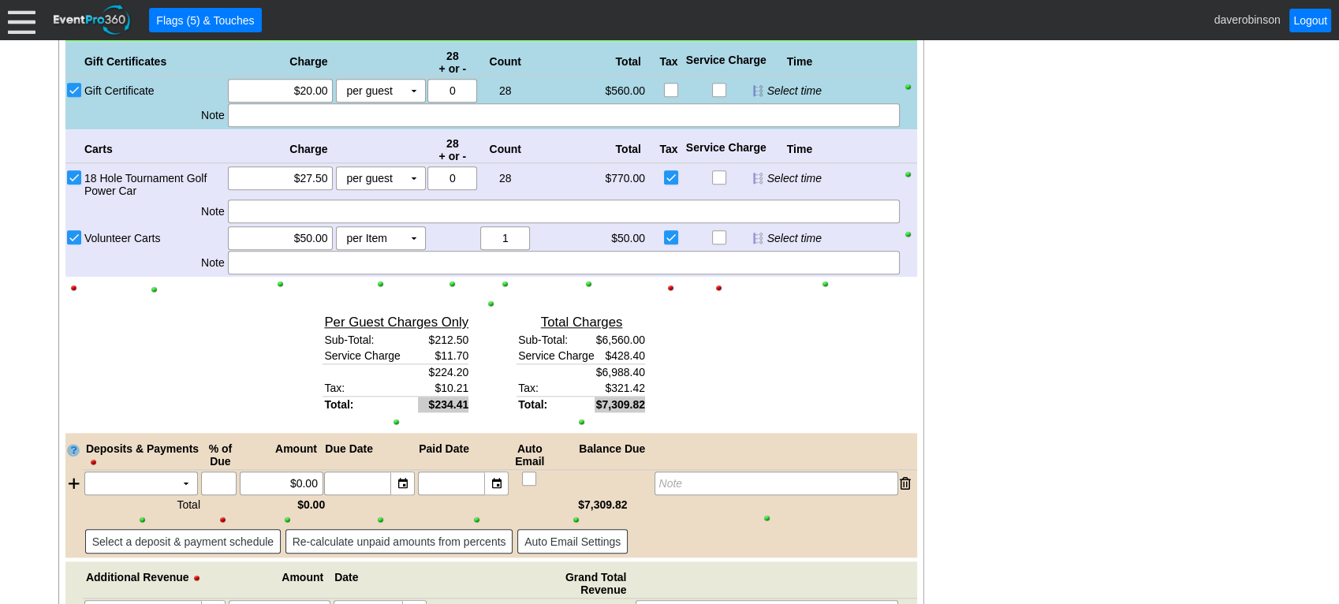
scroll to position [1775, 0]
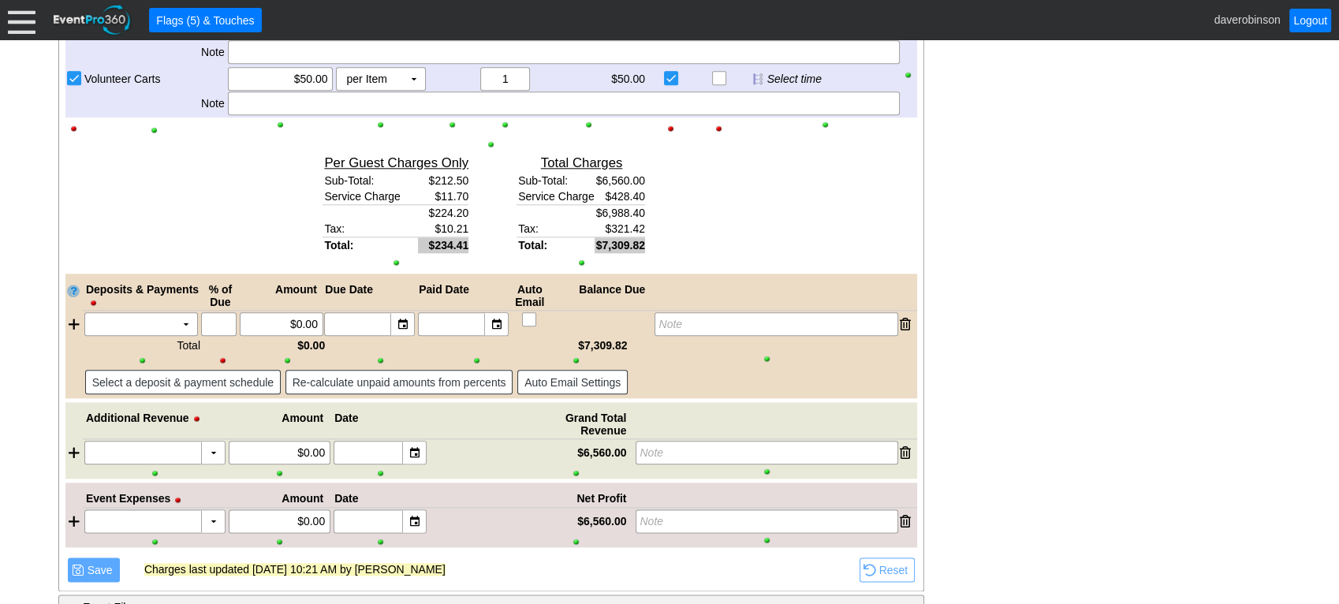
scroll to position [1826, 0]
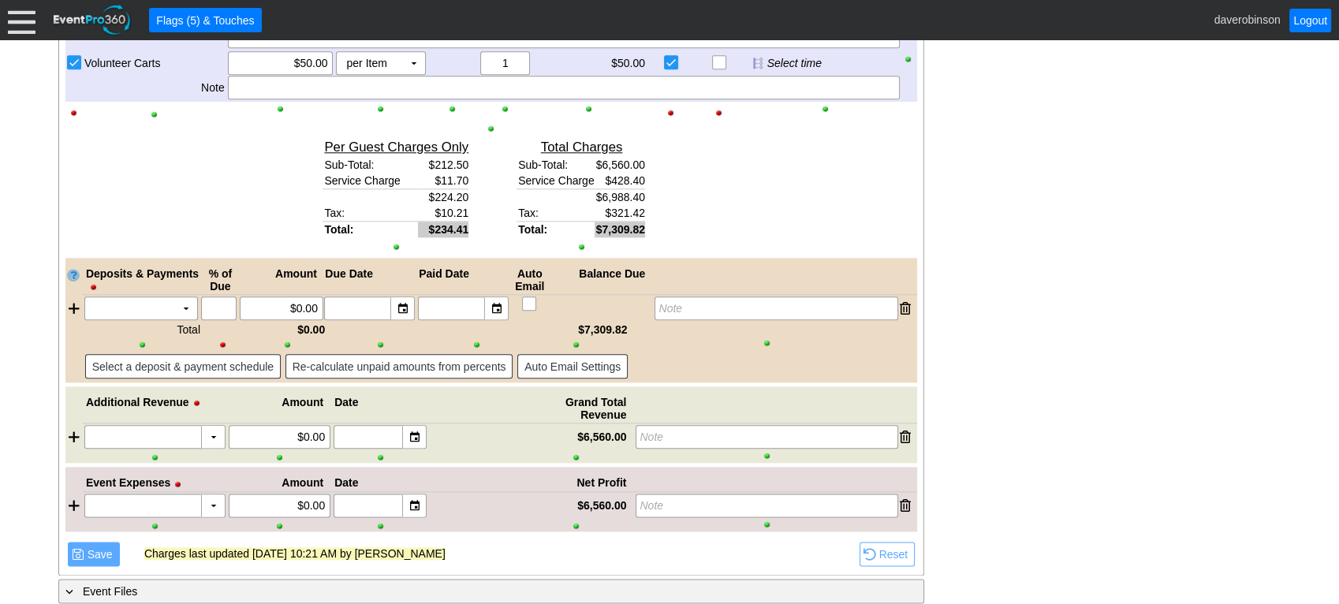
click at [89, 520] on span "Save" at bounding box center [100, 554] width 32 height 16
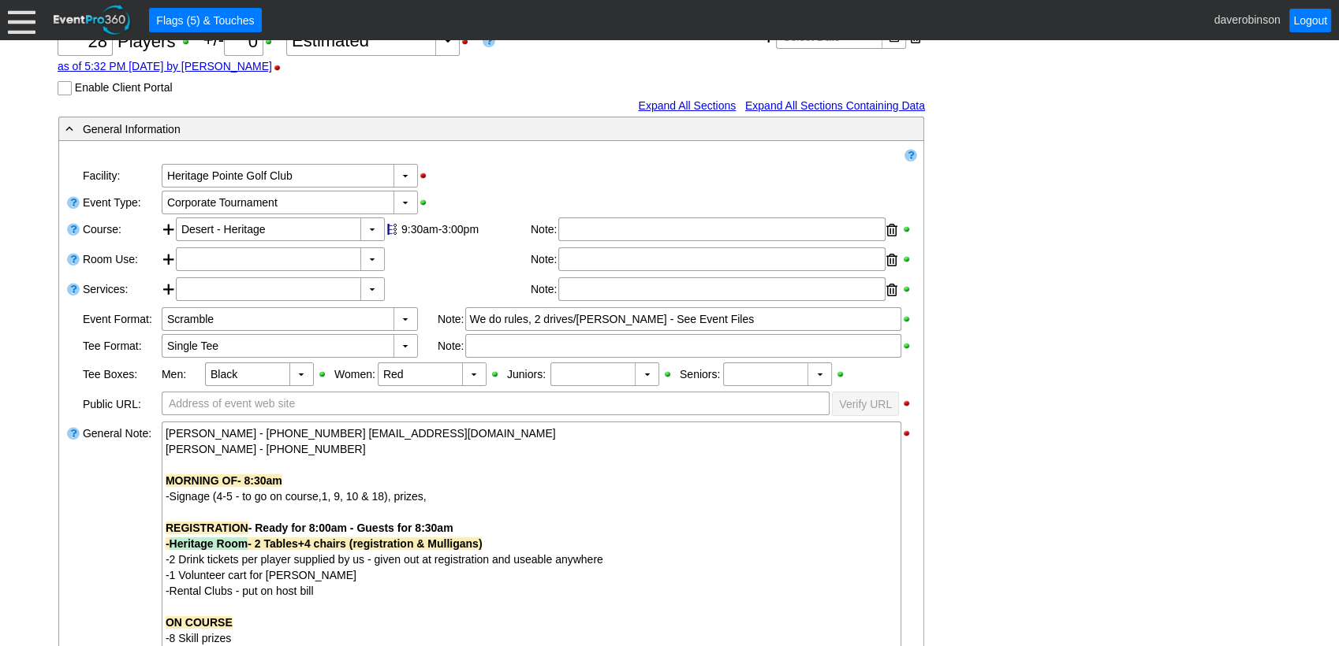
scroll to position [162, 0]
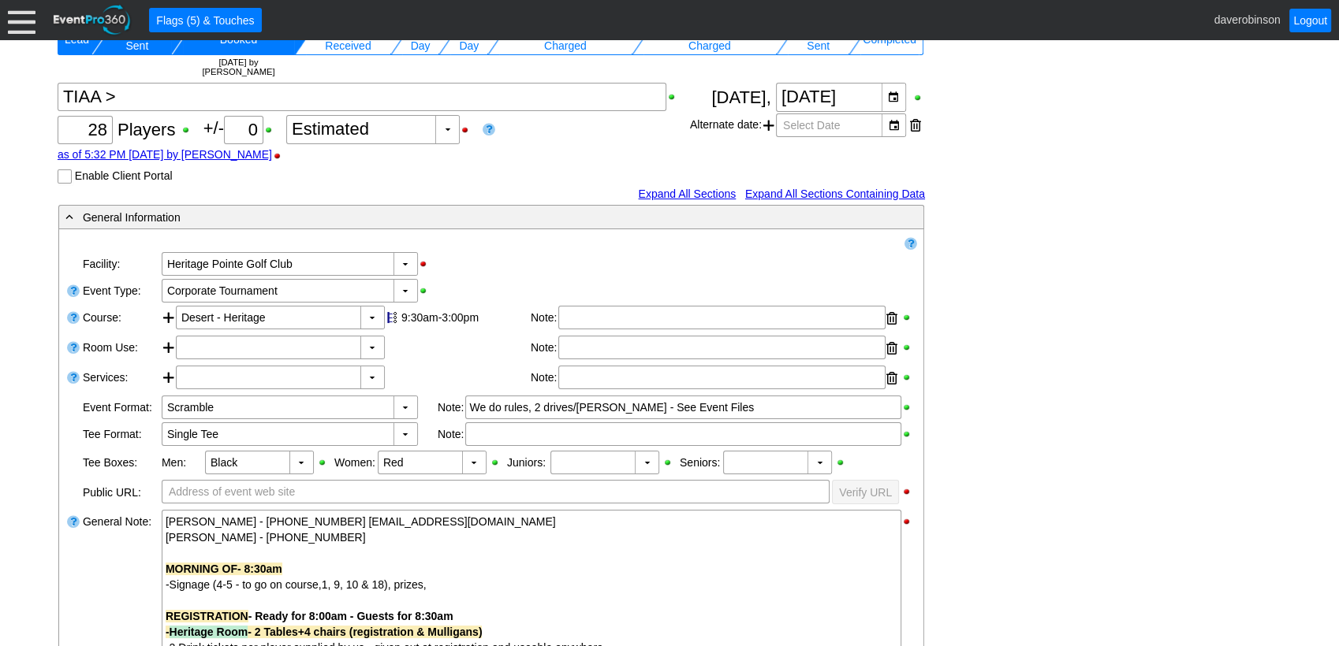
scroll to position [68, 0]
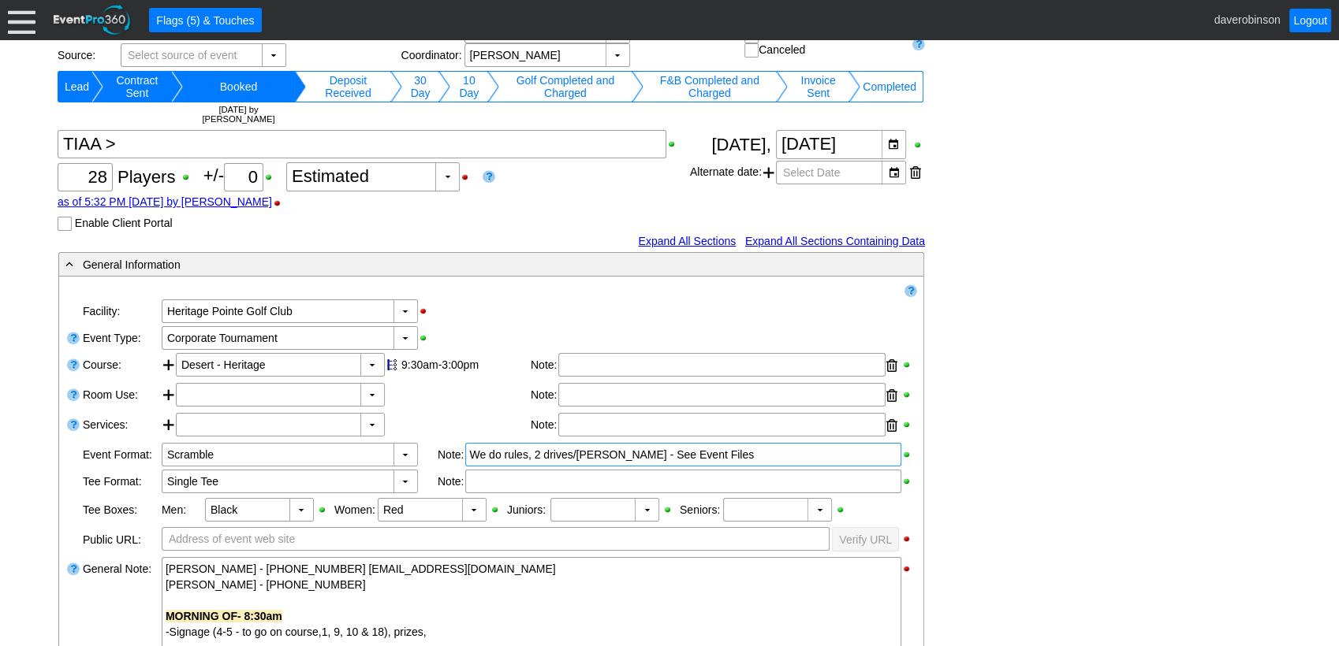
click at [745, 457] on div "We do rules, 2 drives/max bogey - See Event Files" at bounding box center [683, 455] width 428 height 16
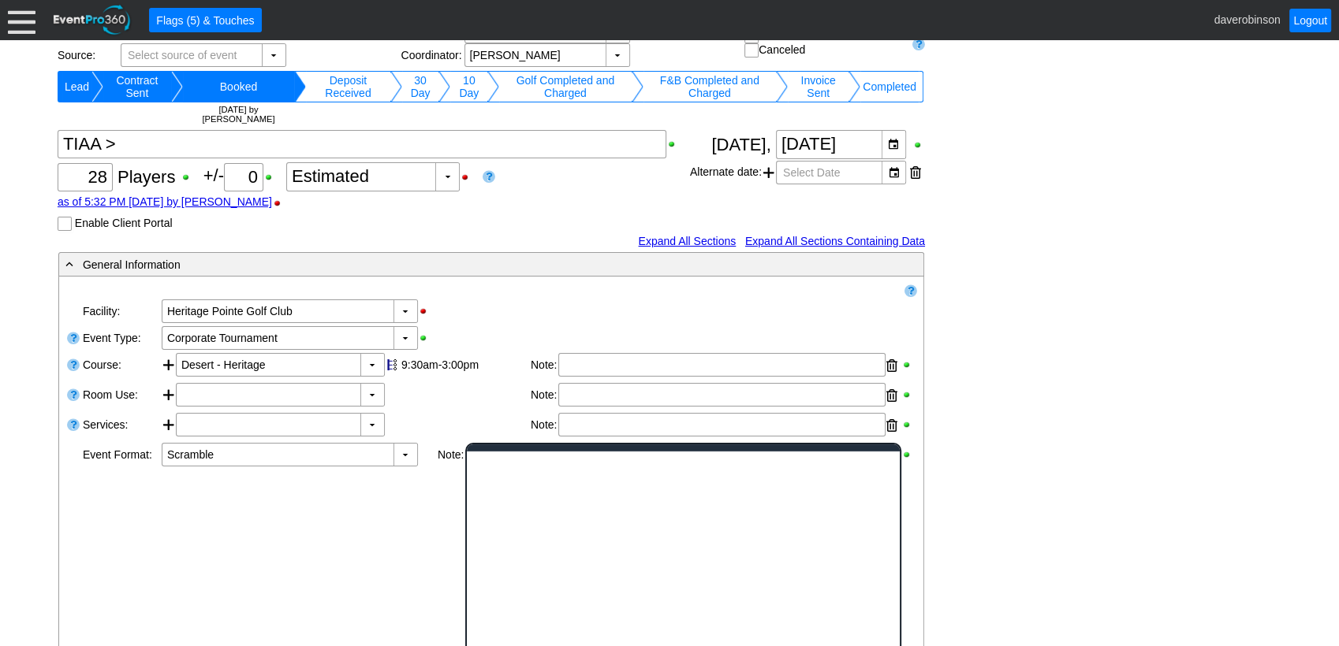
scroll to position [0, 0]
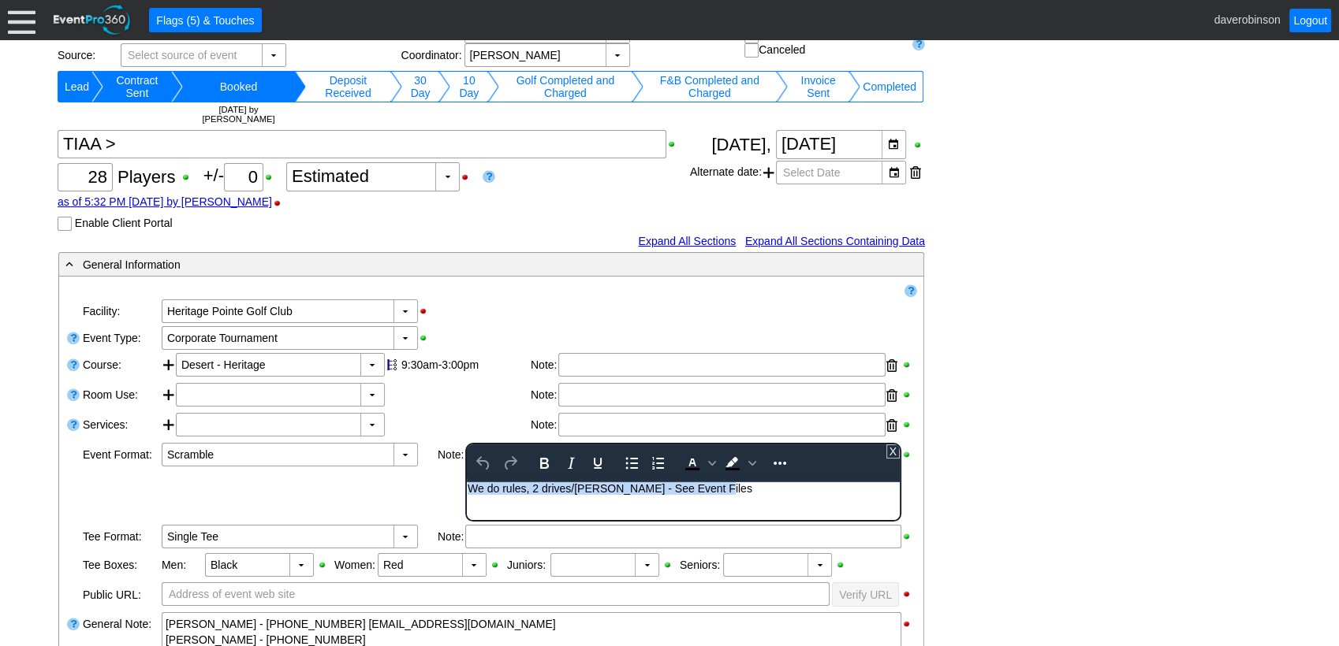
drag, startPoint x: 721, startPoint y: 483, endPoint x: 362, endPoint y: 508, distance: 360.3
click at [467, 502] on html "We do rules, 2 drives/max bogey - See Event Files" at bounding box center [683, 492] width 433 height 20
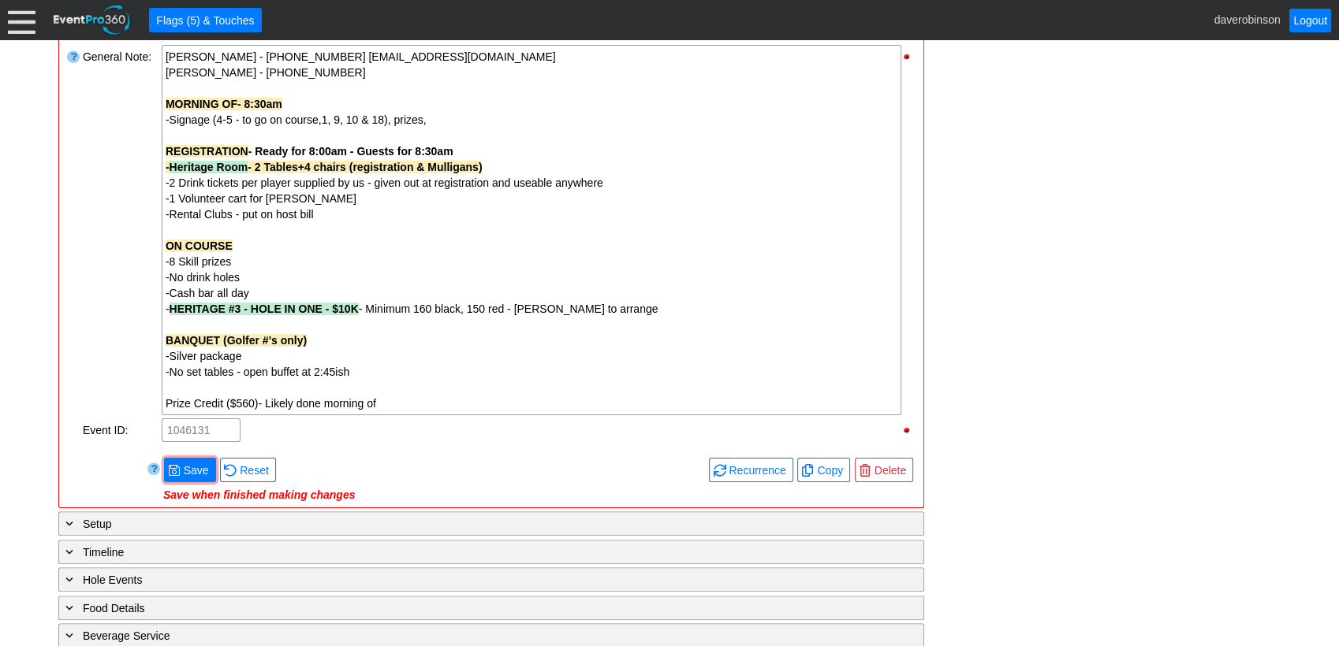
scroll to position [593, 0]
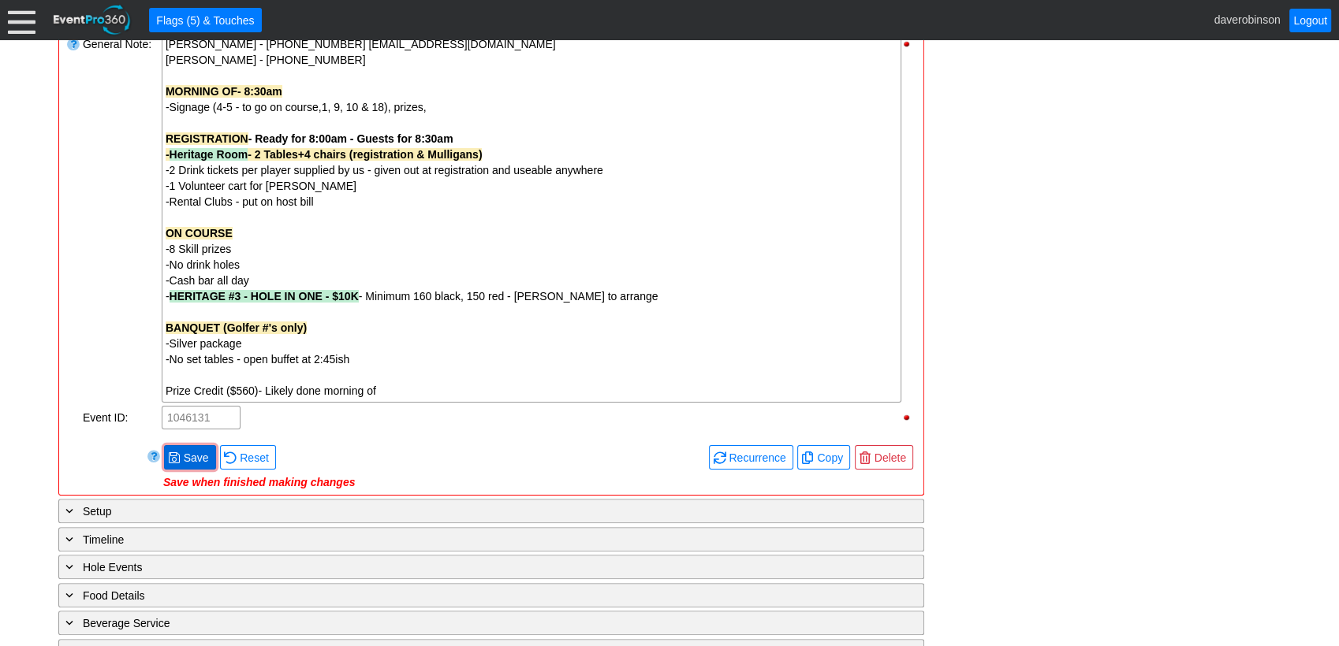
click at [194, 450] on span "Save" at bounding box center [197, 458] width 32 height 16
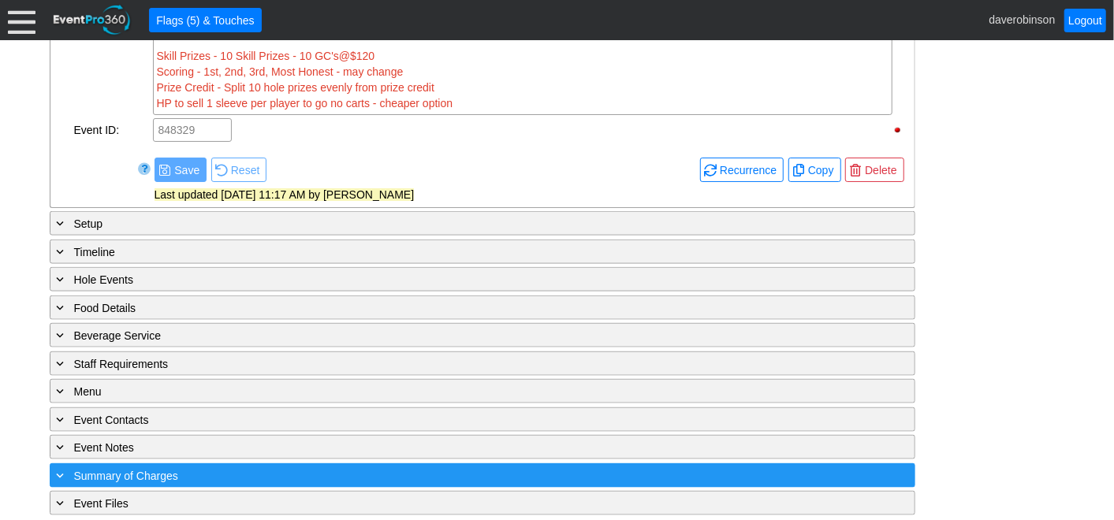
click at [143, 470] on span "Summary of Charges" at bounding box center [126, 476] width 104 height 13
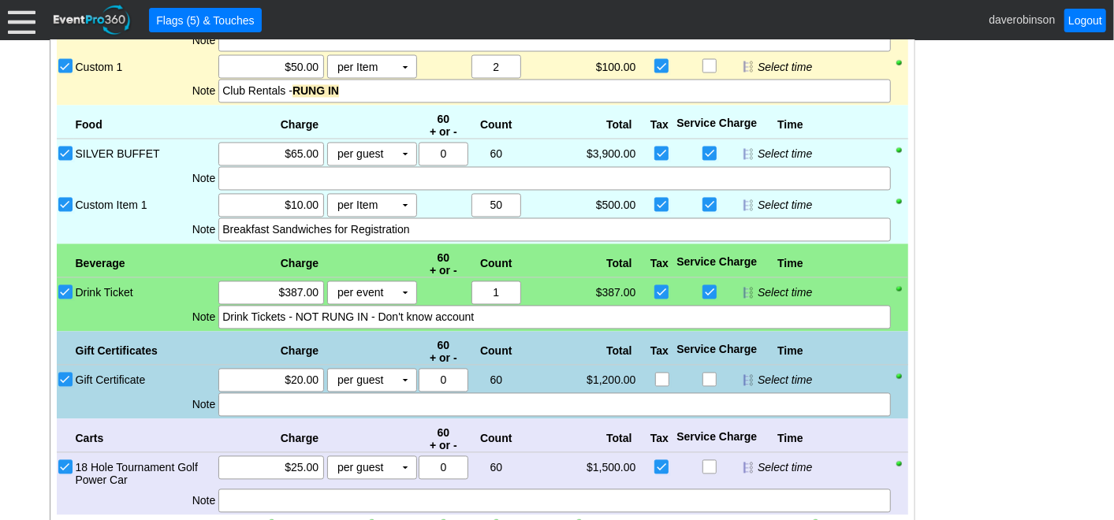
scroll to position [1544, 0]
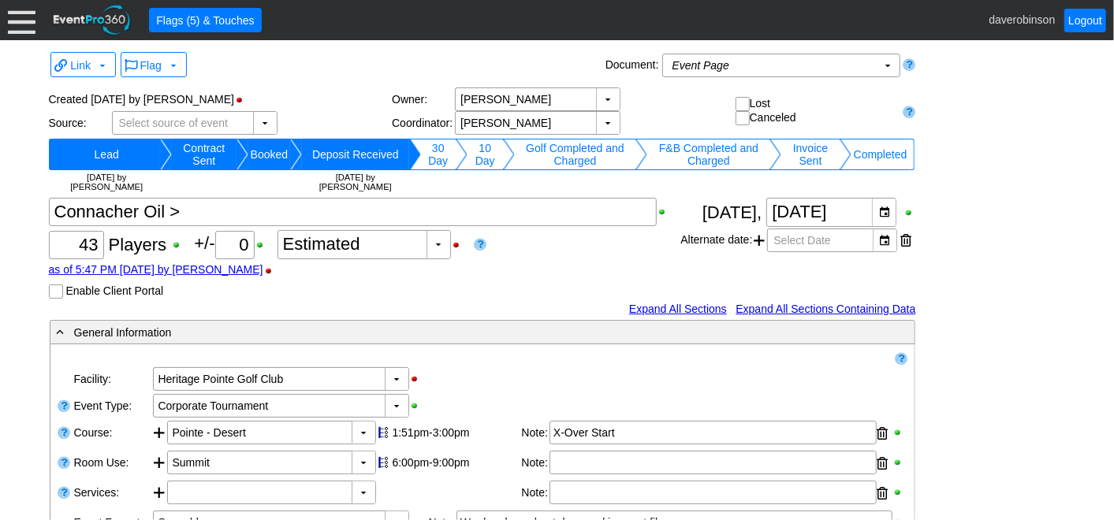
click at [31, 20] on div at bounding box center [22, 20] width 28 height 28
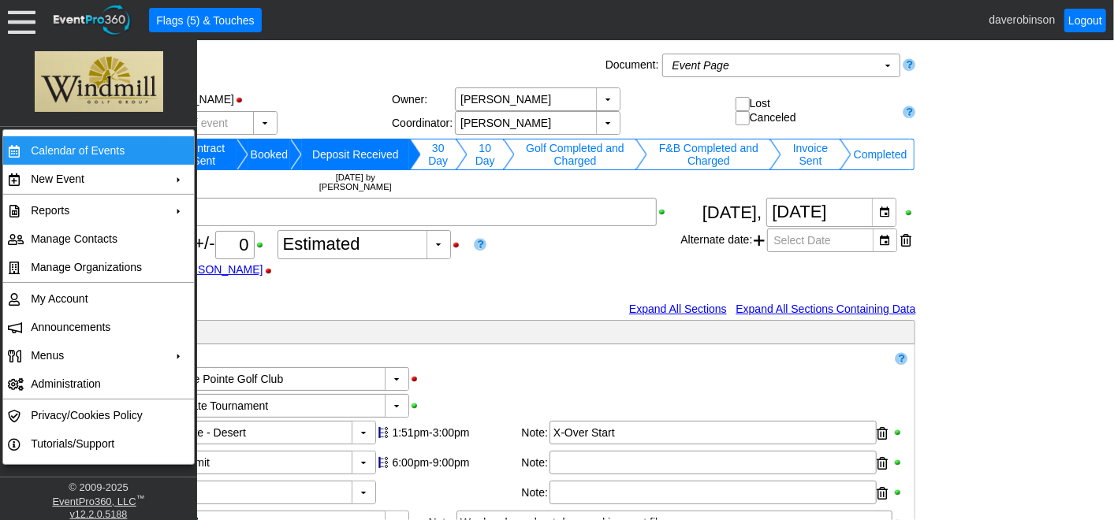
click at [127, 147] on td "Calendar of Events" at bounding box center [94, 150] width 141 height 28
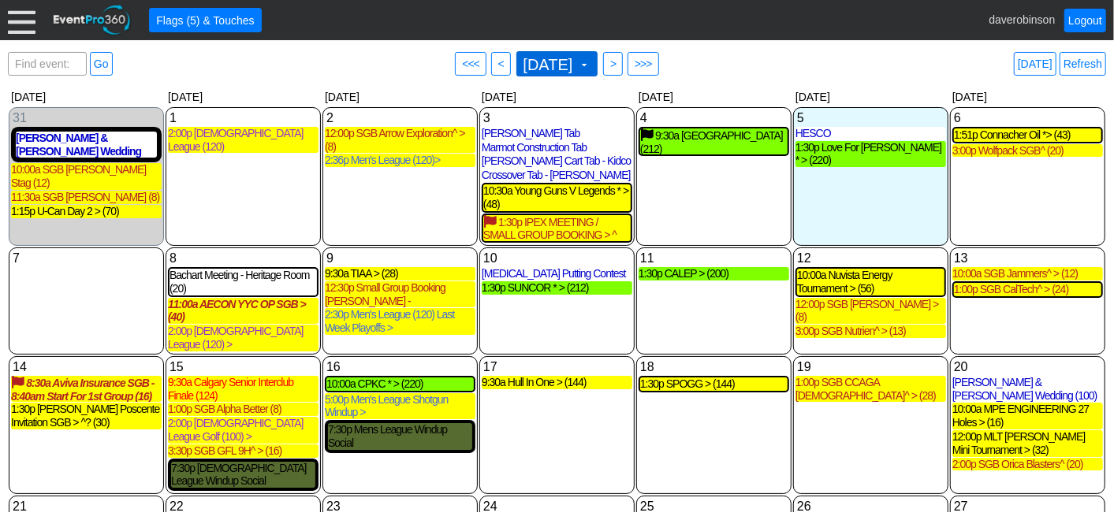
click at [590, 63] on span at bounding box center [584, 64] width 13 height 13
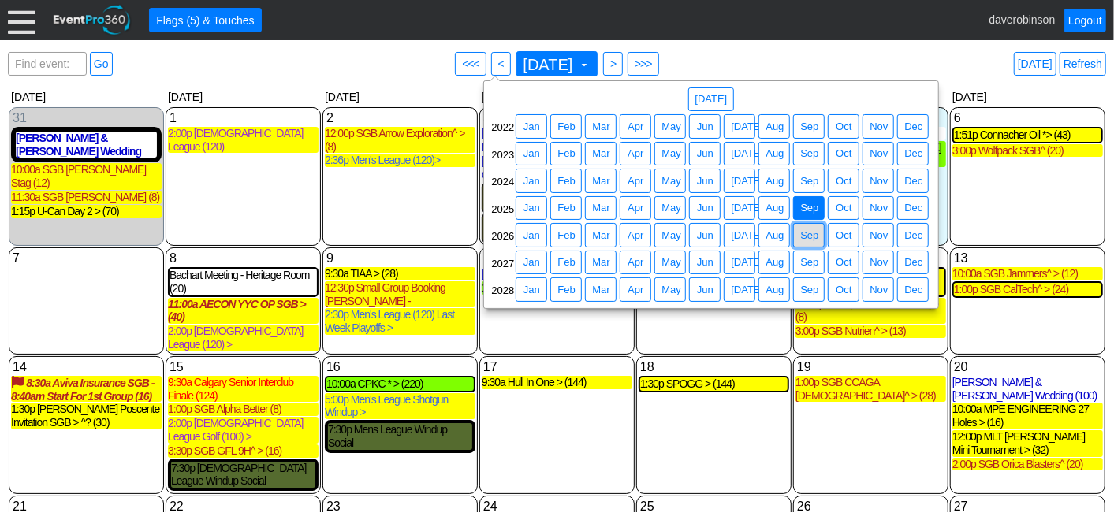
click at [806, 229] on span "Sep" at bounding box center [809, 236] width 24 height 16
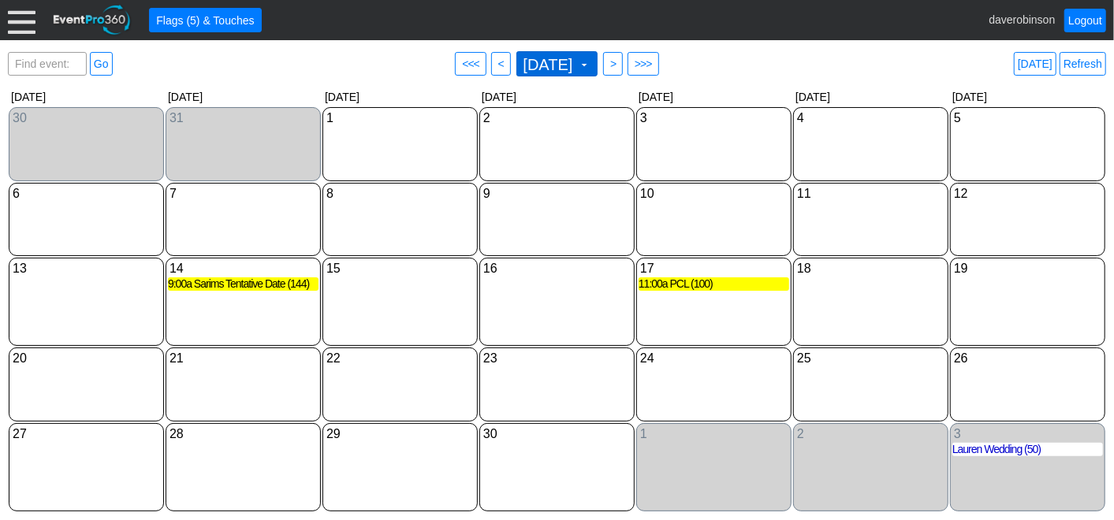
click at [590, 61] on span at bounding box center [584, 64] width 13 height 13
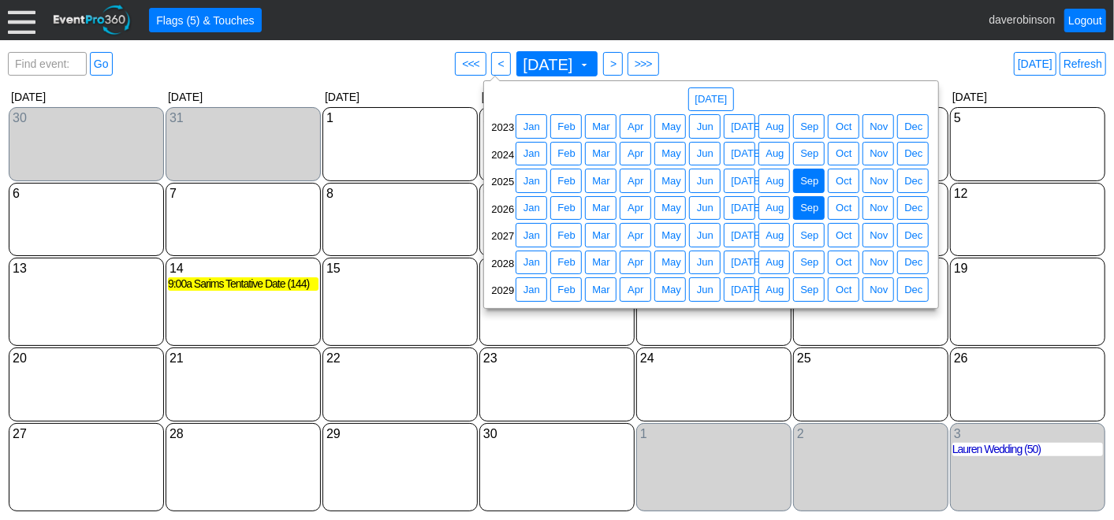
click at [810, 174] on span "Sep" at bounding box center [809, 181] width 24 height 16
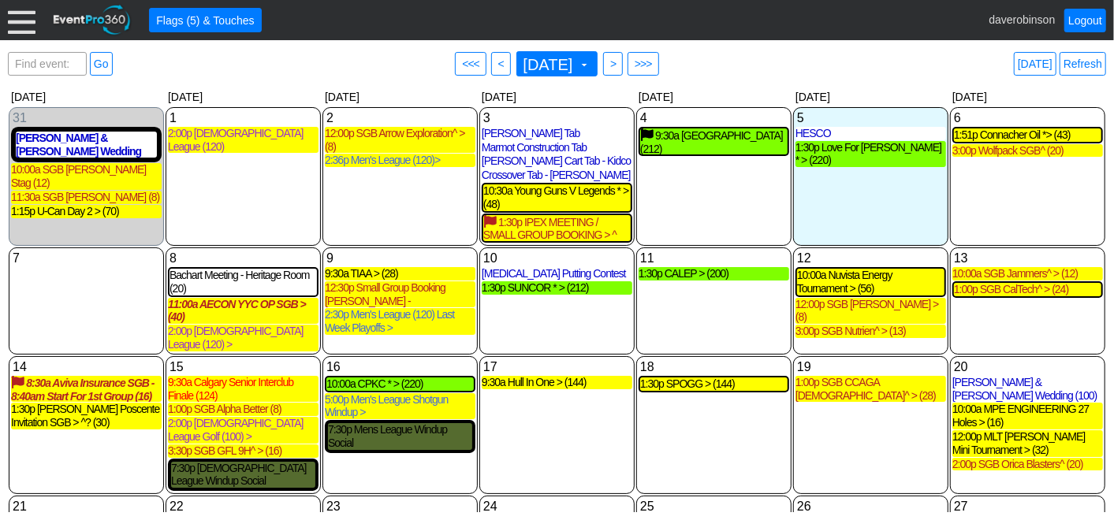
scroll to position [88, 0]
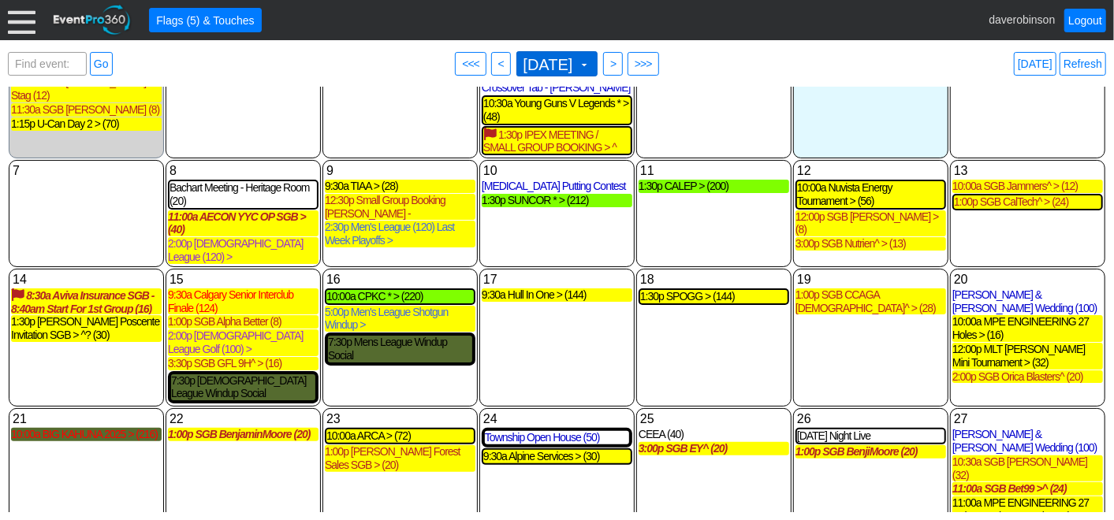
click at [591, 56] on span "[DATE] ▼" at bounding box center [555, 63] width 71 height 17
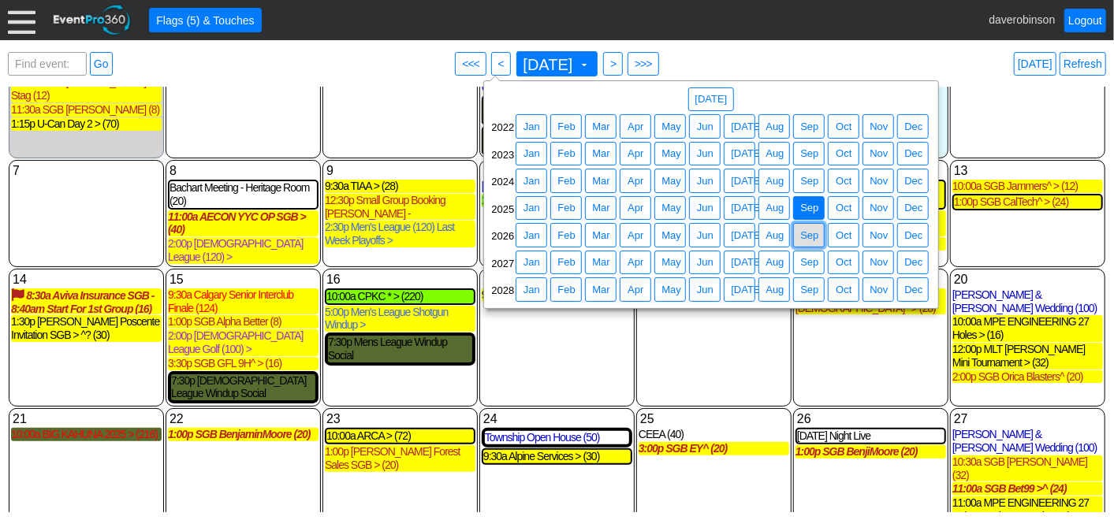
click at [804, 237] on span "Sep" at bounding box center [809, 236] width 24 height 16
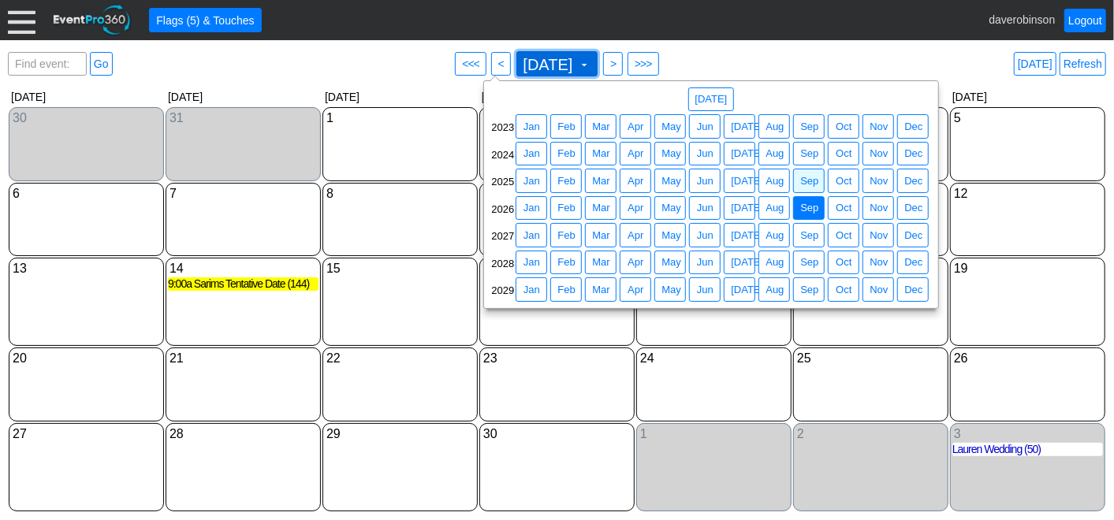
click at [591, 69] on span "[DATE] ▼" at bounding box center [555, 63] width 71 height 17
click at [804, 178] on span "Sep" at bounding box center [809, 181] width 24 height 16
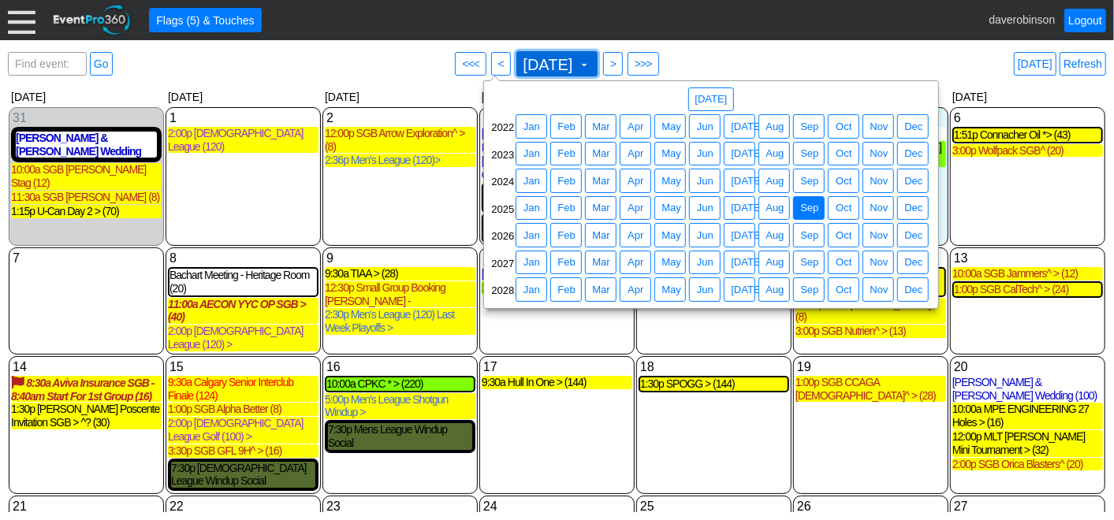
click at [591, 56] on span "[DATE] ▼" at bounding box center [555, 63] width 71 height 17
click at [804, 234] on span "Sep" at bounding box center [809, 236] width 24 height 16
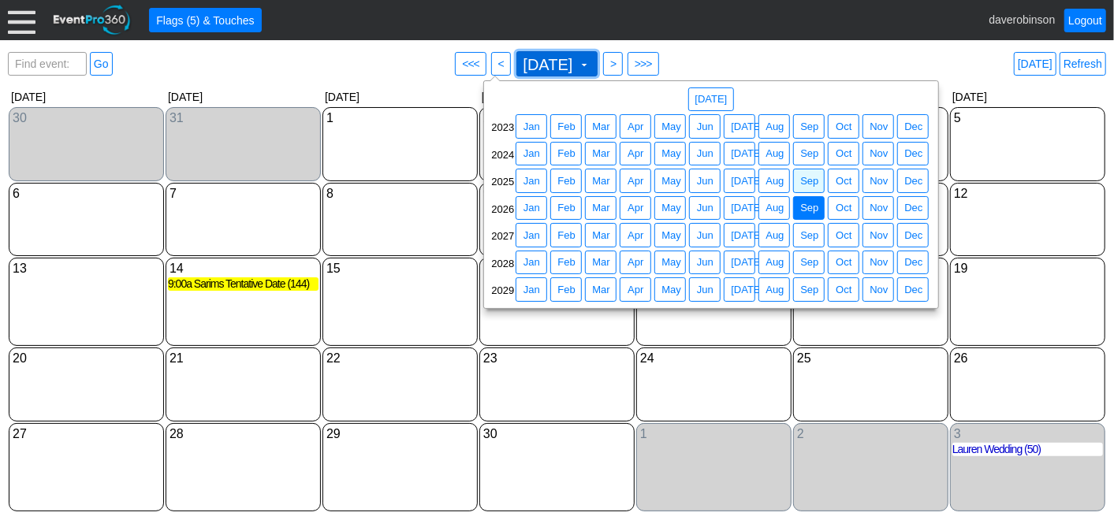
click at [590, 65] on span at bounding box center [584, 64] width 13 height 13
click at [814, 181] on span "Sep" at bounding box center [809, 181] width 24 height 16
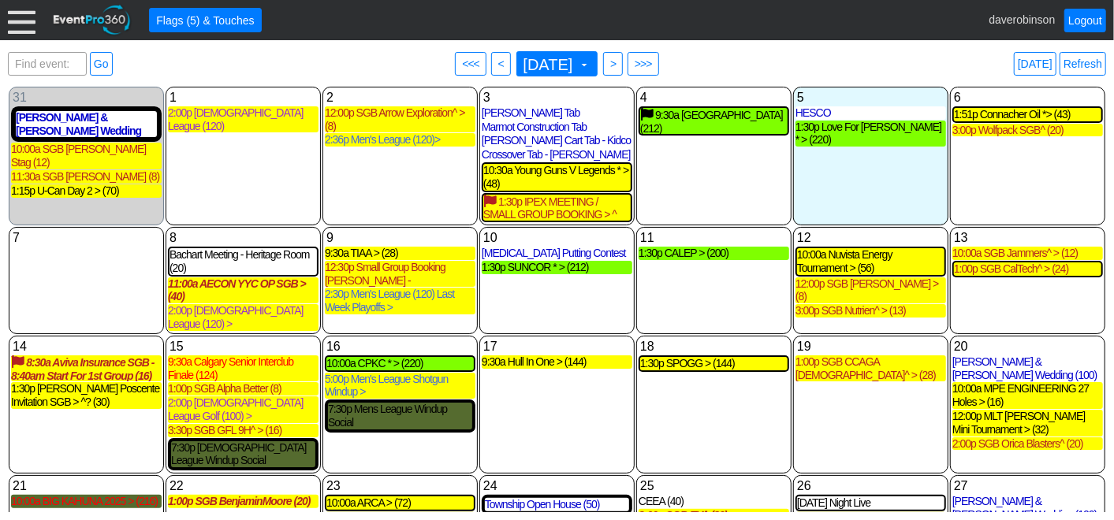
scroll to position [108, 0]
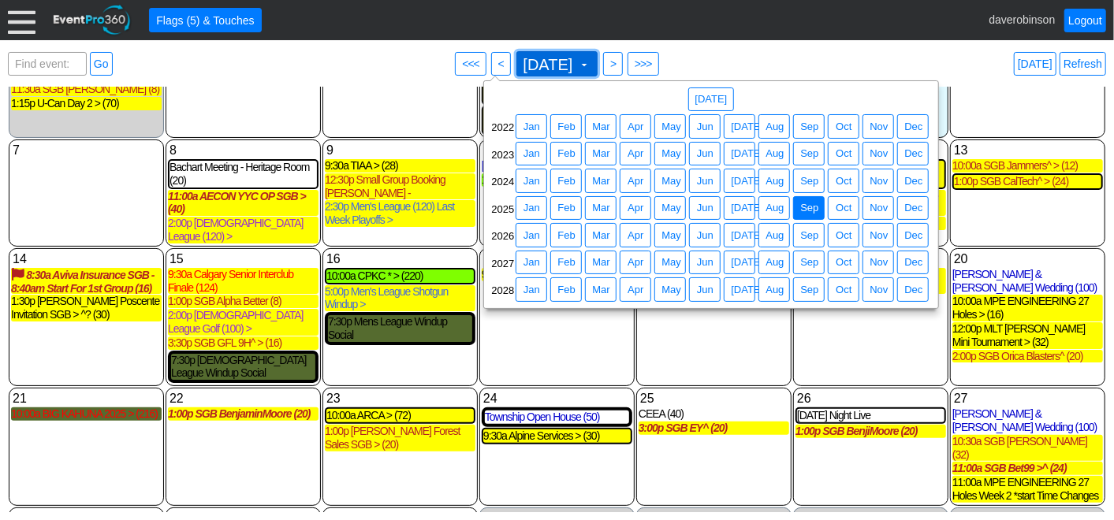
click at [598, 67] on span "[DATE] ▼" at bounding box center [557, 63] width 82 height 25
click at [810, 233] on span "Sep" at bounding box center [809, 236] width 24 height 16
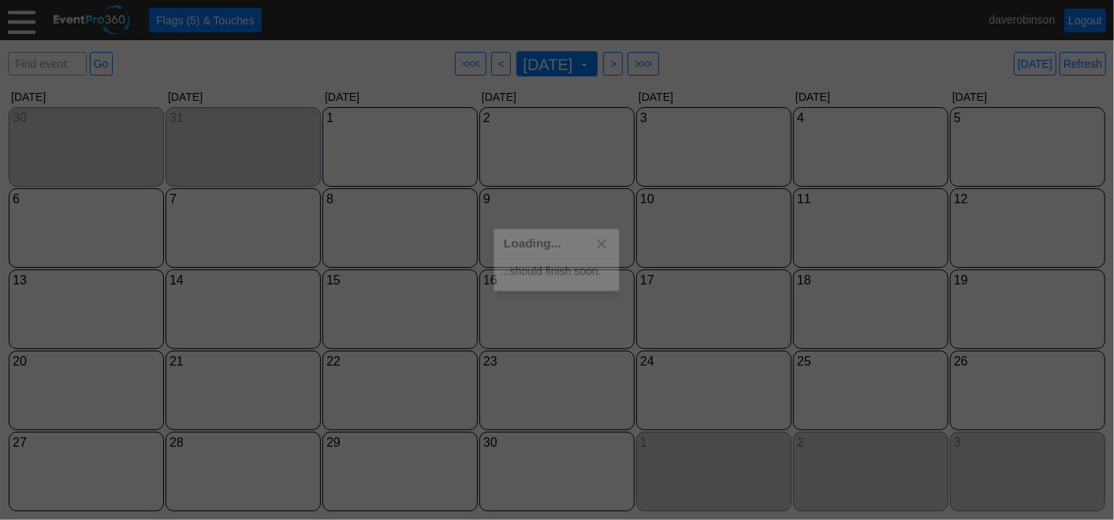
scroll to position [0, 0]
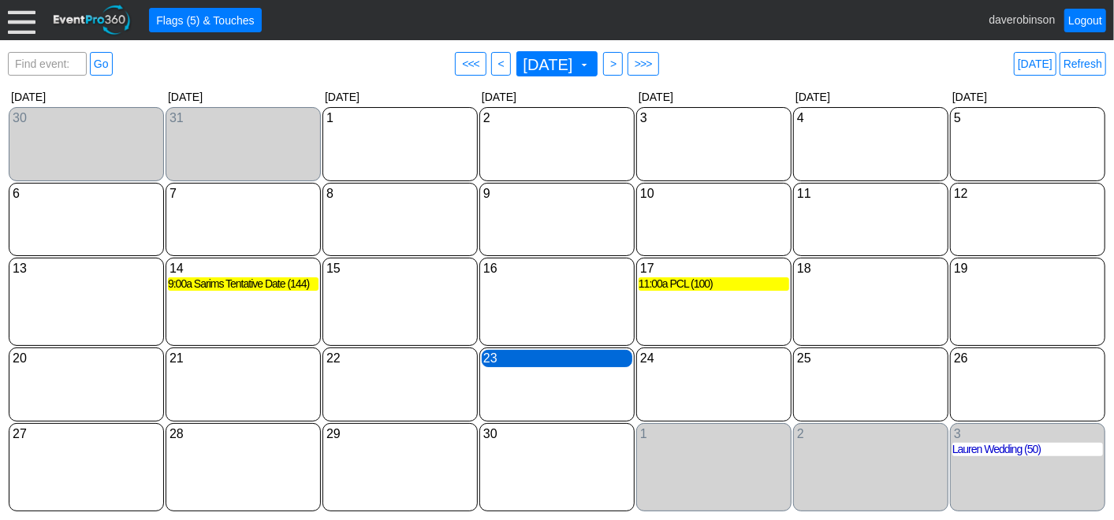
click at [527, 362] on div "23 [DATE]" at bounding box center [557, 358] width 151 height 17
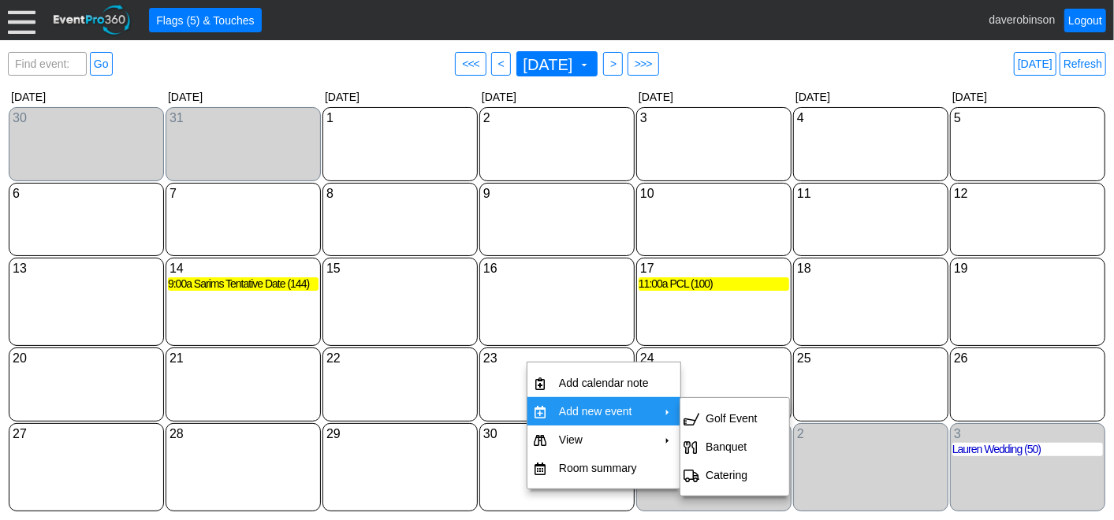
click at [579, 408] on td "Add new event" at bounding box center [604, 411] width 102 height 28
click at [712, 407] on td "Golf Event" at bounding box center [731, 418] width 64 height 28
type input "[DATE]"
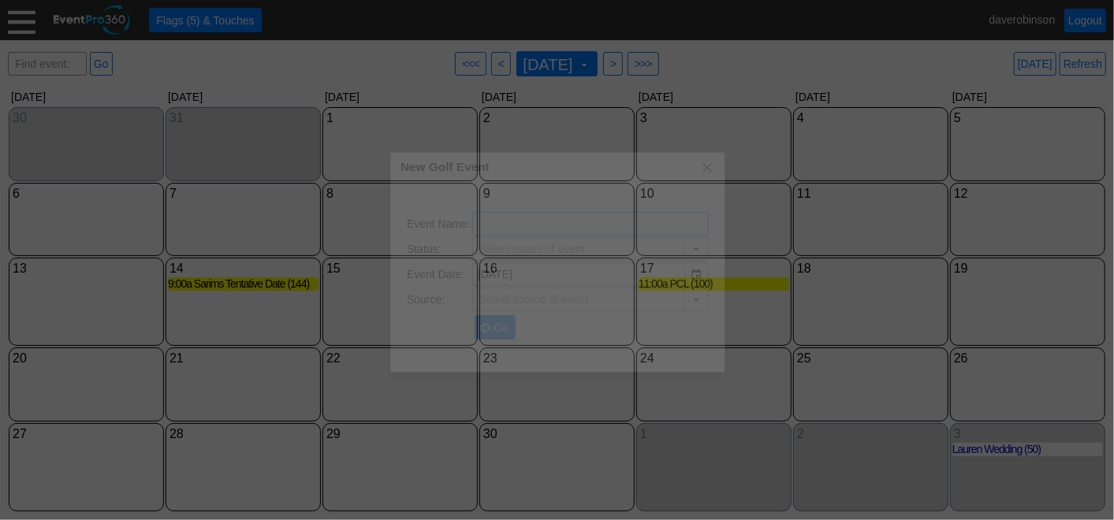
type input "Lead"
type input "The Hamptons Golf Club"
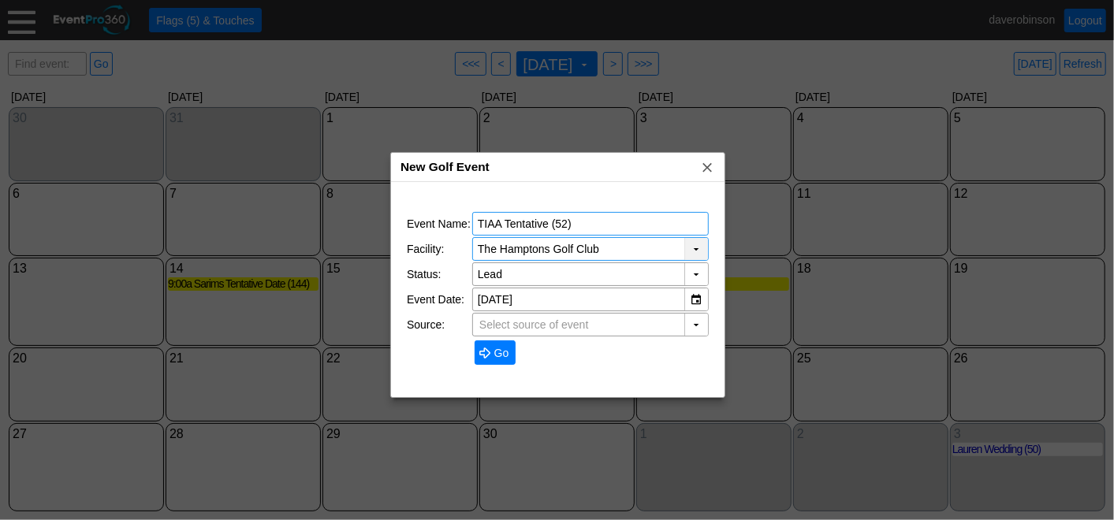
type input "TIAA Tentative (52)"
click at [695, 248] on div "▼" at bounding box center [696, 249] width 24 height 22
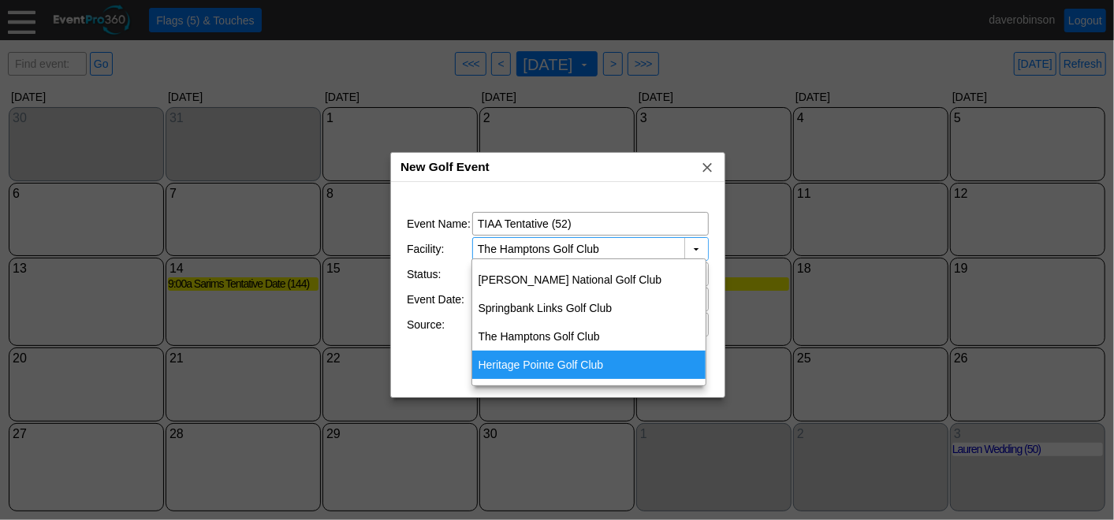
click at [613, 368] on div "Heritage Pointe Golf Club" at bounding box center [589, 365] width 234 height 28
type input "Heritage Pointe Golf Club"
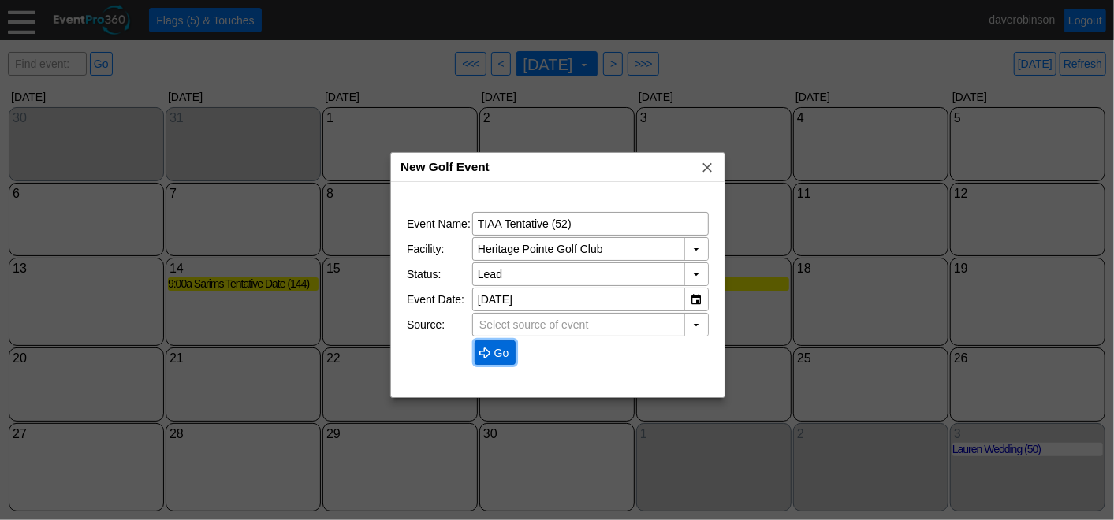
click at [494, 345] on span "Go" at bounding box center [501, 353] width 21 height 16
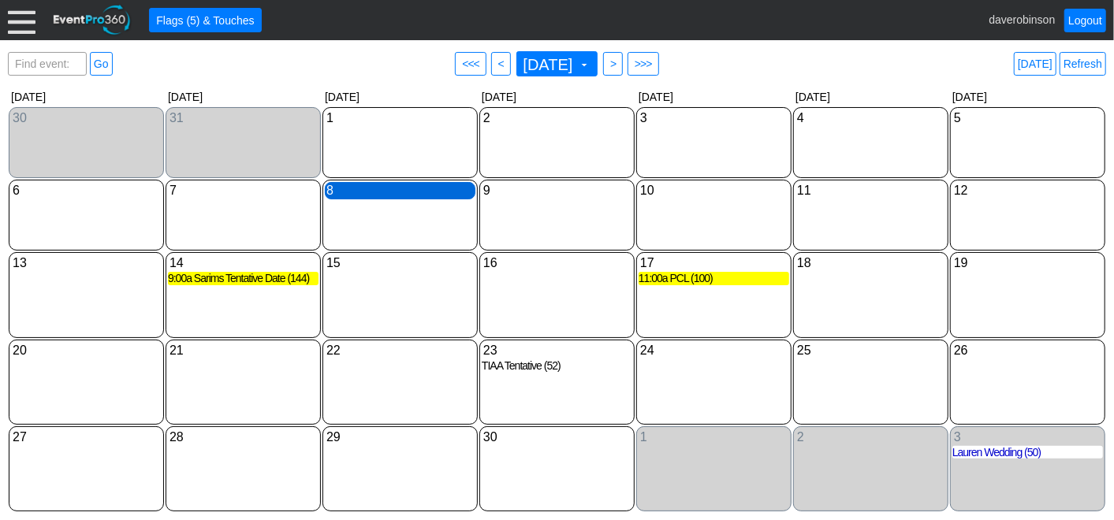
click at [348, 191] on div "8 [DATE]" at bounding box center [400, 190] width 151 height 17
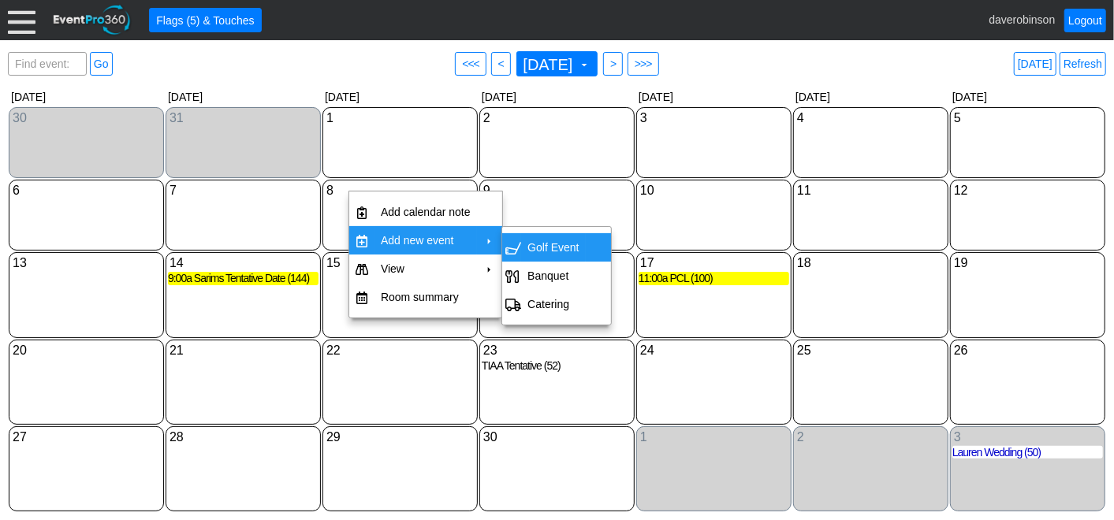
click at [536, 238] on td "Golf Event" at bounding box center [553, 247] width 64 height 28
type input "[DATE]"
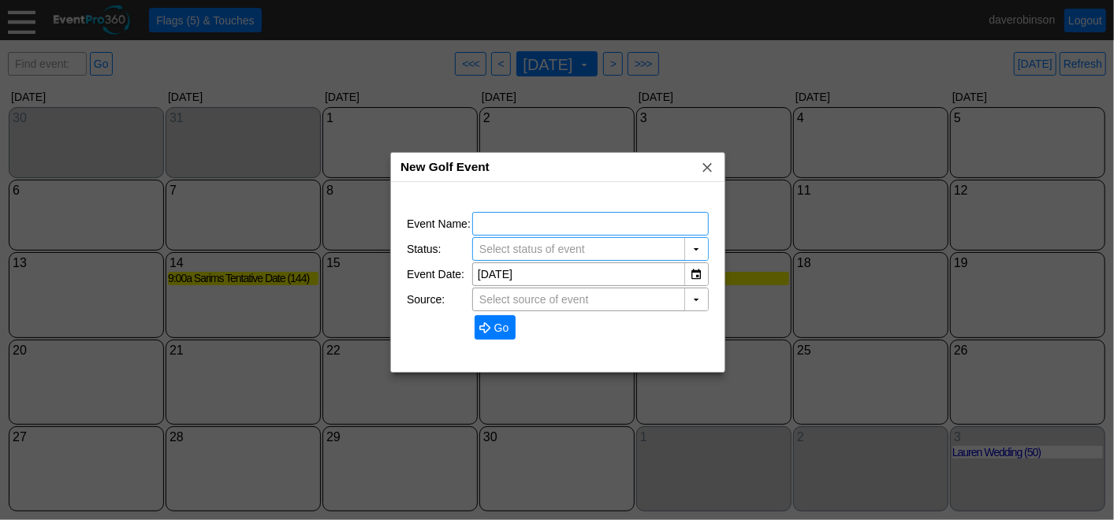
type input "Lead"
type input "The Hamptons Golf Club"
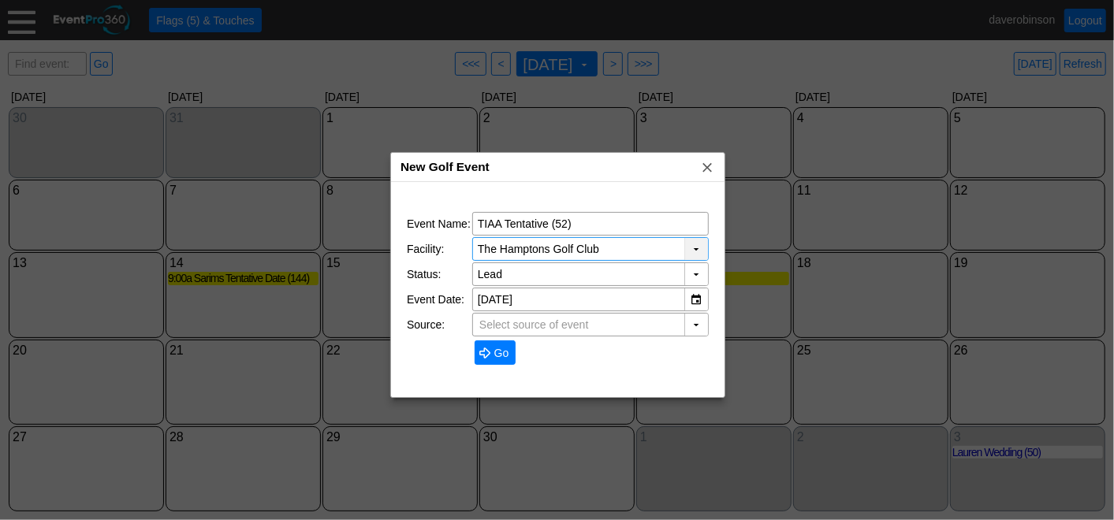
type input "TIAA Tentative (52)"
click at [698, 250] on div "▼" at bounding box center [696, 249] width 24 height 22
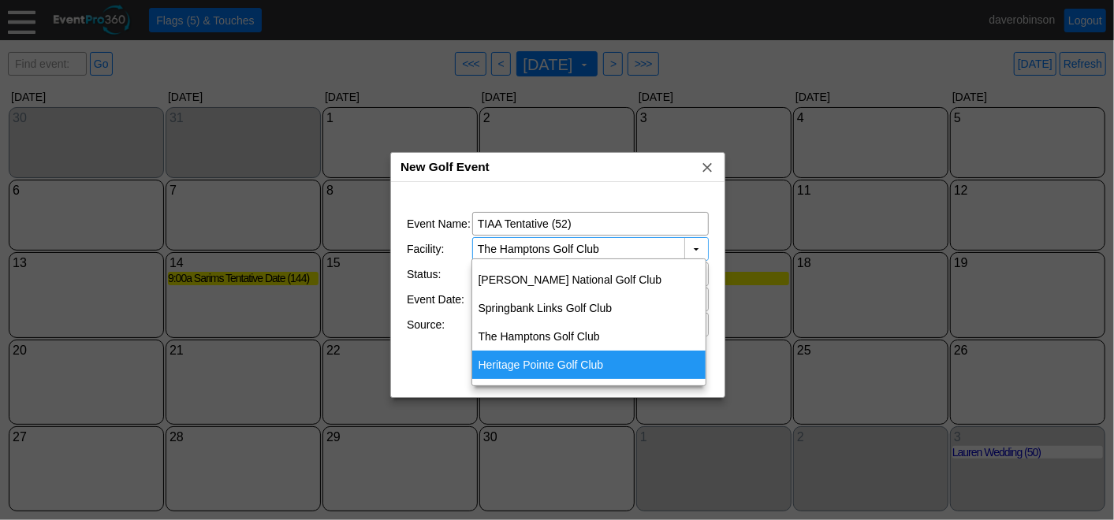
click at [577, 358] on div "Heritage Pointe Golf Club" at bounding box center [589, 365] width 234 height 28
type input "Heritage Pointe Golf Club"
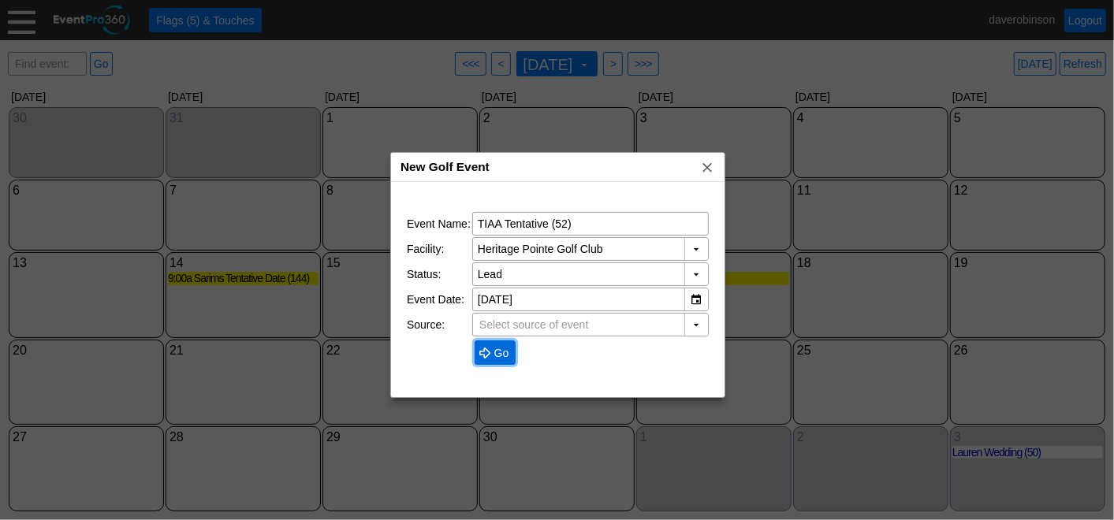
click at [486, 347] on span at bounding box center [485, 353] width 13 height 13
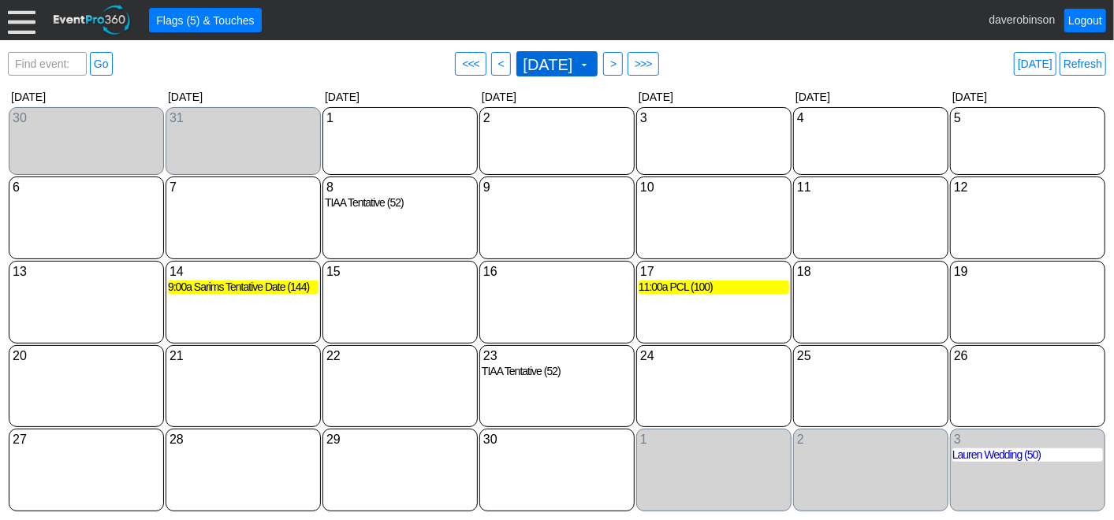
click at [590, 65] on span at bounding box center [584, 64] width 13 height 13
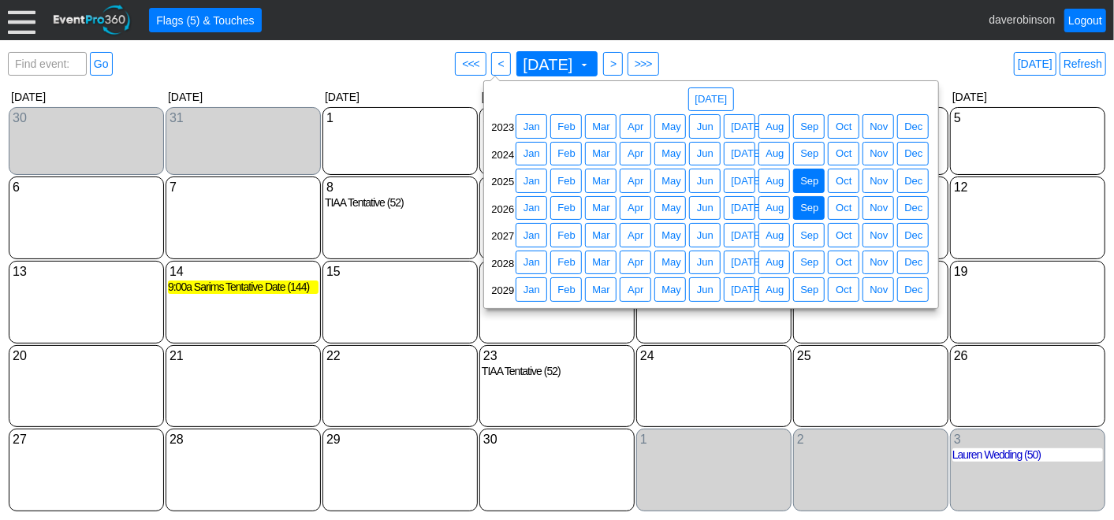
click at [803, 175] on span "Sep" at bounding box center [809, 181] width 24 height 16
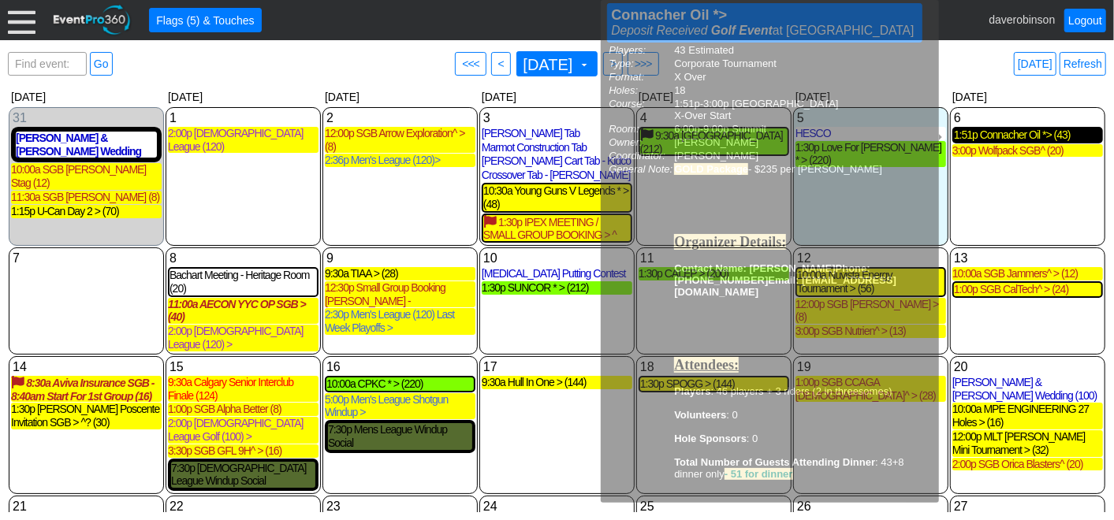
click at [1018, 132] on div "1:51p Connacher Oil *> (43)" at bounding box center [1027, 135] width 147 height 13
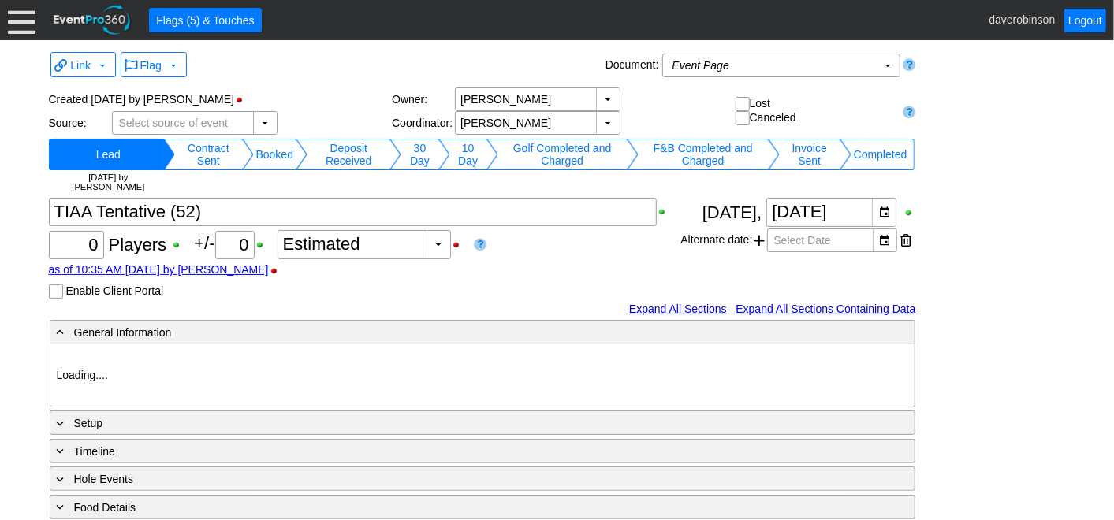
type input "Heritage Pointe Golf Club"
type input "1208929"
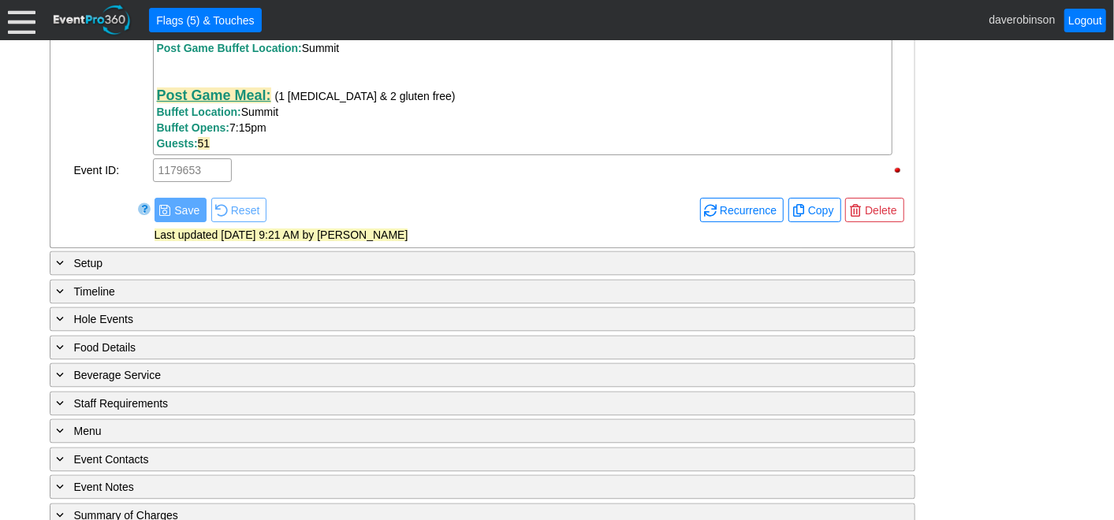
scroll to position [1562, 0]
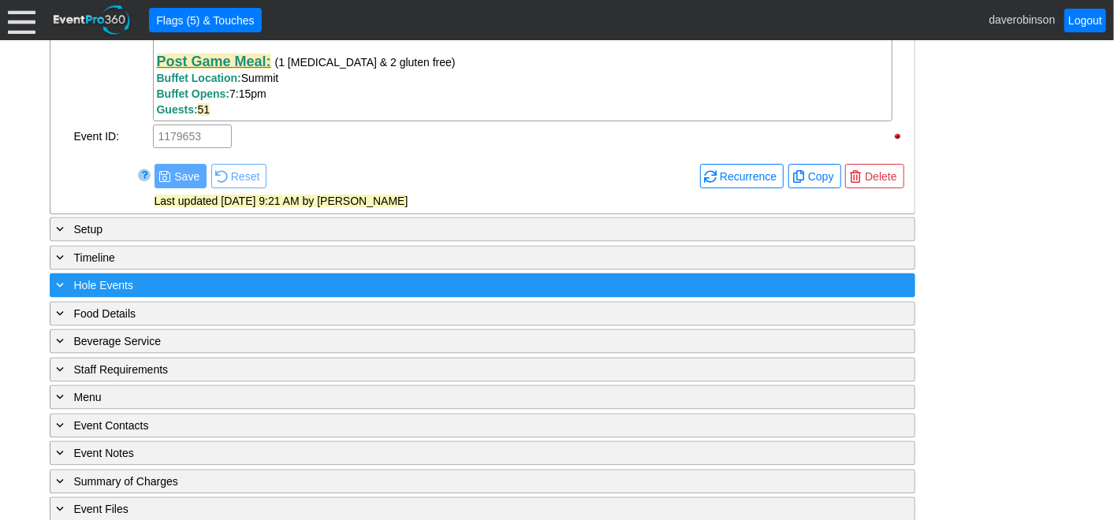
click at [151, 277] on div "+ Hole Events" at bounding box center [450, 286] width 793 height 18
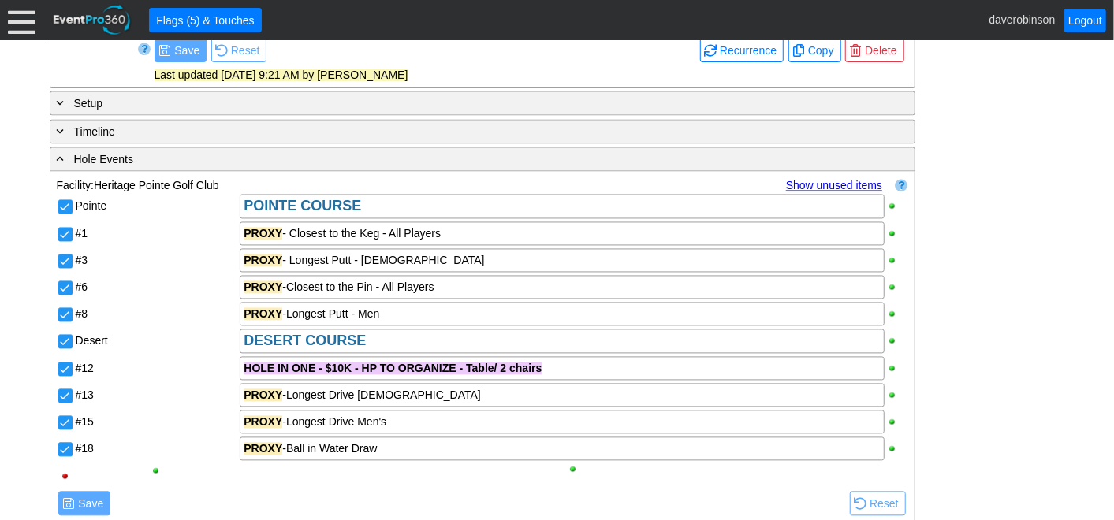
scroll to position [1649, 0]
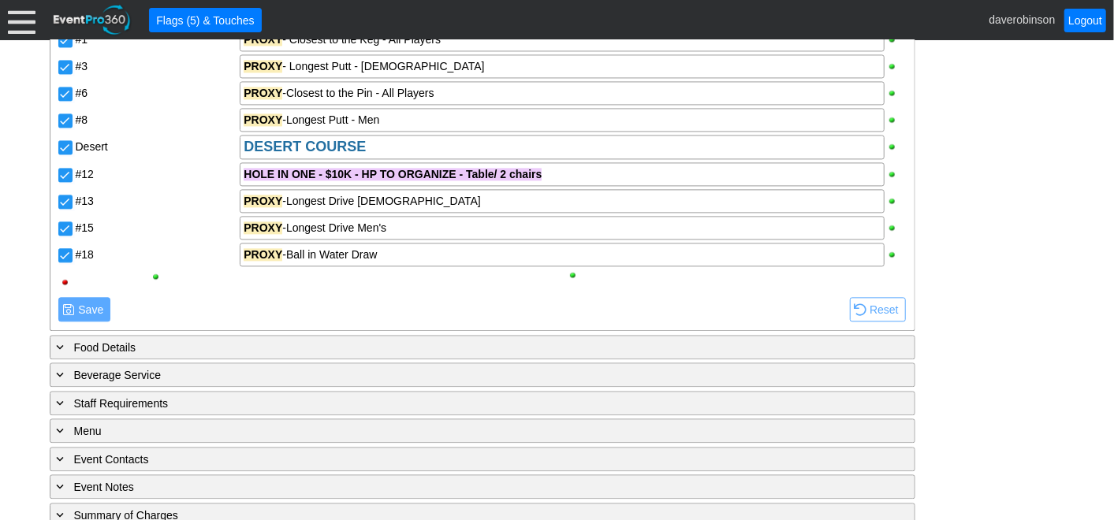
scroll to position [1387, 0]
